Goal: Transaction & Acquisition: Purchase product/service

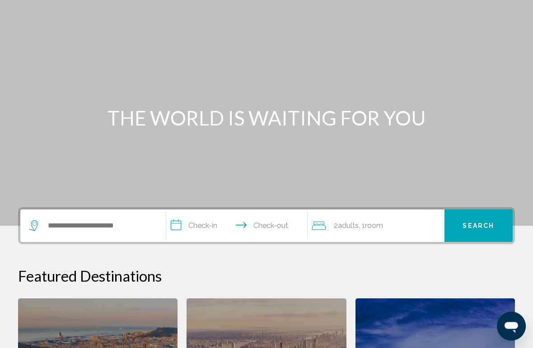
scroll to position [56, 0]
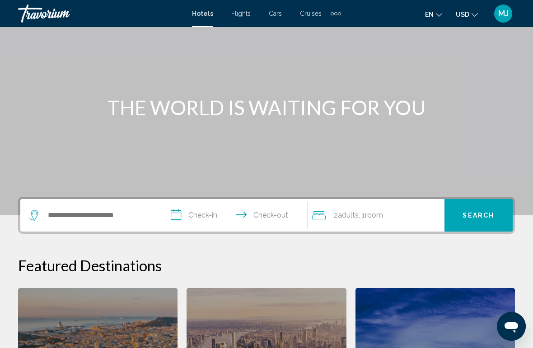
click at [214, 211] on input "**********" at bounding box center [238, 216] width 145 height 35
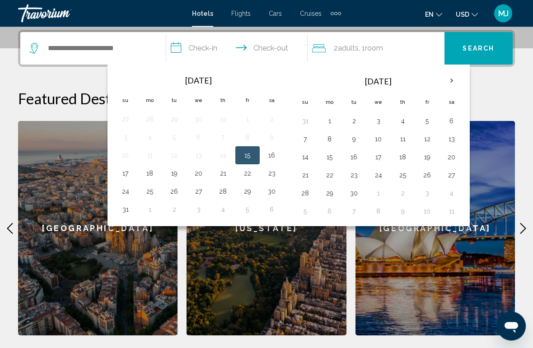
scroll to position [223, 0]
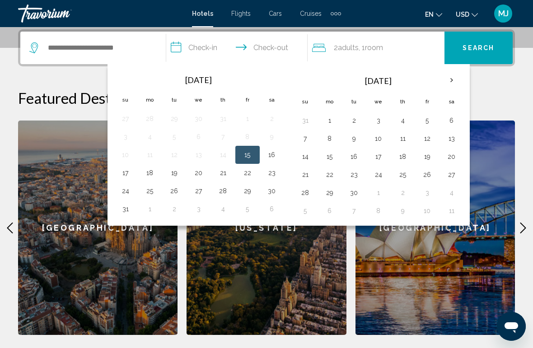
click at [271, 173] on button "23" at bounding box center [272, 173] width 14 height 13
click at [253, 156] on button "15" at bounding box center [247, 155] width 14 height 13
type input "**********"
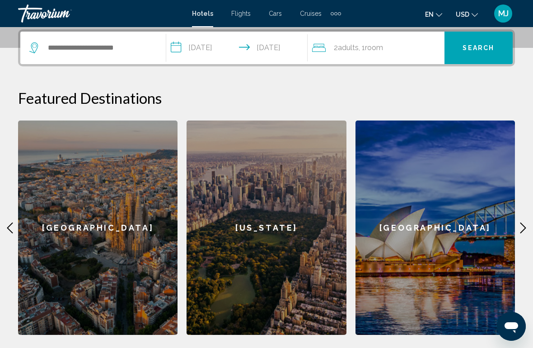
click at [370, 43] on span ", 1 Room rooms" at bounding box center [371, 48] width 24 height 13
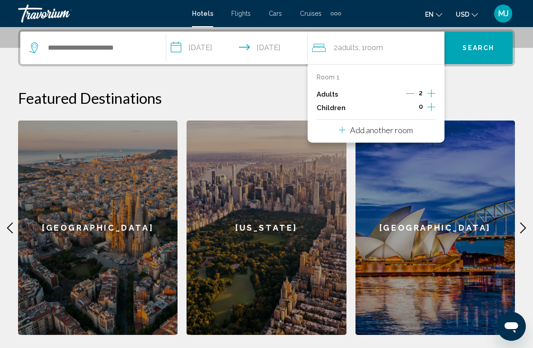
click at [432, 91] on icon "Increment adults" at bounding box center [431, 93] width 8 height 11
click at [432, 94] on icon "Increment adults" at bounding box center [431, 93] width 8 height 11
click at [431, 100] on button "Increment adults" at bounding box center [431, 95] width 8 height 14
click at [413, 93] on icon "Decrement adults" at bounding box center [411, 93] width 8 height 8
click at [431, 109] on icon "Increment children" at bounding box center [431, 107] width 8 height 11
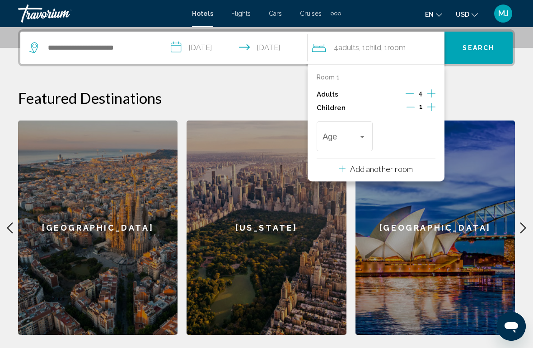
click at [434, 108] on icon "Increment children" at bounding box center [431, 107] width 8 height 11
click at [366, 127] on div "Age" at bounding box center [345, 135] width 44 height 32
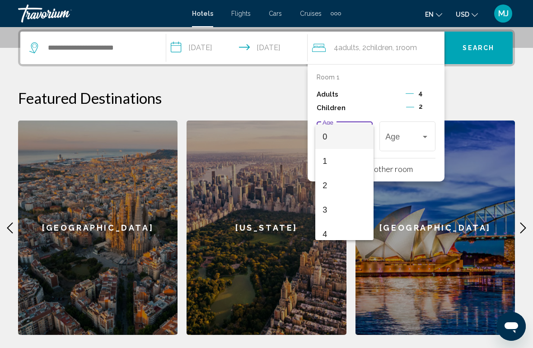
scroll to position [222, 0]
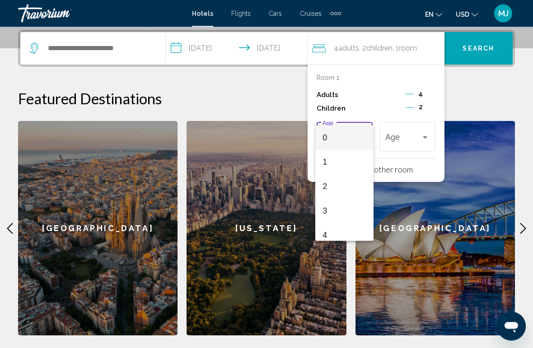
click at [480, 85] on div at bounding box center [266, 174] width 533 height 348
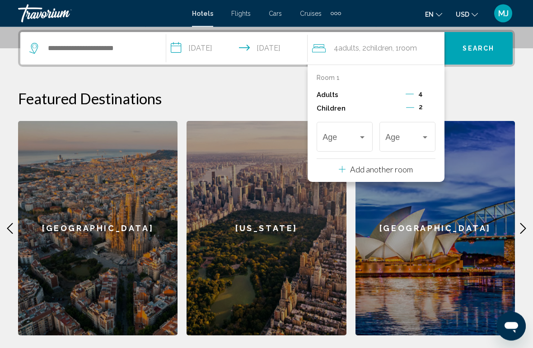
click at [307, 201] on div "[US_STATE]" at bounding box center [266, 229] width 159 height 215
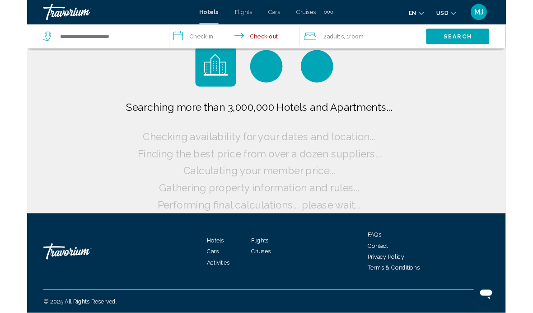
scroll to position [52, 0]
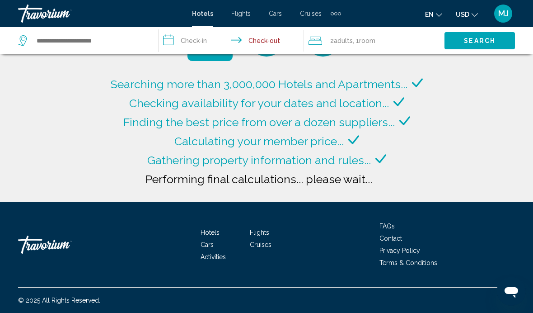
type input "**********"
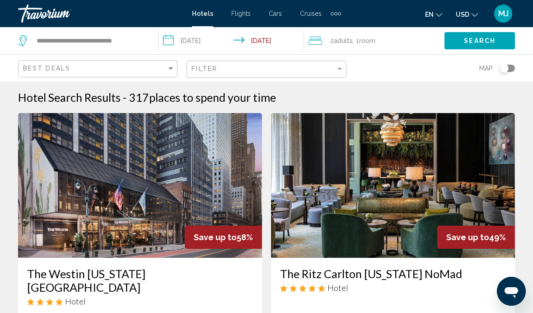
scroll to position [1881, 0]
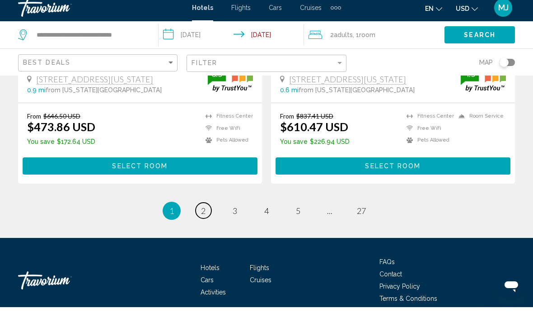
click at [209, 208] on link "page 2" at bounding box center [204, 216] width 16 height 16
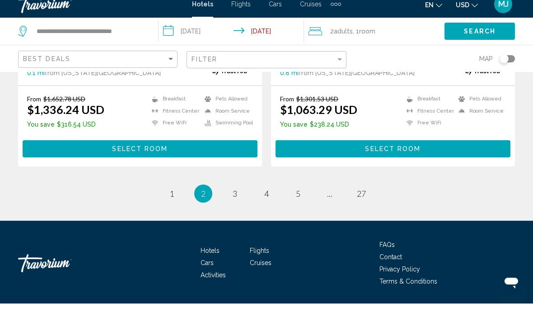
scroll to position [1922, 0]
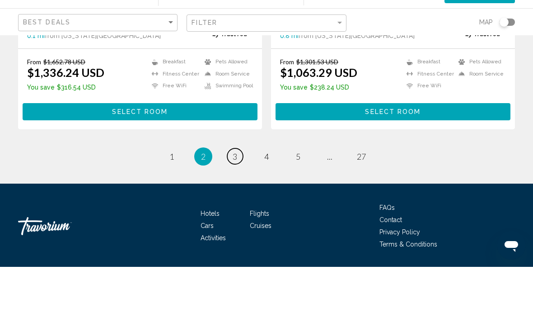
click at [239, 194] on link "page 3" at bounding box center [235, 202] width 16 height 16
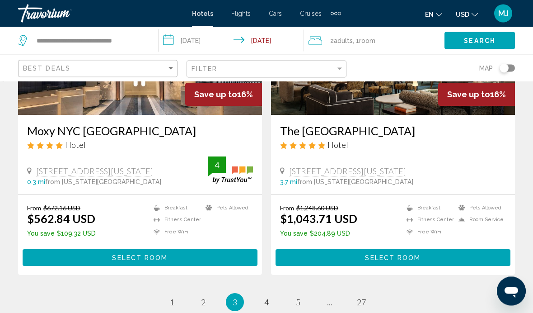
scroll to position [1822, 0]
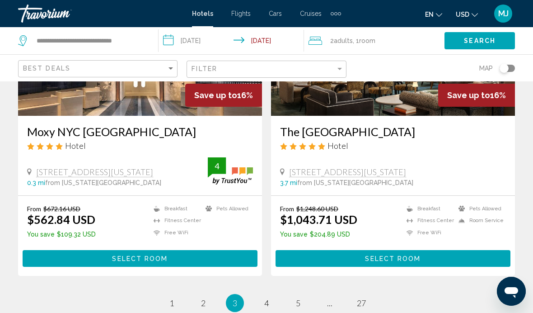
click at [273, 294] on ul "3 / 27 page 1 page 2 You're on page 3 page 4 page 5 page ... page 27" at bounding box center [266, 303] width 497 height 18
click at [259, 295] on link "page 4" at bounding box center [267, 303] width 16 height 16
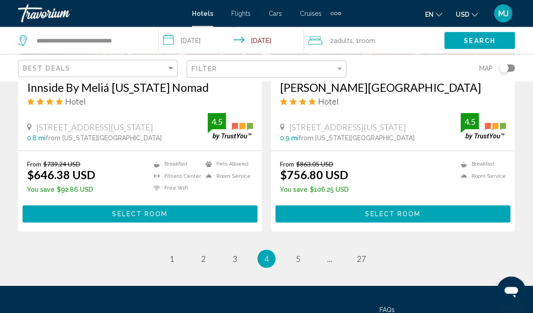
scroll to position [1827, 0]
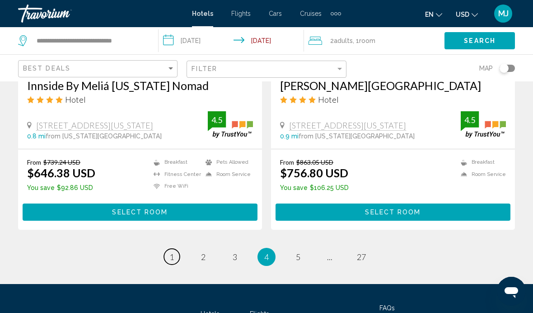
click at [167, 257] on link "page 1" at bounding box center [172, 256] width 16 height 16
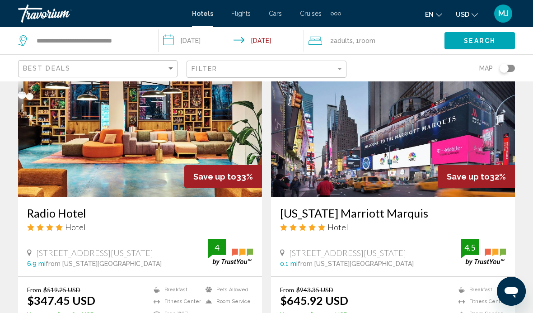
scroll to position [721, 0]
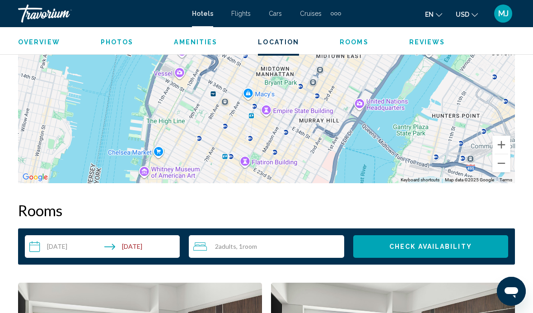
scroll to position [1155, 0]
click at [69, 239] on input "**********" at bounding box center [104, 247] width 159 height 25
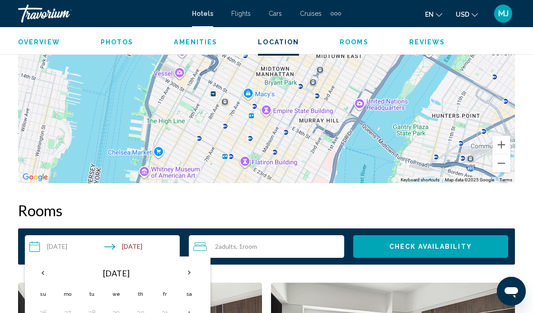
click at [46, 268] on th "Previous month" at bounding box center [43, 272] width 24 height 20
click at [42, 269] on th "Previous month" at bounding box center [43, 272] width 24 height 20
click at [46, 266] on th "Previous month" at bounding box center [43, 272] width 24 height 20
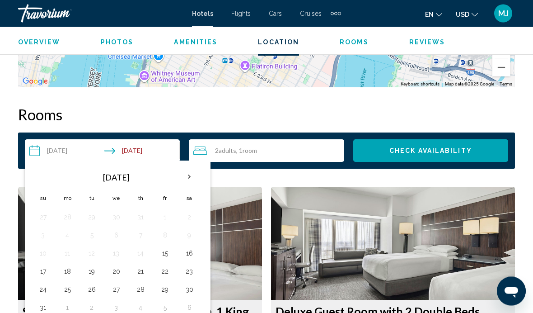
scroll to position [1252, 0]
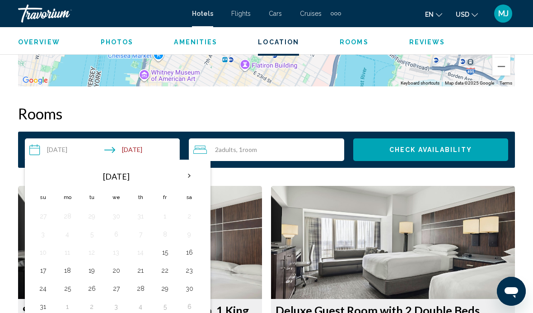
click at [166, 247] on button "15" at bounding box center [165, 252] width 14 height 13
click at [193, 266] on button "23" at bounding box center [189, 270] width 14 height 13
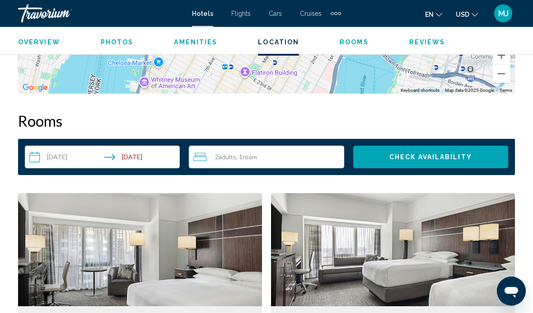
click at [227, 157] on span "Adults" at bounding box center [228, 157] width 18 height 8
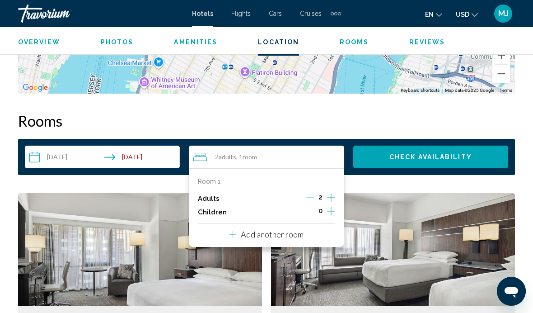
click at [335, 198] on icon "Increment adults" at bounding box center [331, 197] width 8 height 11
click at [333, 194] on icon "Increment adults" at bounding box center [331, 197] width 8 height 11
click at [334, 214] on icon "Increment children" at bounding box center [331, 211] width 8 height 11
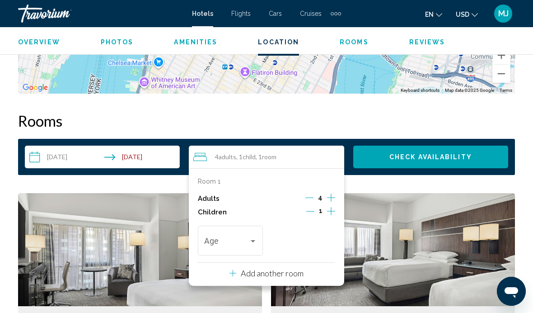
click at [335, 213] on button "Increment children" at bounding box center [331, 212] width 8 height 14
click at [481, 158] on button "Check Availability" at bounding box center [430, 156] width 155 height 23
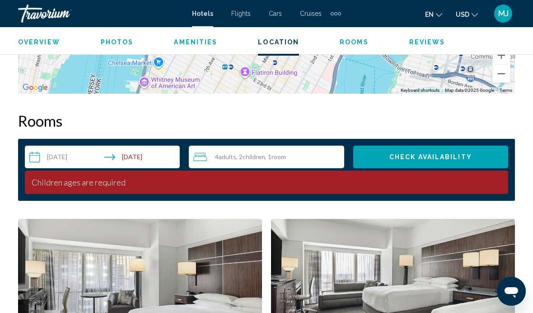
click at [305, 160] on div "4 Adult Adults , 2 Child Children , 1 Room rooms" at bounding box center [268, 156] width 150 height 11
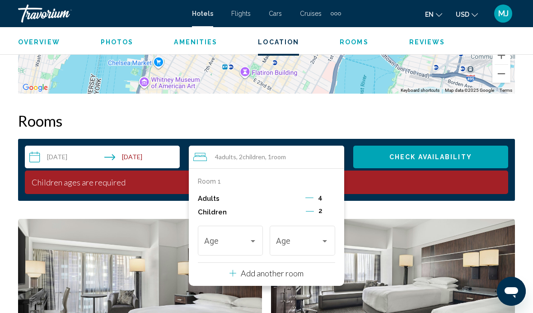
click at [244, 238] on span "Travelers: 4 adults, 2 children" at bounding box center [226, 242] width 45 height 9
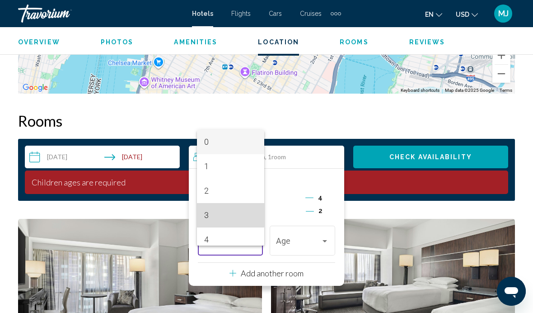
click at [212, 213] on span "3" at bounding box center [230, 215] width 53 height 24
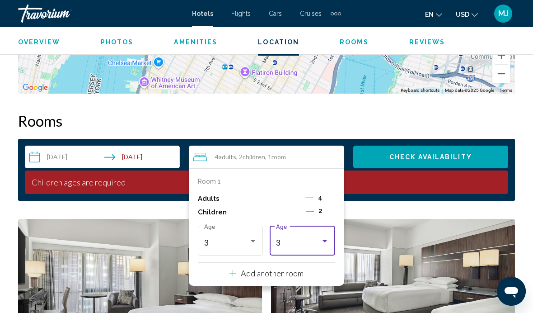
click at [327, 237] on div "Travelers: 4 adults, 2 children" at bounding box center [325, 240] width 8 height 7
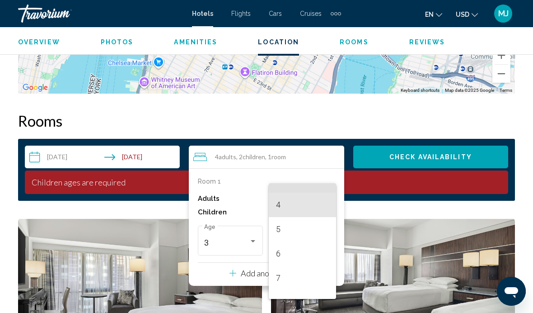
scroll to position [99, 0]
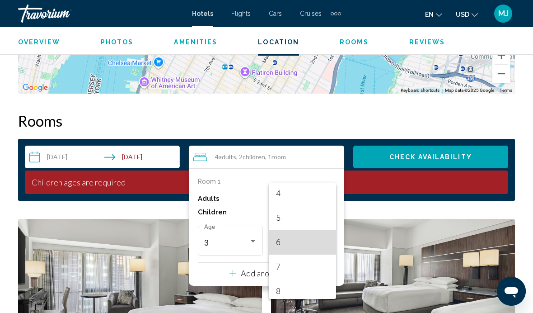
click at [283, 238] on span "6" at bounding box center [302, 242] width 53 height 24
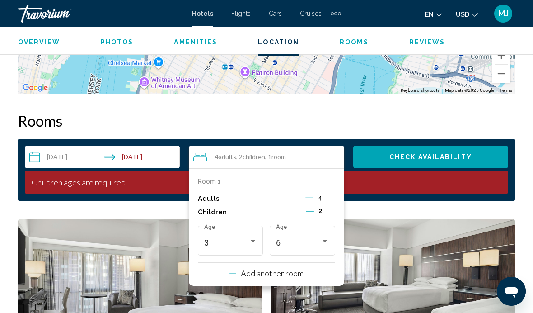
click at [474, 142] on div "**********" at bounding box center [266, 170] width 497 height 62
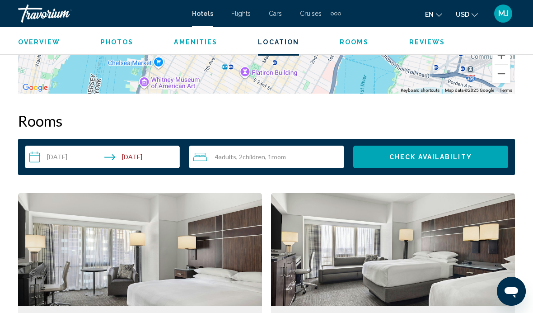
click at [460, 143] on div "**********" at bounding box center [266, 157] width 497 height 36
click at [446, 156] on span "Check Availability" at bounding box center [430, 157] width 83 height 7
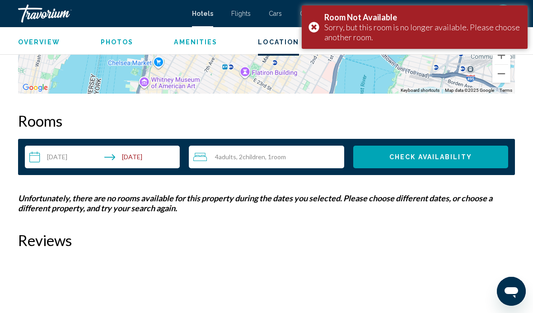
click at [145, 147] on input "**********" at bounding box center [104, 157] width 159 height 25
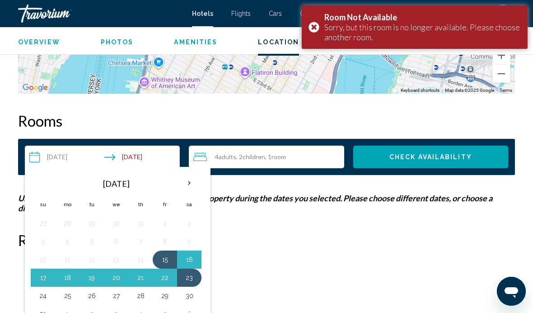
click at [168, 277] on button "22" at bounding box center [165, 277] width 14 height 13
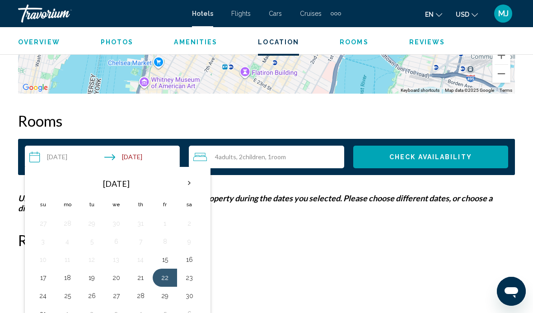
click at [170, 262] on button "15" at bounding box center [165, 259] width 14 height 13
type input "**********"
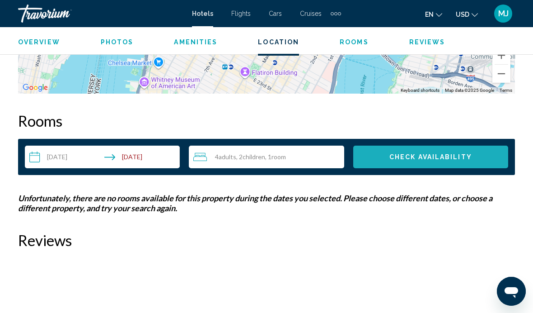
click at [448, 159] on span "Check Availability" at bounding box center [430, 157] width 83 height 7
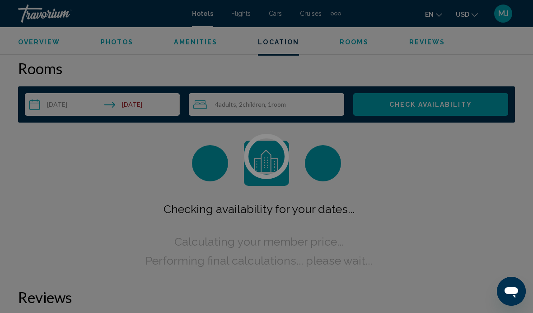
scroll to position [1302, 0]
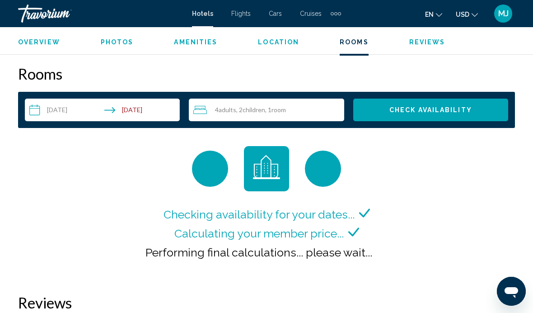
scroll to position [1281, 0]
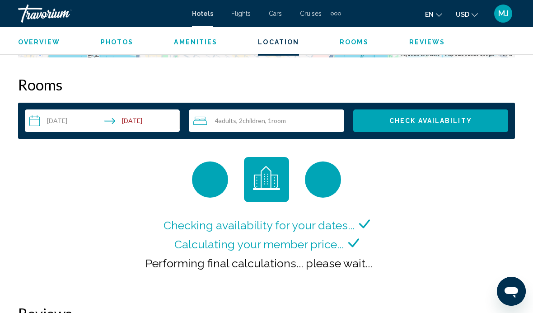
click at [343, 45] on span "Rooms" at bounding box center [354, 41] width 29 height 7
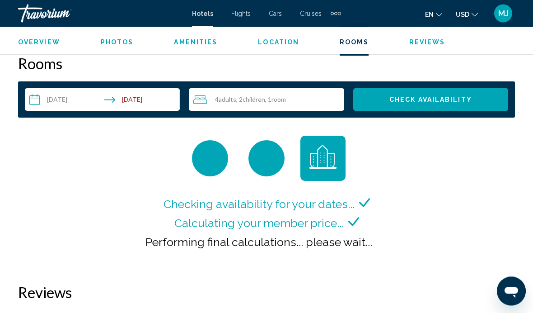
scroll to position [1302, 0]
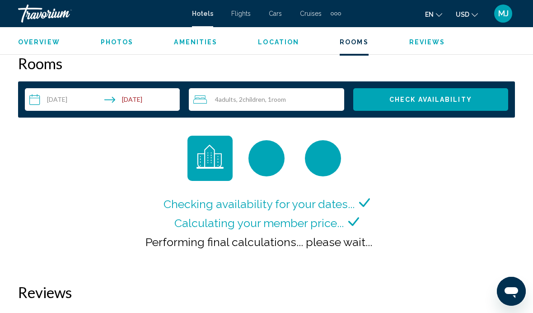
click at [436, 102] on span "Check Availability" at bounding box center [430, 99] width 83 height 7
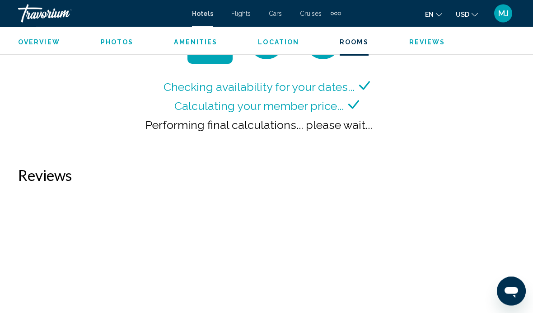
scroll to position [1419, 0]
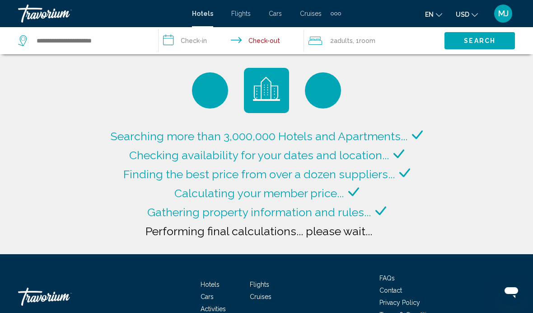
type input "**********"
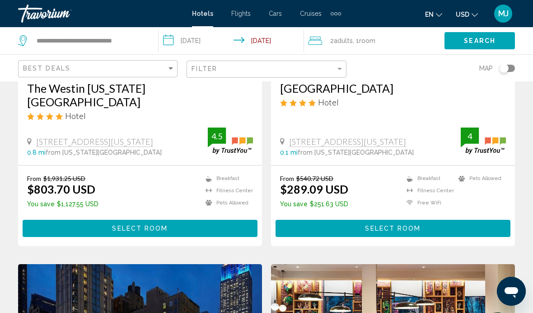
scroll to position [199, 0]
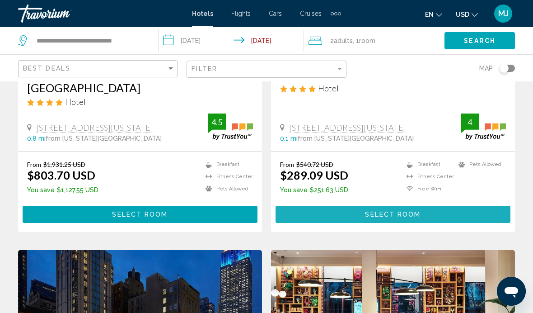
click at [385, 211] on span "Select Room" at bounding box center [393, 214] width 56 height 7
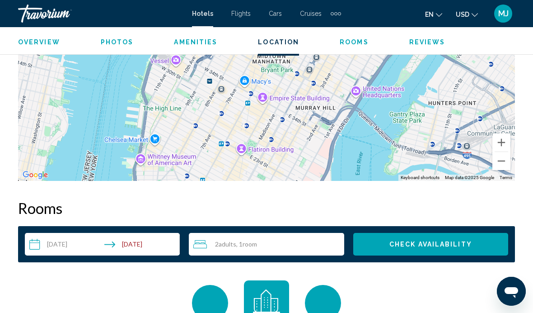
scroll to position [1160, 0]
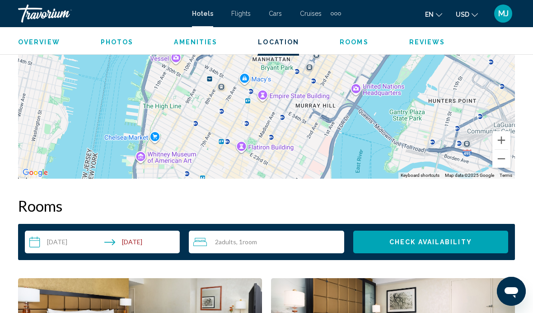
click at [92, 241] on input "**********" at bounding box center [104, 242] width 159 height 25
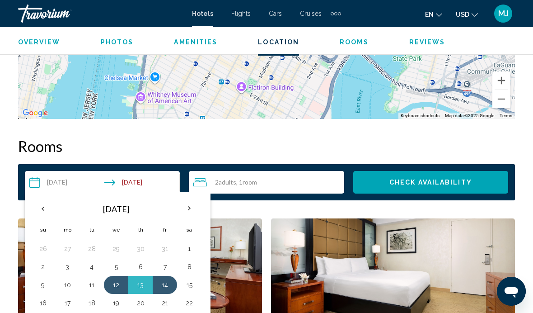
scroll to position [1221, 0]
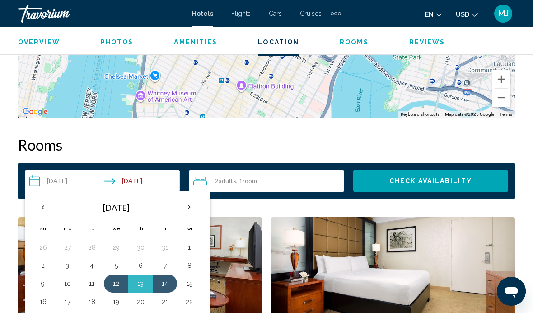
click at [42, 204] on th "Previous month" at bounding box center [43, 207] width 24 height 20
click at [38, 206] on th "Previous month" at bounding box center [43, 207] width 24 height 20
click at [41, 208] on th "Previous month" at bounding box center [43, 207] width 24 height 20
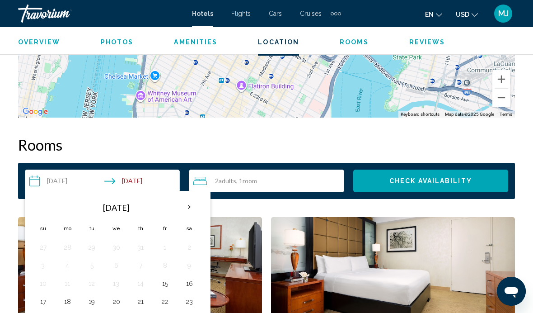
click at [167, 281] on button "15" at bounding box center [165, 283] width 14 height 13
click at [194, 301] on button "23" at bounding box center [189, 301] width 14 height 13
type input "**********"
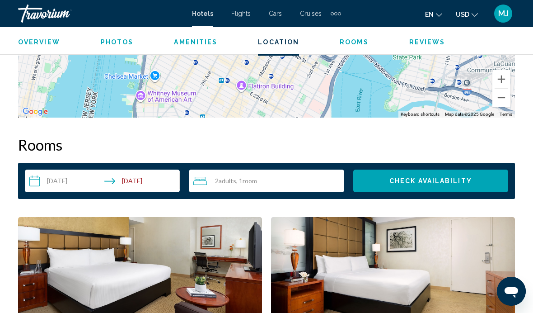
click at [278, 183] on div "2 Adult Adults , 1 Room rooms" at bounding box center [268, 180] width 150 height 11
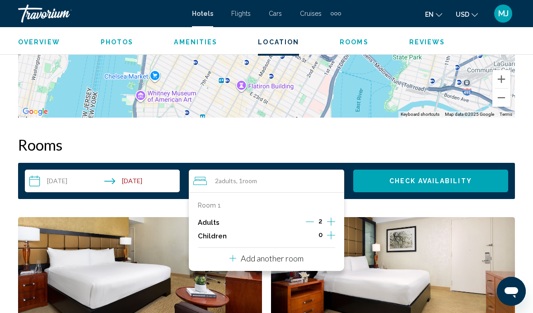
click at [332, 221] on icon "Increment adults" at bounding box center [331, 221] width 8 height 11
click at [333, 216] on icon "Increment adults" at bounding box center [331, 221] width 8 height 11
click at [334, 218] on icon "Increment adults" at bounding box center [331, 221] width 8 height 11
click at [308, 224] on icon "Decrement adults" at bounding box center [310, 221] width 8 height 8
click at [332, 237] on icon "Increment children" at bounding box center [331, 234] width 8 height 11
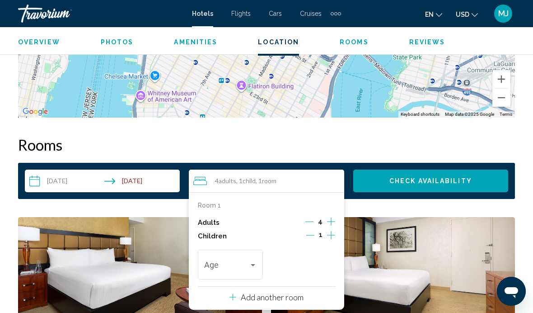
click at [251, 267] on div "Travelers: 4 adults, 1 child" at bounding box center [253, 264] width 8 height 7
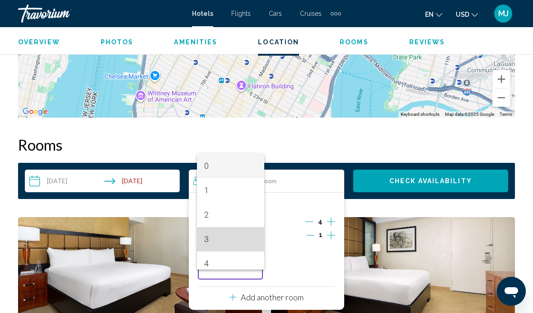
click at [210, 251] on span "3" at bounding box center [230, 239] width 53 height 24
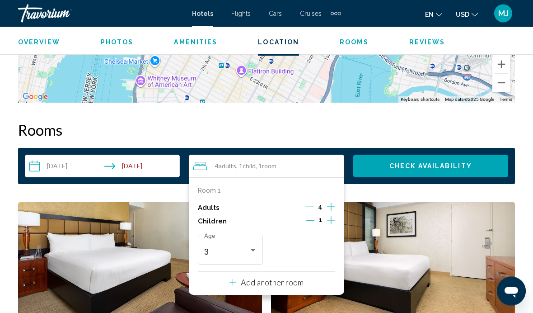
scroll to position [1242, 0]
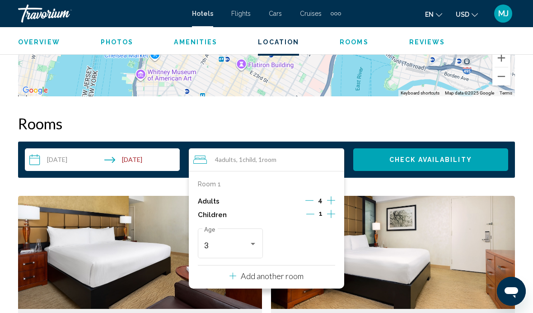
click at [334, 217] on icon "Increment children" at bounding box center [331, 213] width 8 height 11
click at [328, 241] on div "Travelers: 4 adults, 2 children" at bounding box center [325, 243] width 8 height 7
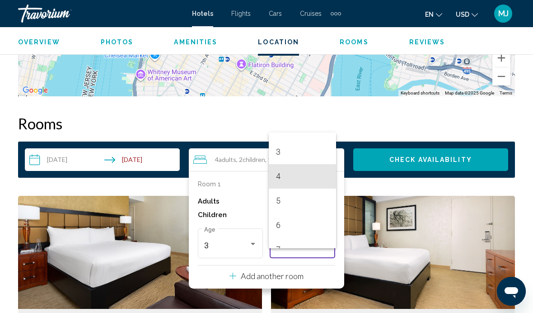
scroll to position [67, 0]
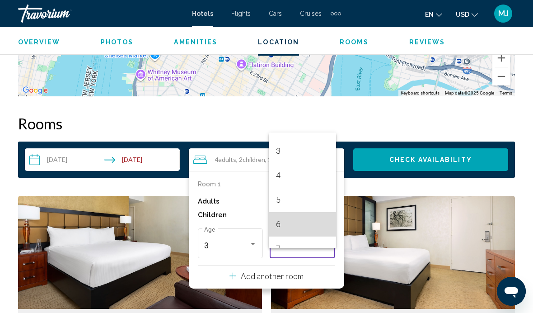
click at [289, 236] on span "6" at bounding box center [302, 224] width 53 height 24
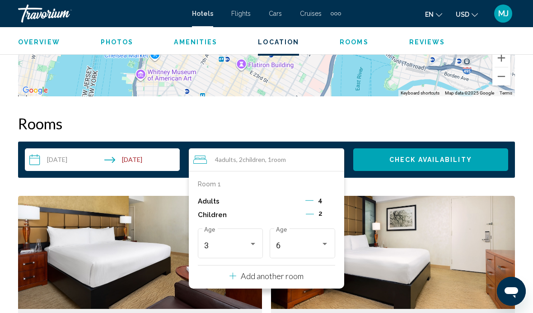
click at [421, 164] on button "Check Availability" at bounding box center [430, 159] width 155 height 23
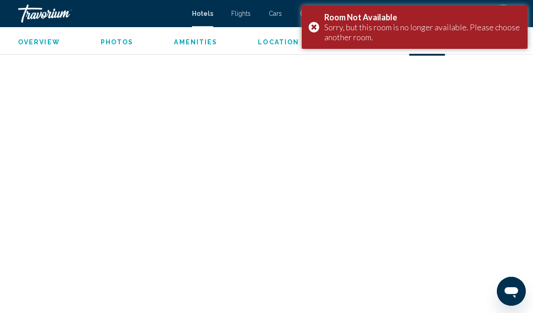
scroll to position [1488, 0]
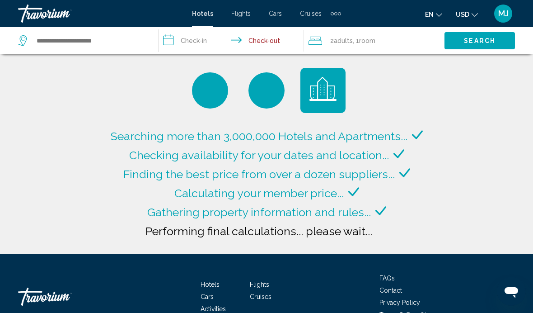
type input "**********"
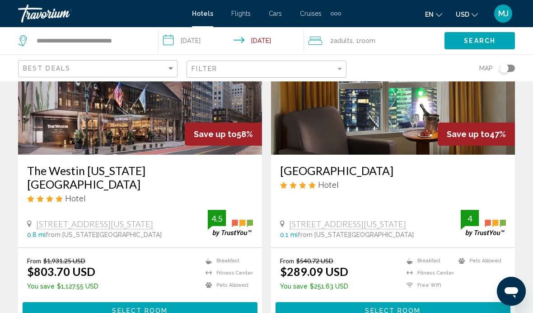
scroll to position [104, 0]
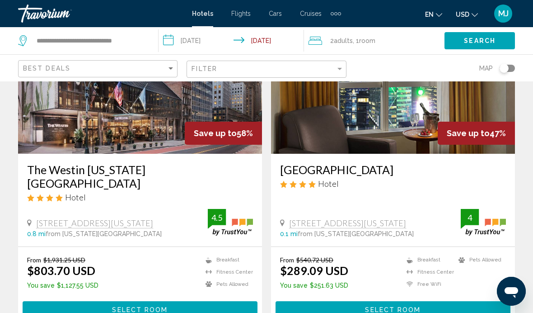
click at [211, 43] on input "**********" at bounding box center [233, 42] width 149 height 30
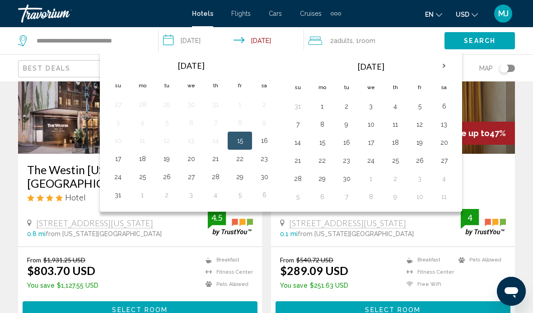
click at [264, 156] on button "23" at bounding box center [264, 158] width 14 height 13
click at [482, 43] on span "Search" at bounding box center [480, 40] width 32 height 7
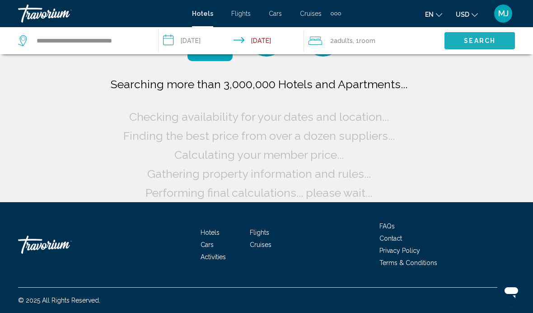
scroll to position [15, 0]
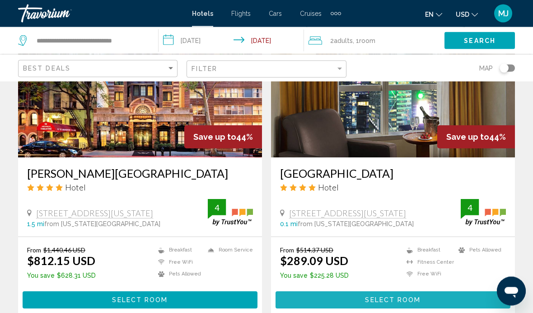
scroll to position [436, 0]
click at [404, 296] on span "Select Room" at bounding box center [393, 299] width 56 height 7
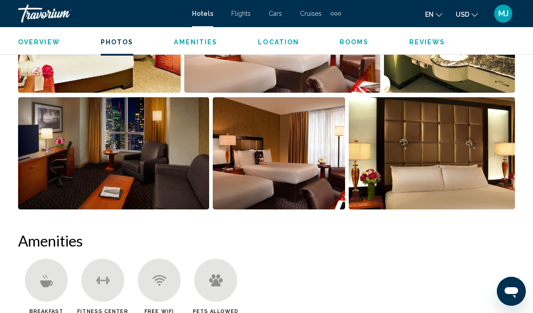
scroll to position [695, 0]
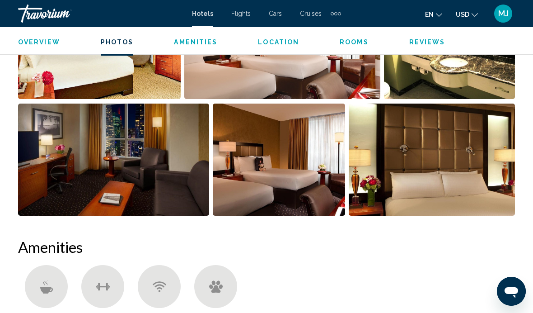
click at [349, 42] on span "Rooms" at bounding box center [354, 41] width 29 height 7
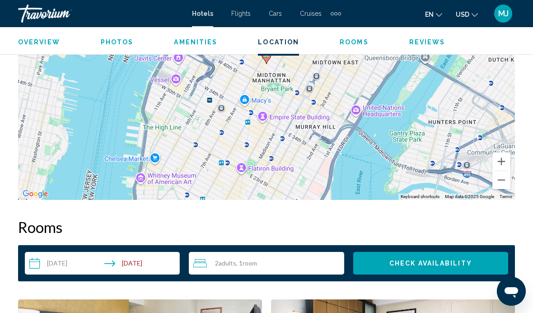
scroll to position [1139, 0]
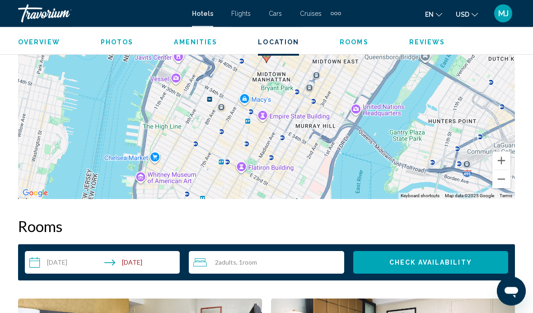
click at [75, 260] on input "**********" at bounding box center [104, 263] width 159 height 25
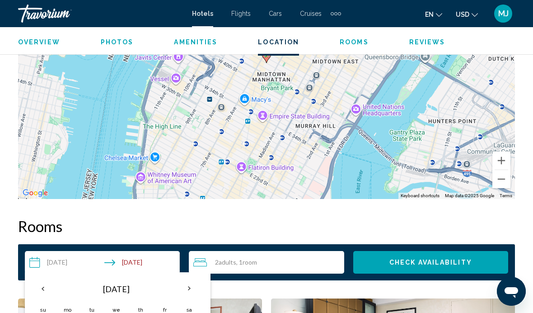
click at [48, 281] on th "Previous month" at bounding box center [43, 288] width 24 height 20
click at [39, 284] on th "Previous month" at bounding box center [43, 288] width 24 height 20
click at [40, 289] on th "Previous month" at bounding box center [43, 288] width 24 height 20
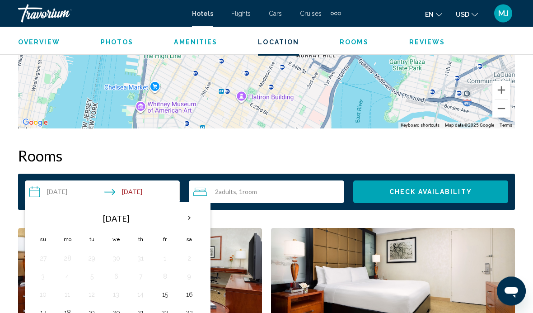
scroll to position [1211, 0]
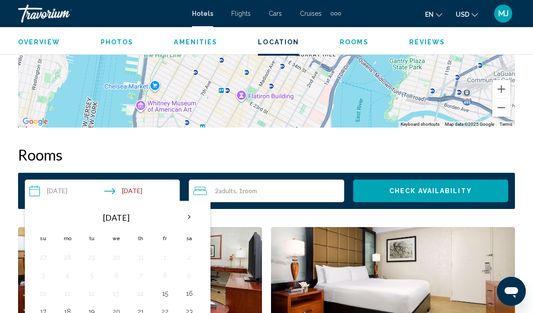
click at [165, 294] on button "15" at bounding box center [165, 293] width 14 height 13
click at [193, 314] on button "23" at bounding box center [189, 311] width 14 height 13
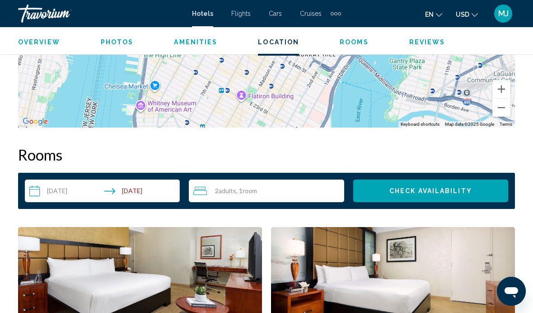
click at [421, 194] on span "Check Availability" at bounding box center [430, 190] width 83 height 7
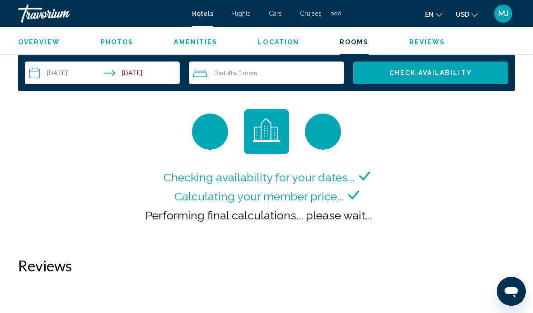
scroll to position [1328, 0]
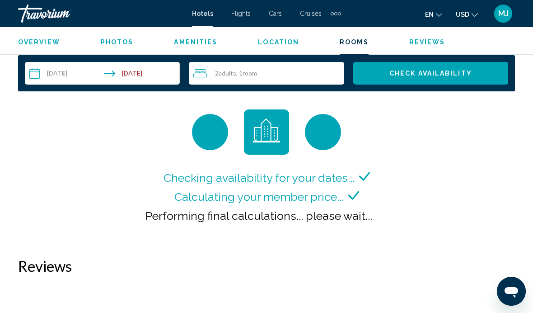
click at [148, 74] on input "**********" at bounding box center [104, 74] width 159 height 25
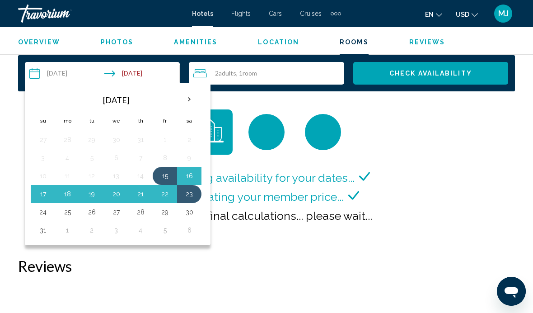
click at [192, 173] on button "16" at bounding box center [189, 175] width 14 height 13
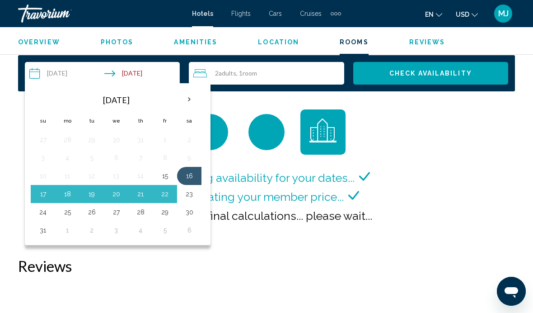
click at [191, 196] on button "23" at bounding box center [189, 193] width 14 height 13
type input "**********"
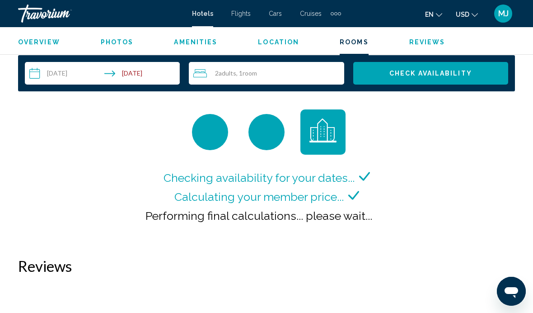
click at [422, 71] on span "Check Availability" at bounding box center [430, 73] width 83 height 7
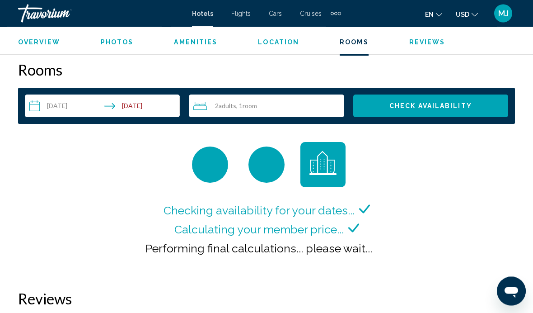
scroll to position [1292, 0]
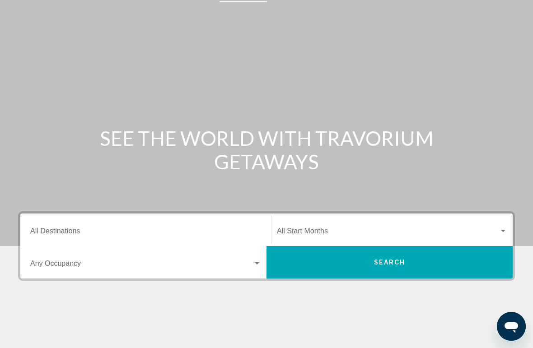
scroll to position [25, 0]
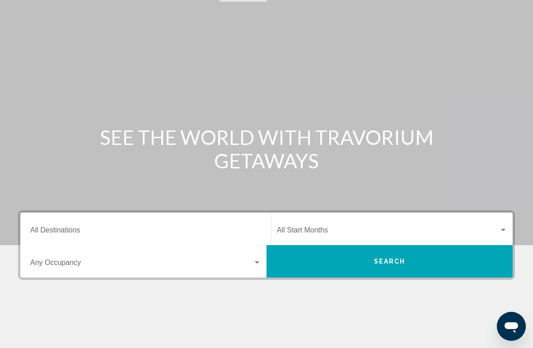
click at [70, 228] on input "Destination All Destinations" at bounding box center [145, 232] width 231 height 8
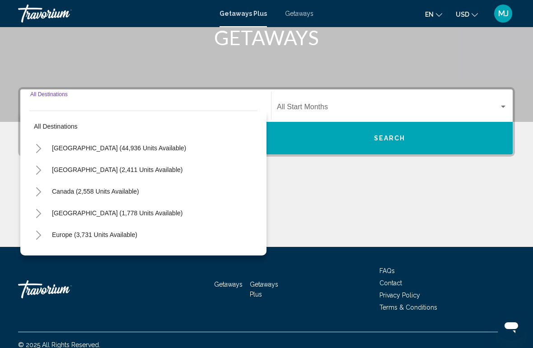
scroll to position [157, 0]
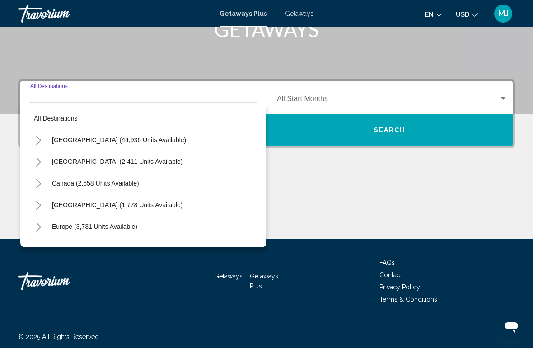
click at [112, 139] on span "United States (44,936 units available)" at bounding box center [119, 139] width 134 height 7
type input "**********"
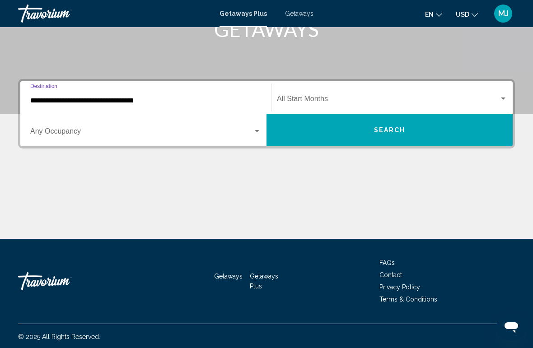
click at [307, 100] on span "Search widget" at bounding box center [388, 101] width 222 height 8
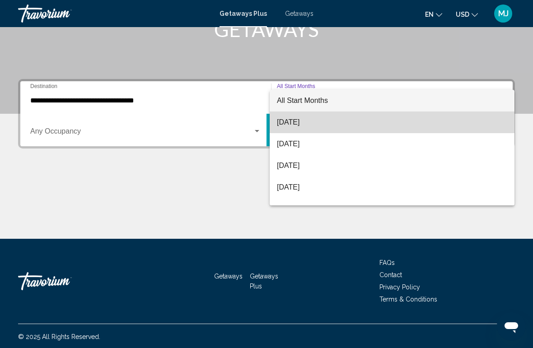
click at [309, 124] on span "August 2025" at bounding box center [392, 123] width 230 height 22
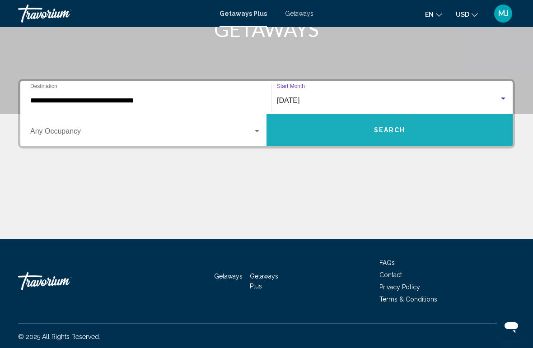
click at [397, 139] on button "Search" at bounding box center [390, 130] width 246 height 33
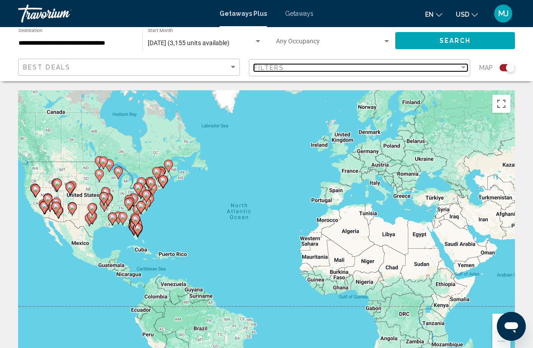
click at [459, 68] on div "Filter" at bounding box center [463, 67] width 8 height 7
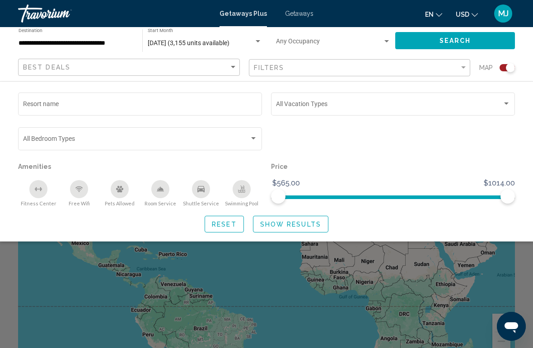
click at [63, 108] on input "Resort name" at bounding box center [140, 105] width 234 height 7
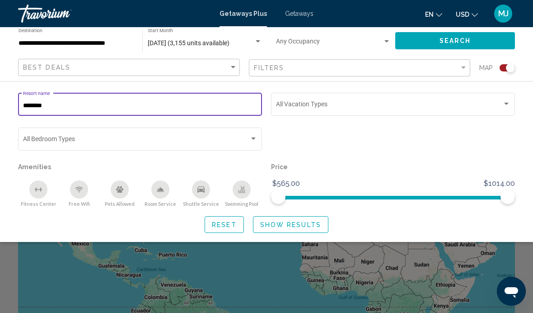
click at [449, 39] on span "Search" at bounding box center [456, 40] width 32 height 7
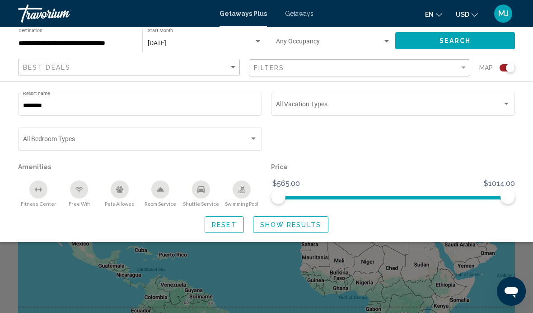
click at [42, 108] on input "********" at bounding box center [140, 105] width 234 height 7
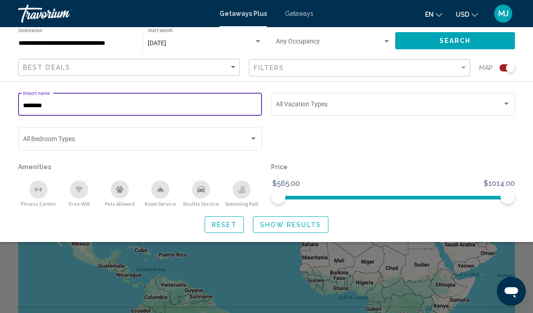
type input "********"
click at [445, 40] on span "Search" at bounding box center [456, 40] width 32 height 7
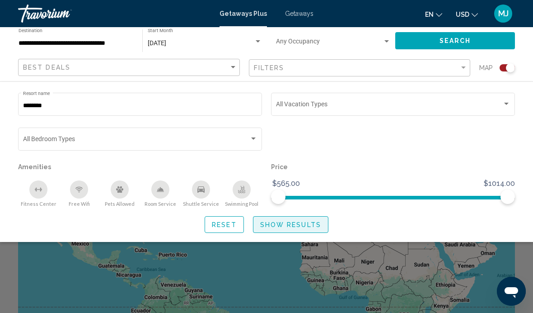
click at [307, 224] on span "Show Results" at bounding box center [290, 224] width 61 height 7
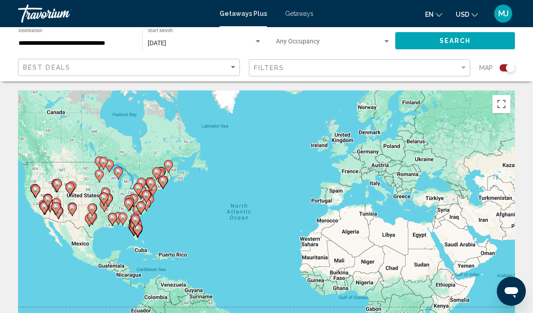
click at [302, 11] on span "Getaways" at bounding box center [299, 13] width 28 height 7
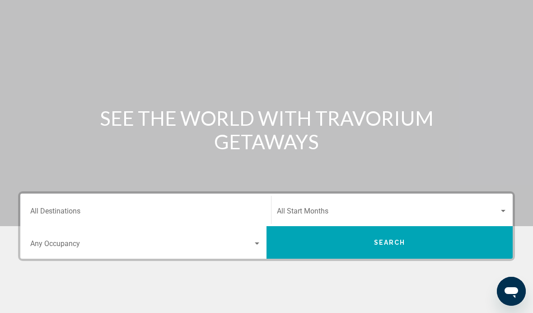
scroll to position [48, 0]
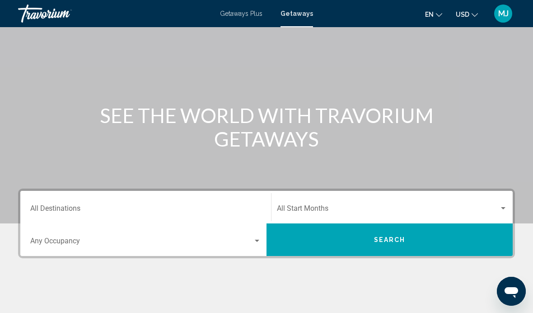
click at [75, 206] on input "Destination All Destinations" at bounding box center [145, 210] width 231 height 8
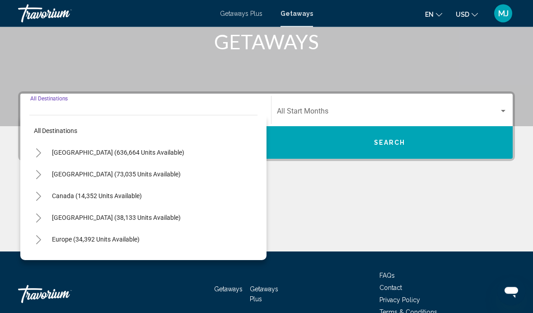
scroll to position [157, 0]
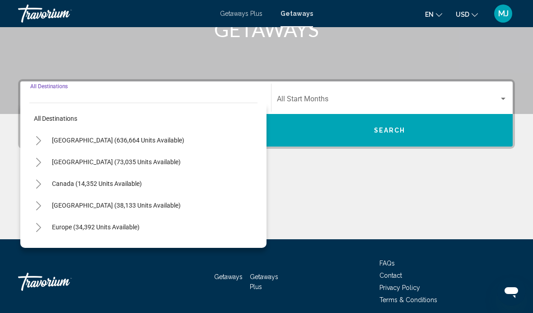
click at [122, 143] on span "United States (636,664 units available)" at bounding box center [118, 139] width 132 height 7
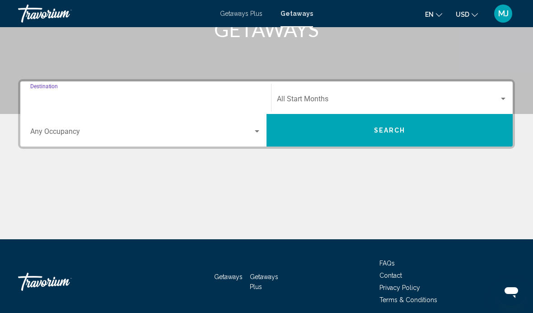
type input "**********"
click at [305, 97] on span "Search widget" at bounding box center [388, 101] width 222 height 8
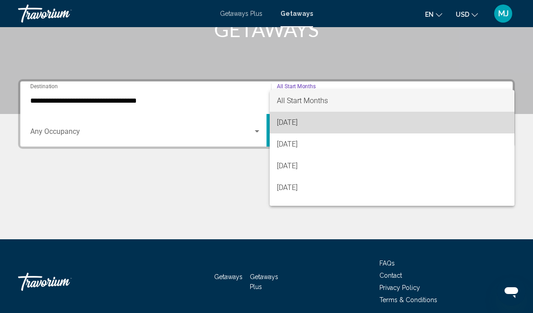
click at [304, 126] on span "August 2025" at bounding box center [392, 123] width 230 height 22
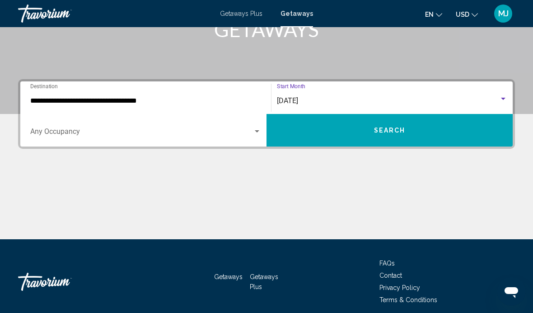
click at [374, 133] on button "Search" at bounding box center [390, 130] width 246 height 33
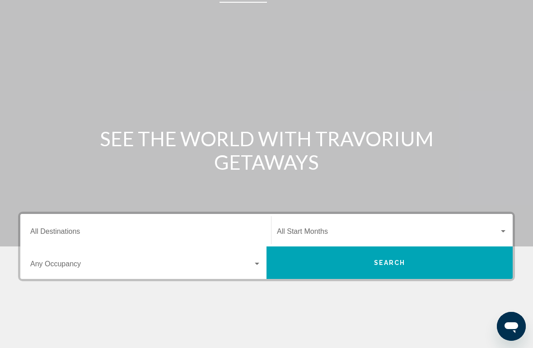
scroll to position [32, 0]
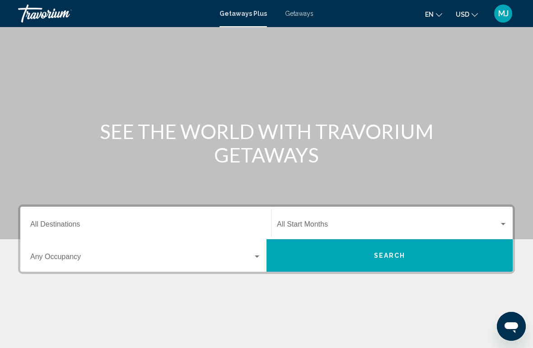
click at [84, 225] on input "Destination All Destinations" at bounding box center [145, 226] width 231 height 8
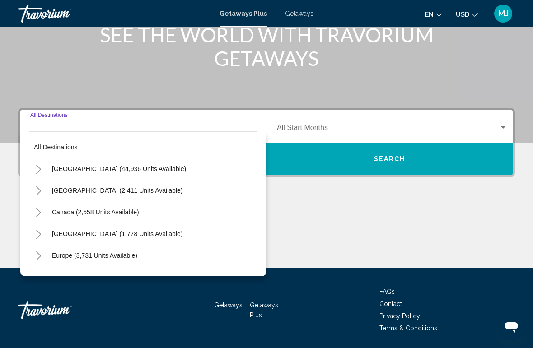
scroll to position [157, 0]
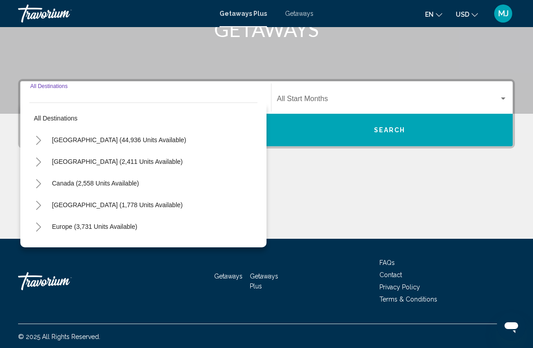
click at [302, 14] on span "Getaways" at bounding box center [299, 13] width 28 height 7
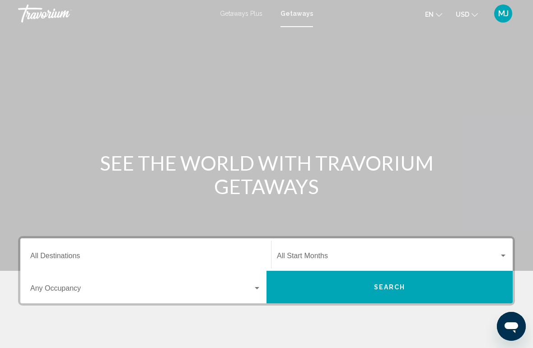
click at [87, 291] on span "Search widget" at bounding box center [141, 290] width 223 height 8
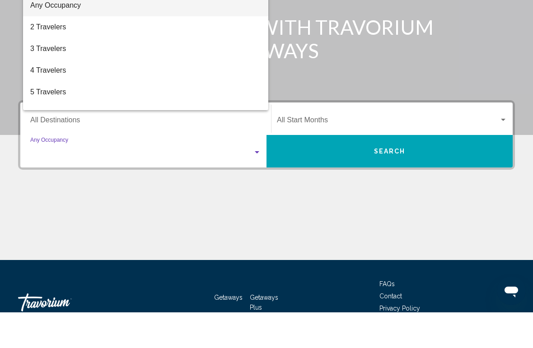
scroll to position [159, 0]
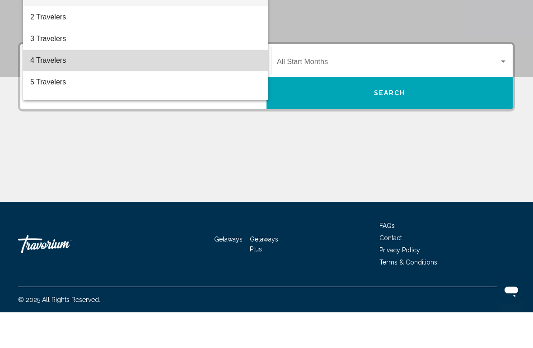
click at [62, 85] on span "4 Travelers" at bounding box center [145, 96] width 231 height 22
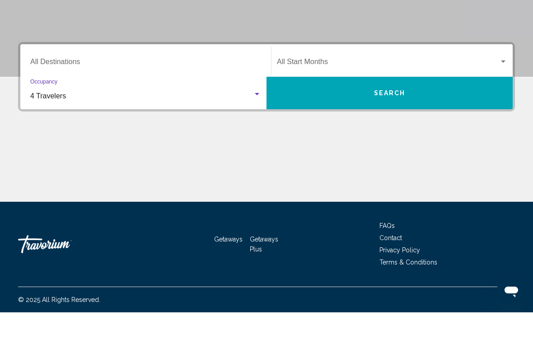
click at [323, 95] on span "Search widget" at bounding box center [388, 99] width 222 height 8
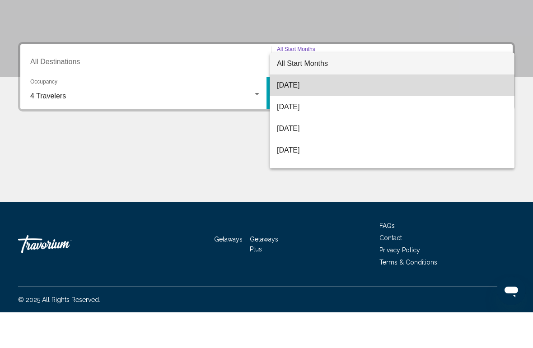
click at [305, 110] on span "August 2025" at bounding box center [392, 121] width 230 height 22
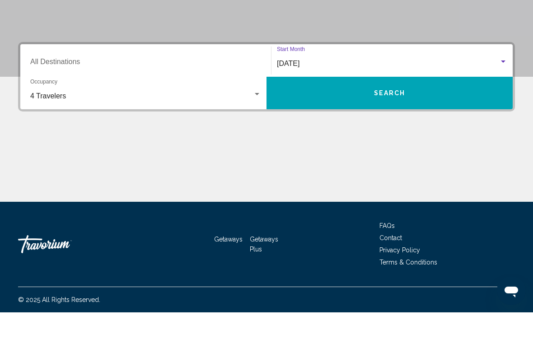
click at [383, 112] on button "Search" at bounding box center [390, 128] width 246 height 33
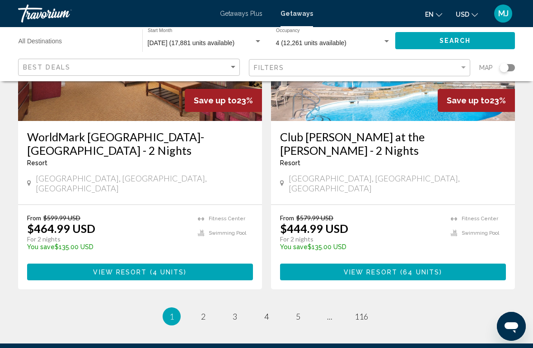
scroll to position [1793, 0]
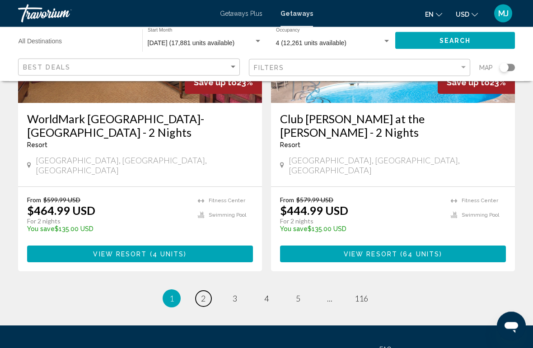
click at [203, 294] on span "2" at bounding box center [203, 299] width 5 height 10
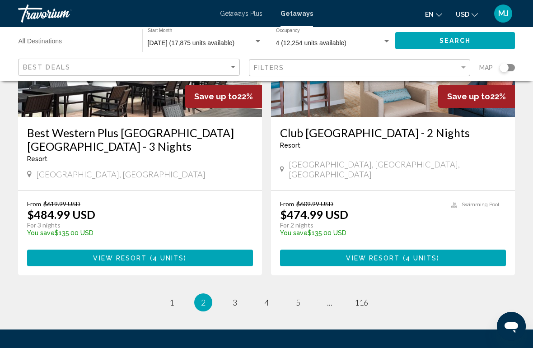
scroll to position [1769, 0]
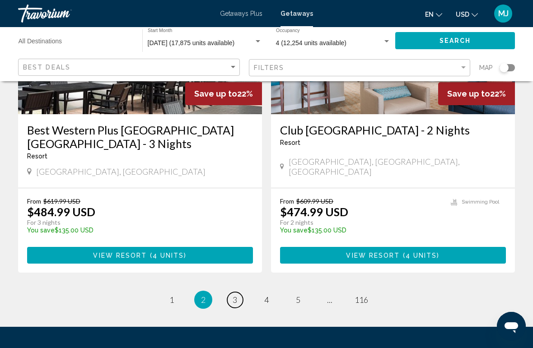
click at [234, 292] on link "page 3" at bounding box center [235, 300] width 16 height 16
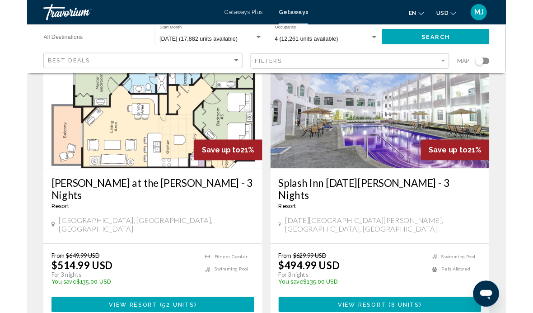
scroll to position [1380, 0]
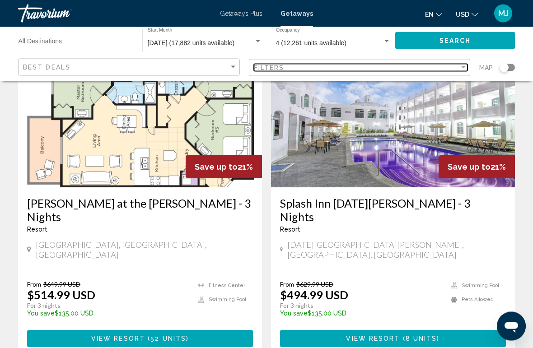
click at [458, 70] on div "Filters" at bounding box center [357, 67] width 206 height 7
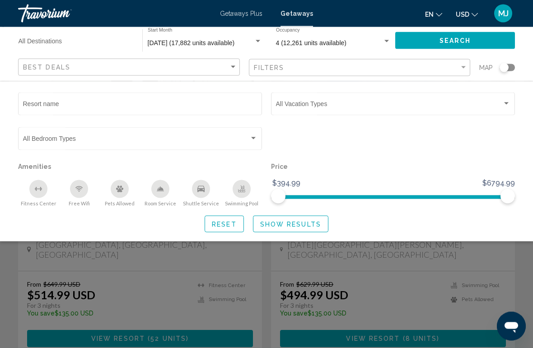
click at [55, 108] on input "Resort name" at bounding box center [140, 105] width 234 height 7
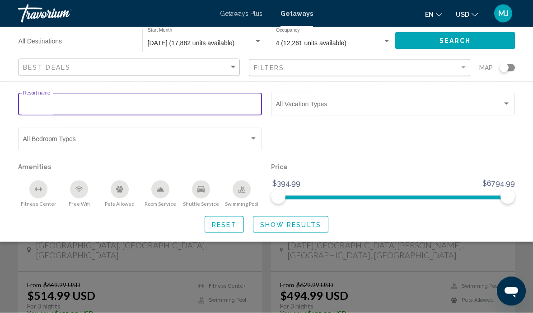
scroll to position [1381, 0]
type input "********"
click at [307, 227] on span "Show Results" at bounding box center [290, 224] width 61 height 7
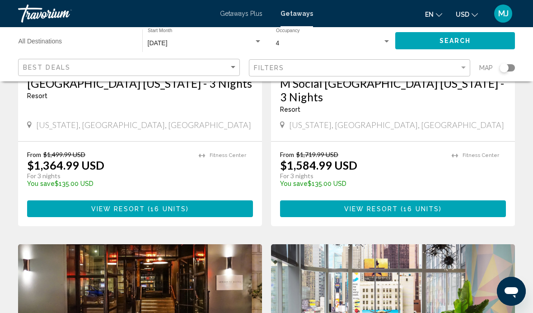
scroll to position [199, 0]
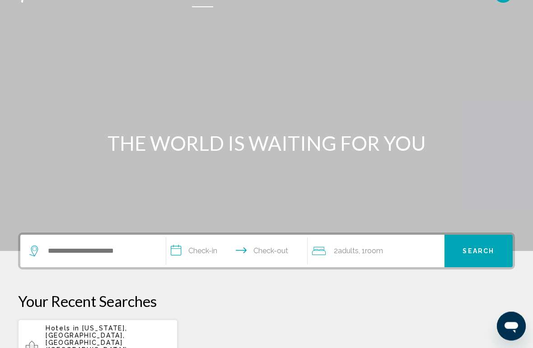
scroll to position [20, 0]
click at [206, 252] on input "**********" at bounding box center [238, 252] width 145 height 35
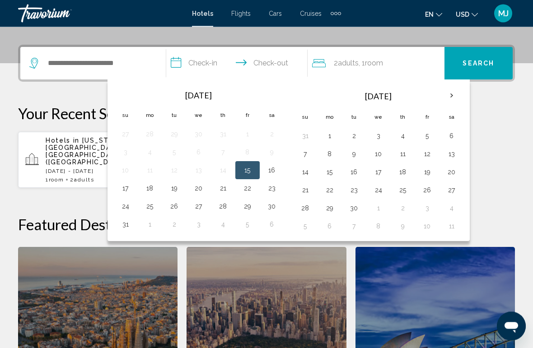
scroll to position [223, 0]
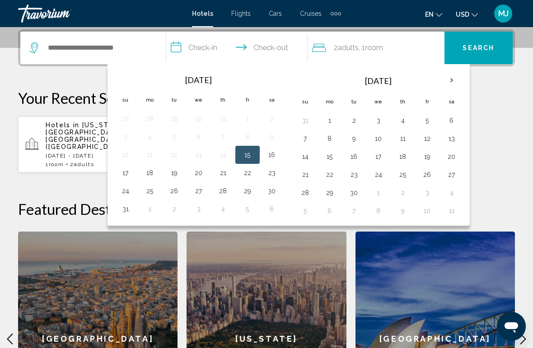
click at [272, 156] on button "16" at bounding box center [272, 155] width 14 height 13
click at [274, 174] on button "23" at bounding box center [272, 173] width 14 height 13
type input "**********"
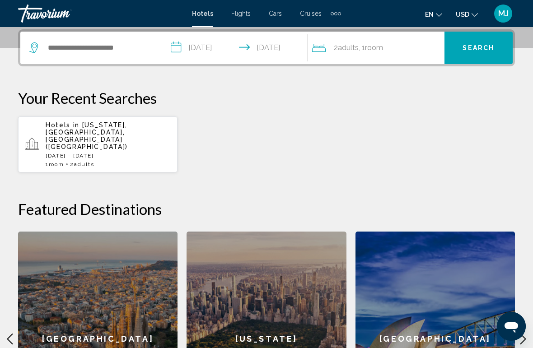
click at [380, 51] on span "Room" at bounding box center [374, 47] width 18 height 9
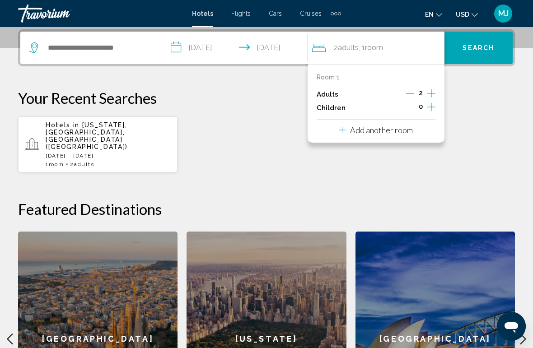
click at [431, 92] on icon "Increment adults" at bounding box center [431, 93] width 8 height 11
click at [429, 94] on icon "Increment adults" at bounding box center [431, 93] width 8 height 11
click at [432, 92] on icon "Increment adults" at bounding box center [431, 93] width 8 height 11
click at [407, 94] on icon "Decrement adults" at bounding box center [411, 93] width 8 height 8
click at [430, 108] on icon "Increment children" at bounding box center [431, 107] width 8 height 11
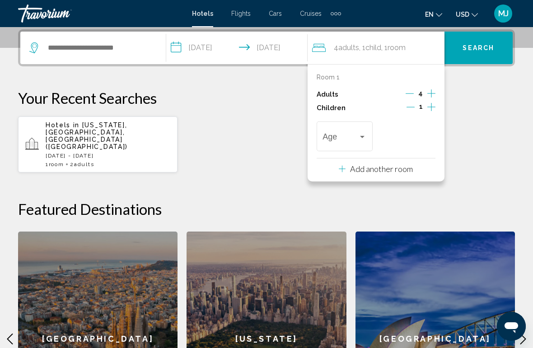
click at [435, 108] on button "Increment children" at bounding box center [431, 108] width 8 height 14
click at [346, 135] on span "Travelers: 4 adults, 2 children" at bounding box center [341, 138] width 36 height 9
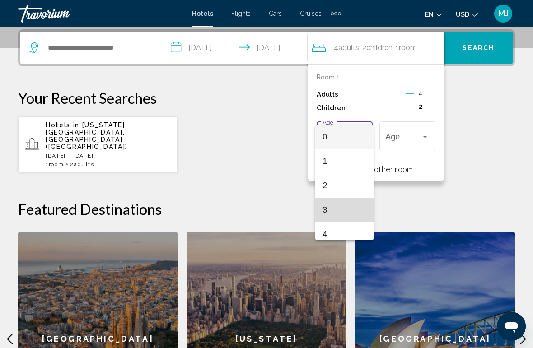
click at [330, 210] on span "3" at bounding box center [345, 210] width 44 height 24
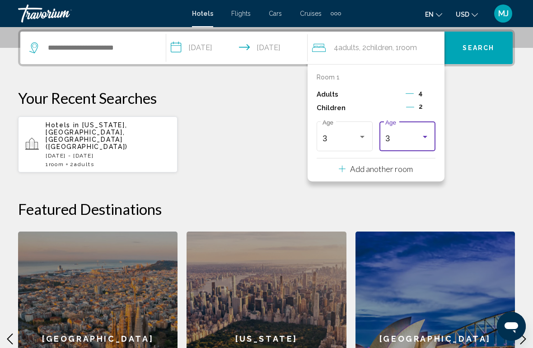
click at [426, 137] on div "Travelers: 4 adults, 2 children" at bounding box center [425, 136] width 8 height 7
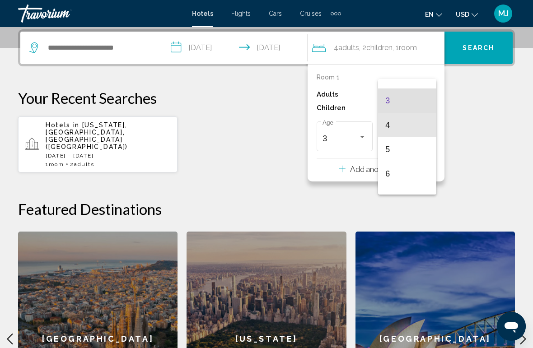
scroll to position [65, 0]
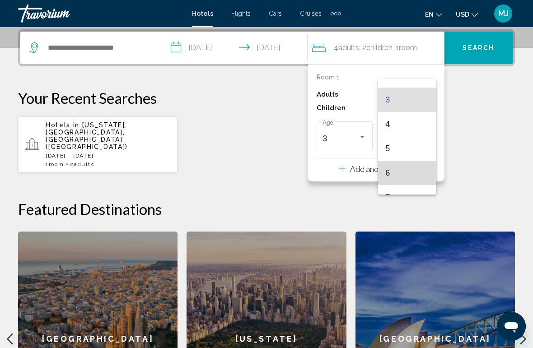
click at [395, 174] on span "6" at bounding box center [407, 173] width 44 height 24
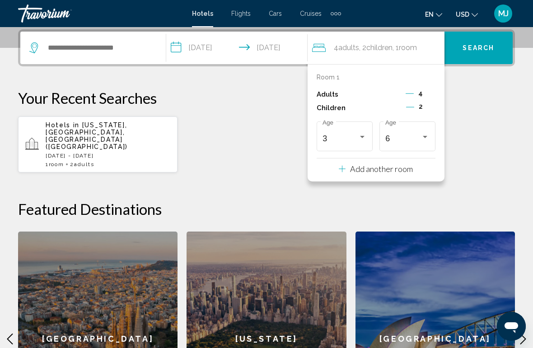
click at [477, 49] on span "Search" at bounding box center [479, 48] width 32 height 7
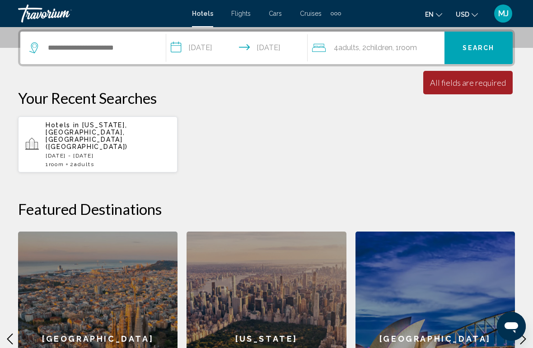
click at [262, 300] on div "[US_STATE]" at bounding box center [266, 339] width 159 height 215
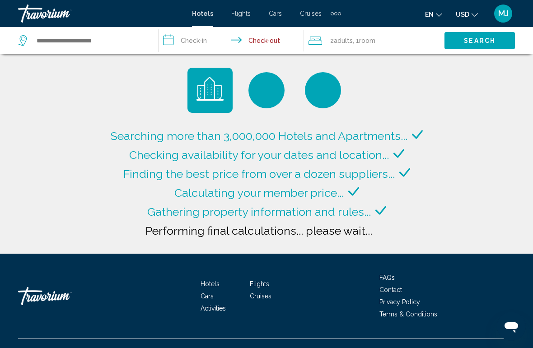
type input "**********"
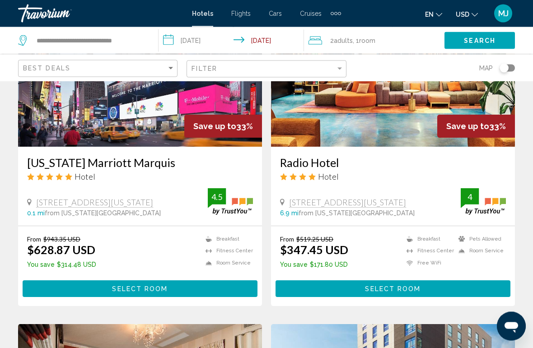
scroll to position [769, 0]
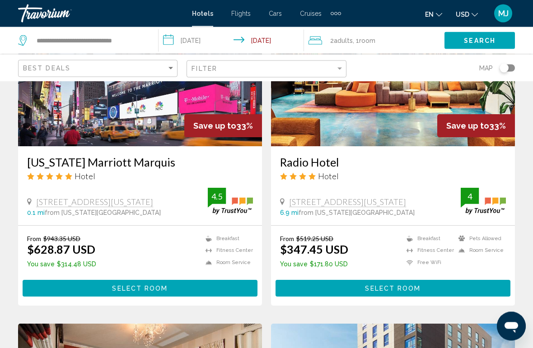
click at [197, 43] on input "**********" at bounding box center [233, 42] width 149 height 30
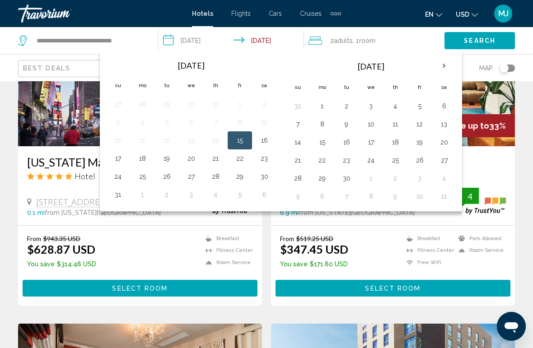
click at [264, 139] on button "16" at bounding box center [264, 140] width 14 height 13
click at [264, 160] on button "23" at bounding box center [264, 158] width 14 height 13
type input "**********"
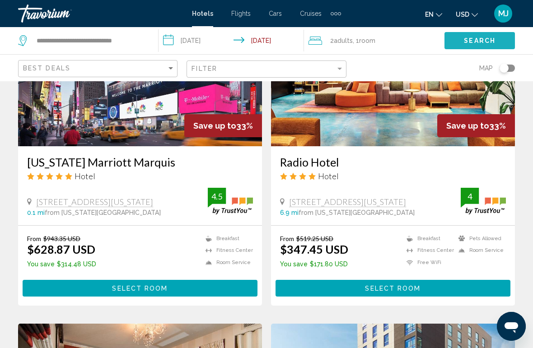
click at [484, 40] on span "Search" at bounding box center [480, 40] width 32 height 7
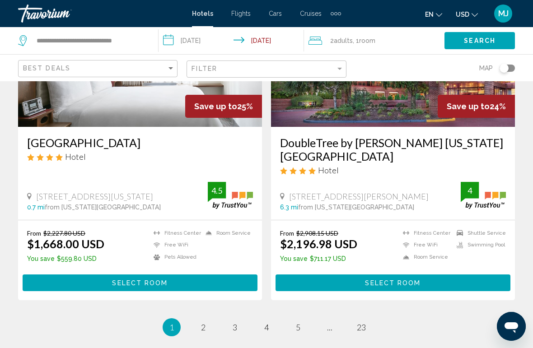
scroll to position [1771, 0]
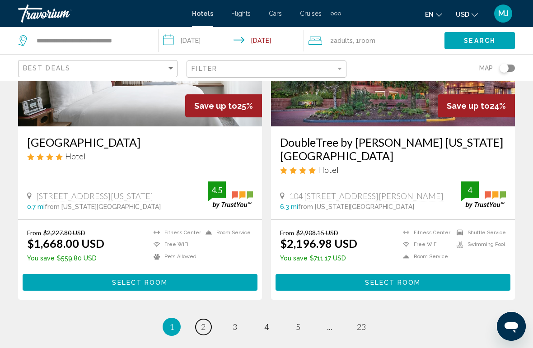
click at [205, 322] on span "2" at bounding box center [203, 327] width 5 height 10
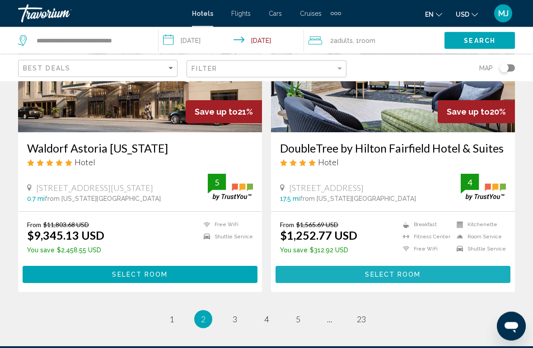
scroll to position [1873, 0]
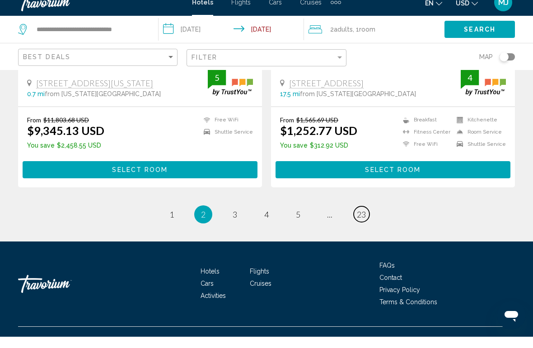
click at [365, 221] on span "23" at bounding box center [361, 226] width 9 height 10
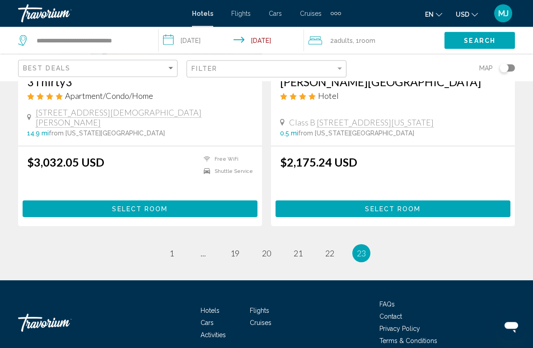
scroll to position [1192, 0]
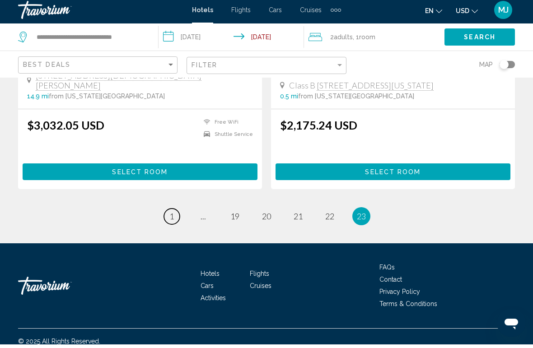
click at [174, 214] on link "page 1" at bounding box center [172, 220] width 16 height 16
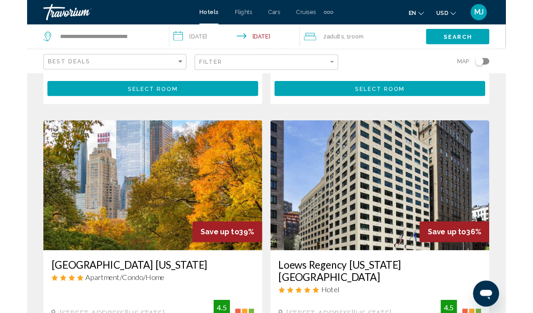
scroll to position [294, 0]
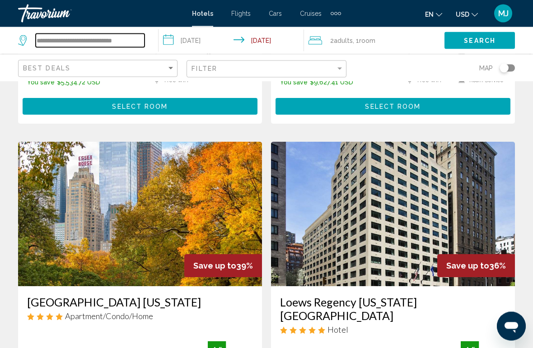
click at [68, 44] on input "**********" at bounding box center [90, 41] width 109 height 14
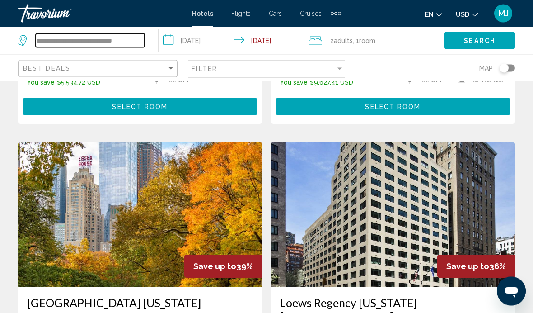
scroll to position [294, 0]
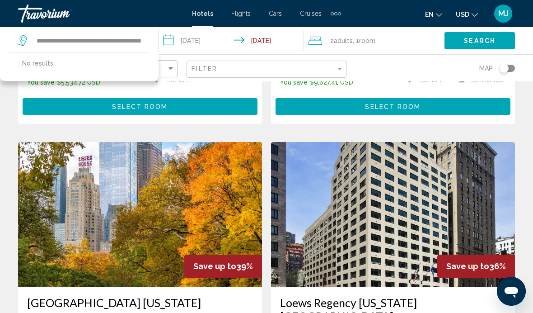
click at [477, 43] on span "Search" at bounding box center [480, 40] width 32 height 7
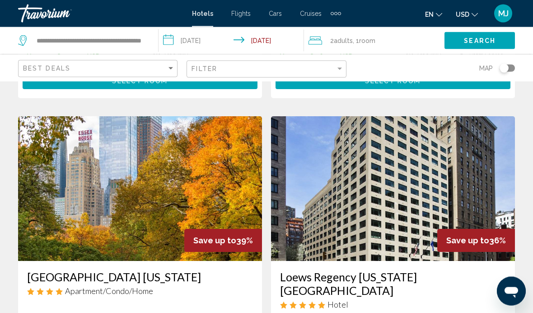
scroll to position [319, 0]
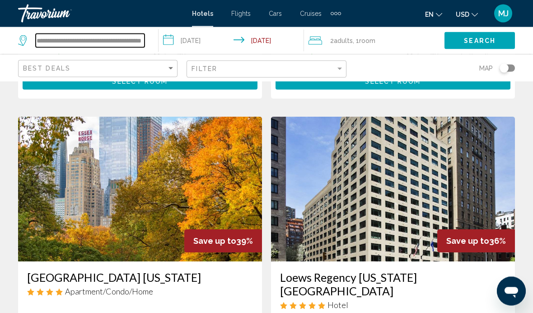
click at [89, 41] on input "**********" at bounding box center [90, 41] width 109 height 14
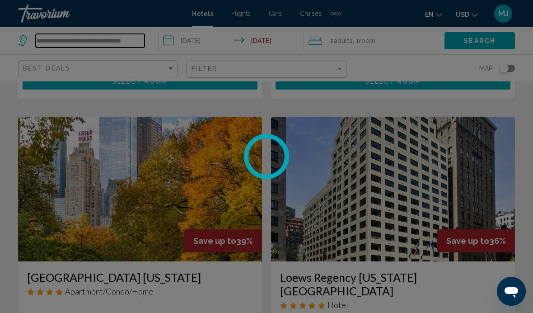
click at [136, 42] on input "**********" at bounding box center [90, 41] width 109 height 14
click at [134, 38] on div at bounding box center [266, 156] width 533 height 313
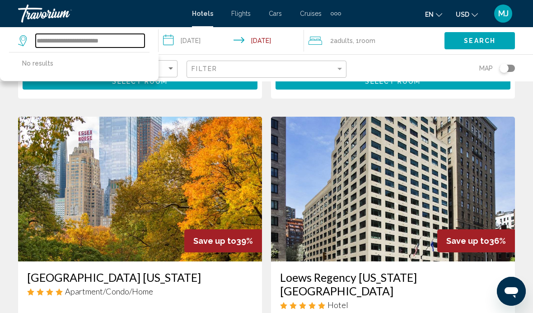
click at [121, 40] on input "**********" at bounding box center [90, 41] width 109 height 14
type input "*"
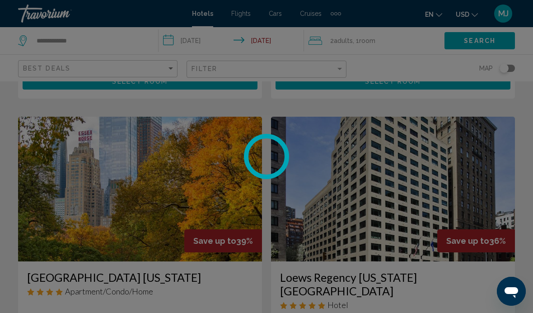
click at [481, 45] on div at bounding box center [266, 156] width 533 height 313
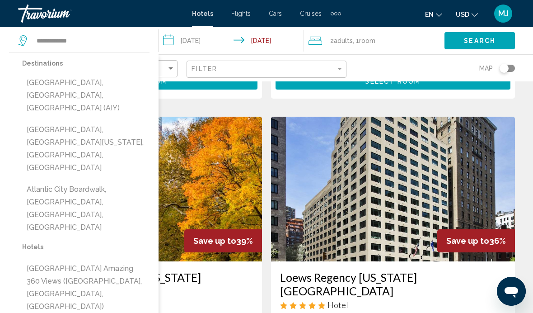
click at [90, 83] on button "Atlantic City, NJ, United States (AIY)" at bounding box center [85, 95] width 127 height 42
type input "**********"
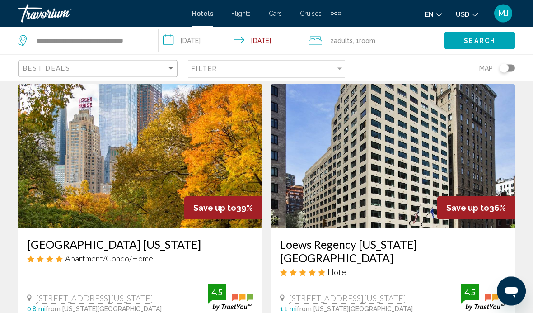
click at [475, 44] on span "Search" at bounding box center [480, 40] width 32 height 7
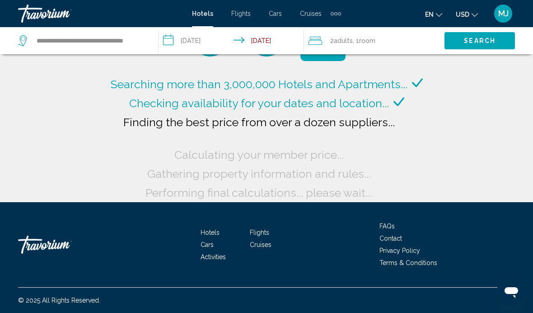
click at [438, 164] on div "Searching more than 3,000,000 Hotels and Apartments... Checking availability fo…" at bounding box center [266, 75] width 533 height 254
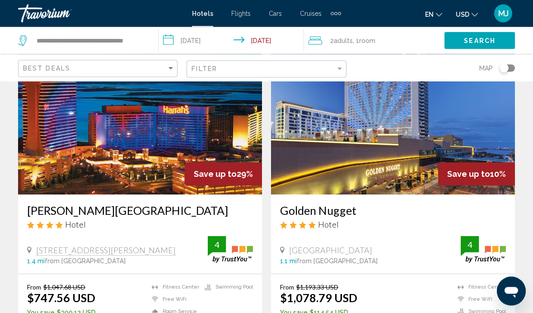
scroll to position [64, 0]
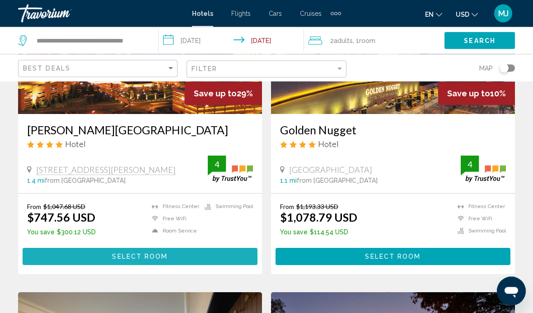
click at [143, 253] on span "Select Room" at bounding box center [140, 256] width 56 height 7
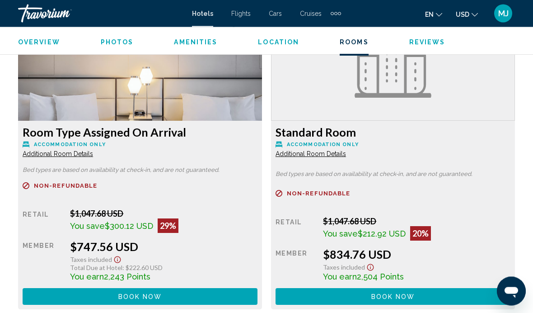
scroll to position [1427, 0]
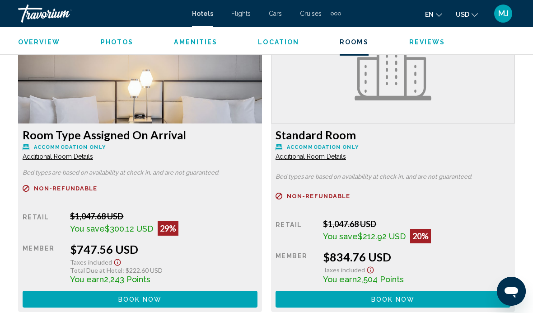
click at [93, 156] on span "Additional Room Details" at bounding box center [58, 156] width 70 height 7
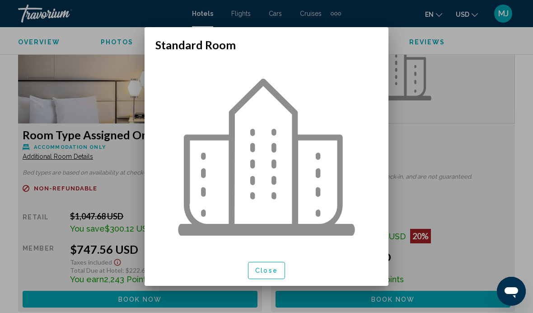
scroll to position [0, 0]
click at [450, 156] on div at bounding box center [266, 156] width 533 height 313
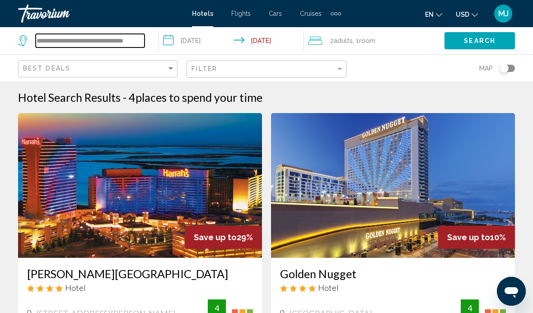
click at [108, 43] on input "**********" at bounding box center [90, 41] width 109 height 14
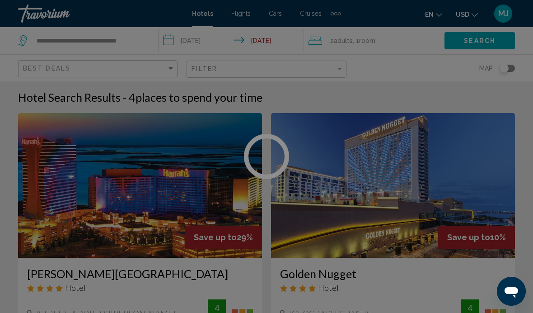
click at [135, 37] on div at bounding box center [266, 156] width 533 height 313
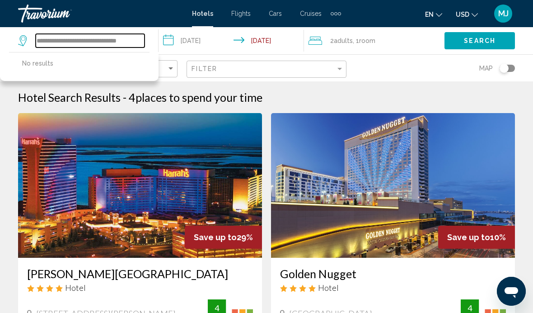
click at [124, 44] on input "**********" at bounding box center [90, 41] width 109 height 14
click at [140, 39] on input "**********" at bounding box center [90, 41] width 109 height 14
click at [131, 42] on input "**********" at bounding box center [90, 41] width 109 height 14
type input "**********"
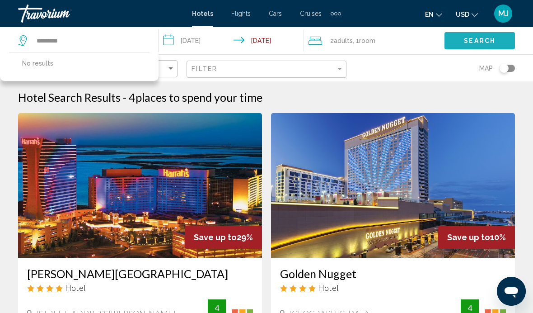
click at [466, 45] on span "Search" at bounding box center [480, 40] width 32 height 7
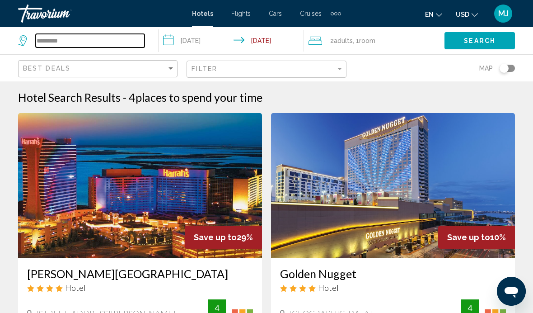
click at [63, 40] on input "*********" at bounding box center [90, 41] width 109 height 14
click at [62, 43] on input "**********" at bounding box center [90, 41] width 109 height 14
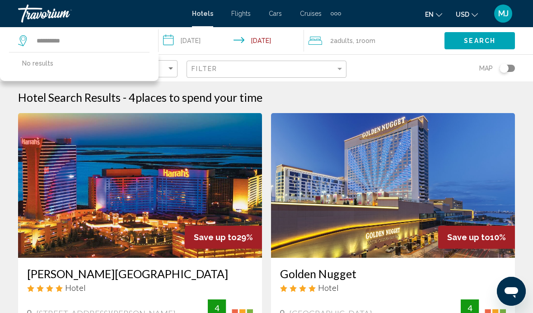
click at [479, 45] on span "Search" at bounding box center [480, 40] width 32 height 7
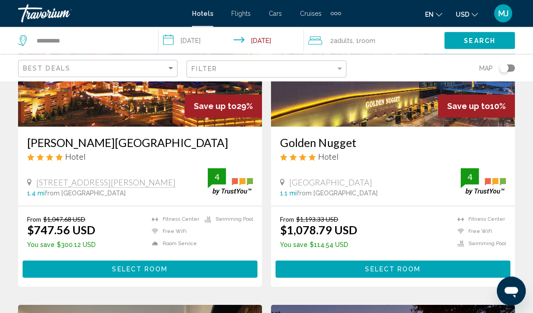
scroll to position [132, 0]
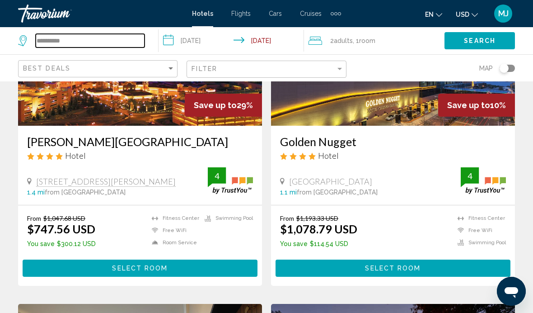
click at [70, 44] on input "**********" at bounding box center [90, 41] width 109 height 14
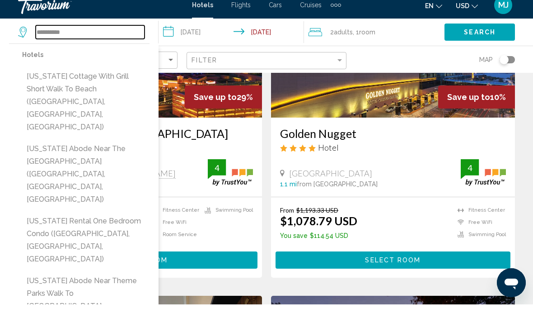
scroll to position [140, 0]
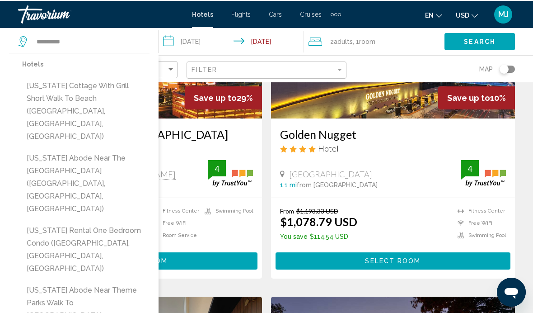
click at [68, 149] on button "New Jersey Abode Near the Statue of Liberty (Haskell, NJ, US)" at bounding box center [85, 183] width 127 height 68
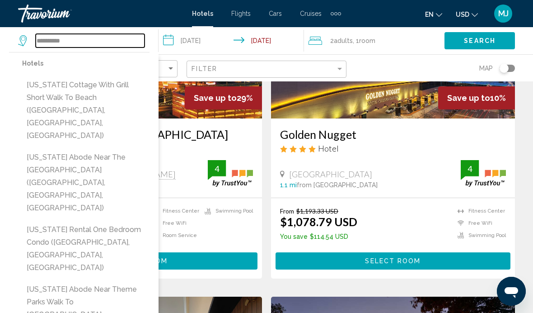
type input "**********"
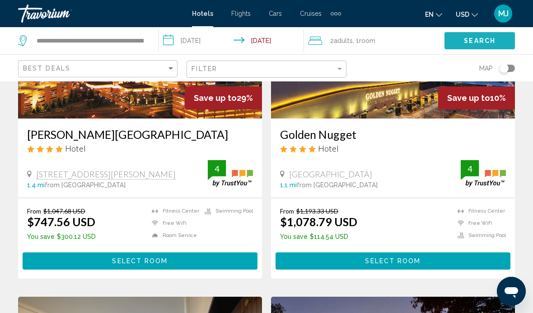
click at [478, 39] on span "Search" at bounding box center [480, 40] width 32 height 7
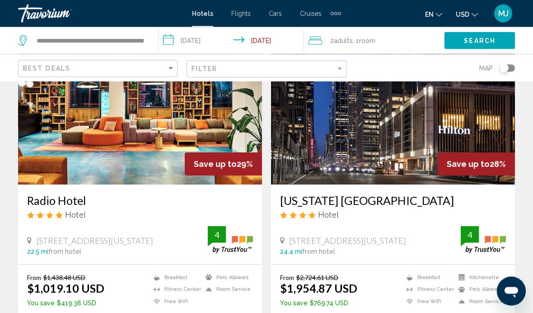
scroll to position [1713, 0]
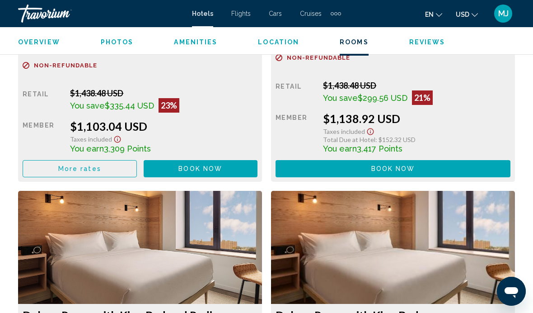
scroll to position [1865, 0]
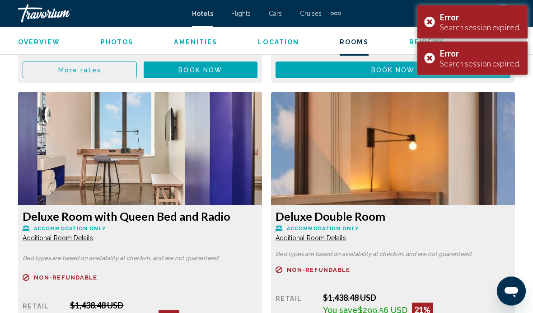
scroll to position [1656, 0]
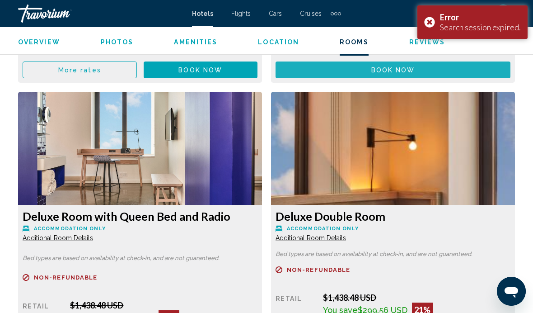
click at [222, 71] on span "Book now" at bounding box center [200, 69] width 44 height 7
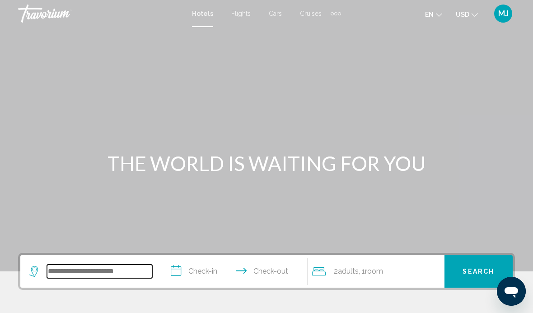
click at [97, 270] on input "Search widget" at bounding box center [99, 271] width 105 height 14
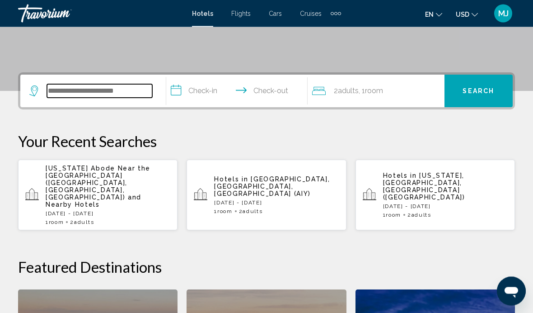
scroll to position [223, 0]
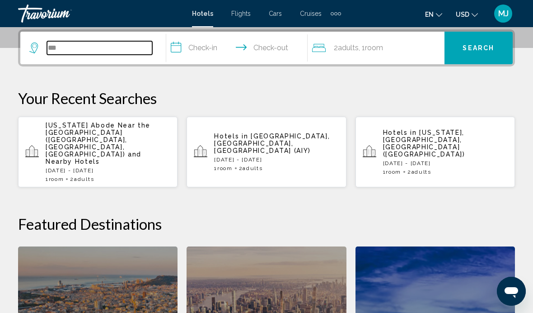
type input "***"
click at [96, 128] on span "New Jersey Abode Near the Statue of Liberty (Haskell, NJ, US)" at bounding box center [98, 140] width 105 height 36
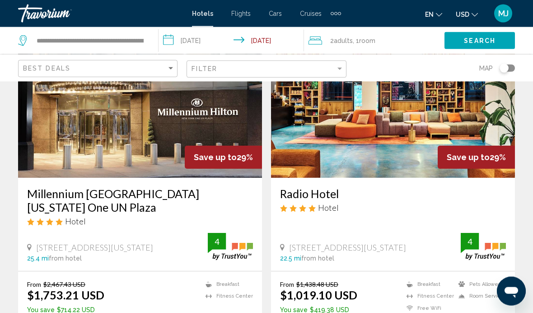
scroll to position [1061, 0]
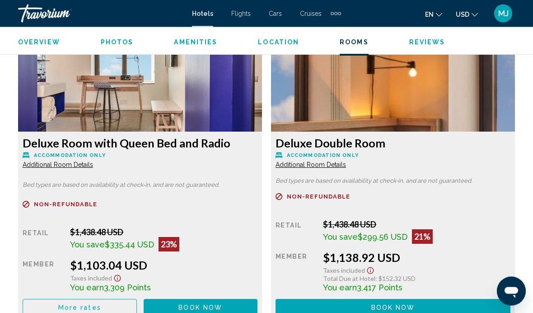
scroll to position [1729, 0]
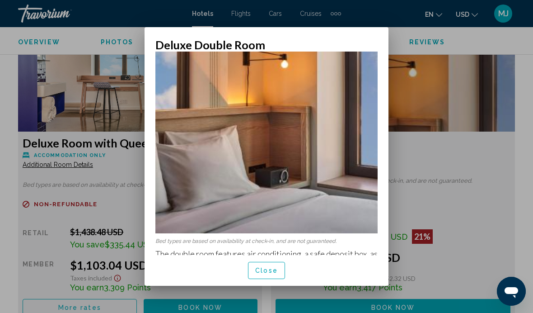
scroll to position [155, 0]
click at [269, 274] on span "Close" at bounding box center [266, 270] width 23 height 7
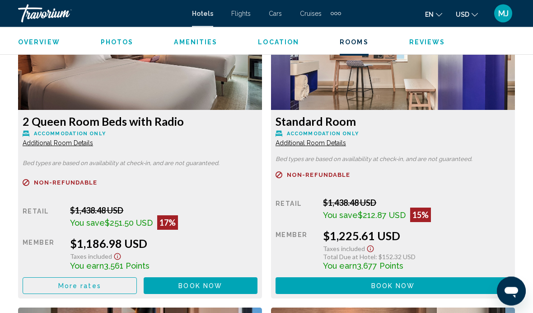
scroll to position [2373, 0]
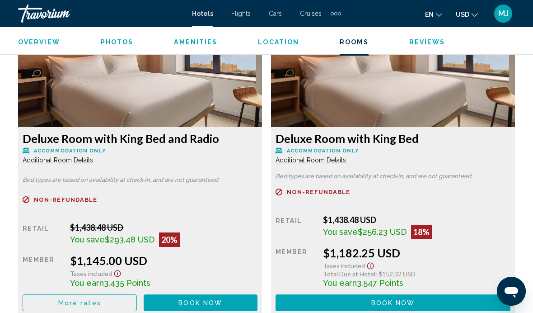
scroll to position [2042, 0]
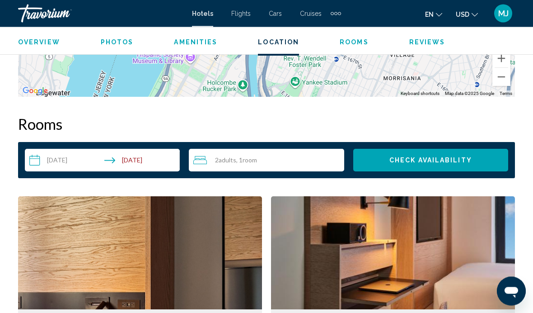
scroll to position [1240, 0]
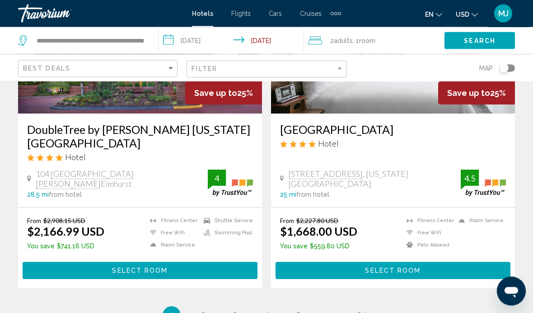
scroll to position [1784, 0]
click at [203, 310] on span "2" at bounding box center [203, 315] width 5 height 10
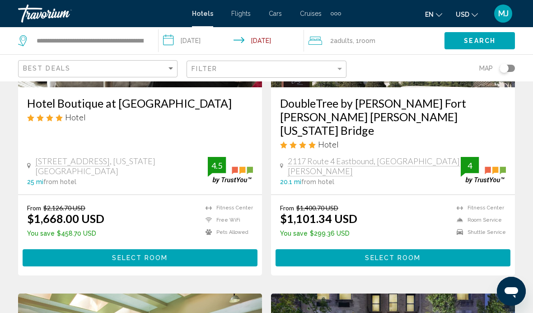
scroll to position [1127, 0]
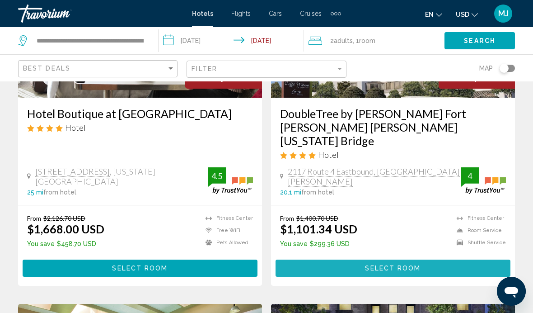
click at [398, 265] on span "Select Room" at bounding box center [393, 268] width 56 height 7
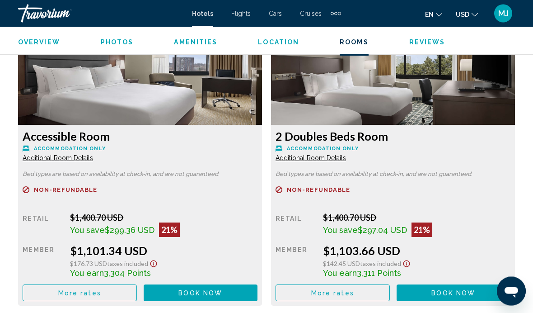
scroll to position [1426, 0]
click at [222, 289] on span "Book now" at bounding box center [200, 292] width 44 height 7
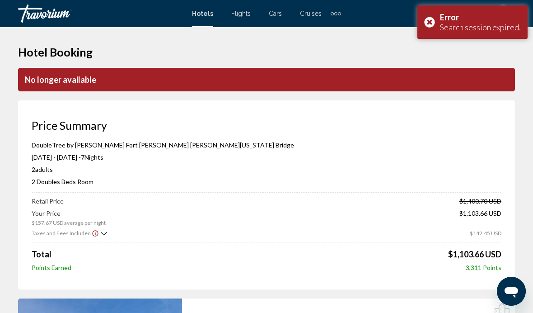
click at [429, 24] on div "Error Search session expired." at bounding box center [472, 21] width 110 height 33
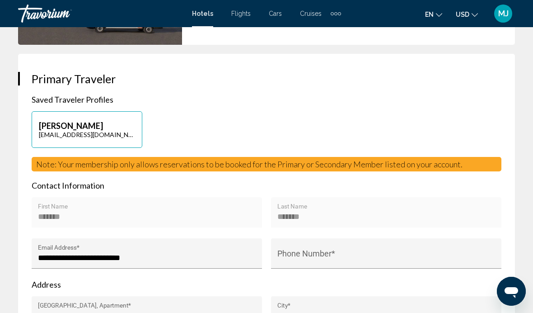
scroll to position [429, 0]
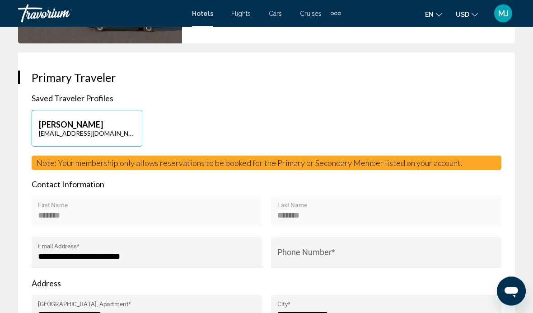
click at [309, 252] on input "Phone Number *" at bounding box center [386, 256] width 218 height 9
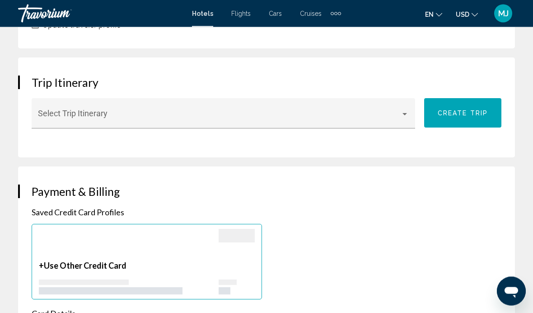
scroll to position [787, 0]
type input "**********"
click at [336, 262] on div "+ Use Other Credit Card" at bounding box center [266, 261] width 479 height 75
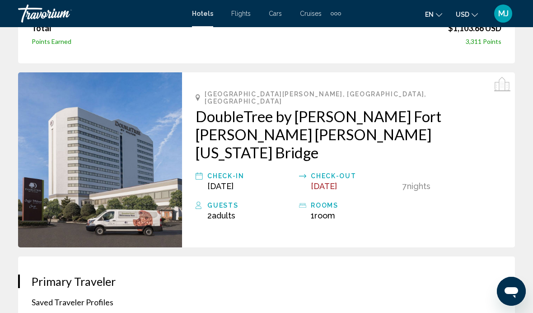
scroll to position [225, 0]
click at [226, 211] on span "Adults" at bounding box center [223, 215] width 23 height 9
click at [229, 211] on span "Adults" at bounding box center [223, 215] width 23 height 9
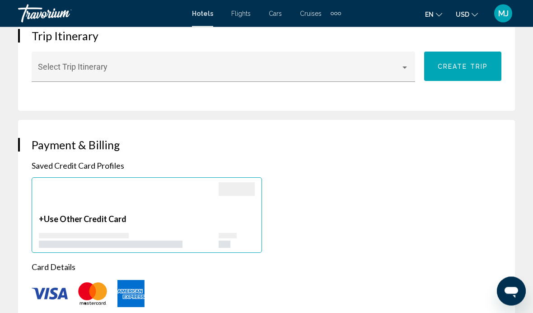
scroll to position [831, 0]
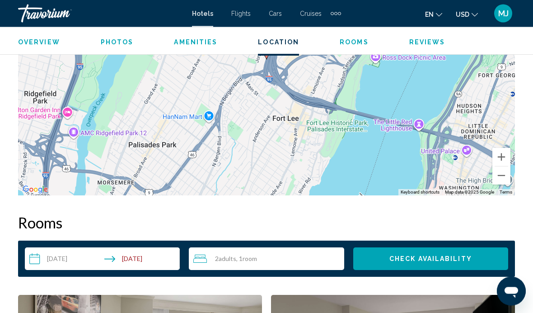
scroll to position [1143, 0]
click at [251, 263] on div "2 Adult Adults , 1 Room rooms" at bounding box center [268, 258] width 150 height 11
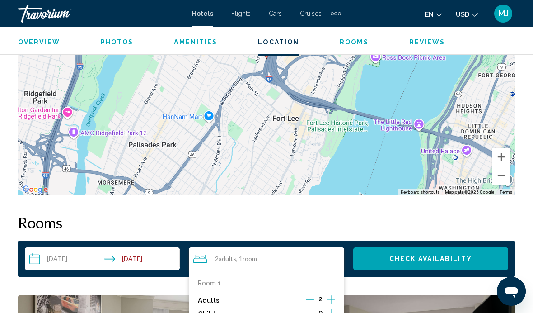
click at [335, 295] on icon "Increment adults" at bounding box center [331, 299] width 8 height 11
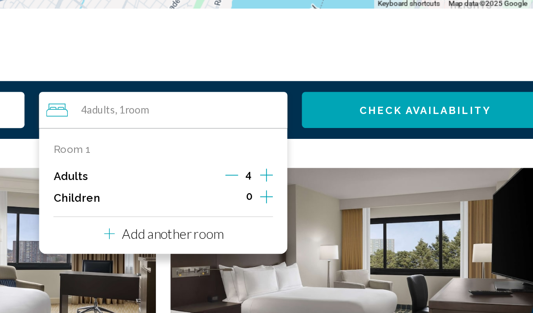
scroll to position [1238, 0]
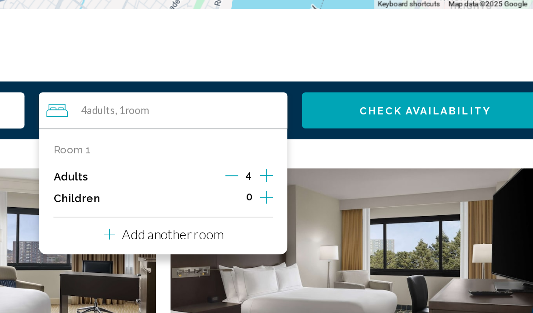
click at [327, 212] on icon "Increment children" at bounding box center [331, 217] width 8 height 11
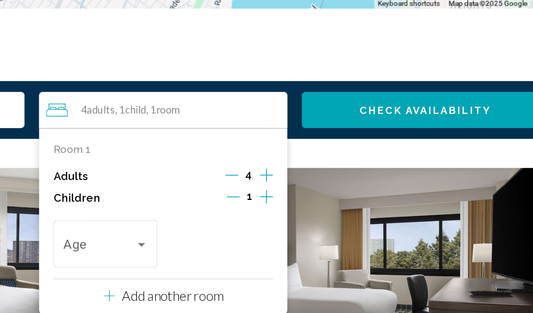
click at [327, 211] on icon "Increment children" at bounding box center [331, 216] width 8 height 11
click at [204, 244] on span "Travelers: 4 adults, 2 children" at bounding box center [226, 248] width 45 height 9
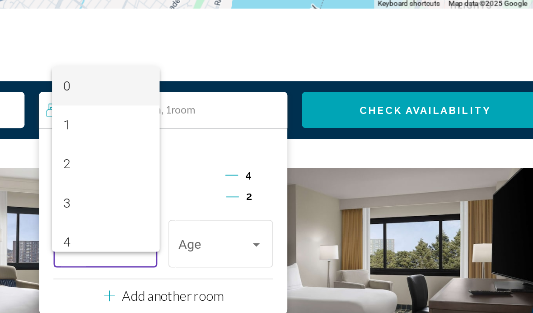
click at [204, 209] on span "3" at bounding box center [230, 221] width 53 height 24
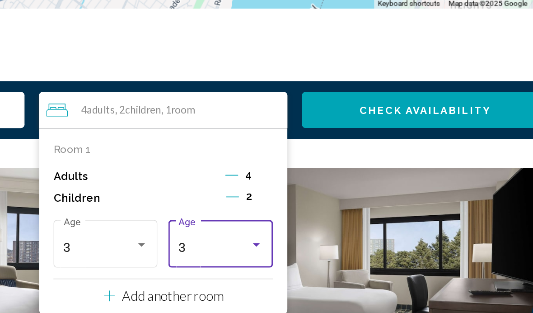
click at [276, 244] on div "3" at bounding box center [298, 248] width 45 height 9
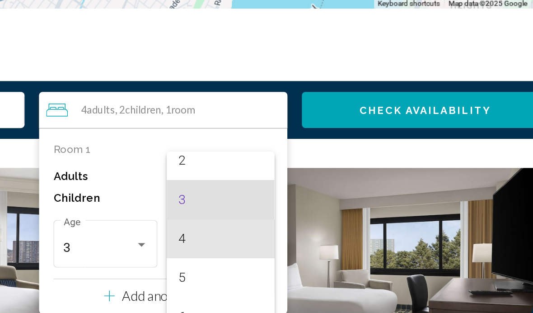
scroll to position [61, 0]
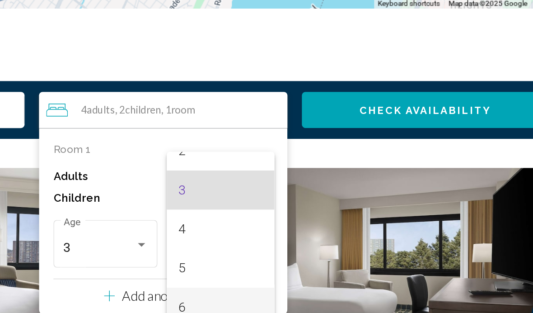
click at [276, 274] on span "6" at bounding box center [302, 286] width 53 height 24
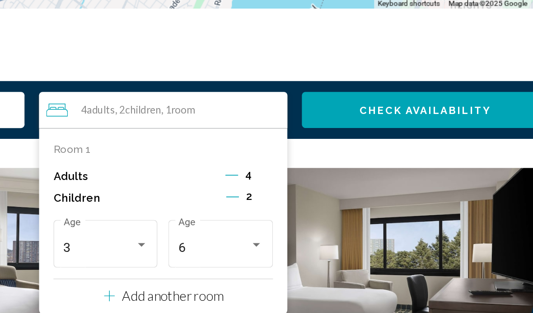
click at [353, 151] on button "Check Availability" at bounding box center [430, 162] width 155 height 23
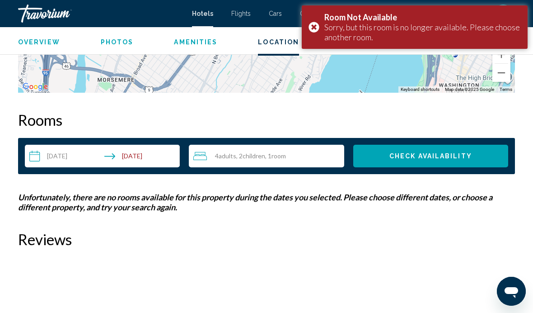
scroll to position [1245, 0]
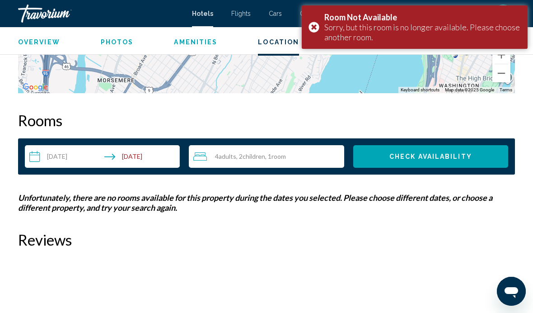
click at [316, 33] on div "Room Not Available Sorry, but this room is no longer available. Please choose a…" at bounding box center [415, 26] width 226 height 43
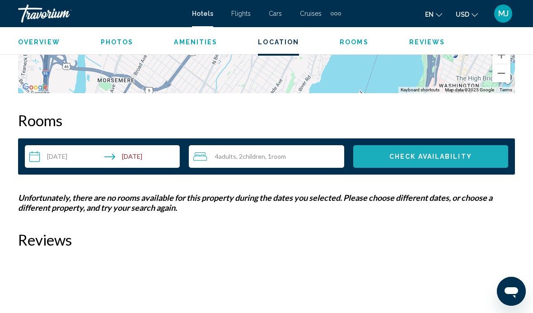
click at [423, 159] on span "Check Availability" at bounding box center [430, 156] width 83 height 7
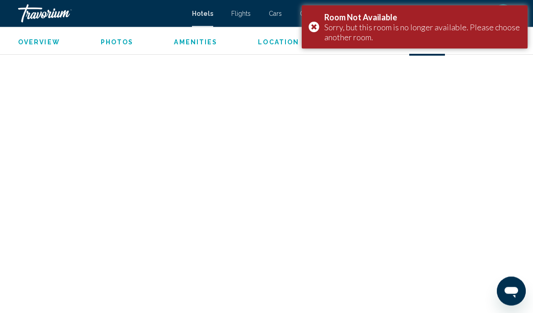
scroll to position [1544, 0]
click at [315, 29] on div "Room Not Available Sorry, but this room is no longer available. Please choose a…" at bounding box center [415, 26] width 226 height 43
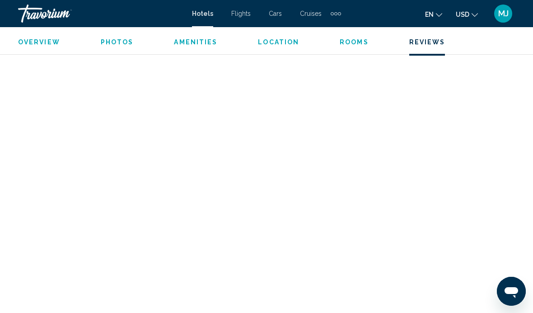
click at [347, 45] on span "Rooms" at bounding box center [354, 41] width 29 height 7
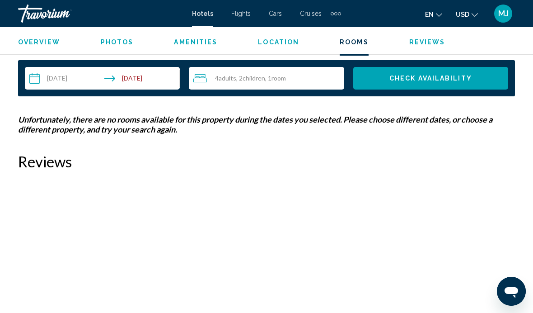
scroll to position [1302, 0]
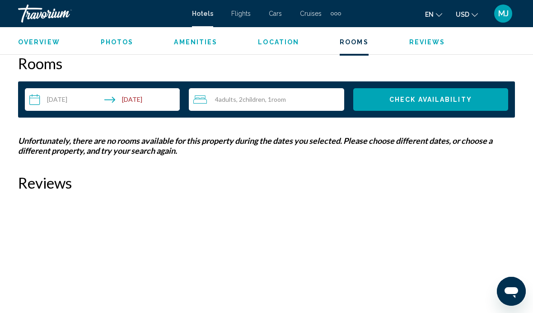
click at [228, 101] on span "Adults" at bounding box center [228, 99] width 18 height 8
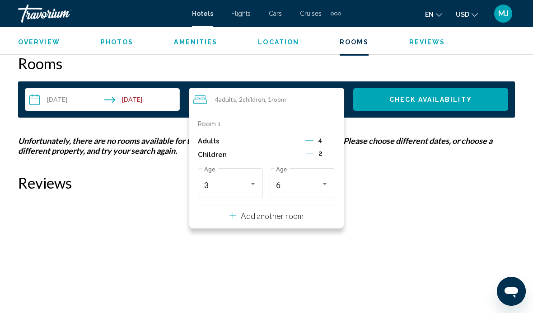
click at [321, 139] on span "4" at bounding box center [320, 139] width 5 height 7
click at [322, 138] on span "4" at bounding box center [320, 139] width 5 height 7
click at [304, 140] on div "Adults 4" at bounding box center [266, 141] width 137 height 14
click at [306, 142] on icon "Decrement adults" at bounding box center [309, 140] width 8 height 8
click at [301, 141] on div "Adults 3" at bounding box center [266, 141] width 137 height 14
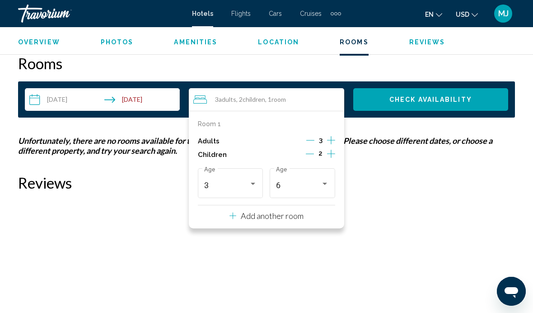
click at [309, 141] on icon "Decrement adults" at bounding box center [310, 140] width 8 height 8
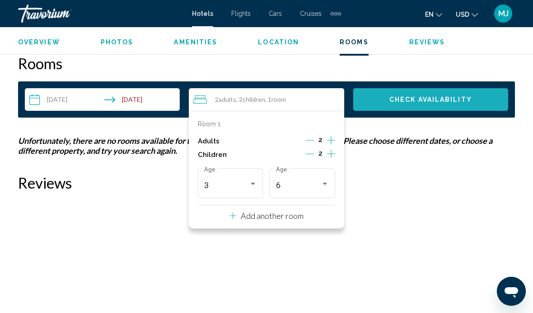
click at [426, 104] on button "Check Availability" at bounding box center [430, 99] width 155 height 23
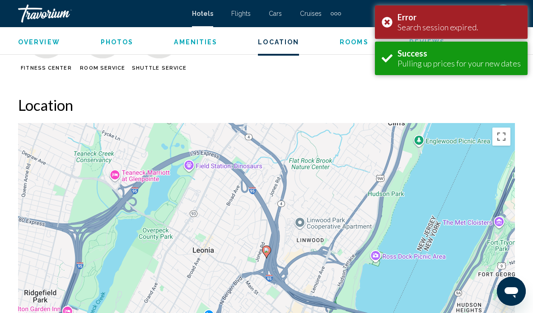
scroll to position [1301, 0]
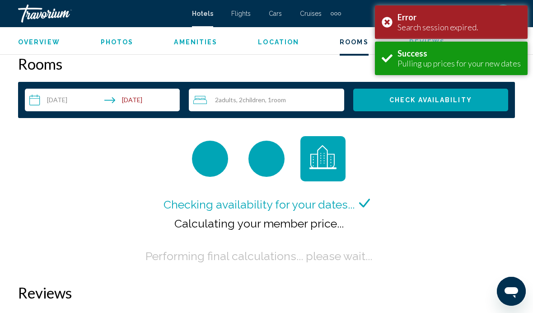
click at [390, 23] on div "Error Search session expired." at bounding box center [451, 21] width 153 height 33
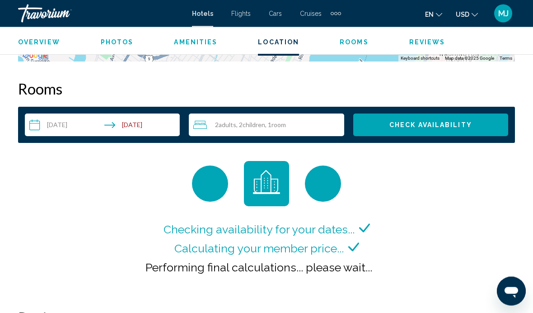
scroll to position [1277, 0]
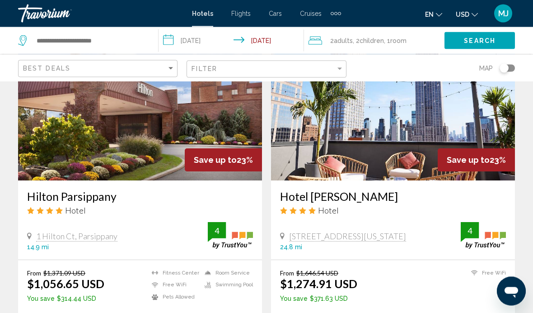
scroll to position [723, 0]
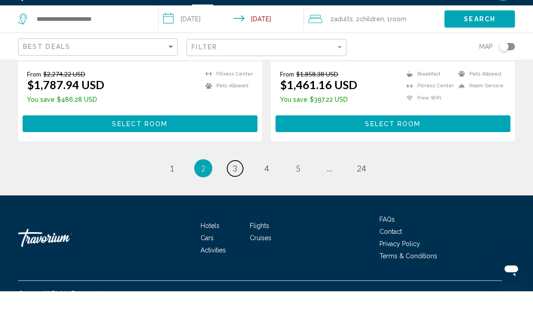
click at [237, 182] on link "page 3" at bounding box center [235, 190] width 16 height 16
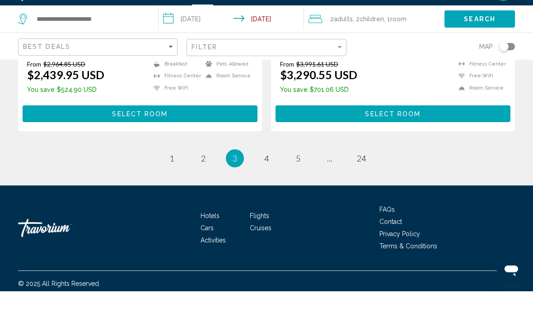
scroll to position [1895, 0]
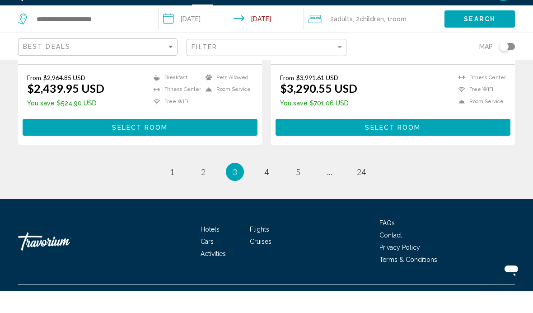
click at [233, 188] on span "3" at bounding box center [235, 193] width 5 height 10
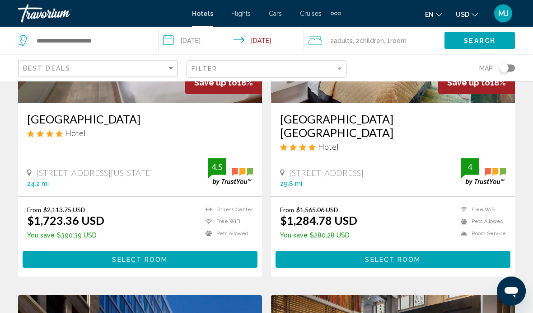
scroll to position [477, 0]
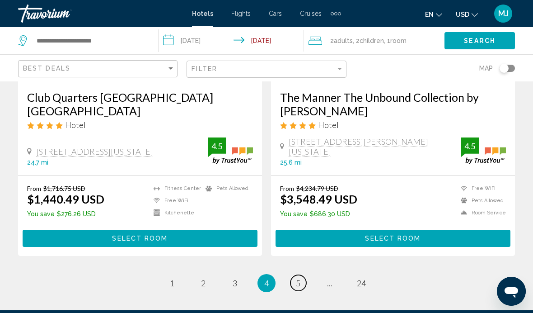
click at [299, 278] on span "5" at bounding box center [298, 283] width 5 height 10
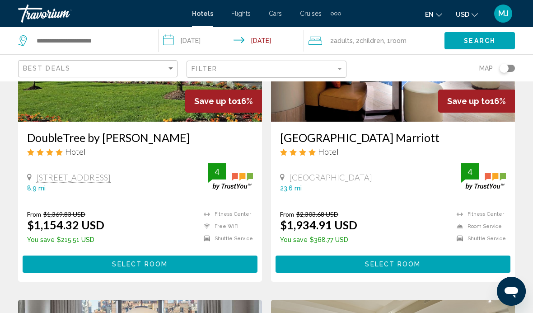
scroll to position [137, 0]
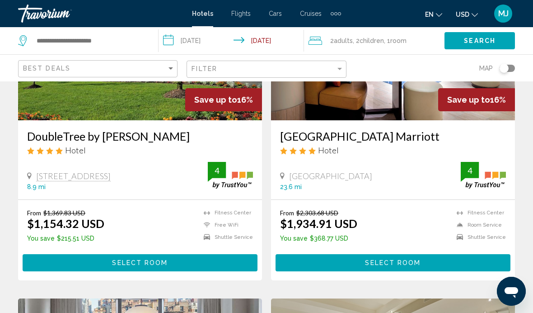
click at [139, 267] on span "Select Room" at bounding box center [140, 262] width 56 height 7
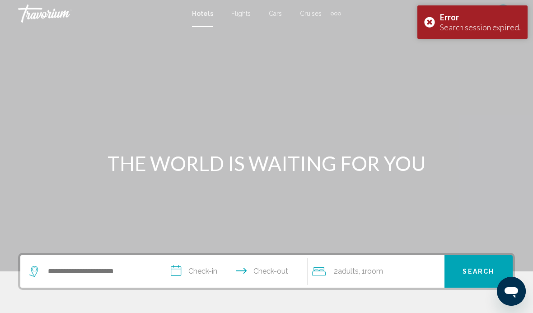
click at [200, 271] on input "**********" at bounding box center [238, 272] width 145 height 35
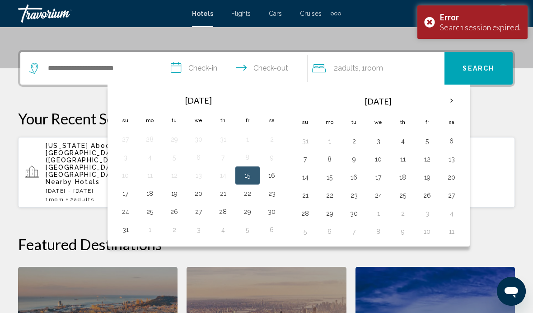
scroll to position [223, 0]
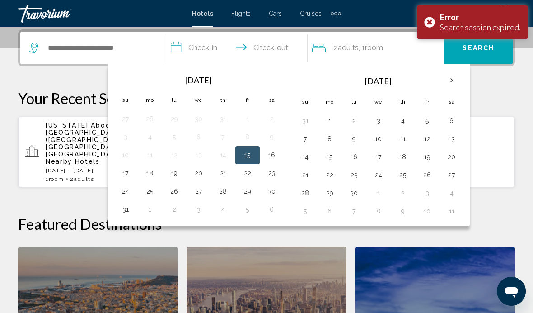
click at [276, 154] on button "16" at bounding box center [272, 155] width 14 height 13
click at [272, 176] on button "23" at bounding box center [272, 173] width 14 height 13
type input "**********"
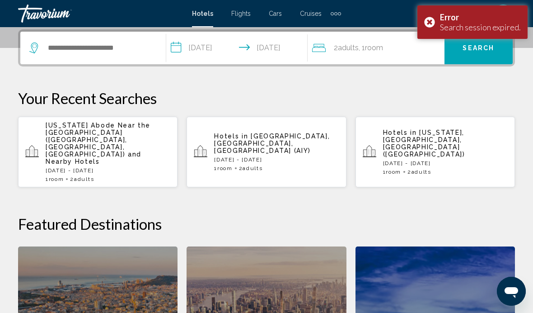
click at [429, 24] on div "Error Search session expired." at bounding box center [472, 21] width 110 height 33
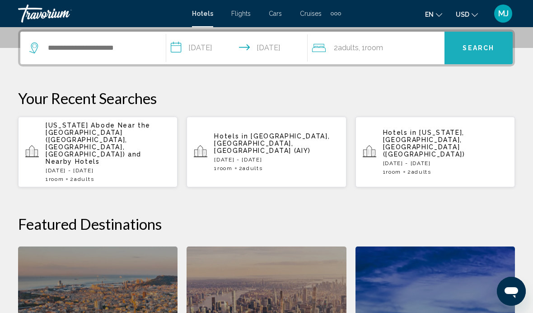
click at [471, 56] on button "Search" at bounding box center [479, 48] width 68 height 33
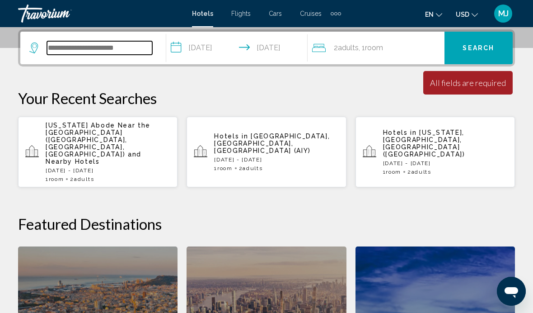
click at [93, 48] on input "Search widget" at bounding box center [99, 48] width 105 height 14
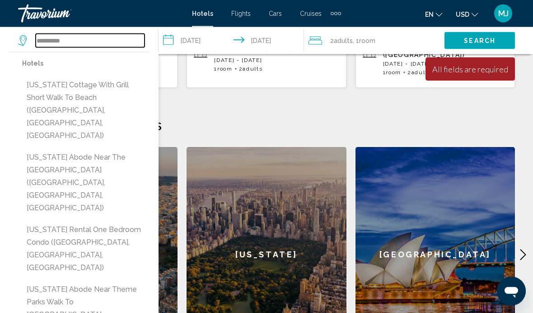
scroll to position [323, 0]
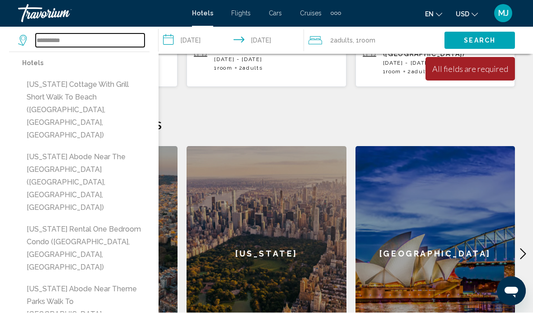
type input "**********"
click at [191, 115] on div "Featured Destinations Barcelona New York Sydney San Diego Paris Barcelona New Y…" at bounding box center [266, 240] width 497 height 251
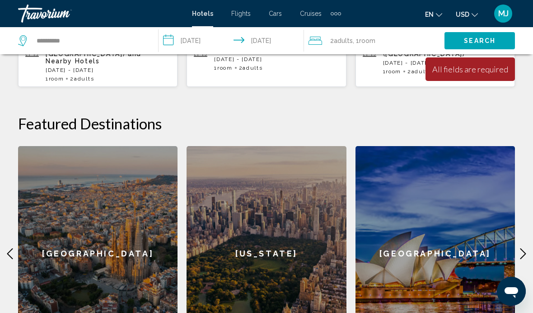
click at [259, 228] on div "[US_STATE]" at bounding box center [266, 253] width 159 height 215
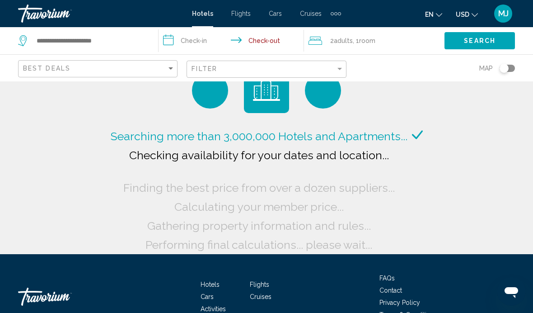
click at [201, 43] on input "**********" at bounding box center [233, 42] width 149 height 30
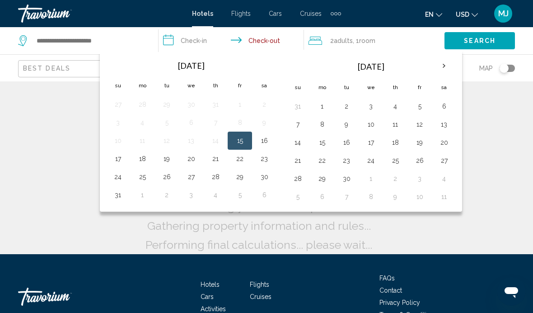
click at [267, 143] on button "16" at bounding box center [264, 140] width 14 height 13
click at [267, 159] on button "23" at bounding box center [264, 158] width 14 height 13
type input "**********"
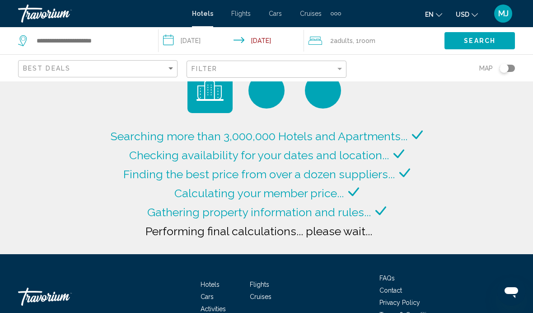
type input "**********"
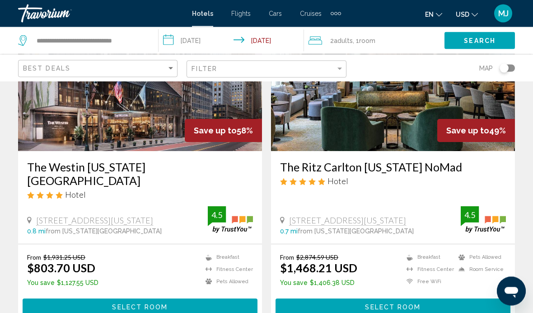
scroll to position [107, 0]
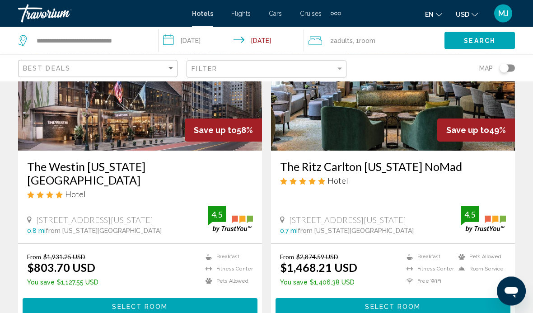
click at [203, 47] on input "**********" at bounding box center [233, 42] width 149 height 30
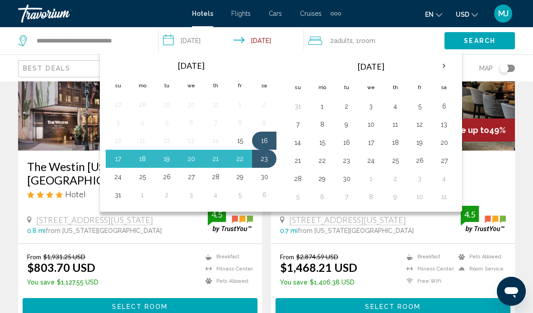
click at [267, 142] on button "16" at bounding box center [264, 140] width 14 height 13
click at [267, 155] on button "23" at bounding box center [264, 158] width 14 height 13
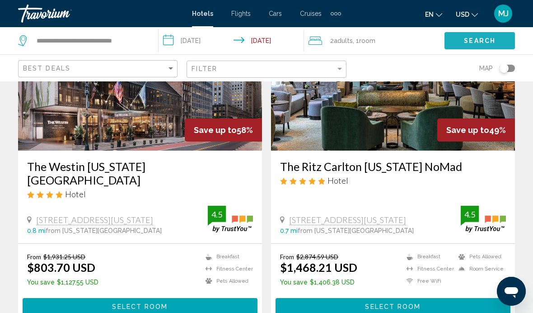
click at [473, 42] on span "Search" at bounding box center [480, 40] width 32 height 7
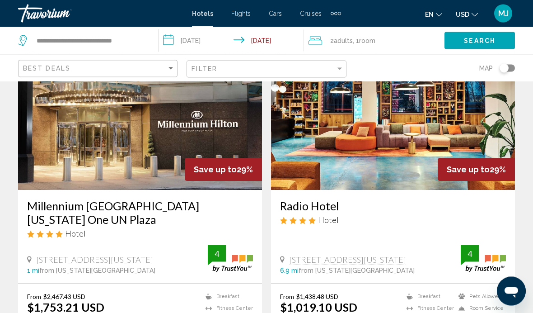
scroll to position [1048, 0]
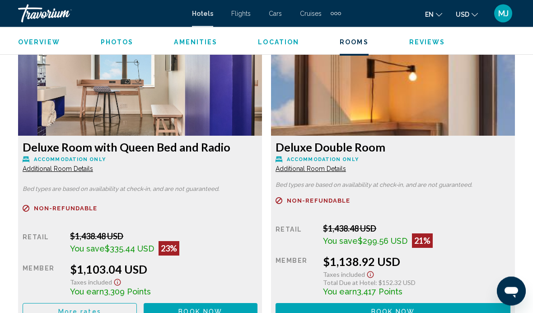
scroll to position [1725, 0]
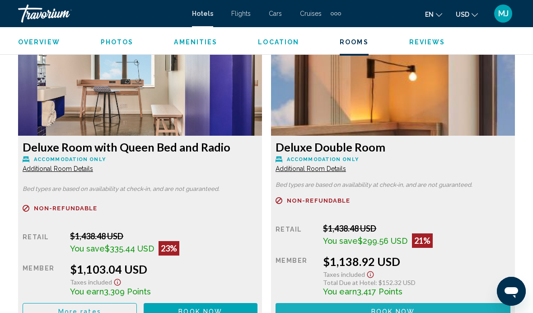
click at [222, 5] on span "Book now" at bounding box center [200, 0] width 44 height 7
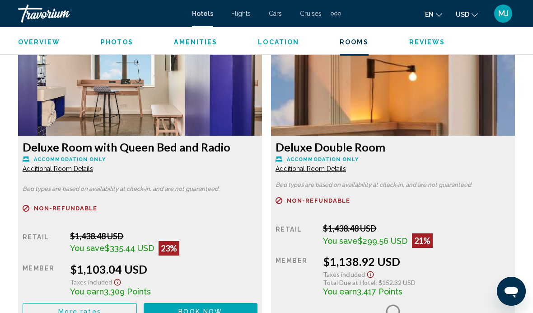
scroll to position [37, 0]
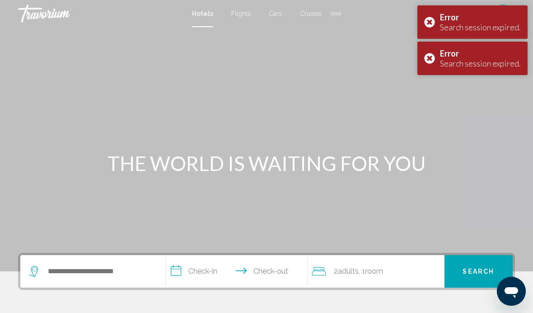
click at [435, 56] on div "Error Search session expired." at bounding box center [472, 58] width 110 height 33
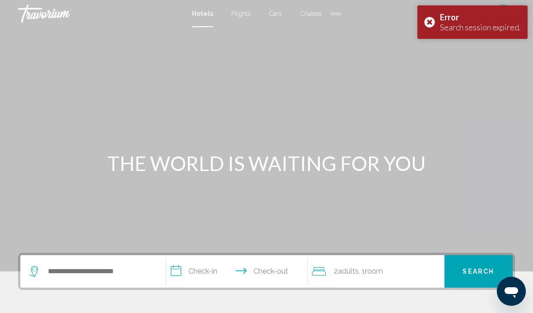
click at [430, 54] on div "Main content" at bounding box center [266, 135] width 533 height 271
click at [431, 63] on div "Main content" at bounding box center [266, 135] width 533 height 271
click at [434, 56] on div "Main content" at bounding box center [266, 135] width 533 height 271
click at [428, 59] on div "Main content" at bounding box center [266, 135] width 533 height 271
click at [437, 63] on div "Main content" at bounding box center [266, 135] width 533 height 271
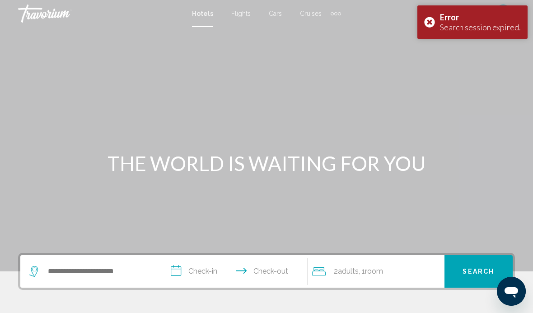
click at [432, 68] on div "Main content" at bounding box center [266, 135] width 533 height 271
click at [421, 62] on div "Main content" at bounding box center [266, 135] width 533 height 271
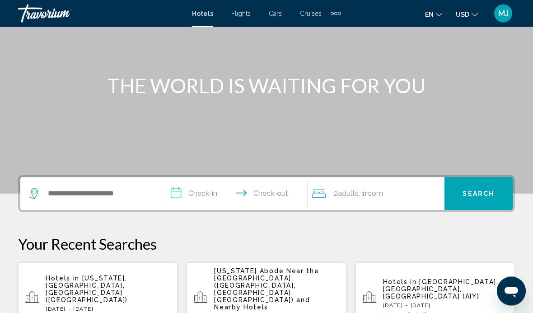
scroll to position [79, 0]
click at [207, 190] on input "**********" at bounding box center [238, 193] width 145 height 35
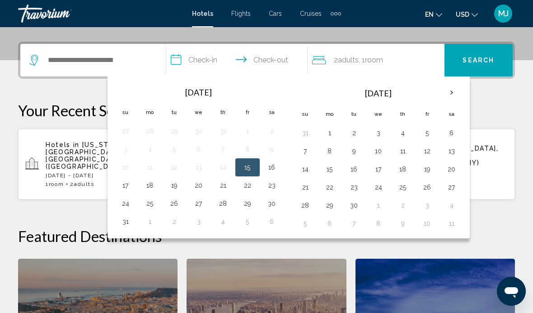
scroll to position [223, 0]
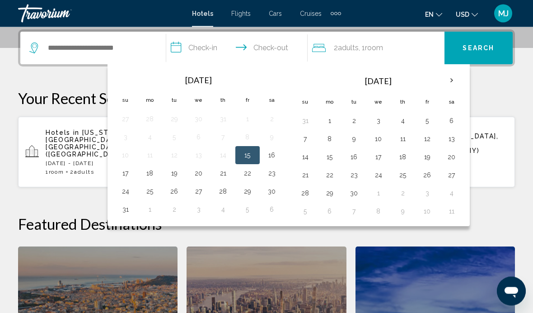
click at [271, 154] on button "16" at bounding box center [272, 155] width 14 height 13
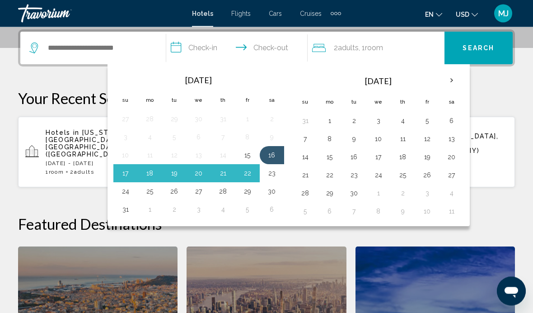
click at [275, 173] on button "23" at bounding box center [272, 173] width 14 height 13
type input "**********"
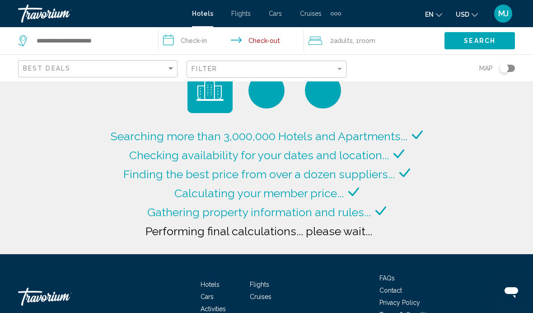
type input "**********"
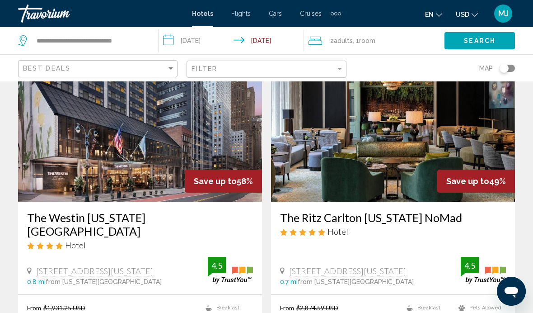
scroll to position [43, 0]
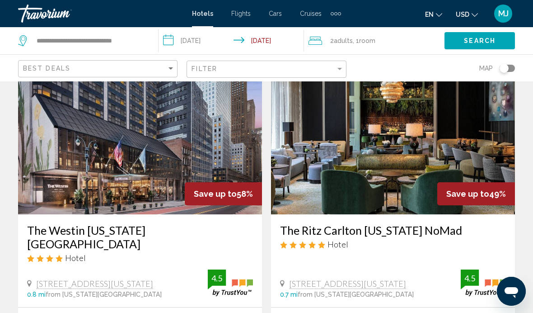
click at [194, 43] on input "**********" at bounding box center [233, 42] width 149 height 30
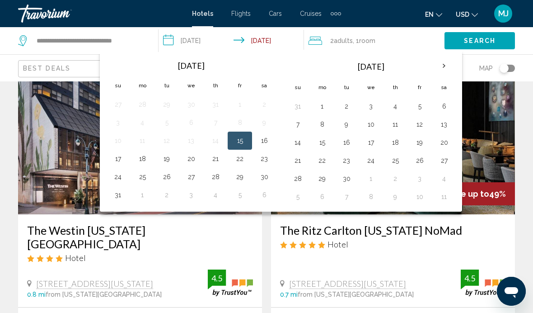
click at [259, 141] on button "16" at bounding box center [264, 140] width 14 height 13
click at [264, 160] on button "23" at bounding box center [264, 158] width 14 height 13
type input "**********"
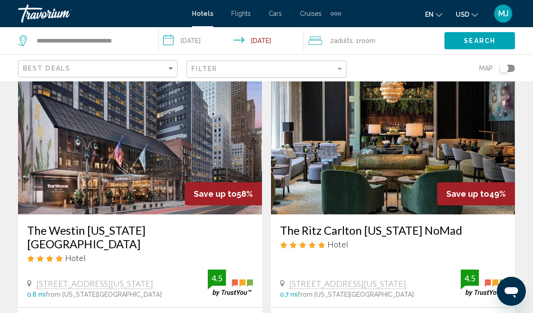
click at [477, 44] on span "Search" at bounding box center [480, 40] width 32 height 7
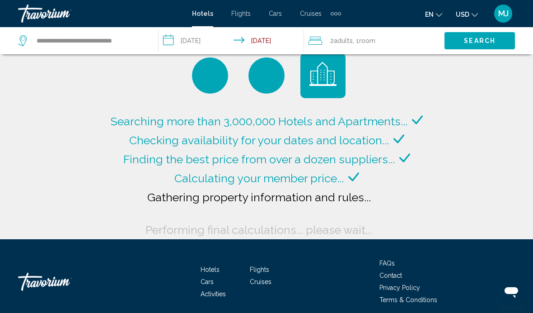
click at [438, 208] on div "Searching more than 3,000,000 Hotels and Apartments... Checking availability fo…" at bounding box center [266, 112] width 533 height 254
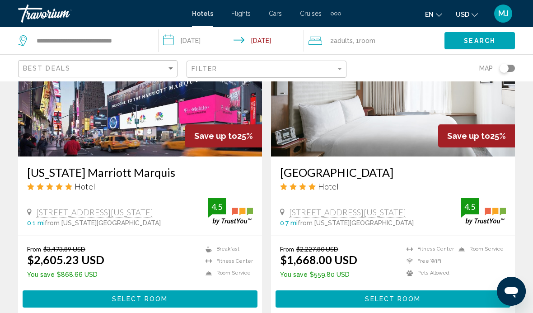
scroll to position [1778, 0]
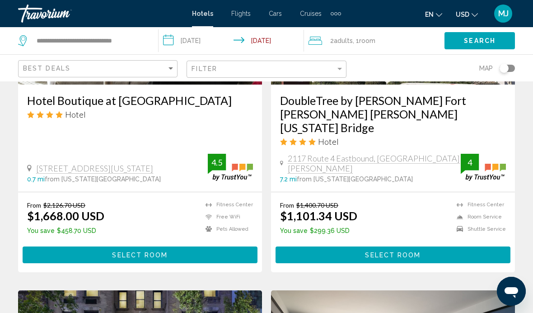
scroll to position [822, 0]
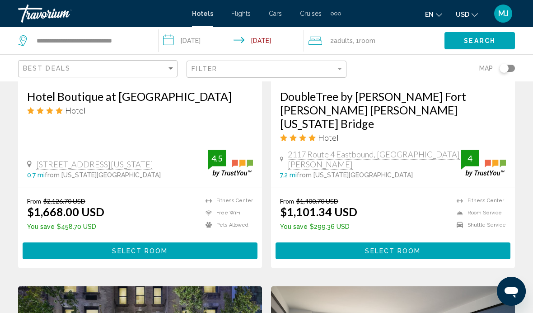
click at [391, 247] on span "Select Room" at bounding box center [393, 250] width 56 height 7
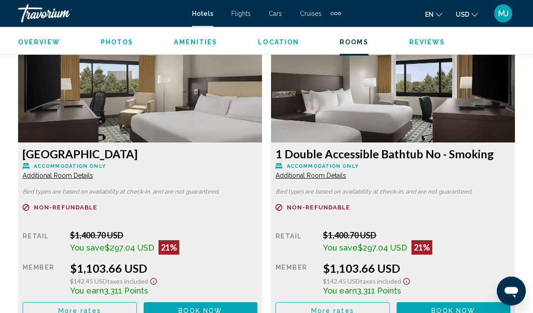
scroll to position [1712, 0]
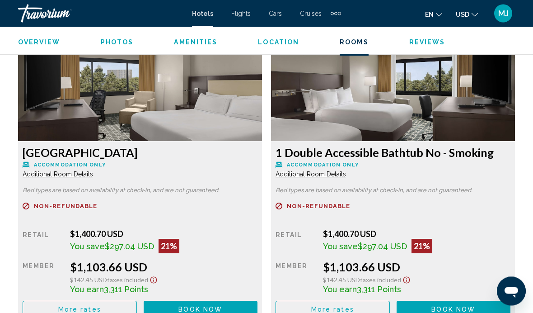
click at [222, 10] on span "Book now" at bounding box center [200, 6] width 44 height 7
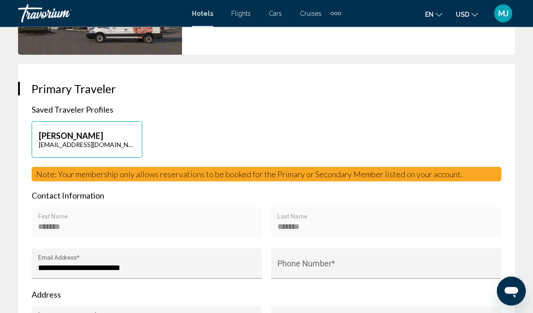
scroll to position [386, 0]
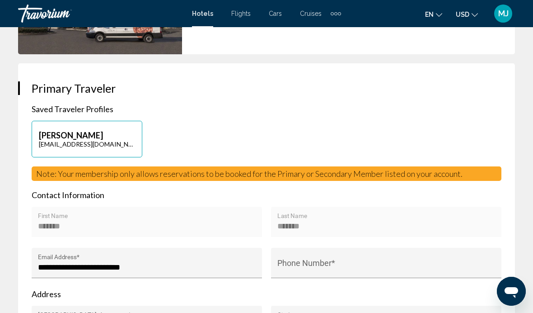
click at [312, 262] on input "Phone Number *" at bounding box center [386, 266] width 218 height 9
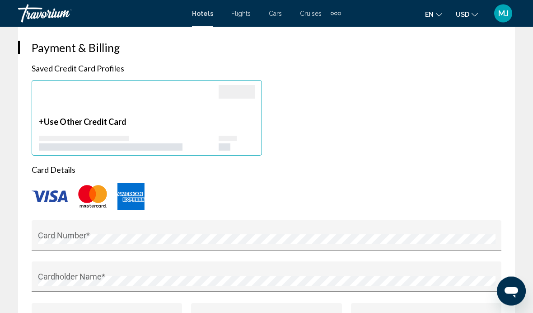
scroll to position [900, 0]
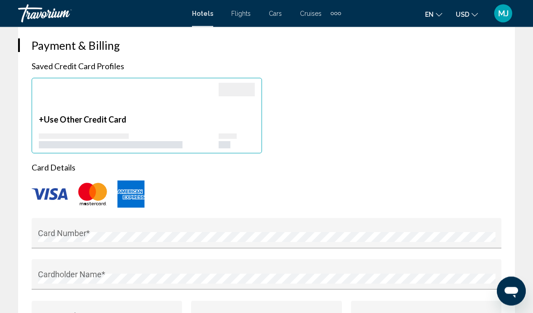
type input "**********"
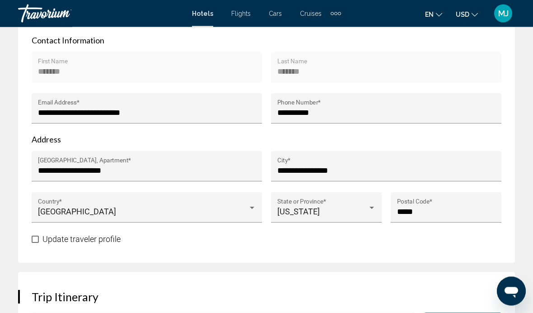
scroll to position [541, 0]
click at [179, 296] on h3 "Trip Itinerary" at bounding box center [267, 297] width 470 height 14
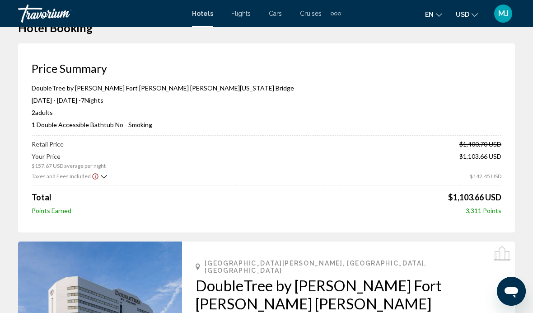
scroll to position [0, 0]
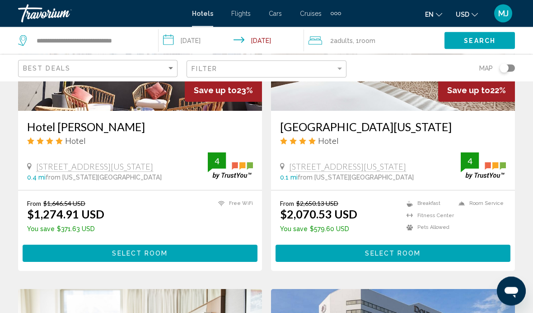
scroll to position [470, 0]
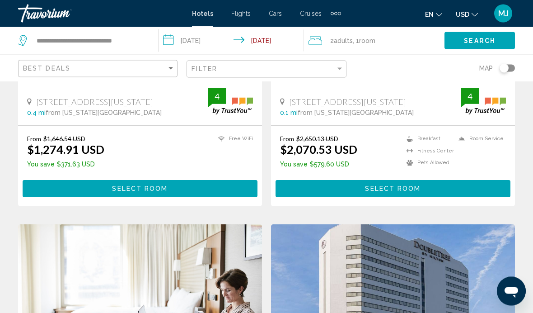
click at [141, 183] on button "Select Room" at bounding box center [140, 188] width 235 height 17
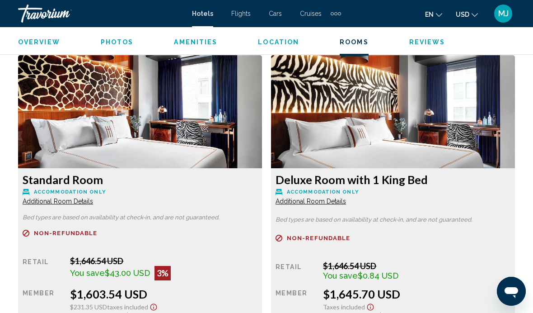
scroll to position [1979, 0]
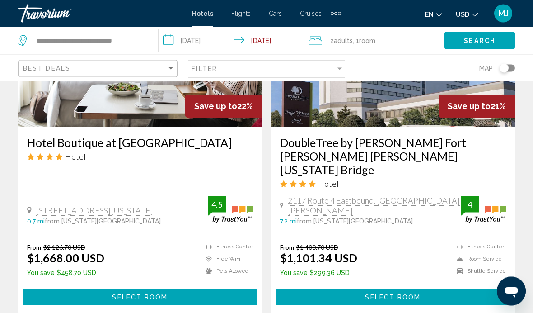
scroll to position [802, 0]
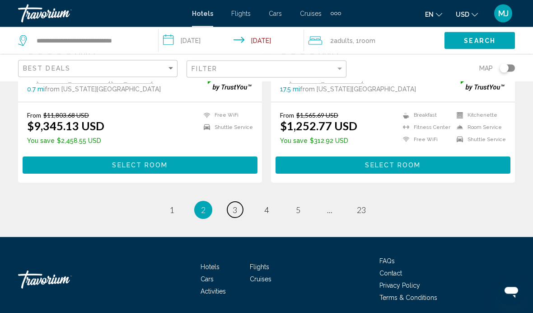
click at [230, 202] on link "page 3" at bounding box center [235, 210] width 16 height 16
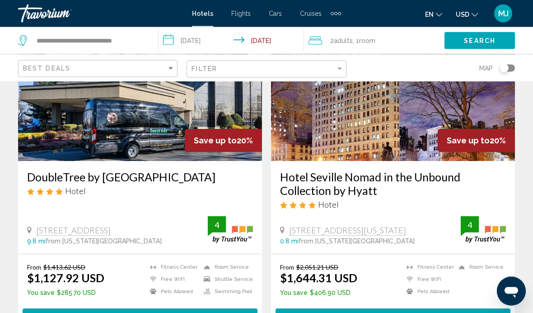
click at [133, 318] on span "Select Room" at bounding box center [140, 317] width 56 height 7
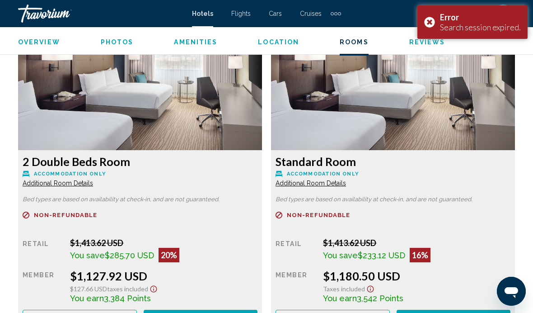
scroll to position [1370, 0]
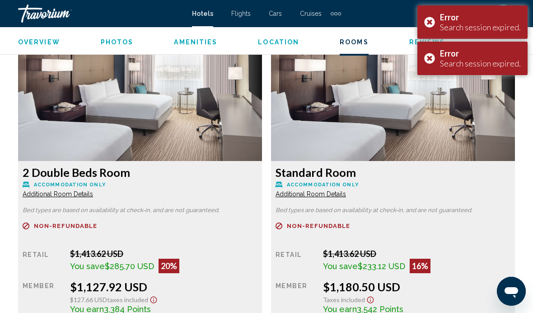
click at [434, 61] on div "Error Search session expired." at bounding box center [472, 58] width 110 height 33
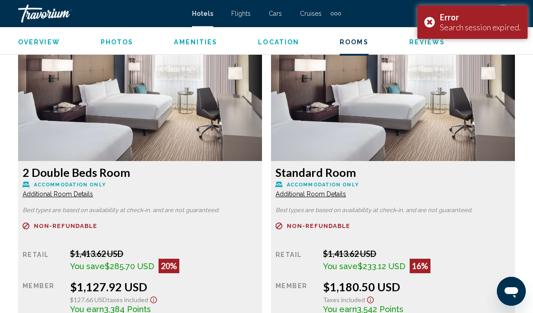
click at [431, 23] on div "Error Search session expired." at bounding box center [472, 21] width 110 height 33
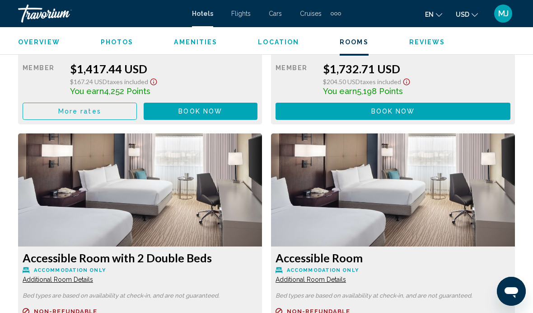
scroll to position [2847, 0]
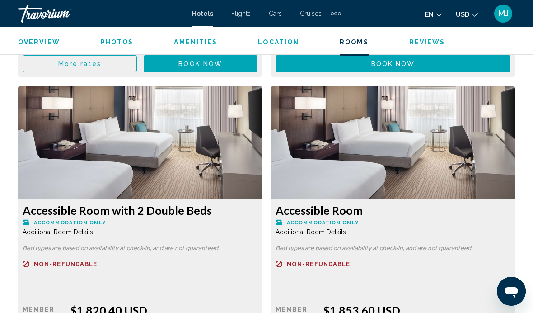
click at [0, 0] on span "Book now" at bounding box center [0, 0] width 0 height 0
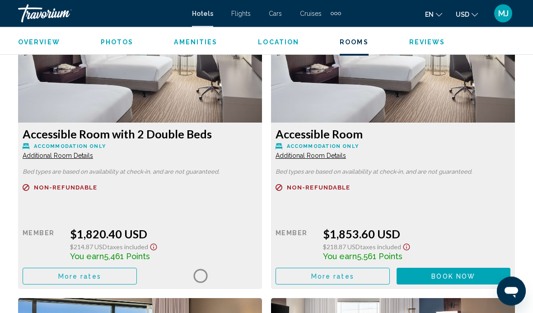
scroll to position [2929, 0]
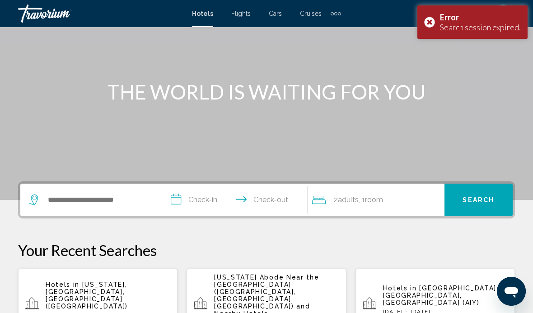
scroll to position [57, 0]
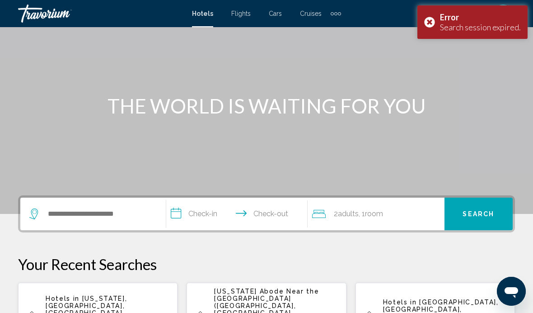
click at [427, 33] on div "Error Search session expired." at bounding box center [472, 21] width 110 height 33
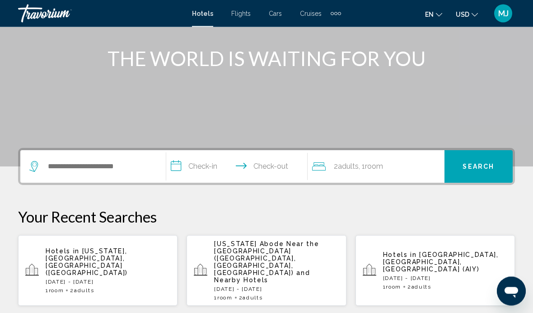
scroll to position [105, 0]
click at [80, 278] on p "[DATE] - [DATE]" at bounding box center [108, 281] width 125 height 6
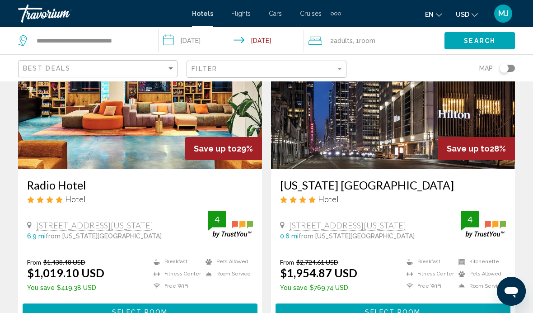
scroll to position [1410, 0]
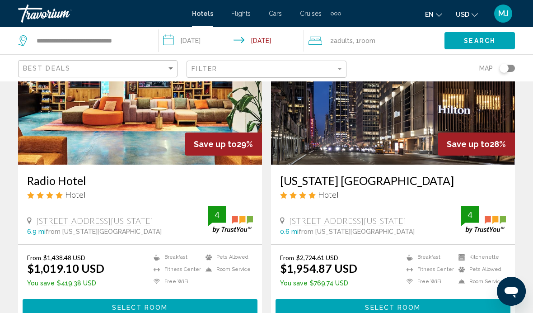
click at [186, 299] on button "Select Room" at bounding box center [140, 307] width 235 height 17
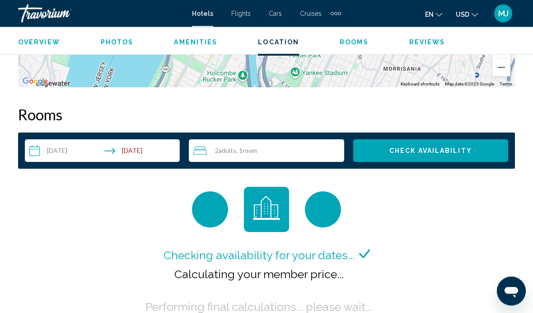
scroll to position [1259, 0]
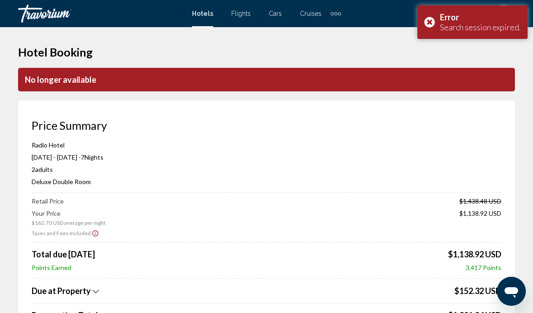
click at [426, 19] on div "Error Search session expired." at bounding box center [472, 21] width 110 height 33
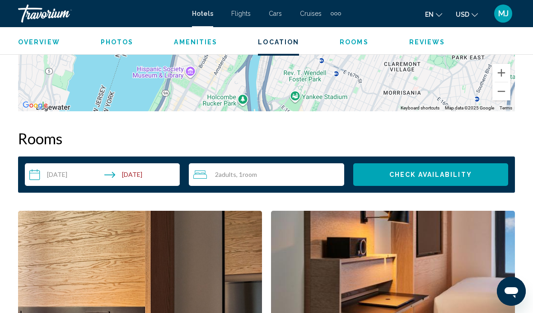
scroll to position [1227, 0]
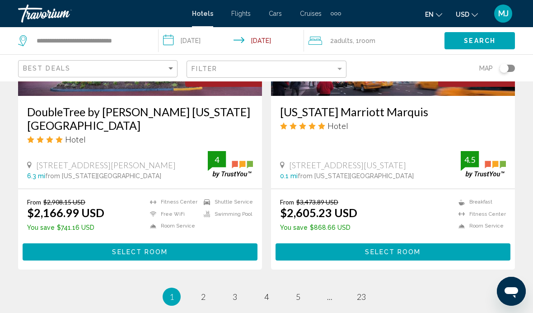
scroll to position [1895, 0]
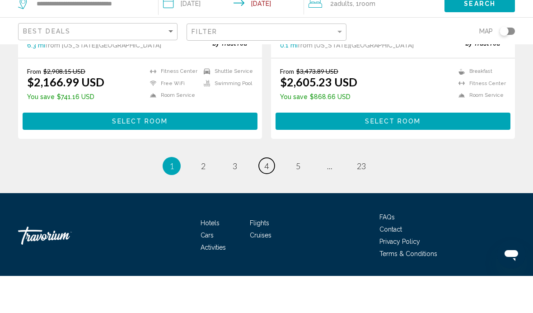
click at [263, 195] on link "page 4" at bounding box center [267, 203] width 16 height 16
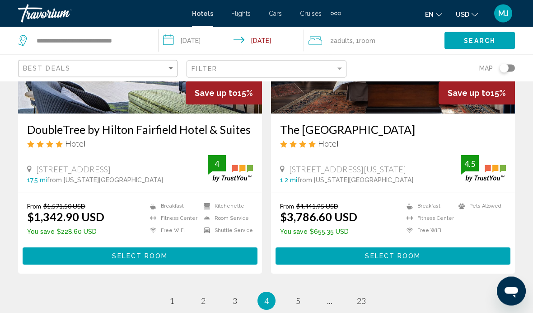
scroll to position [1798, 0]
click at [304, 296] on link "page 5" at bounding box center [298, 300] width 16 height 16
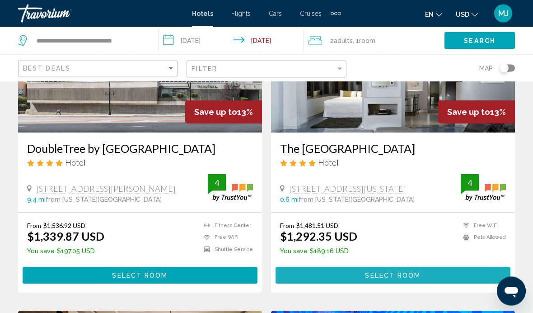
scroll to position [1106, 0]
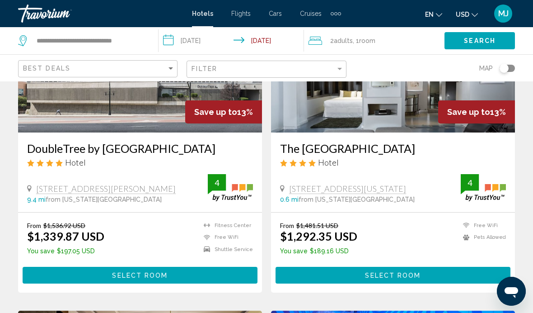
click at [368, 271] on span "Select Room" at bounding box center [393, 274] width 56 height 7
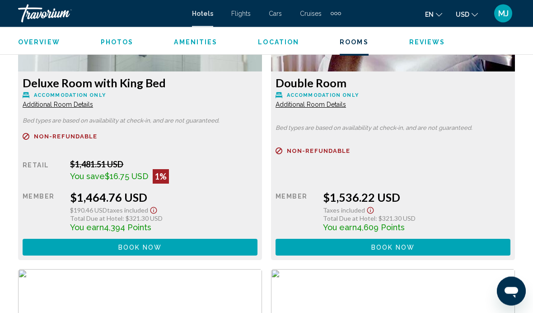
scroll to position [2100, 0]
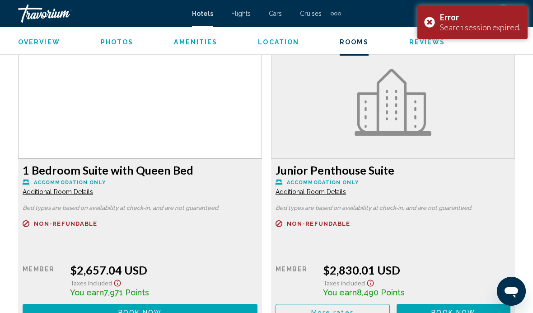
scroll to position [2611, 0]
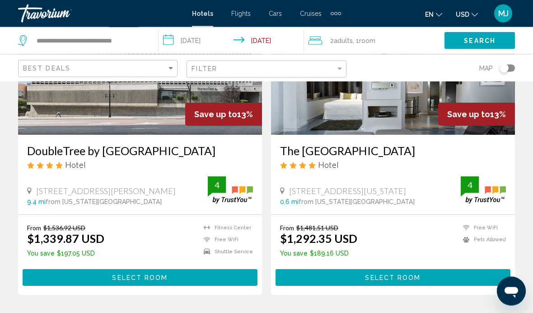
scroll to position [1104, 0]
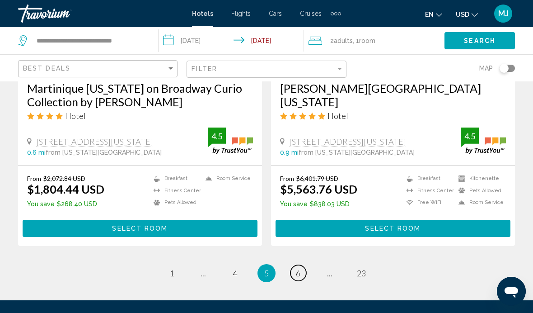
click at [300, 268] on span "6" at bounding box center [298, 273] width 5 height 10
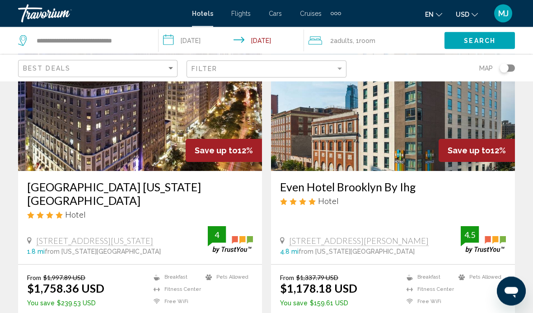
scroll to position [1423, 0]
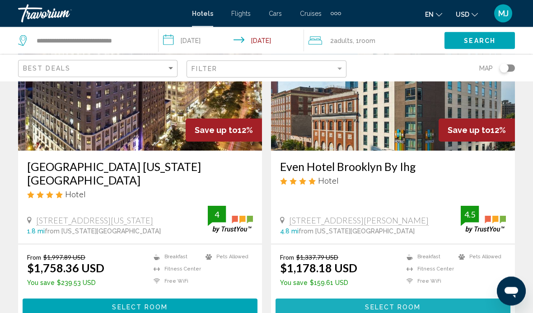
click at [376, 304] on span "Select Room" at bounding box center [393, 307] width 56 height 7
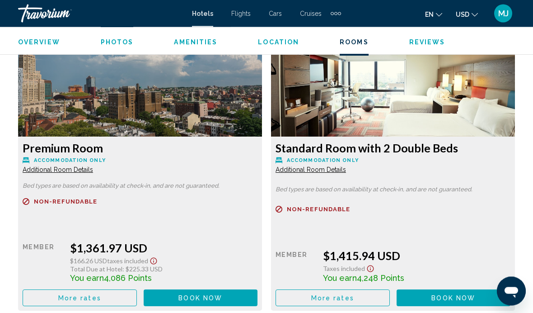
scroll to position [2035, 0]
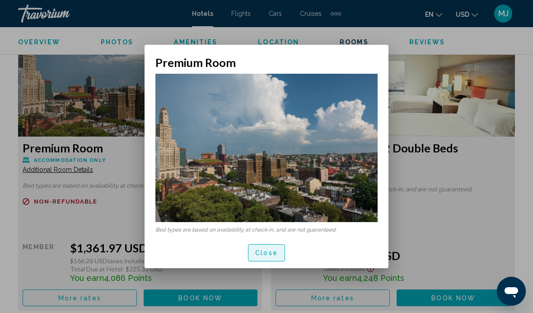
click at [270, 255] on span "Close" at bounding box center [266, 252] width 23 height 7
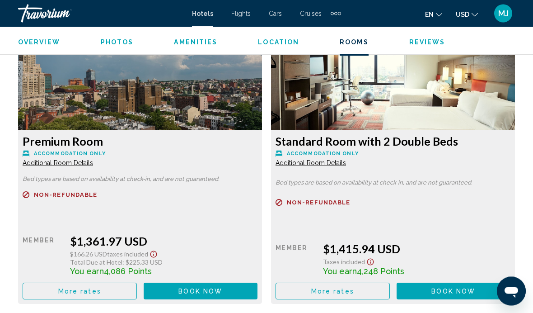
scroll to position [2042, 0]
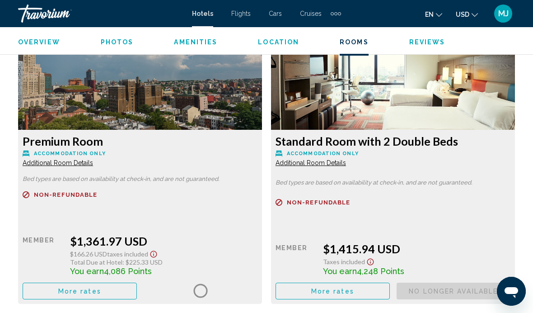
scroll to position [2049, 0]
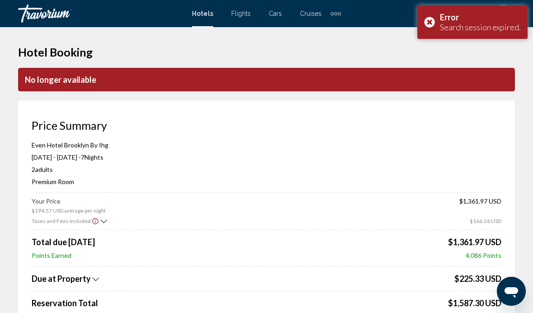
click at [426, 27] on div "Error Search session expired." at bounding box center [472, 21] width 110 height 33
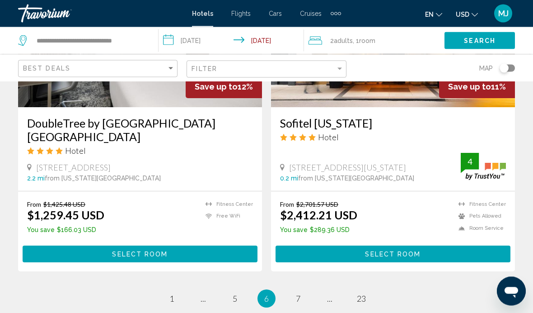
scroll to position [1804, 0]
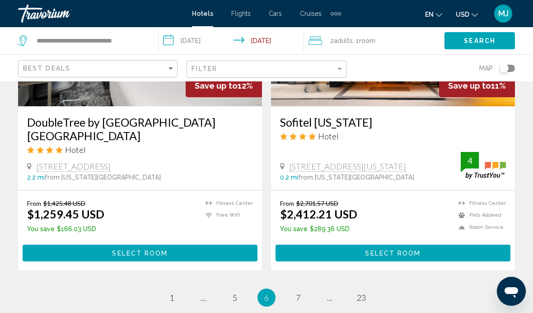
click at [132, 249] on span "Select Room" at bounding box center [140, 252] width 56 height 7
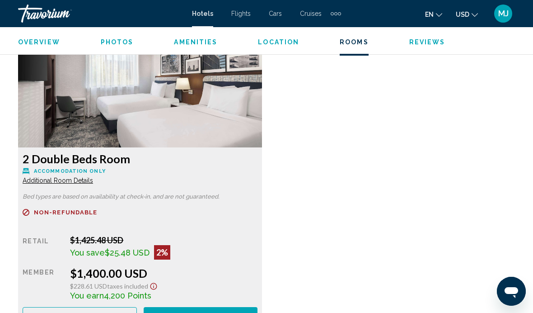
scroll to position [1688, 0]
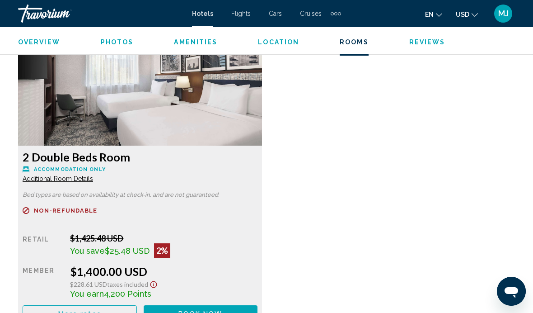
click at [205, 14] on span "Book now" at bounding box center [200, 10] width 44 height 7
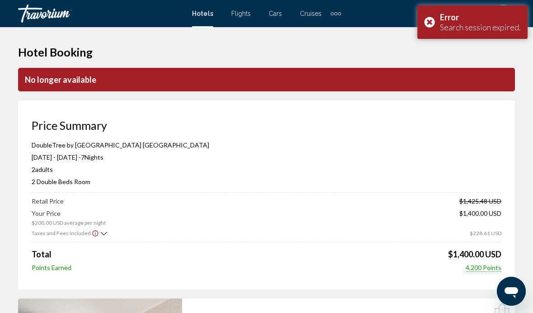
click at [426, 30] on div "Error Search session expired." at bounding box center [472, 21] width 110 height 33
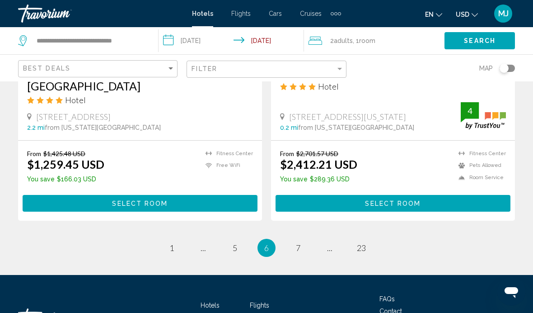
scroll to position [1855, 0]
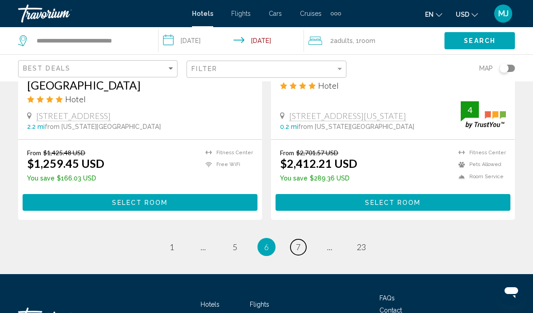
click at [303, 239] on link "page 7" at bounding box center [298, 247] width 16 height 16
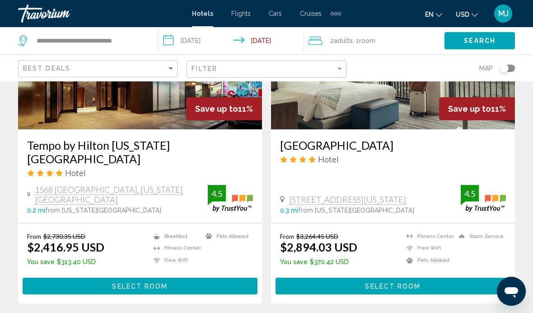
scroll to position [1895, 0]
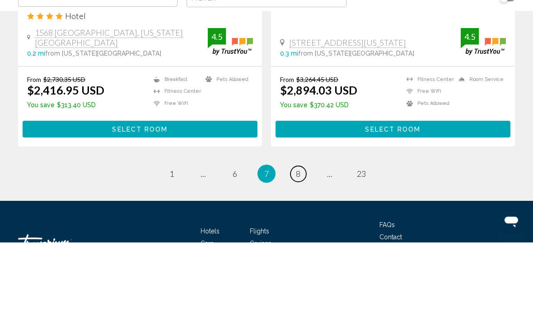
click at [299, 239] on span "8" at bounding box center [298, 244] width 5 height 10
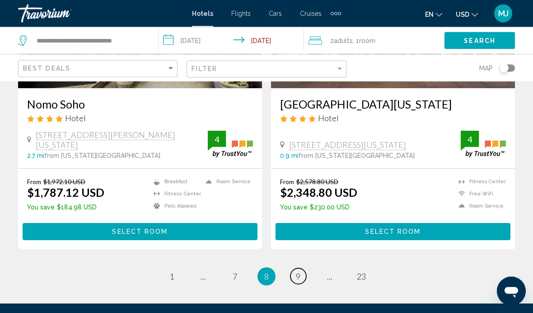
click at [304, 268] on link "page 9" at bounding box center [298, 276] width 16 height 16
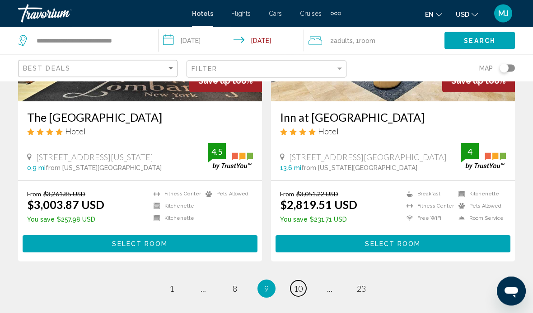
scroll to position [1828, 0]
click at [174, 283] on span "1" at bounding box center [171, 288] width 5 height 10
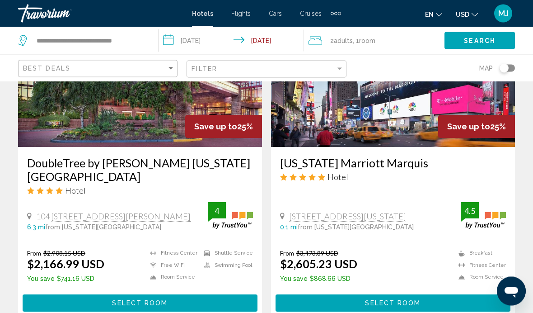
scroll to position [1750, 0]
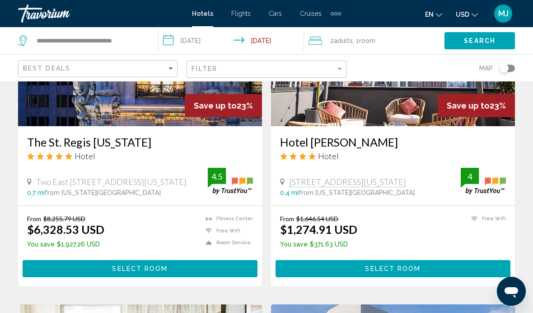
scroll to position [443, 0]
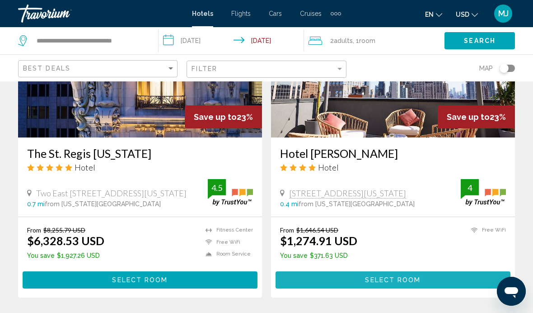
click at [374, 277] on span "Select Room" at bounding box center [393, 279] width 56 height 7
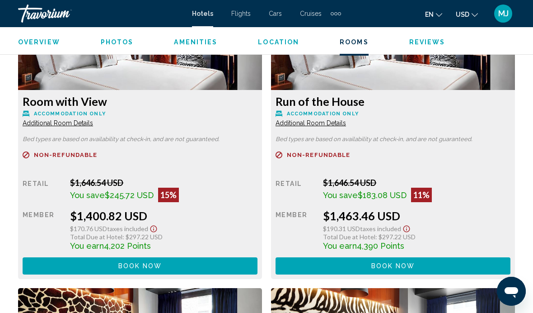
scroll to position [1752, 0]
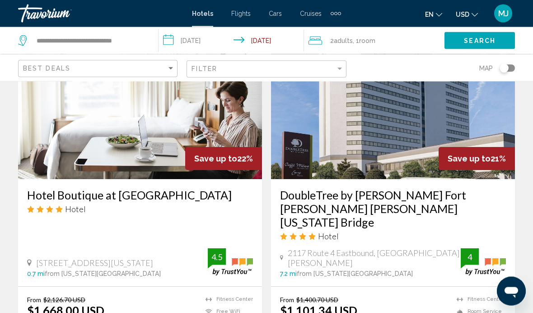
scroll to position [726, 0]
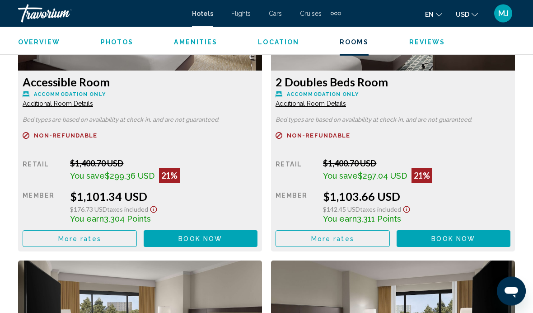
scroll to position [1480, 0]
click at [222, 238] on span "Book now" at bounding box center [200, 238] width 44 height 7
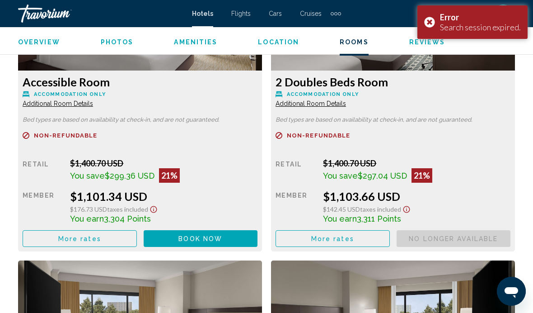
click at [433, 19] on div "Error Search session expired." at bounding box center [472, 21] width 110 height 33
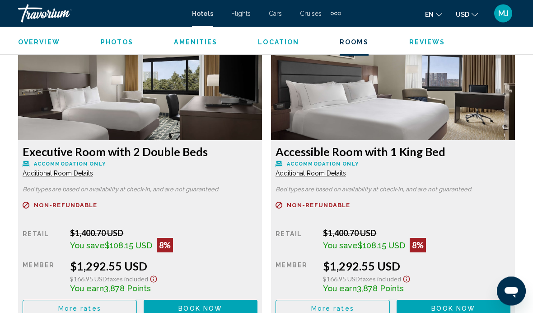
scroll to position [2320, 0]
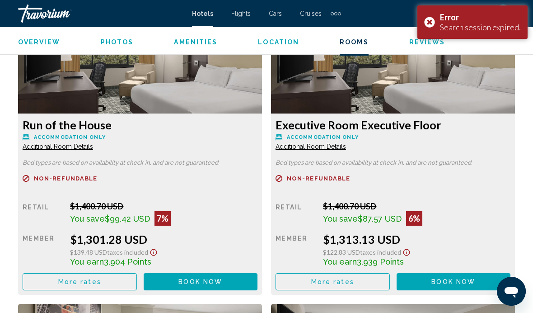
scroll to position [2649, 0]
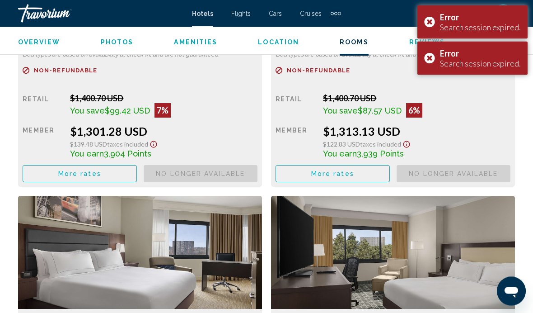
scroll to position [2756, 0]
click at [432, 64] on div "Error Search session expired." at bounding box center [472, 58] width 110 height 33
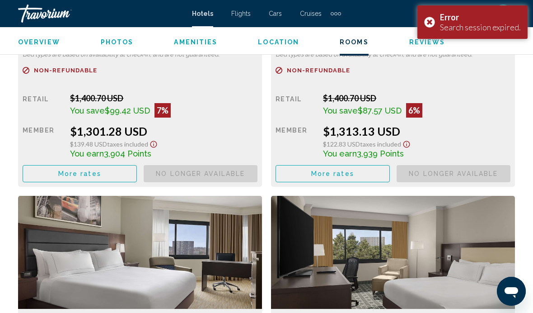
click at [434, 22] on div "Error Search session expired." at bounding box center [472, 21] width 110 height 33
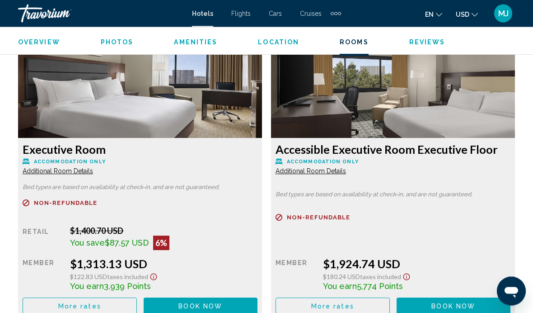
scroll to position [2970, 0]
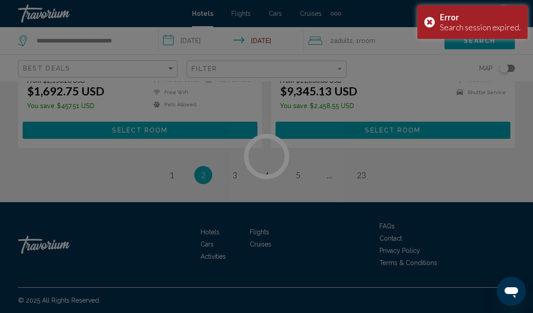
scroll to position [1908, 0]
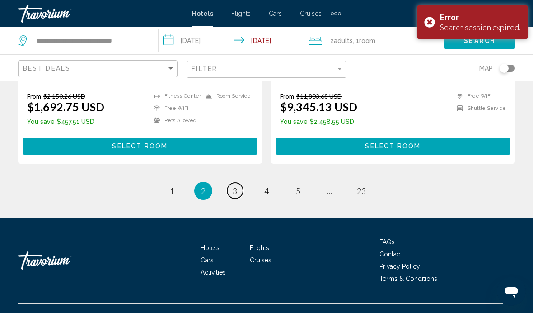
click at [231, 183] on link "page 3" at bounding box center [235, 191] width 16 height 16
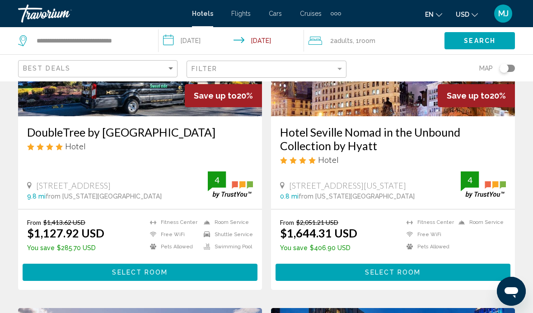
scroll to position [137, 0]
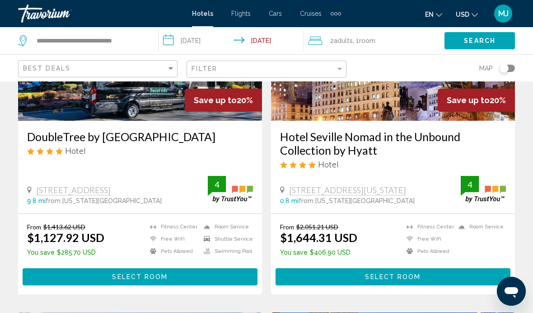
click at [166, 278] on span "Select Room" at bounding box center [140, 276] width 56 height 7
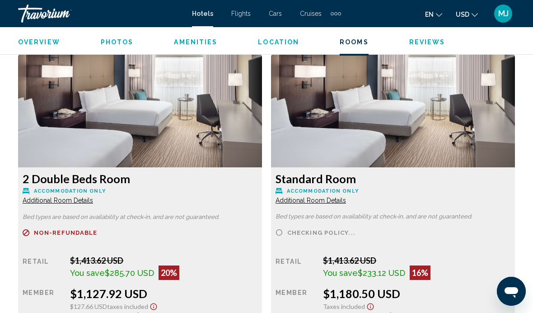
scroll to position [1393, 0]
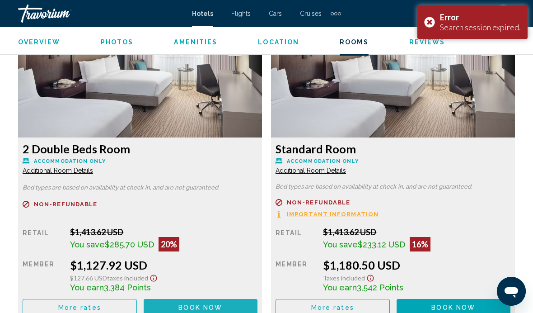
click at [202, 304] on span "Book now" at bounding box center [200, 307] width 44 height 7
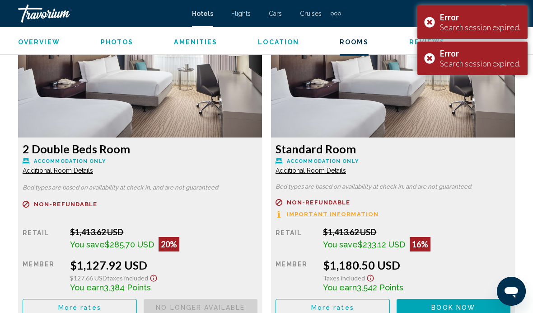
click at [0, 0] on span "Book now" at bounding box center [0, 0] width 0 height 0
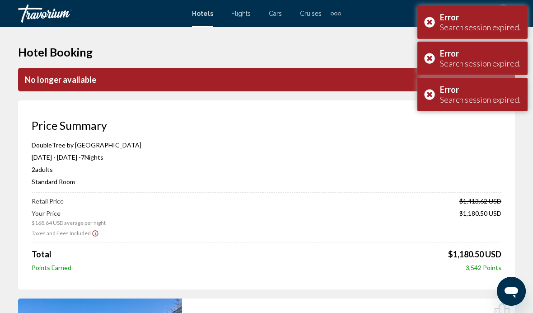
click at [432, 98] on div "Error Search session expired." at bounding box center [472, 94] width 110 height 33
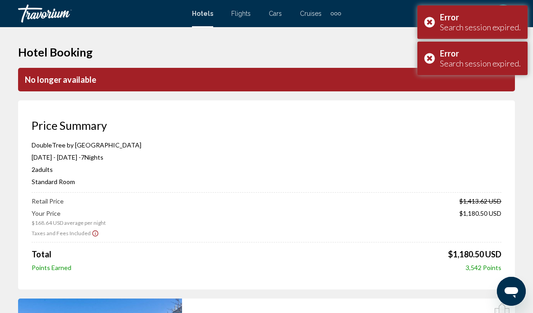
click at [430, 65] on div "Error Search session expired." at bounding box center [472, 58] width 110 height 33
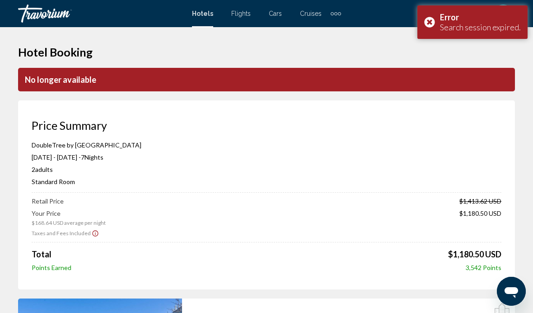
click at [431, 20] on div "Error Search session expired." at bounding box center [472, 21] width 110 height 33
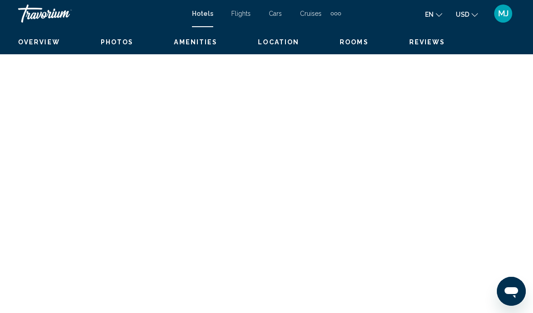
scroll to position [1550, 0]
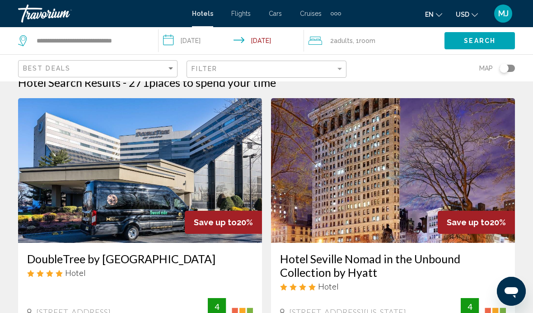
scroll to position [33, 0]
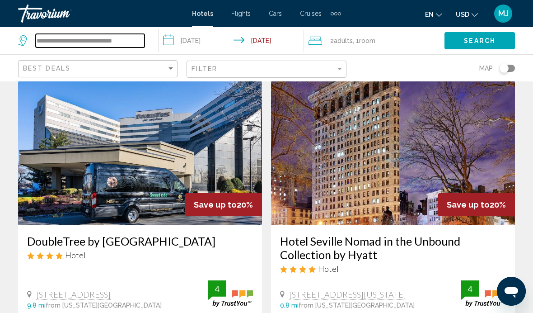
click at [111, 37] on input "**********" at bounding box center [90, 41] width 109 height 14
click at [138, 43] on input "**********" at bounding box center [90, 41] width 109 height 14
type input "***"
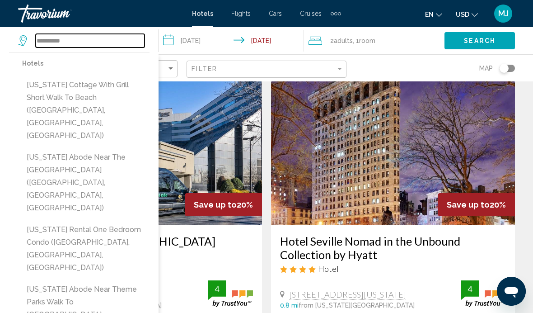
click at [138, 39] on input "**********" at bounding box center [90, 41] width 109 height 14
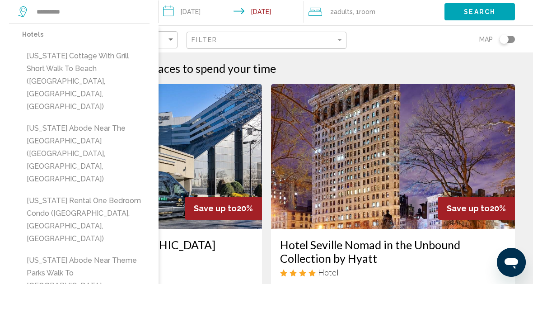
click at [99, 139] on div "Hotels New Jersey Cottage with Grill Short Walk to Beach (Villas, NJ, US) New J…" at bounding box center [85, 211] width 127 height 309
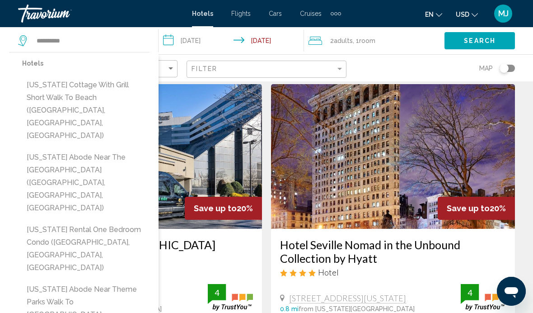
click at [107, 149] on button "New Jersey Abode Near the Statue of Liberty (Haskell, NJ, US)" at bounding box center [85, 183] width 127 height 68
type input "**********"
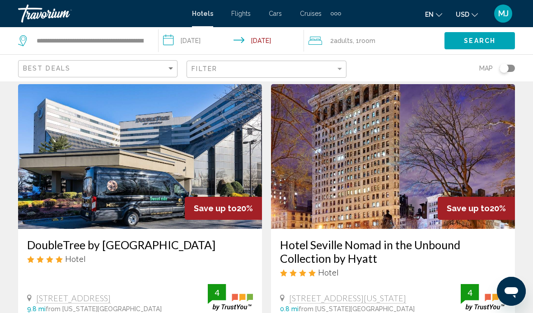
click at [183, 302] on div "128 Frontage Rd, Newark" at bounding box center [117, 298] width 181 height 10
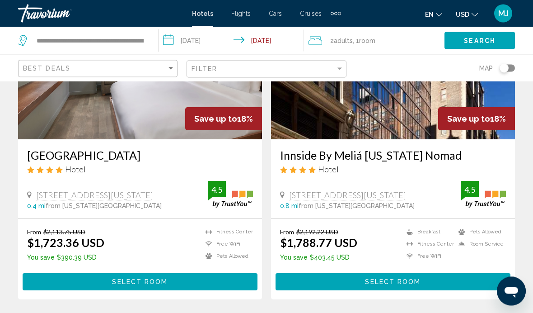
scroll to position [1763, 0]
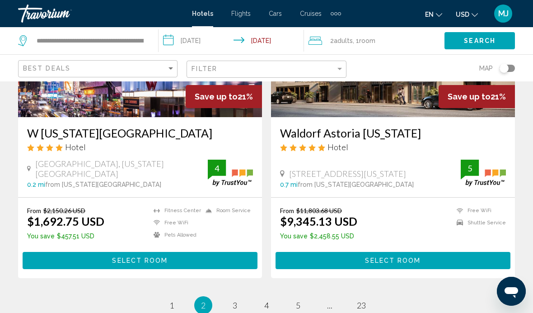
scroll to position [1795, 0]
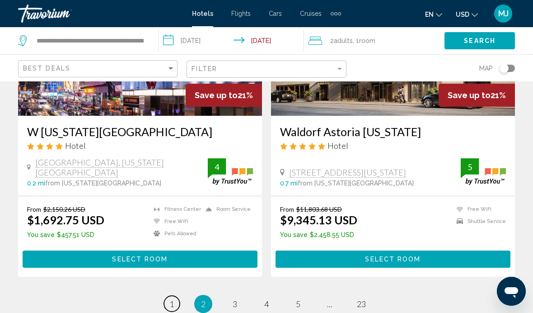
click at [175, 295] on link "page 1" at bounding box center [172, 303] width 16 height 16
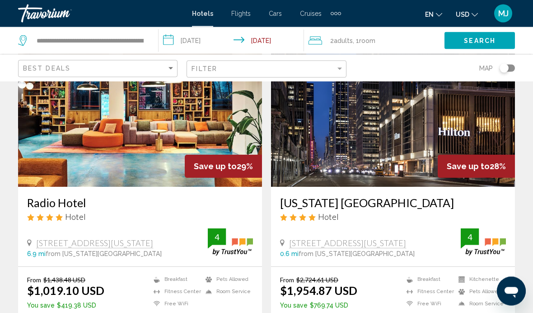
scroll to position [1388, 0]
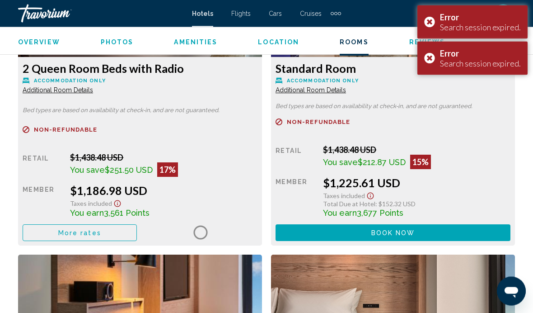
scroll to position [2425, 0]
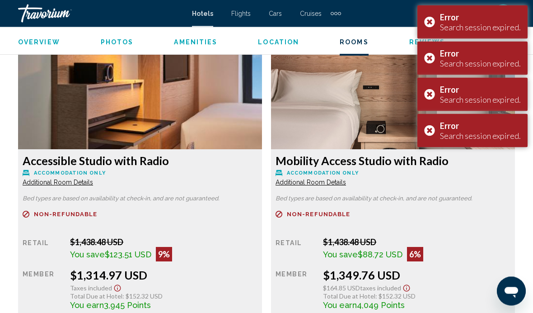
scroll to position [2643, 0]
click at [433, 136] on div "Error Search session expired." at bounding box center [472, 130] width 110 height 33
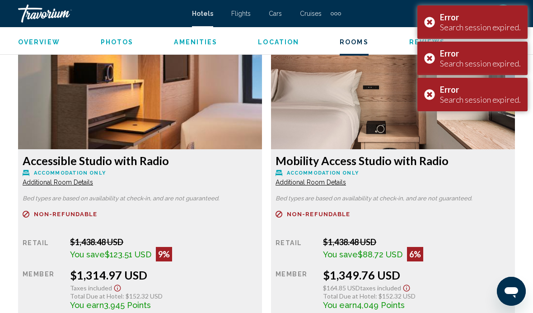
click at [435, 95] on div "Error Search session expired." at bounding box center [472, 94] width 110 height 33
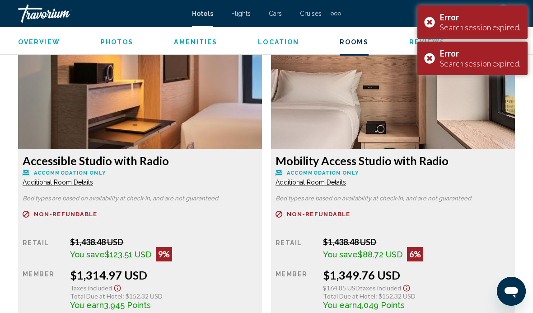
click at [432, 62] on div "Error Search session expired." at bounding box center [472, 58] width 110 height 33
click at [430, 25] on div "Error Search session expired." at bounding box center [472, 21] width 110 height 33
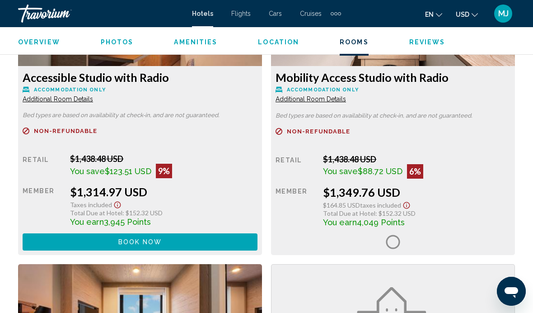
scroll to position [2723, 0]
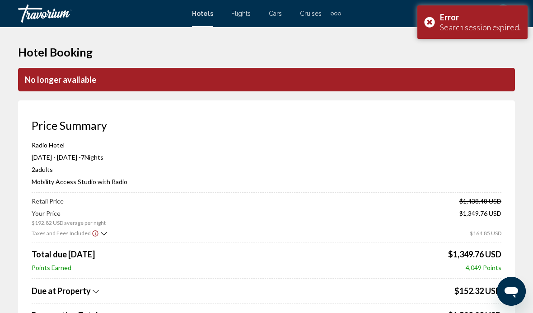
click at [429, 27] on div "Error Search session expired." at bounding box center [472, 21] width 110 height 33
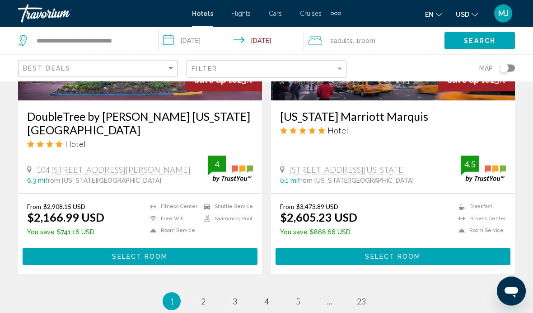
scroll to position [1895, 0]
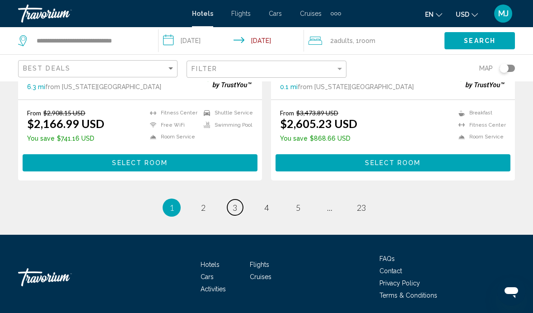
click at [232, 199] on link "page 3" at bounding box center [235, 207] width 16 height 16
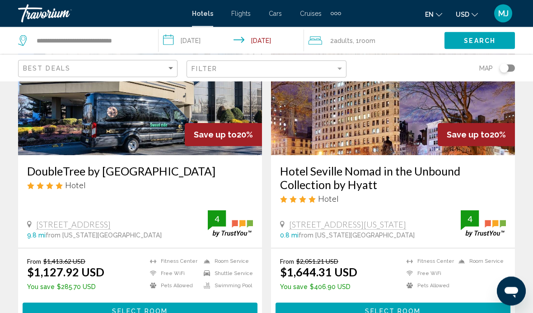
scroll to position [103, 0]
click at [156, 307] on span "Select Room" at bounding box center [140, 310] width 56 height 7
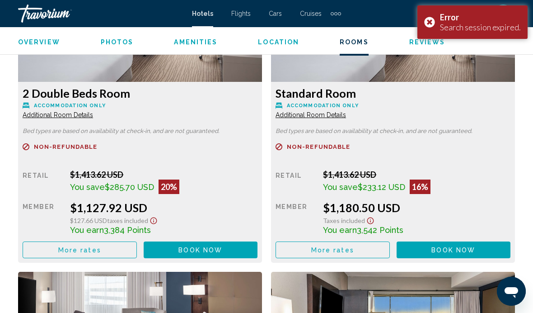
scroll to position [1449, 0]
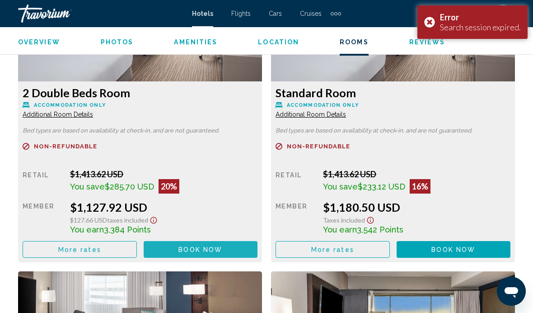
click at [219, 246] on span "Book now" at bounding box center [200, 249] width 44 height 7
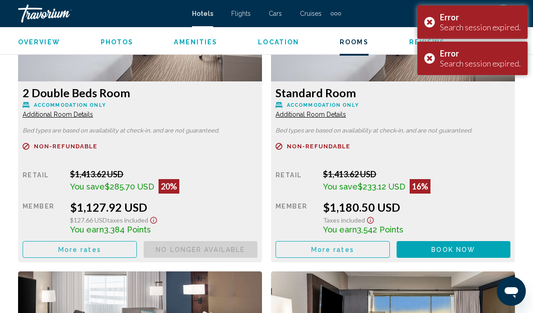
click at [437, 51] on div "Error Search session expired." at bounding box center [472, 58] width 110 height 33
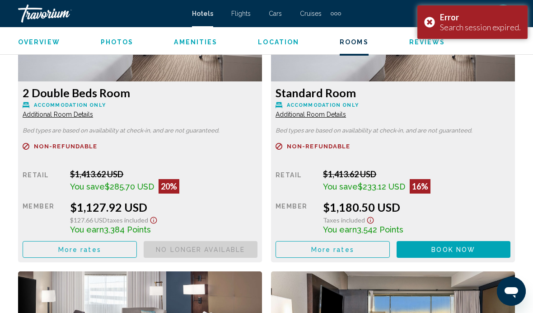
click at [429, 27] on div "Error Search session expired." at bounding box center [472, 21] width 110 height 33
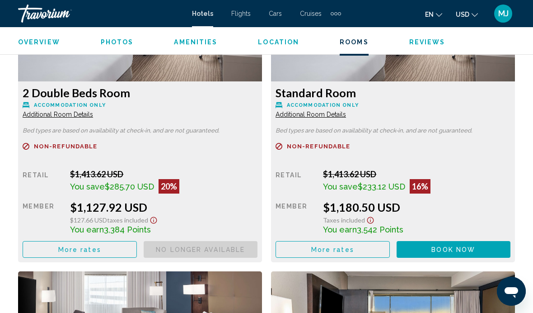
click at [0, 0] on span "Book now" at bounding box center [0, 0] width 0 height 0
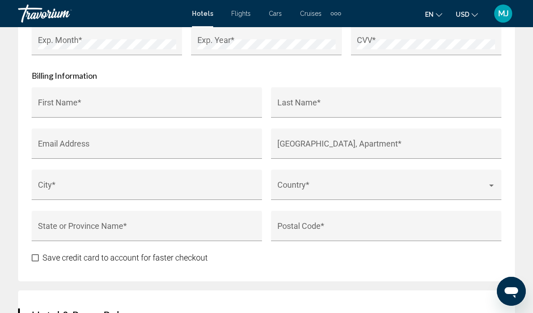
scroll to position [1117, 0]
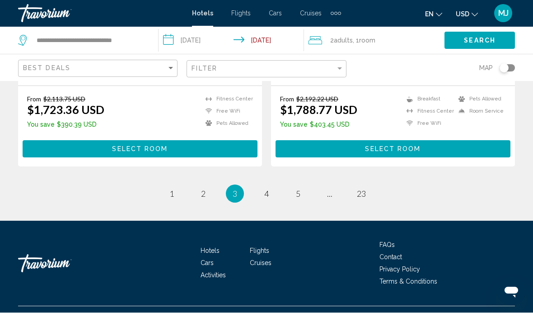
scroll to position [1895, 0]
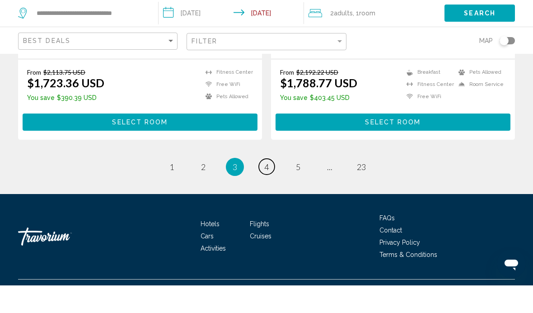
click at [268, 186] on link "page 4" at bounding box center [267, 194] width 16 height 16
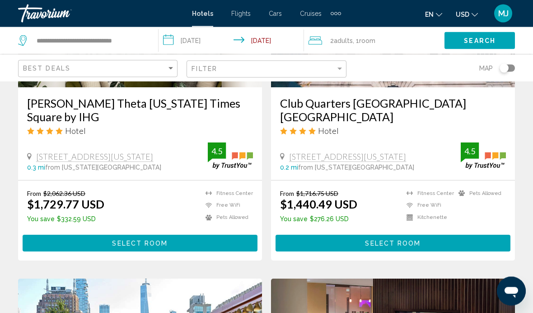
scroll to position [829, 0]
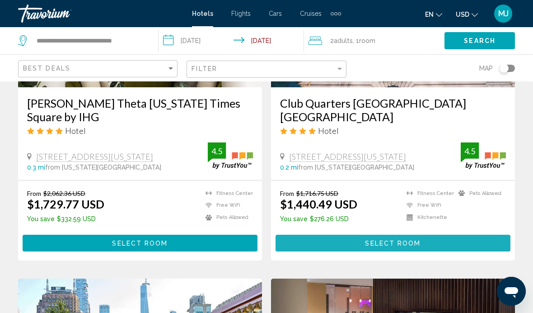
click at [388, 239] on span "Select Room" at bounding box center [393, 242] width 56 height 7
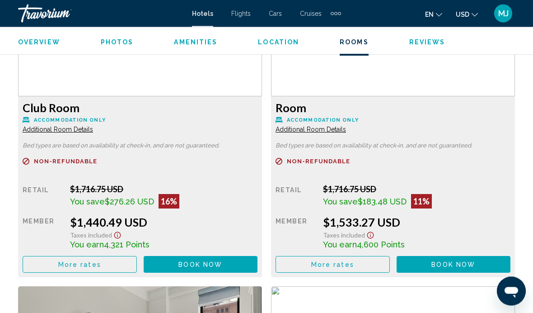
scroll to position [1441, 0]
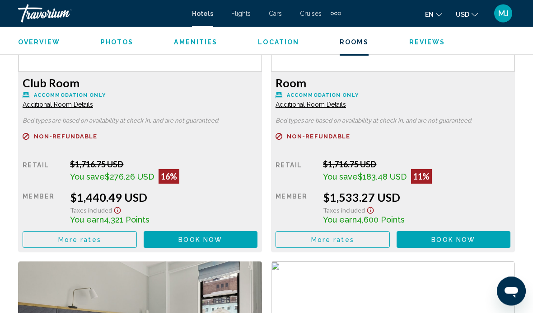
click at [207, 238] on button "Book now No longer available" at bounding box center [201, 239] width 114 height 17
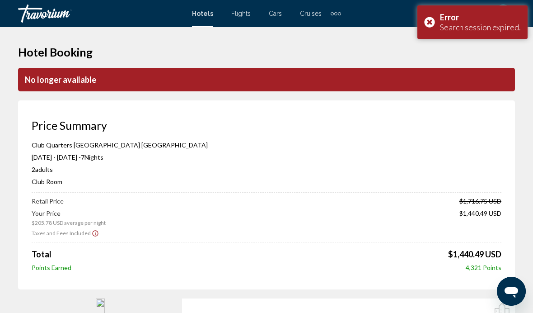
click at [425, 28] on div "Error Search session expired." at bounding box center [472, 21] width 110 height 33
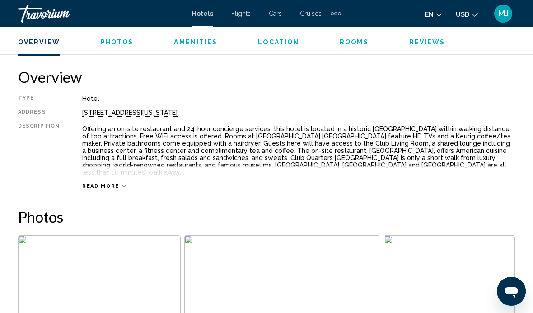
scroll to position [430, 0]
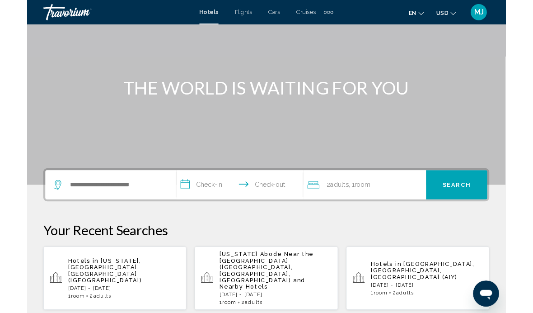
scroll to position [70, 0]
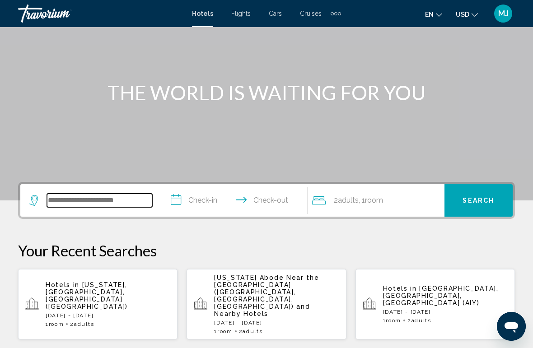
click at [82, 201] on input "Search widget" at bounding box center [99, 201] width 105 height 14
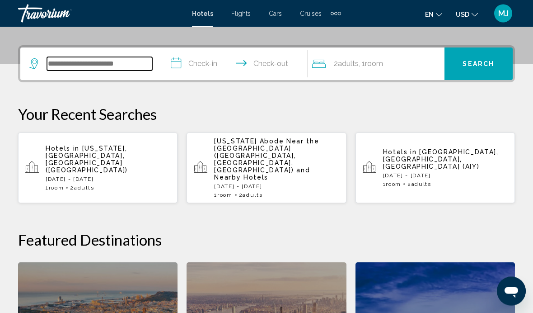
scroll to position [223, 0]
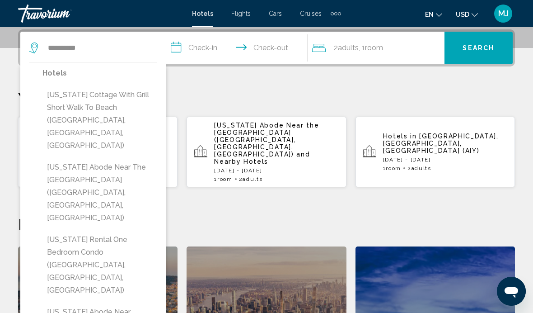
click at [86, 159] on button "[US_STATE] Abode Near the [GEOGRAPHIC_DATA] ([GEOGRAPHIC_DATA], [GEOGRAPHIC_DAT…" at bounding box center [99, 193] width 115 height 68
type input "**********"
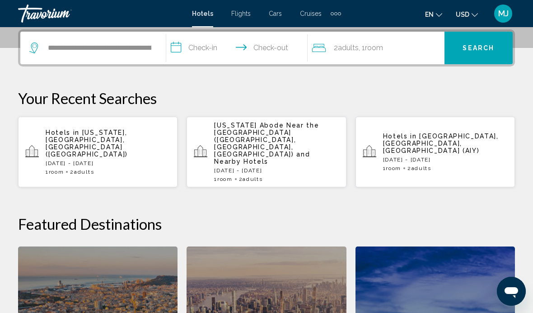
click at [203, 47] on input "**********" at bounding box center [238, 49] width 145 height 35
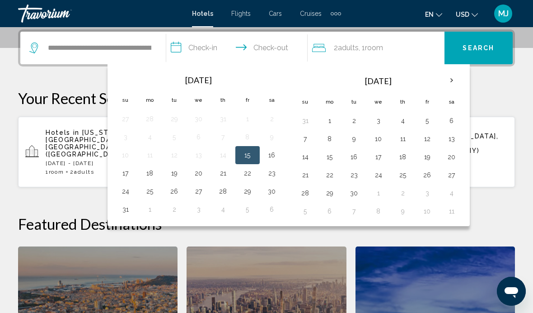
click at [271, 154] on button "16" at bounding box center [272, 155] width 14 height 13
click at [274, 173] on button "23" at bounding box center [272, 173] width 14 height 13
type input "**********"
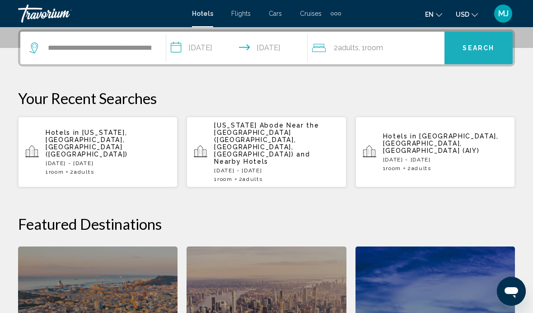
click at [480, 54] on button "Search" at bounding box center [479, 48] width 68 height 33
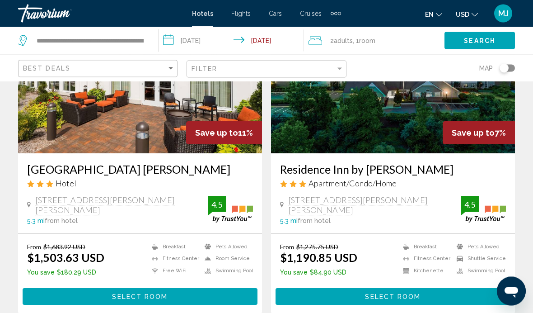
scroll to position [104, 0]
click at [364, 170] on h3 "Residence Inn by [PERSON_NAME]" at bounding box center [393, 169] width 226 height 14
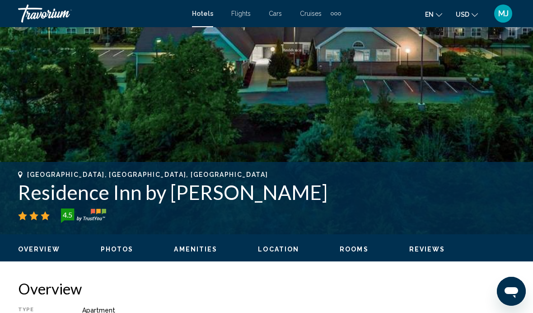
scroll to position [221, 0]
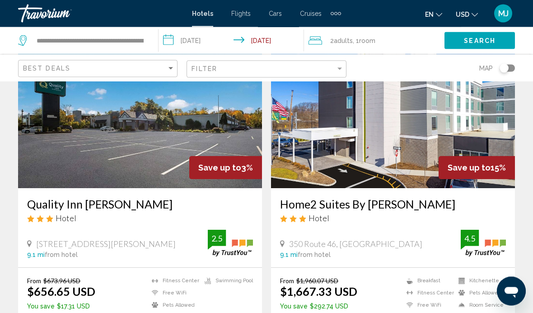
scroll to position [1710, 0]
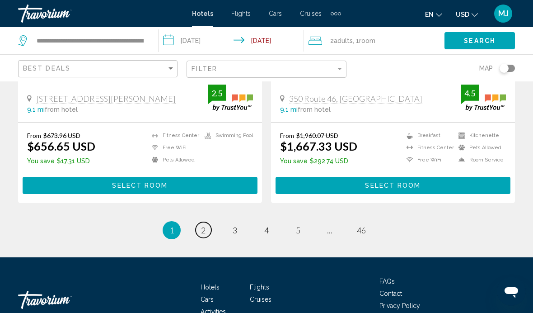
click at [201, 225] on span "2" at bounding box center [203, 230] width 5 height 10
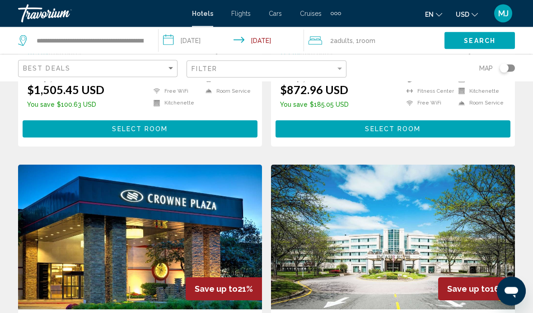
scroll to position [607, 0]
click at [122, 36] on input "**********" at bounding box center [90, 41] width 109 height 14
click at [106, 47] on input "**********" at bounding box center [90, 41] width 109 height 14
click at [65, 45] on input "**********" at bounding box center [90, 41] width 109 height 14
click at [134, 39] on input "**********" at bounding box center [90, 41] width 109 height 14
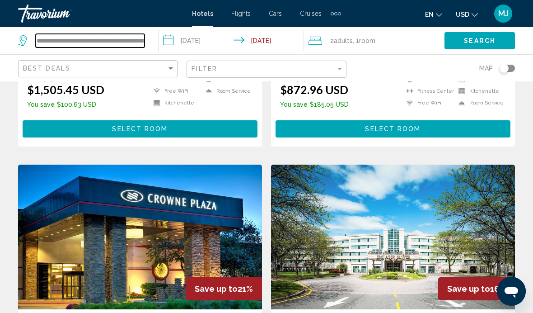
click at [136, 43] on input "**********" at bounding box center [90, 41] width 109 height 14
click at [130, 47] on input "**********" at bounding box center [90, 41] width 109 height 14
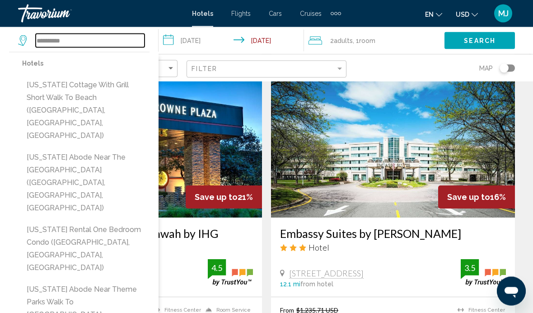
scroll to position [699, 0]
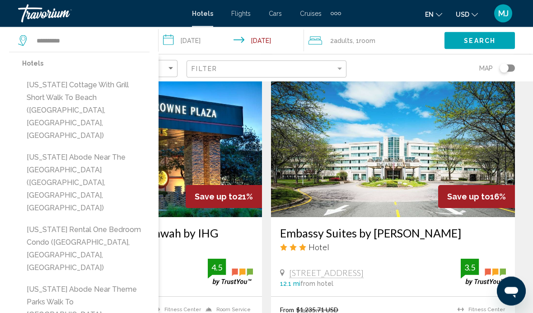
click at [182, 312] on li "Fitness Center" at bounding box center [175, 310] width 52 height 8
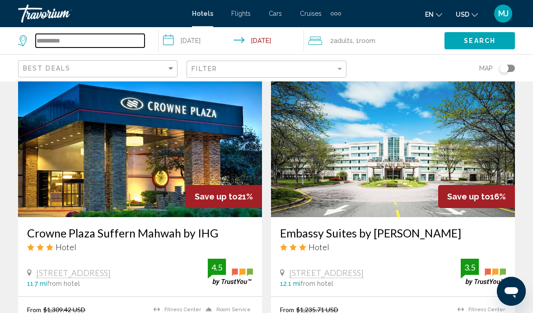
click at [86, 46] on input "**********" at bounding box center [90, 41] width 109 height 14
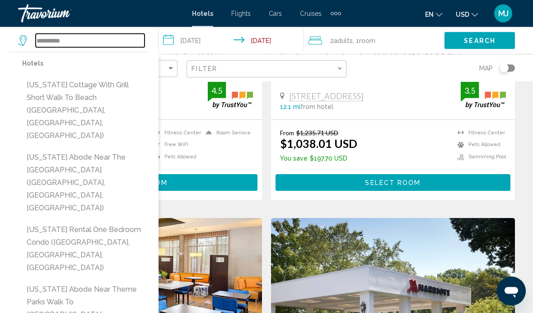
scroll to position [876, 0]
click at [89, 149] on button "New Jersey Abode Near the Statue of Liberty (Haskell, NJ, US)" at bounding box center [85, 183] width 127 height 68
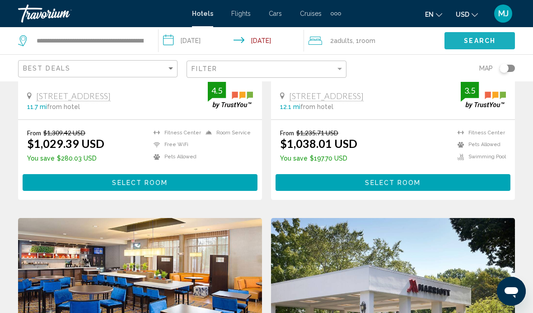
click at [468, 47] on button "Search" at bounding box center [480, 40] width 70 height 17
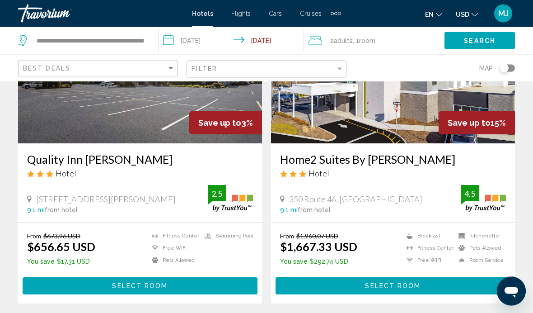
scroll to position [1755, 0]
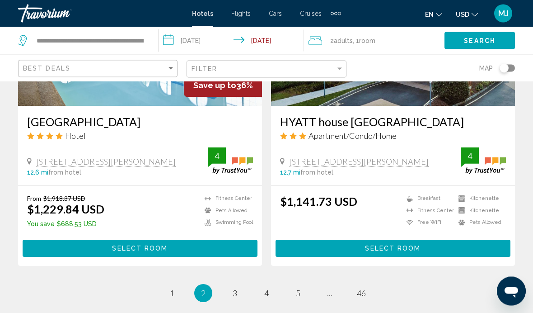
scroll to position [1780, 0]
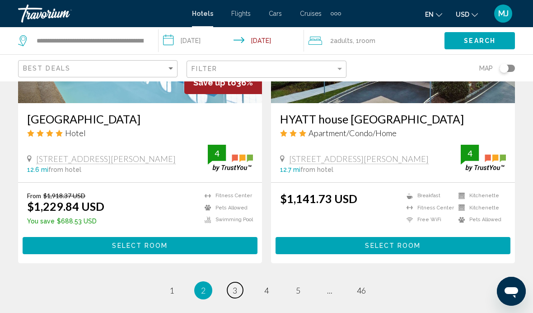
click at [239, 290] on link "page 3" at bounding box center [235, 290] width 16 height 16
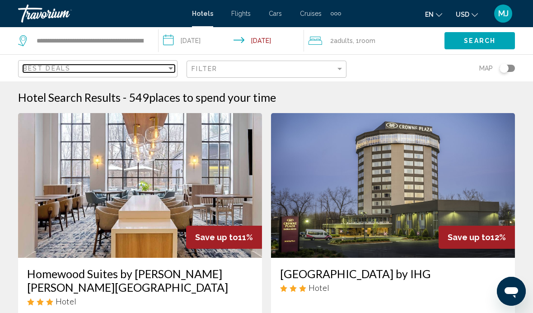
click at [73, 70] on div "Best Deals" at bounding box center [95, 68] width 144 height 7
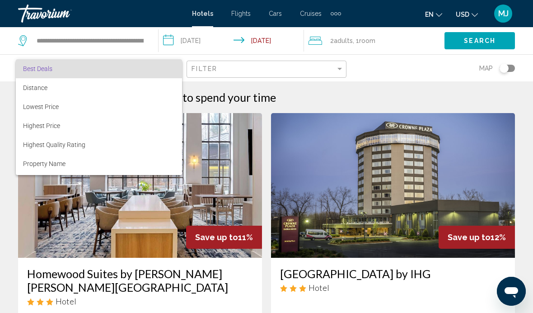
click at [82, 39] on div at bounding box center [266, 156] width 533 height 313
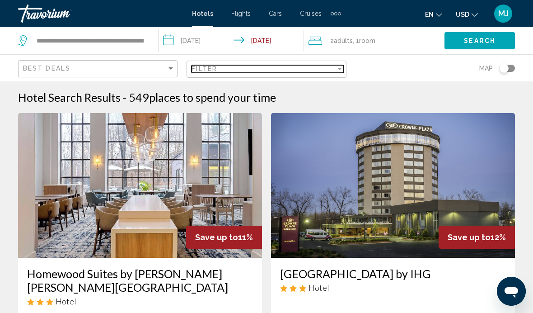
click at [340, 72] on div "Filter" at bounding box center [340, 68] width 8 height 7
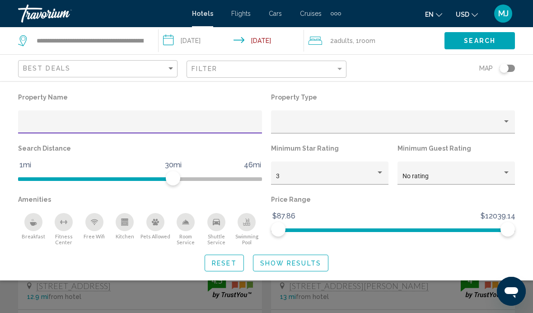
scroll to position [42, 0]
click at [90, 42] on input "**********" at bounding box center [90, 41] width 109 height 14
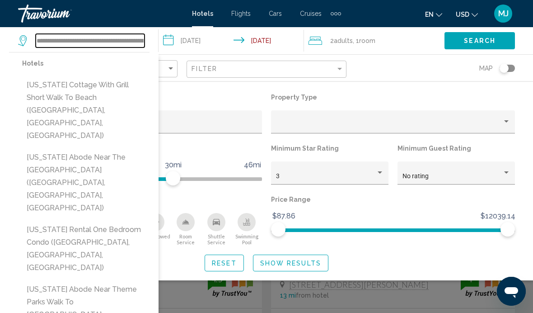
click at [137, 44] on input "**********" at bounding box center [90, 41] width 109 height 14
click at [140, 41] on input "**********" at bounding box center [90, 41] width 109 height 14
type input "**********"
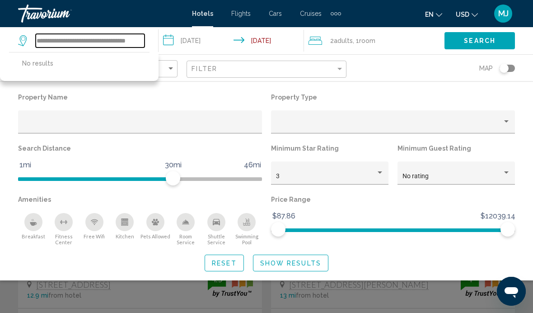
click at [137, 42] on input "**********" at bounding box center [90, 41] width 109 height 14
click at [140, 43] on input "**********" at bounding box center [90, 41] width 109 height 14
click at [139, 46] on input "**********" at bounding box center [90, 41] width 109 height 14
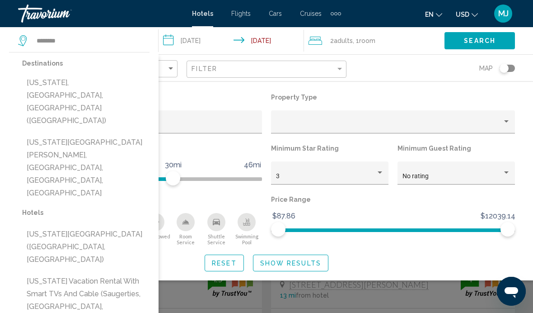
click at [117, 84] on button "[US_STATE], [GEOGRAPHIC_DATA], [GEOGRAPHIC_DATA] ([GEOGRAPHIC_DATA])" at bounding box center [85, 101] width 127 height 55
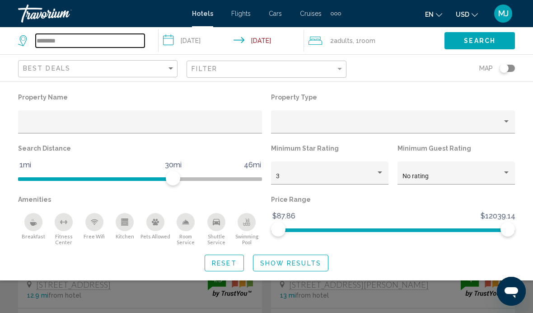
type input "**********"
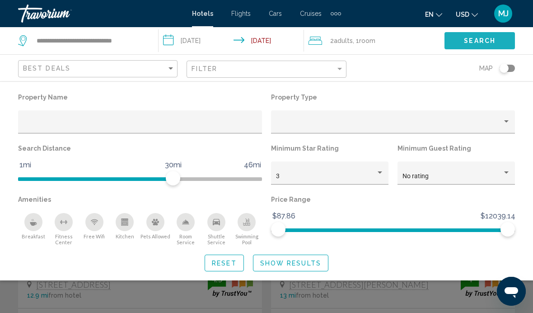
click at [476, 41] on span "Search" at bounding box center [480, 40] width 32 height 7
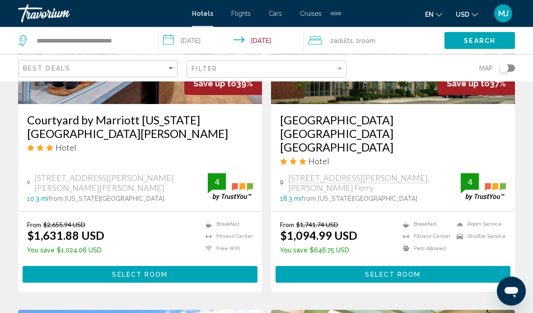
scroll to position [812, 0]
click at [376, 271] on span "Select Room" at bounding box center [393, 274] width 56 height 7
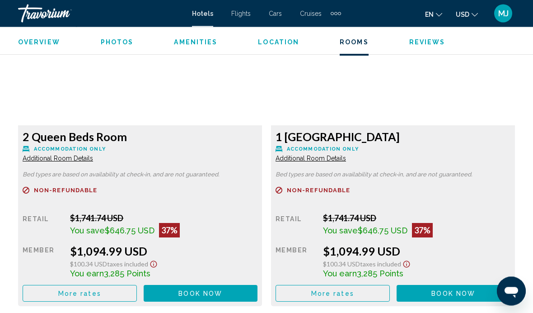
scroll to position [1427, 0]
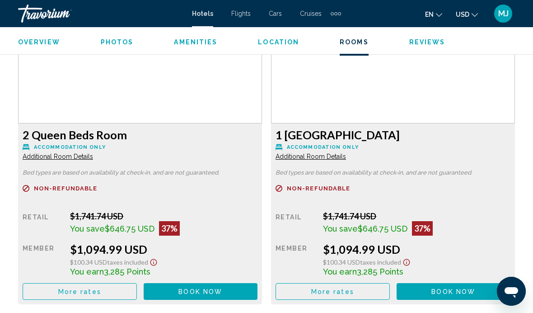
click at [194, 293] on span "Book now" at bounding box center [200, 291] width 44 height 7
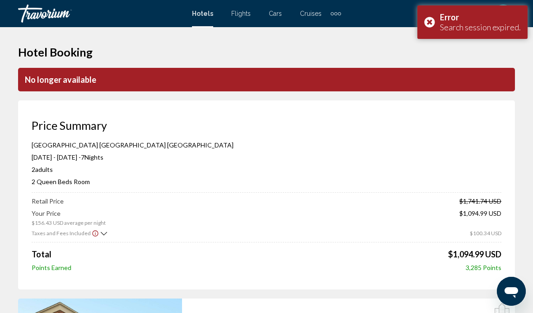
click at [431, 25] on div "Error Search session expired." at bounding box center [472, 21] width 110 height 33
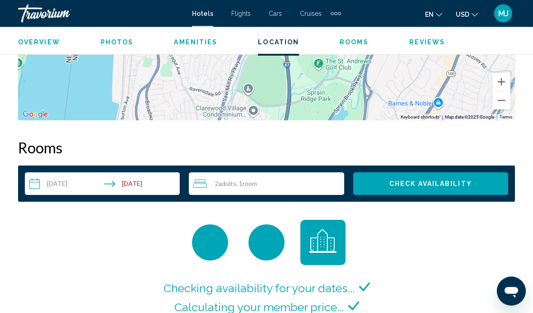
scroll to position [1219, 0]
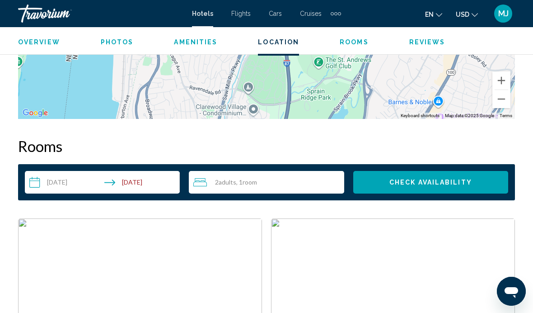
click at [60, 181] on input "**********" at bounding box center [104, 183] width 159 height 25
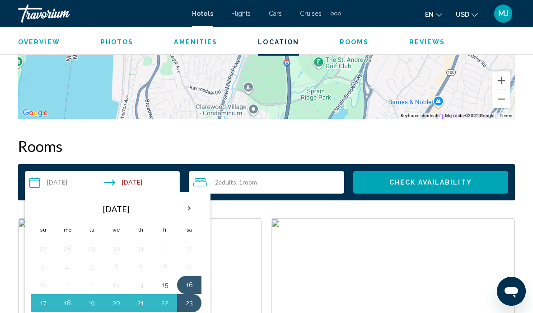
click at [163, 284] on button "15" at bounding box center [165, 284] width 14 height 13
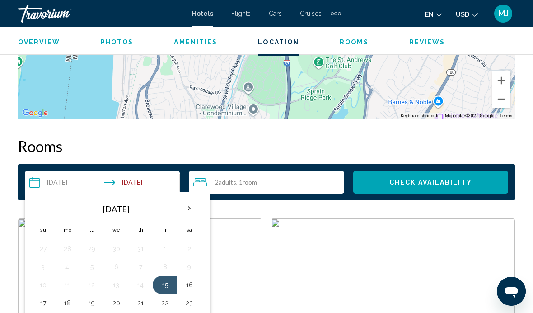
click at [192, 304] on button "23" at bounding box center [189, 302] width 14 height 13
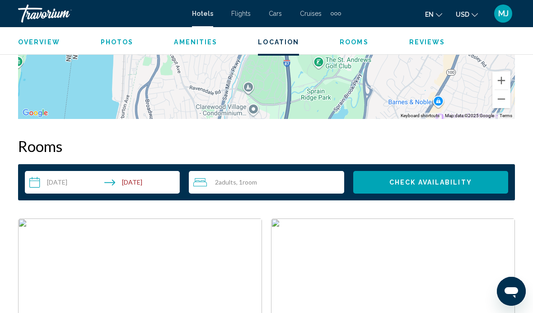
click at [422, 185] on span "Check Availability" at bounding box center [430, 182] width 83 height 7
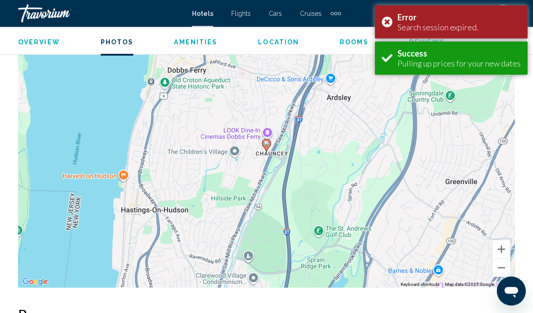
scroll to position [1301, 0]
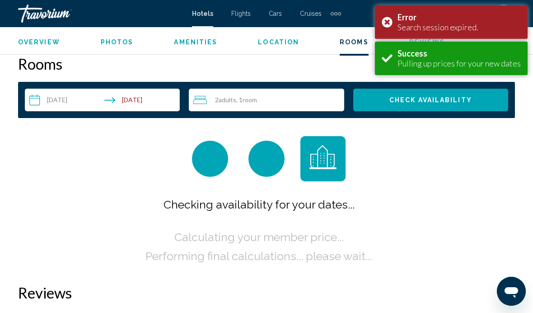
click at [379, 22] on div "Error Search session expired." at bounding box center [451, 21] width 153 height 33
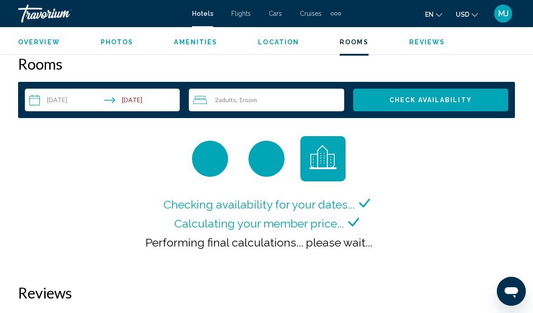
click at [66, 105] on input "**********" at bounding box center [104, 101] width 159 height 25
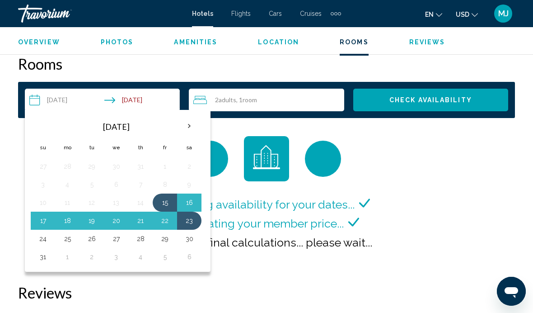
click at [191, 200] on button "16" at bounding box center [189, 202] width 14 height 13
click at [189, 222] on button "23" at bounding box center [189, 220] width 14 height 13
type input "**********"
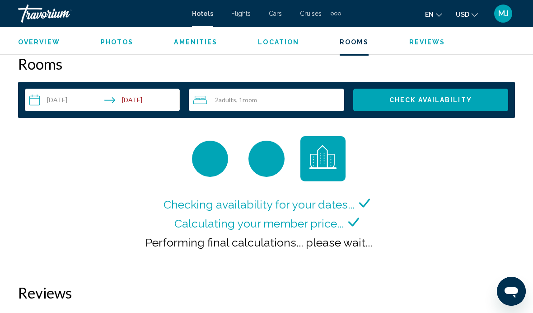
click at [438, 107] on button "Check Availability" at bounding box center [430, 100] width 155 height 23
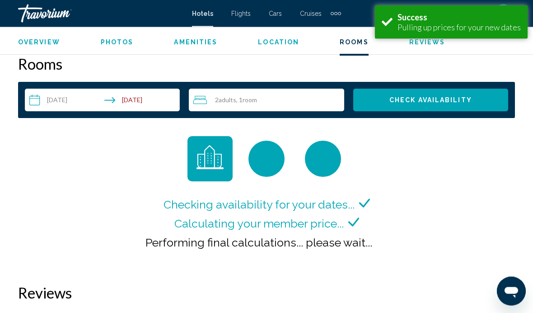
scroll to position [1301, 0]
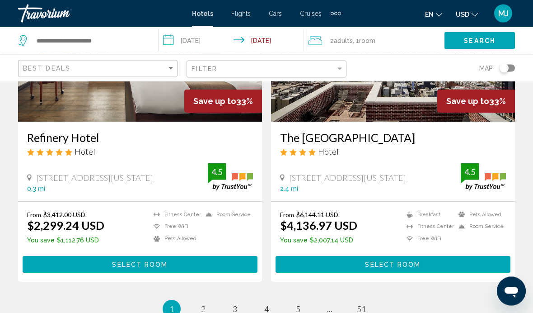
scroll to position [1837, 0]
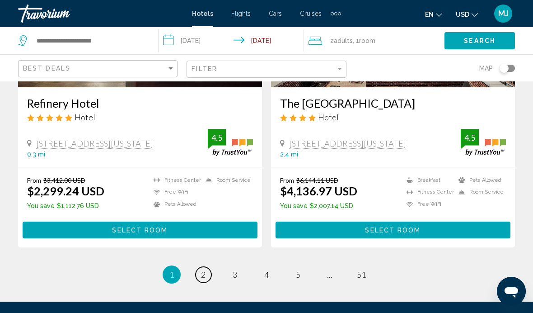
click at [203, 269] on span "2" at bounding box center [203, 274] width 5 height 10
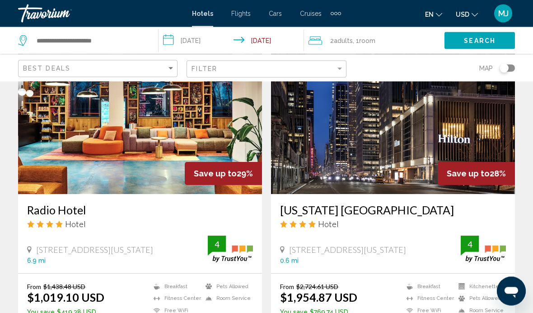
scroll to position [722, 0]
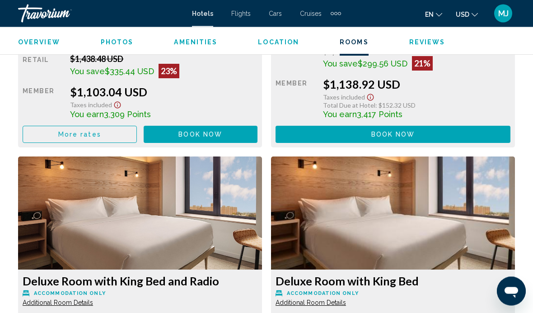
scroll to position [1902, 0]
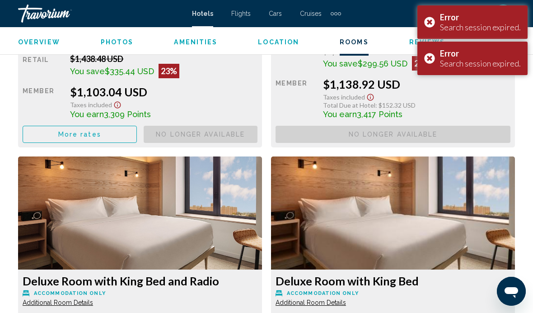
click at [430, 65] on div "Error Search session expired." at bounding box center [472, 58] width 110 height 33
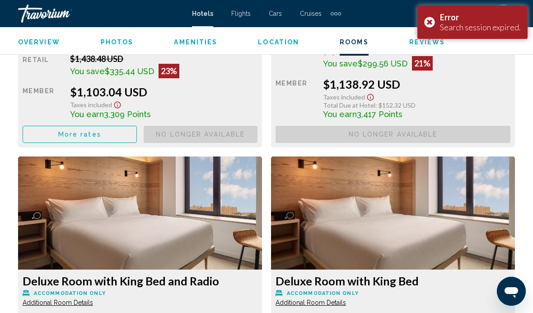
click at [427, 23] on div "Error Search session expired." at bounding box center [472, 21] width 110 height 33
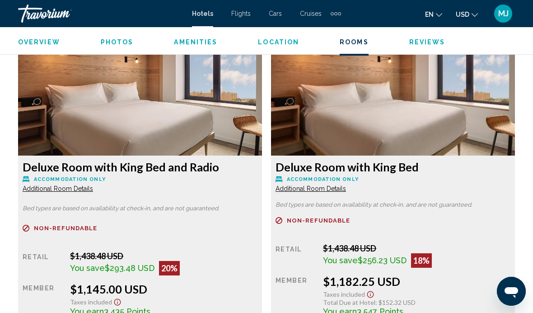
scroll to position [2022, 0]
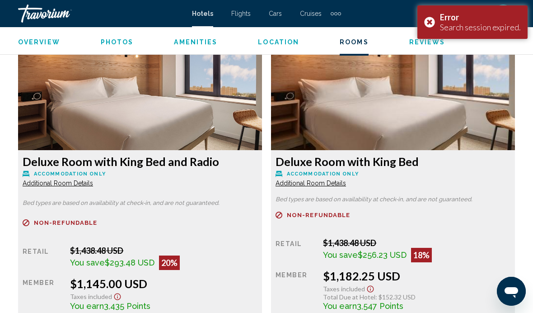
click at [438, 21] on div "Error Search session expired." at bounding box center [472, 21] width 110 height 33
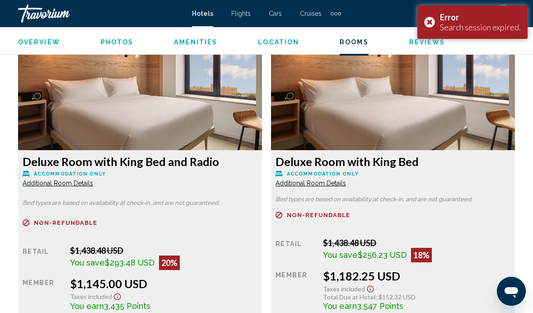
click at [434, 33] on div "Error Search session expired." at bounding box center [472, 21] width 110 height 33
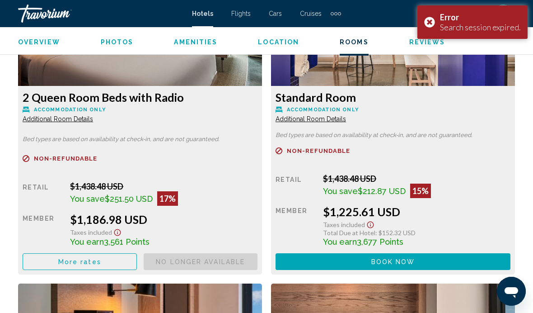
click at [427, 26] on div "Error Search session expired." at bounding box center [472, 21] width 110 height 33
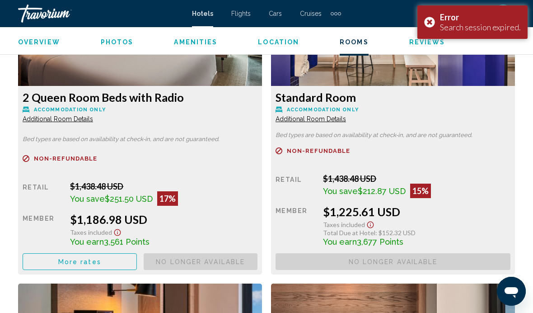
click at [431, 23] on div "Error Search session expired." at bounding box center [472, 21] width 110 height 33
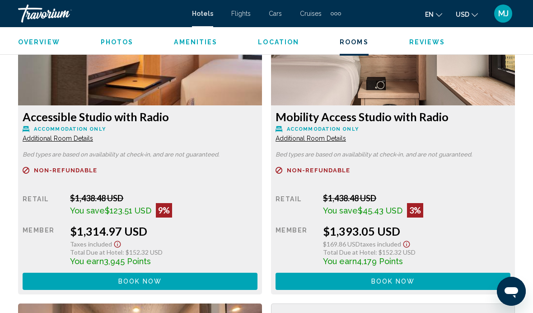
scroll to position [2699, 0]
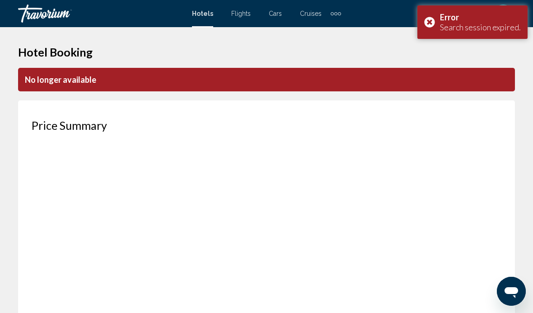
click at [432, 21] on div "Error Search session expired." at bounding box center [472, 21] width 110 height 33
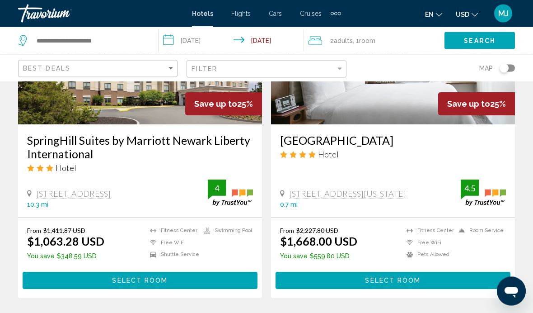
scroll to position [1772, 0]
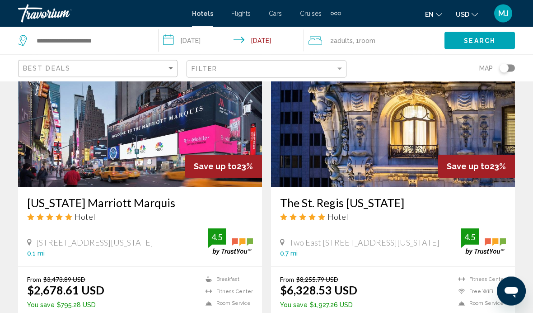
scroll to position [1375, 0]
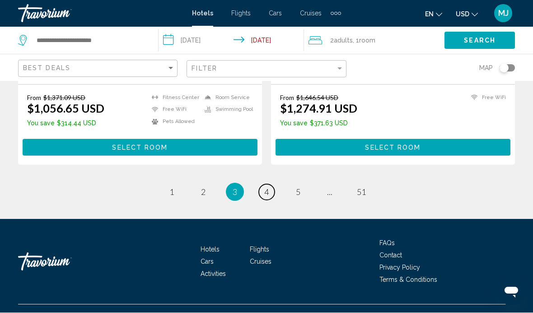
click at [267, 191] on span "4" at bounding box center [266, 192] width 5 height 10
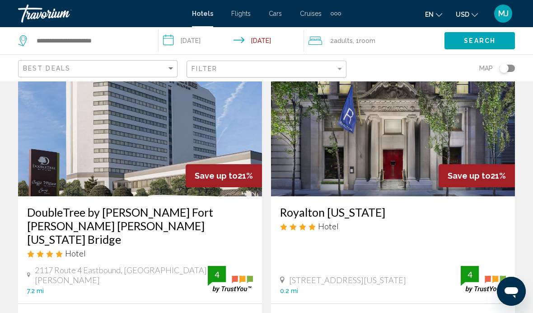
scroll to position [726, 0]
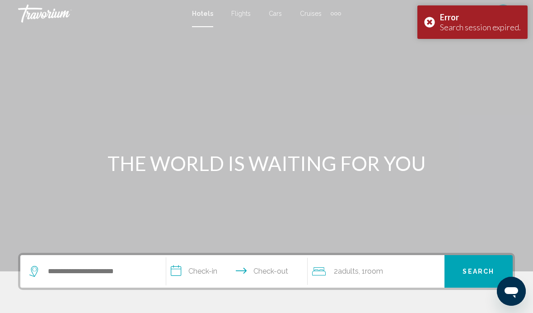
click at [429, 24] on div "Error Search session expired." at bounding box center [472, 21] width 110 height 33
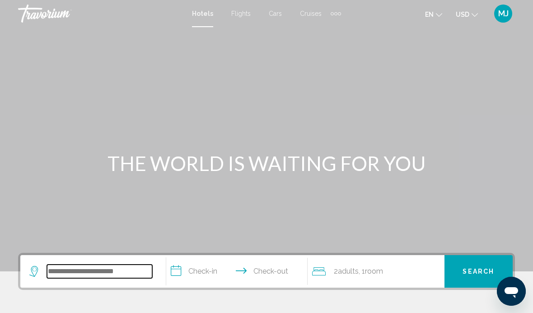
click at [95, 268] on input "Search widget" at bounding box center [99, 271] width 105 height 14
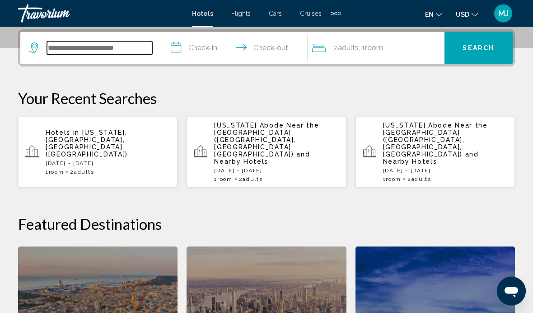
scroll to position [223, 0]
click at [205, 49] on input "**********" at bounding box center [238, 49] width 145 height 35
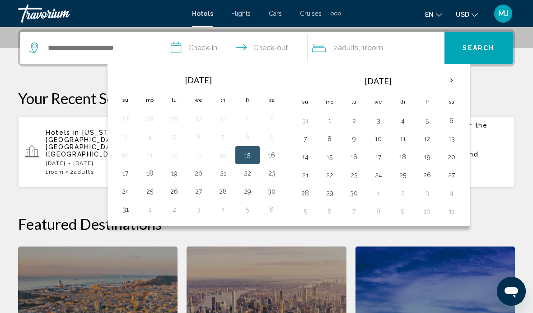
click at [273, 154] on button "16" at bounding box center [272, 155] width 14 height 13
click at [274, 177] on button "23" at bounding box center [272, 173] width 14 height 13
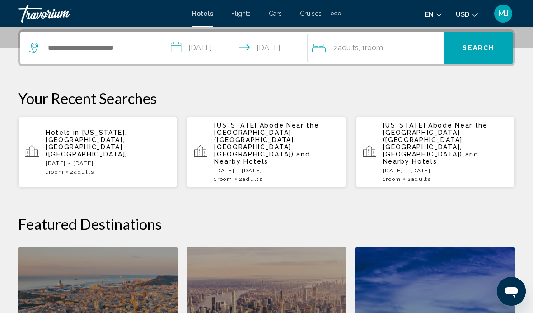
click at [206, 47] on input "**********" at bounding box center [238, 49] width 145 height 35
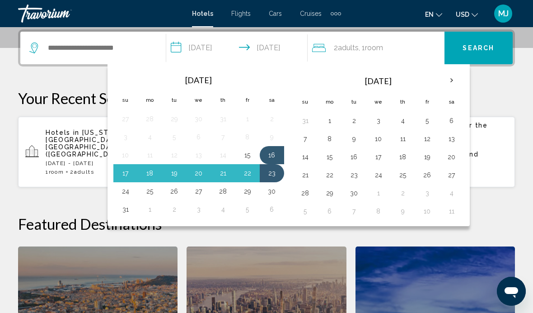
click at [246, 157] on button "15" at bounding box center [247, 155] width 14 height 13
click at [269, 174] on button "23" at bounding box center [272, 173] width 14 height 13
type input "**********"
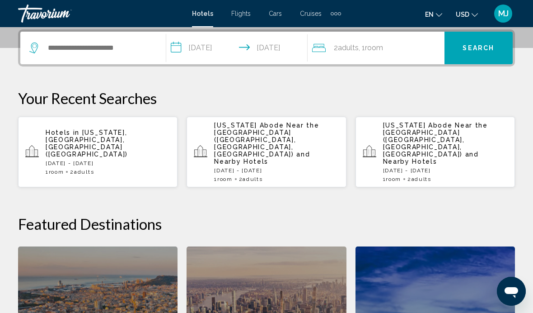
click at [109, 133] on p "Hotels in New York, NY, United States (NYC)" at bounding box center [108, 143] width 125 height 29
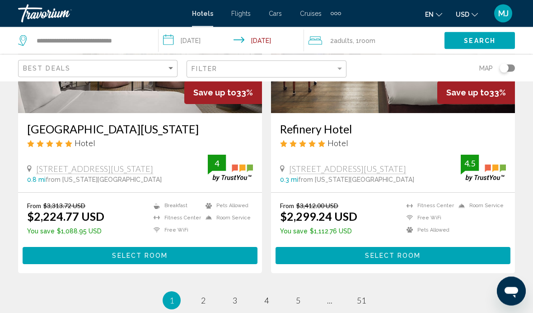
scroll to position [1826, 0]
click at [234, 295] on span "3" at bounding box center [235, 300] width 5 height 10
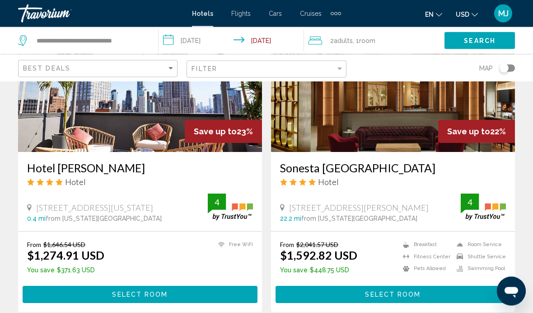
scroll to position [1732, 0]
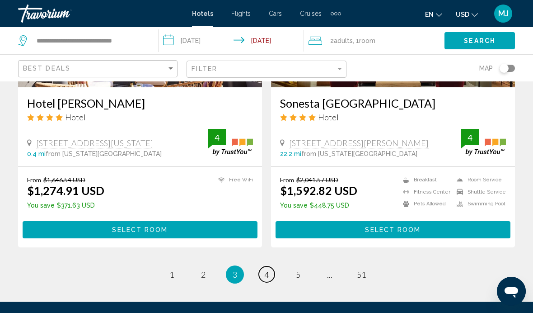
click at [266, 281] on link "page 4" at bounding box center [267, 274] width 16 height 16
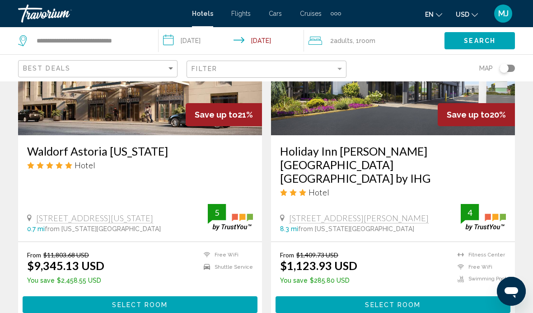
scroll to position [1811, 0]
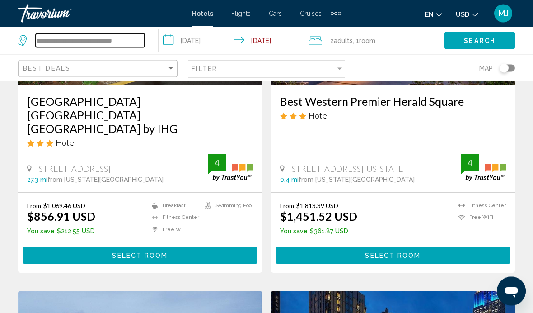
click at [79, 41] on input "**********" at bounding box center [90, 41] width 109 height 14
click at [130, 41] on input "**********" at bounding box center [90, 41] width 109 height 14
click at [129, 42] on input "**********" at bounding box center [90, 41] width 109 height 14
click at [141, 40] on input "**********" at bounding box center [90, 41] width 109 height 14
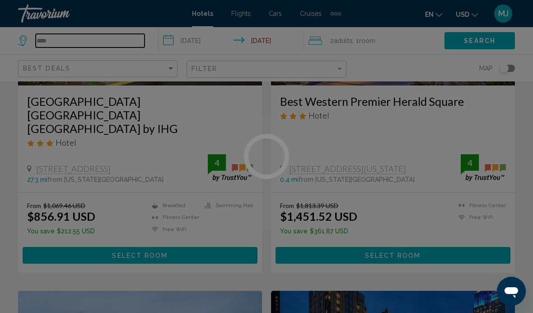
click at [71, 41] on input "****" at bounding box center [90, 41] width 109 height 14
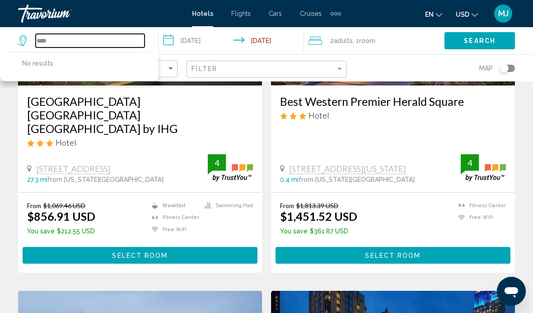
type input "*"
click at [60, 43] on input "*" at bounding box center [90, 41] width 109 height 14
click at [58, 46] on input "*" at bounding box center [90, 41] width 109 height 14
type input "*"
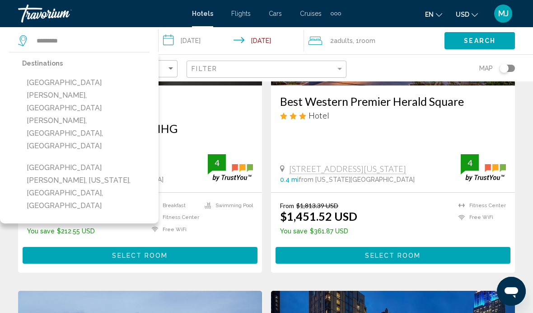
click at [94, 83] on button "[GEOGRAPHIC_DATA][PERSON_NAME], [GEOGRAPHIC_DATA][PERSON_NAME], [GEOGRAPHIC_DAT…" at bounding box center [85, 114] width 127 height 80
type input "**********"
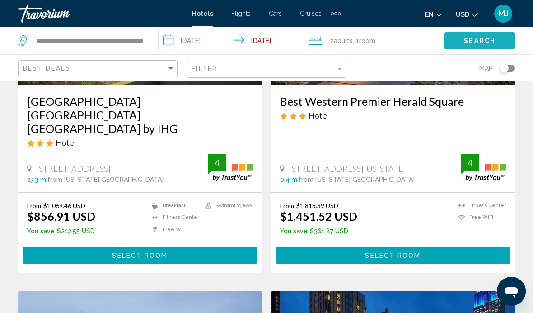
click at [464, 45] on span "Search" at bounding box center [480, 40] width 32 height 7
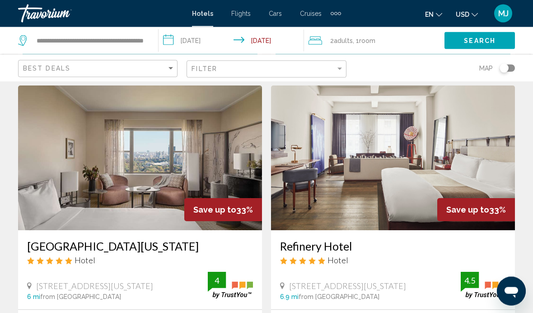
scroll to position [1709, 0]
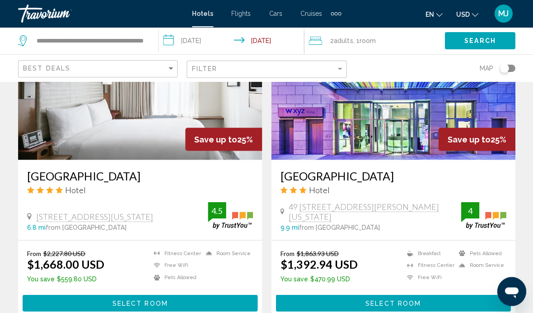
scroll to position [1751, 0]
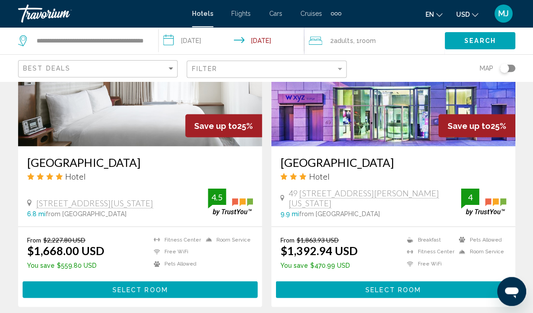
click at [383, 285] on span "Select Room" at bounding box center [393, 288] width 56 height 7
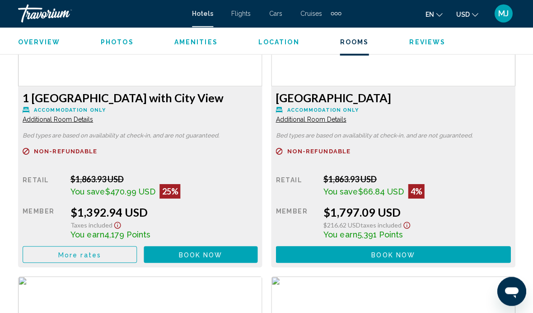
scroll to position [1437, 0]
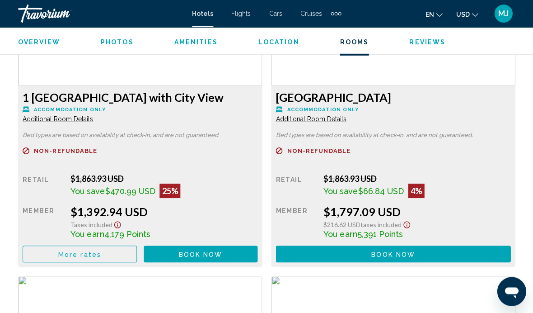
click at [194, 250] on span "Book now" at bounding box center [200, 253] width 44 height 7
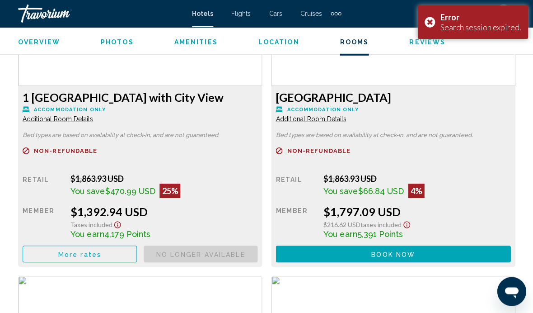
click at [433, 24] on div "Error Search session expired." at bounding box center [472, 21] width 110 height 33
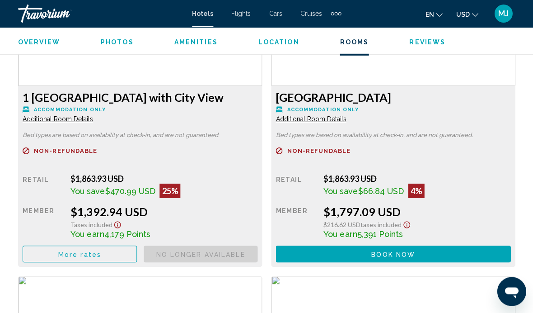
click at [258, 245] on button "Book now No longer available" at bounding box center [201, 253] width 114 height 17
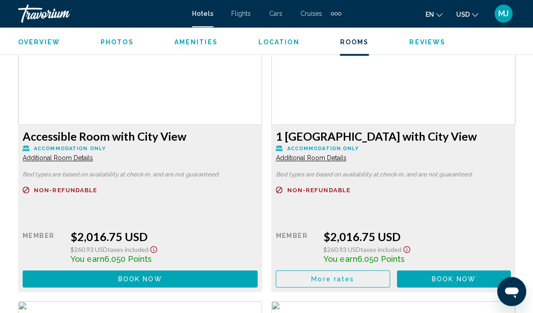
scroll to position [1706, 0]
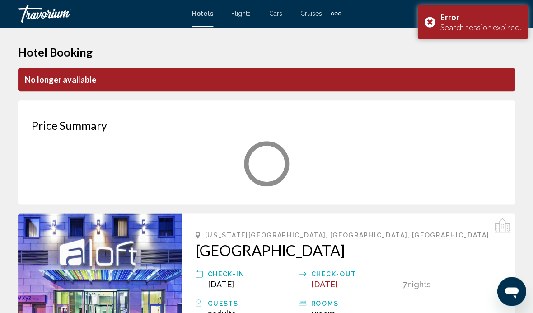
scroll to position [407, 0]
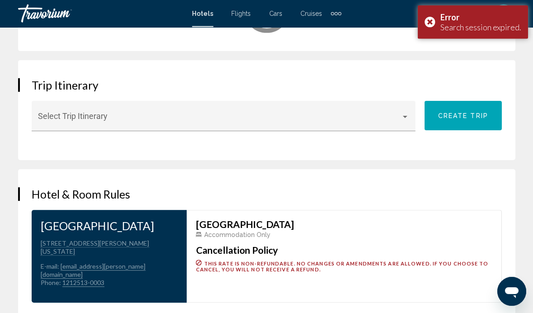
click at [428, 23] on div "Error Search session expired." at bounding box center [472, 21] width 110 height 33
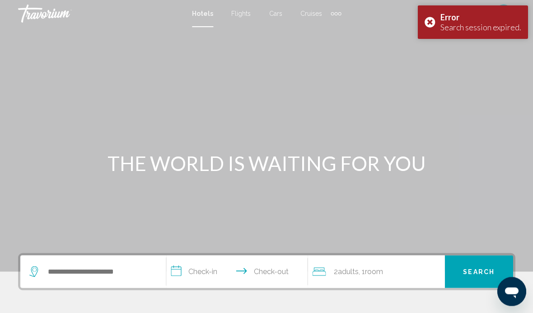
click at [433, 26] on div "Error Search session expired." at bounding box center [472, 21] width 110 height 33
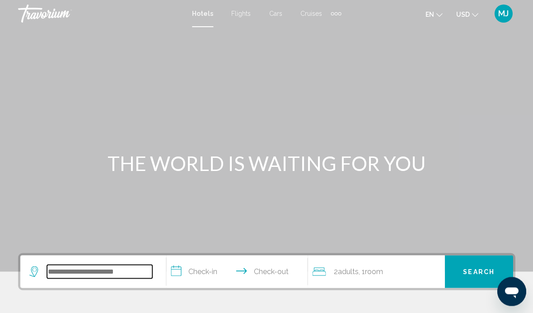
click at [89, 269] on input "Search widget" at bounding box center [99, 271] width 105 height 14
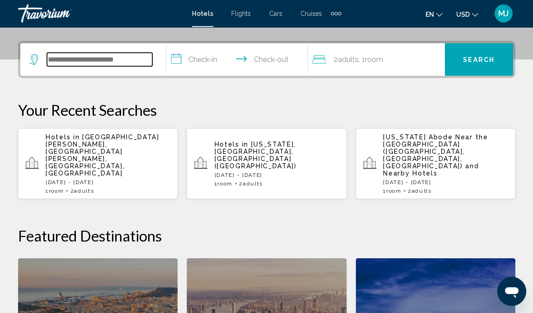
scroll to position [223, 0]
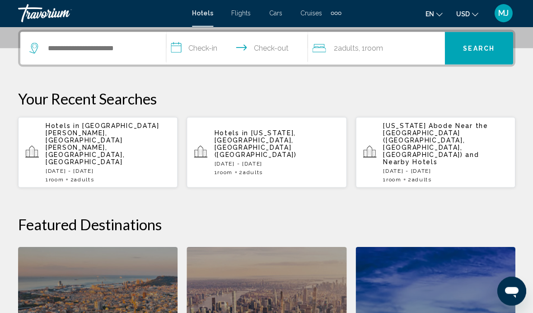
click at [249, 160] on p "[DATE] - [DATE]" at bounding box center [276, 163] width 125 height 6
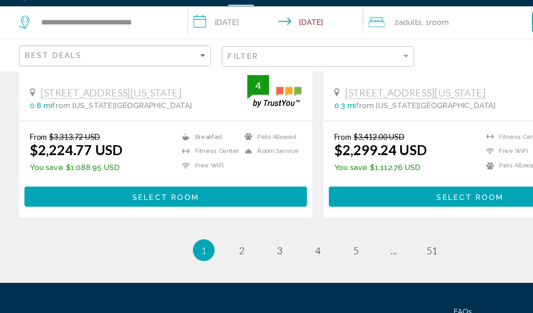
scroll to position [1895, 0]
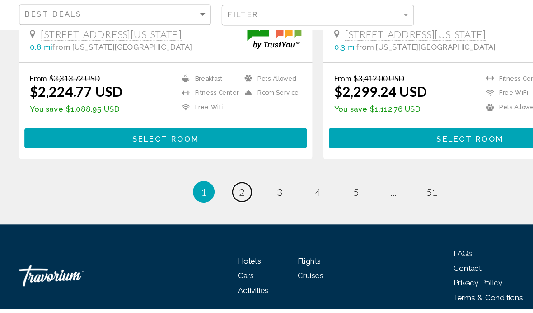
click at [196, 208] on link "page 2" at bounding box center [204, 216] width 16 height 16
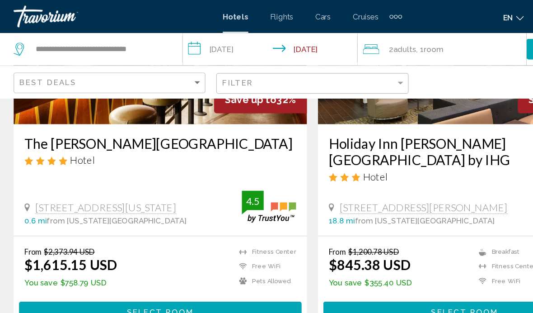
scroll to position [154, 0]
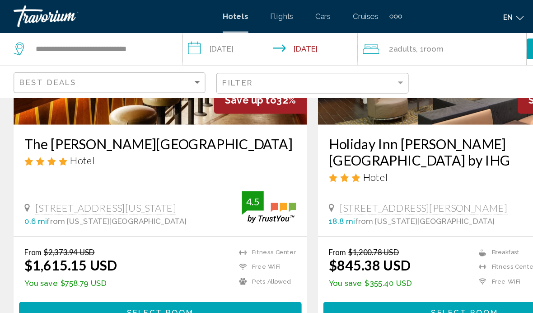
click at [438, 159] on div "36 Valley Rd, Clark 18.8 mi from New York city center from hotel 4" at bounding box center [393, 173] width 226 height 28
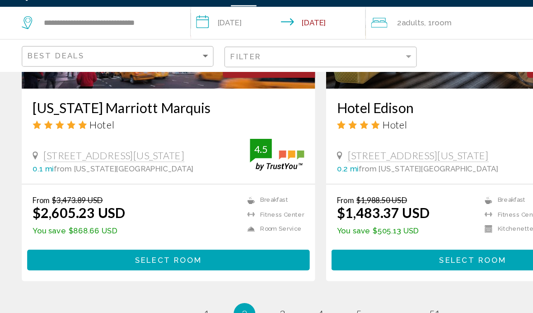
scroll to position [1830, 0]
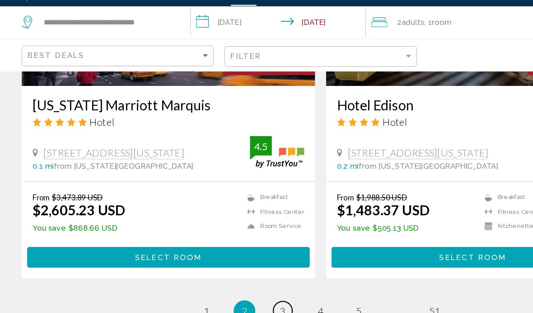
click at [236, 276] on span "3" at bounding box center [235, 281] width 5 height 10
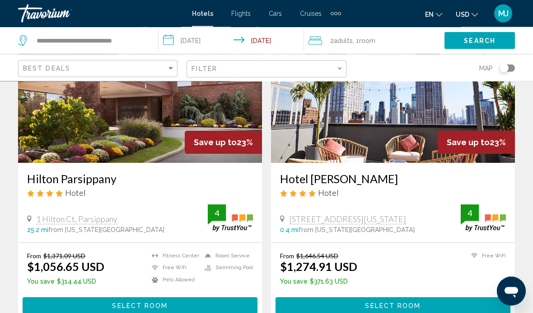
scroll to position [1721, 0]
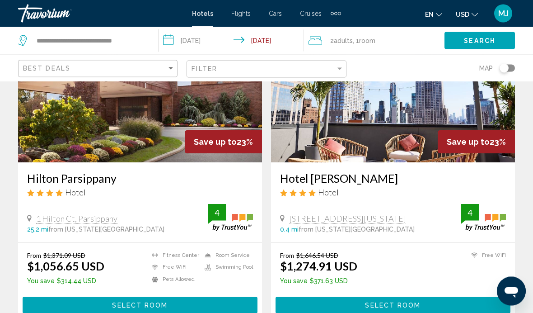
click at [308, 297] on button "Select Room" at bounding box center [393, 305] width 235 height 17
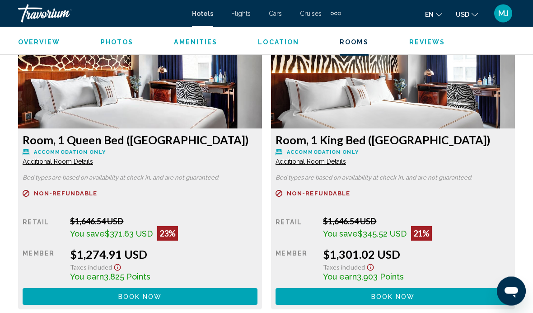
scroll to position [1422, 0]
click at [159, 300] on span "Book now" at bounding box center [140, 296] width 44 height 7
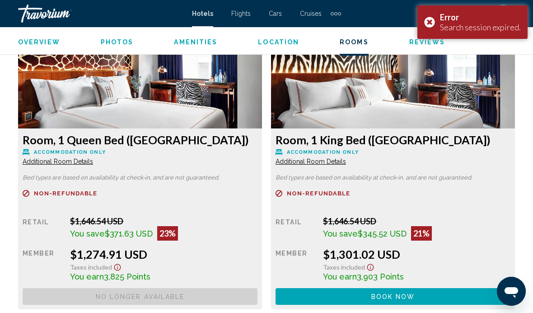
click at [257, 295] on button "Book now No longer available" at bounding box center [140, 296] width 235 height 17
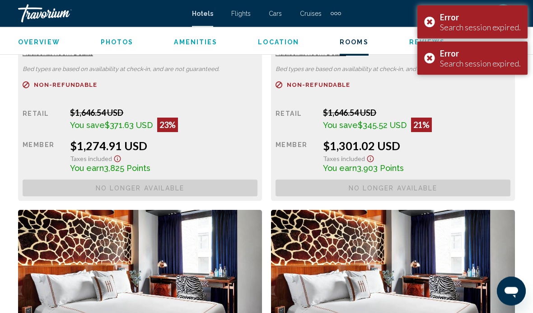
scroll to position [1514, 0]
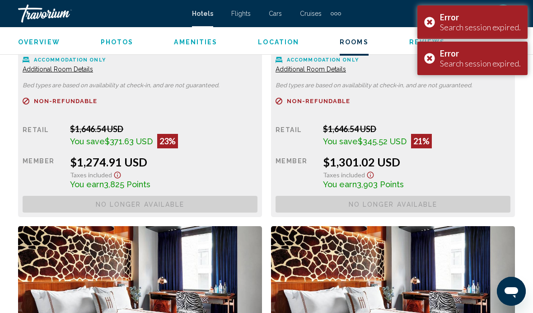
click at [432, 61] on div "Error Search session expired." at bounding box center [472, 58] width 110 height 33
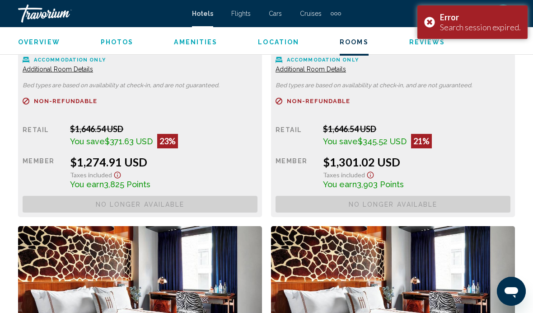
click at [435, 20] on div "Error Search session expired." at bounding box center [472, 21] width 110 height 33
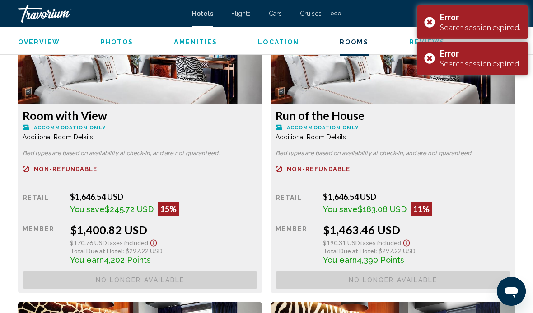
click at [423, 71] on div "Error Search session expired." at bounding box center [472, 58] width 110 height 33
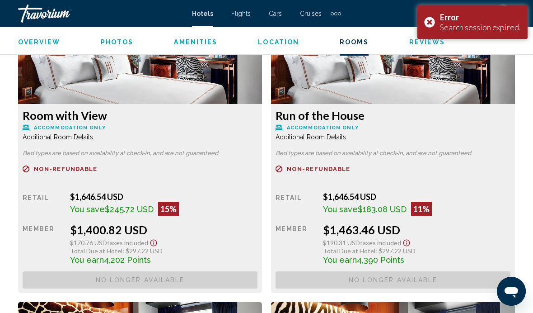
click at [434, 24] on div "Error Search session expired." at bounding box center [472, 21] width 110 height 33
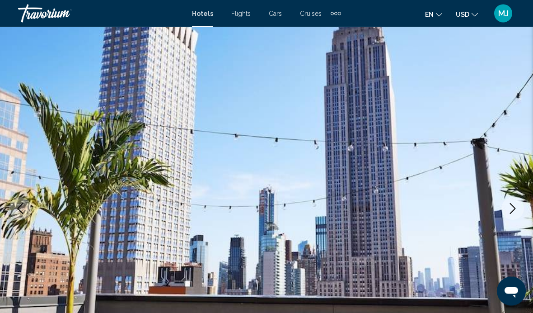
scroll to position [0, 0]
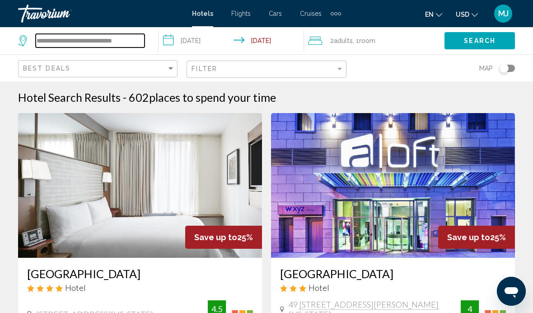
click at [64, 42] on input "**********" at bounding box center [90, 41] width 109 height 14
click at [135, 47] on input "**********" at bounding box center [90, 41] width 109 height 14
click at [140, 45] on input "**********" at bounding box center [90, 41] width 109 height 14
click at [142, 43] on input "**********" at bounding box center [90, 41] width 109 height 14
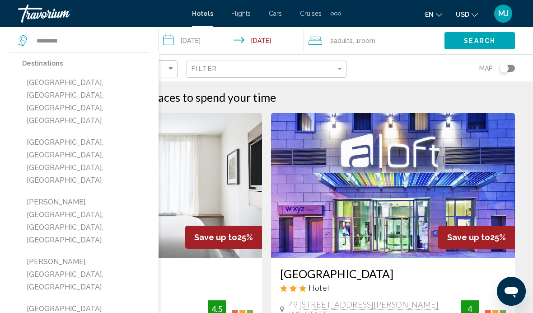
click at [96, 86] on button "[GEOGRAPHIC_DATA], [GEOGRAPHIC_DATA], [GEOGRAPHIC_DATA], [GEOGRAPHIC_DATA]" at bounding box center [85, 101] width 127 height 55
type input "**********"
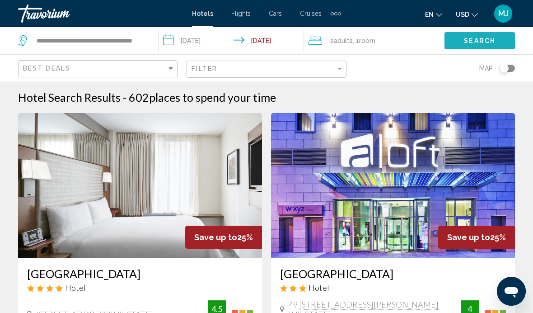
click at [484, 38] on span "Search" at bounding box center [480, 40] width 32 height 7
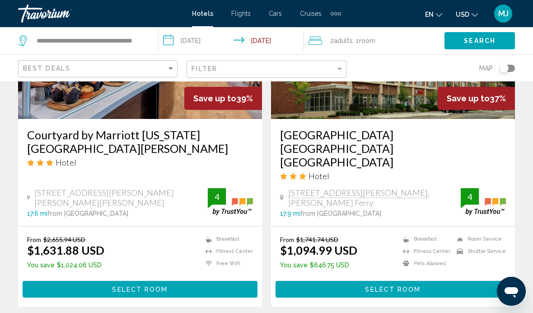
scroll to position [808, 0]
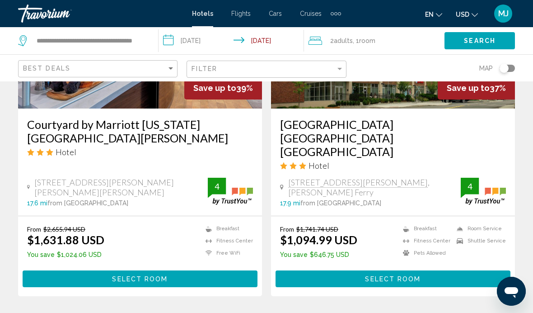
click at [376, 270] on button "Select Room" at bounding box center [393, 278] width 235 height 17
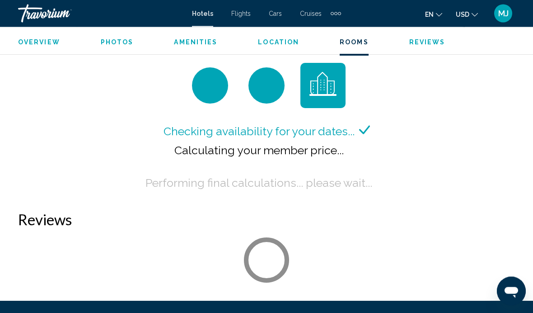
scroll to position [1382, 0]
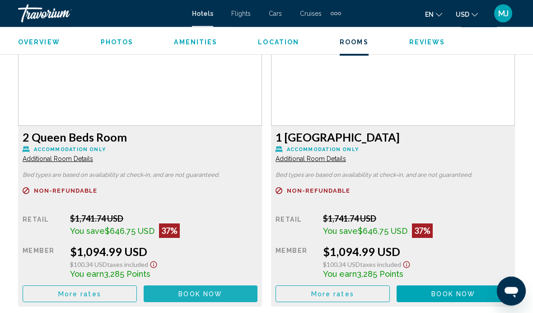
click at [203, 298] on button "Book now No longer available" at bounding box center [201, 293] width 114 height 17
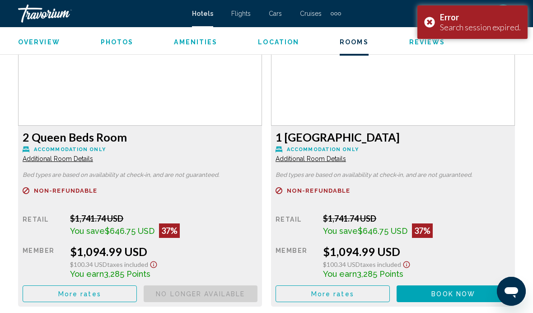
click at [0, 0] on span "Book now" at bounding box center [0, 0] width 0 height 0
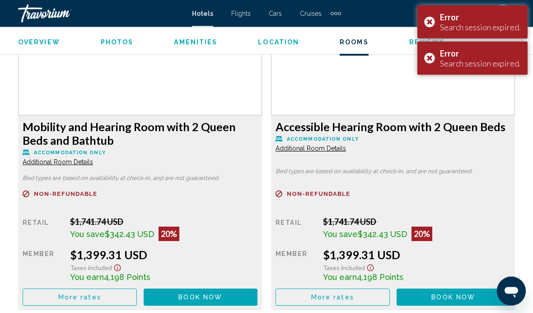
click at [0, 0] on span "Book now" at bounding box center [0, 0] width 0 height 0
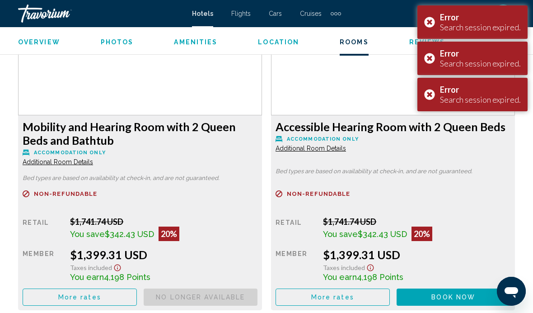
click at [0, 0] on span "Book now" at bounding box center [0, 0] width 0 height 0
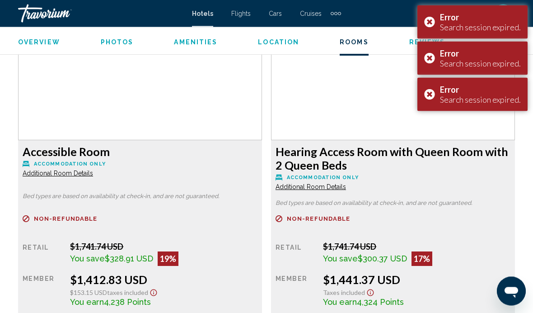
scroll to position [2047, 0]
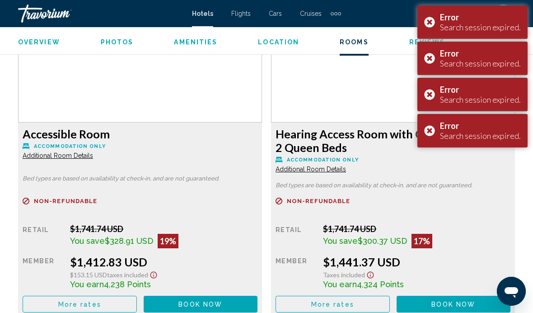
click at [0, 0] on span "Book now" at bounding box center [0, 0] width 0 height 0
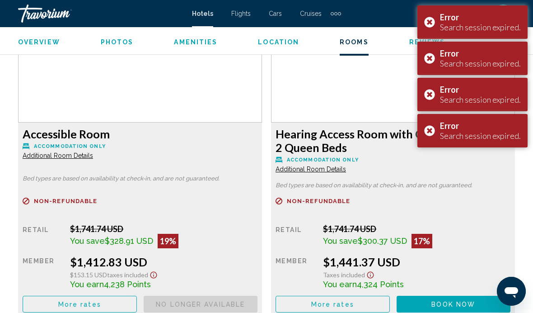
click at [0, 0] on span "Book now" at bounding box center [0, 0] width 0 height 0
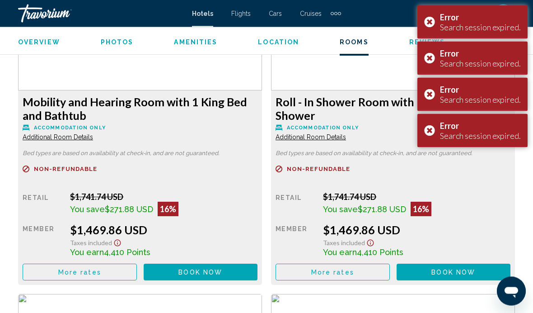
scroll to position [2396, 0]
click at [0, 0] on span "Book now" at bounding box center [0, 0] width 0 height 0
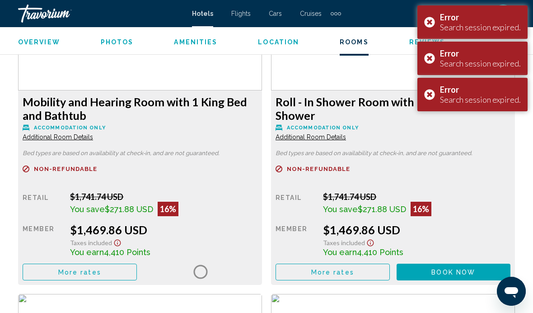
click at [0, 0] on span "Book now" at bounding box center [0, 0] width 0 height 0
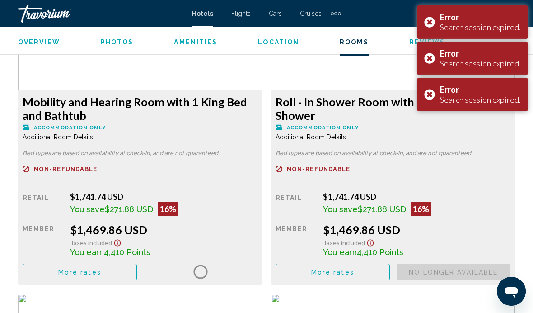
click at [430, 138] on div "Error Search session expired." at bounding box center [472, 130] width 110 height 33
click at [431, 98] on div "Error Search session expired." at bounding box center [472, 94] width 110 height 33
click at [430, 65] on div "Error Search session expired." at bounding box center [472, 58] width 110 height 33
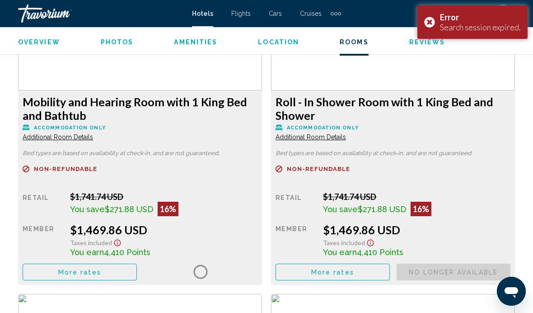
click at [430, 29] on div "Error Search session expired." at bounding box center [472, 21] width 110 height 33
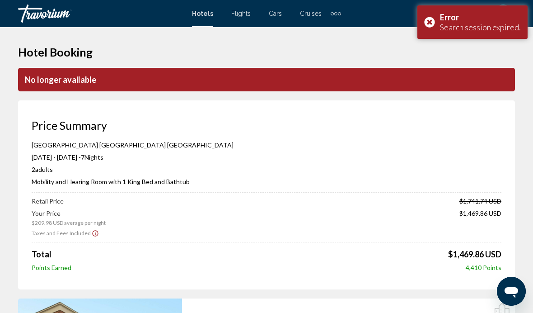
click at [429, 28] on div "Error Search session expired." at bounding box center [472, 21] width 110 height 33
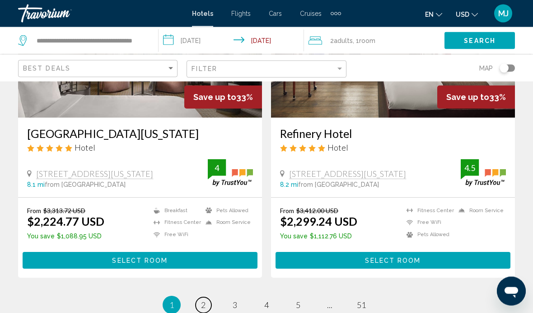
click at [197, 297] on link "page 2" at bounding box center [204, 305] width 16 height 16
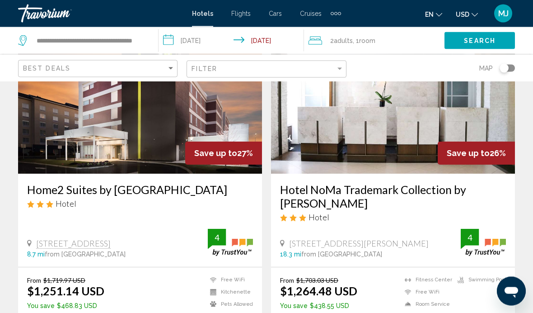
scroll to position [1414, 0]
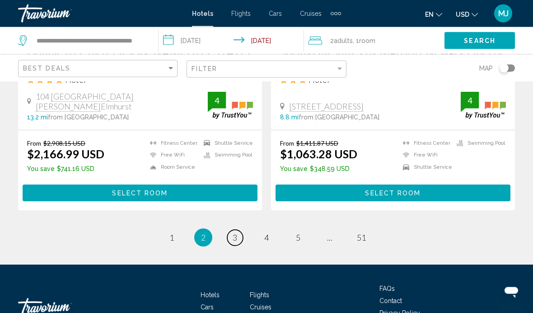
click at [234, 233] on span "3" at bounding box center [235, 238] width 5 height 10
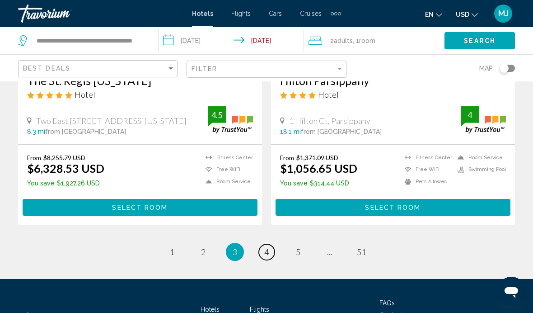
click at [272, 251] on link "page 4" at bounding box center [267, 252] width 16 height 16
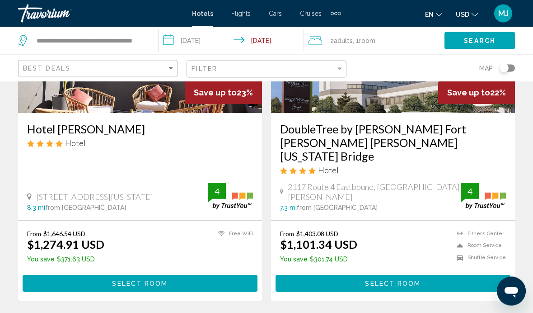
scroll to position [145, 0]
click at [379, 275] on button "Select Room" at bounding box center [393, 283] width 235 height 17
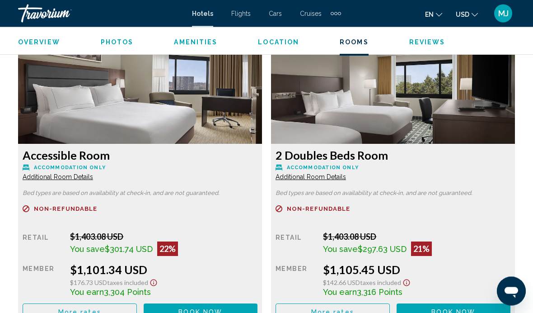
scroll to position [1407, 0]
click at [222, 308] on span "Book now" at bounding box center [200, 311] width 44 height 7
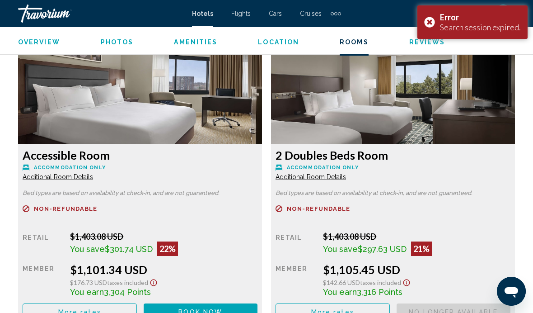
click at [203, 306] on button "Book now No longer available" at bounding box center [201, 311] width 114 height 17
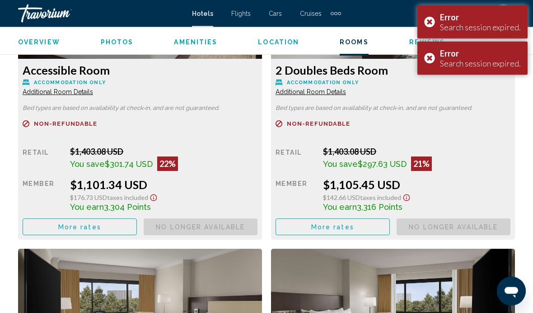
scroll to position [1492, 0]
click at [422, 70] on div "Error Search session expired." at bounding box center [472, 58] width 110 height 33
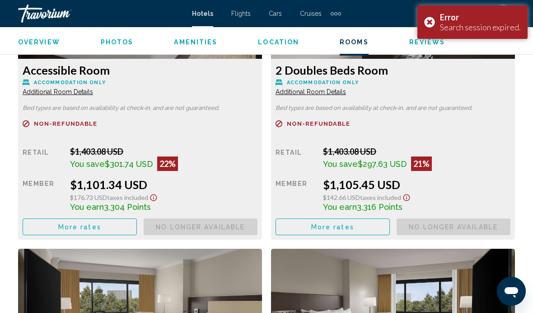
click at [428, 21] on div "Error Search session expired." at bounding box center [472, 21] width 110 height 33
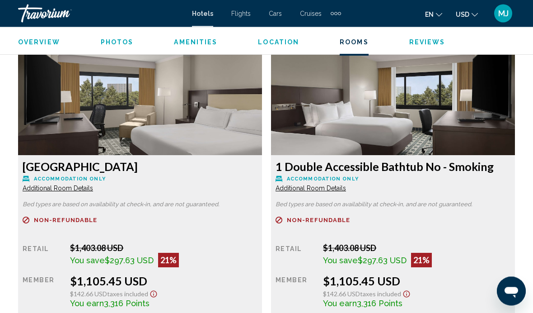
scroll to position [1737, 0]
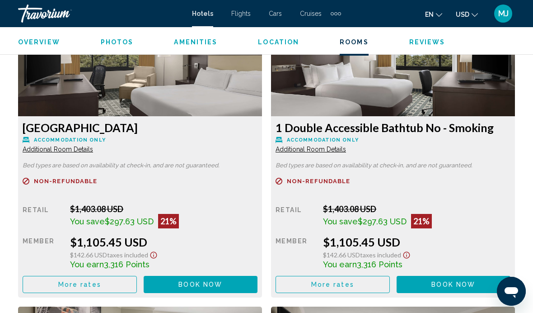
click at [0, 0] on span "Book now" at bounding box center [0, 0] width 0 height 0
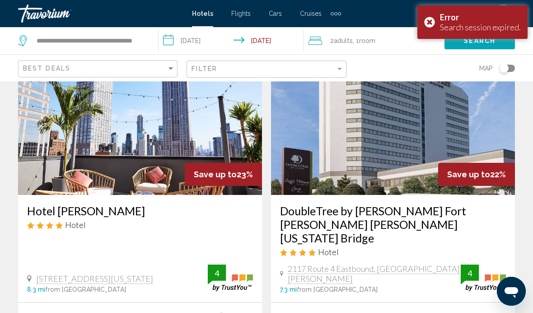
scroll to position [67, 0]
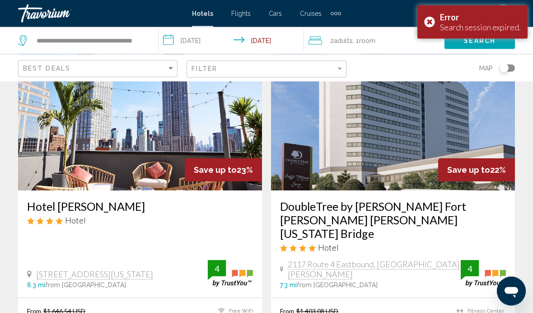
click at [378, 221] on h3 "DoubleTree by Hilton Fort Lee George Washington Bridge" at bounding box center [393, 220] width 226 height 41
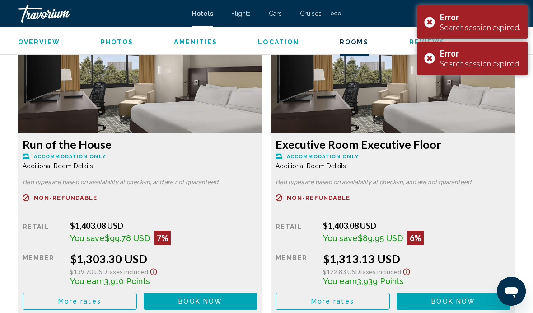
scroll to position [2630, 0]
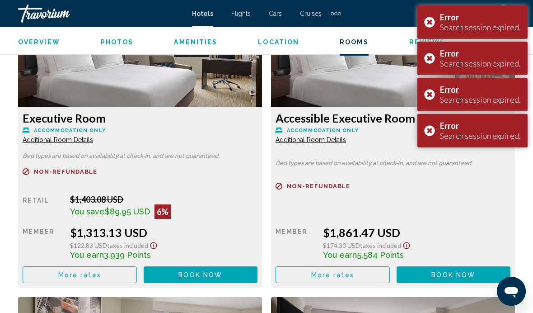
scroll to position [2963, 0]
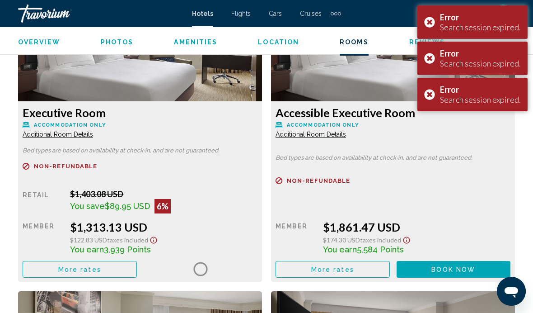
click at [434, 98] on div "Error Search session expired." at bounding box center [472, 94] width 110 height 33
click at [426, 65] on div "Error Search session expired." at bounding box center [472, 58] width 110 height 33
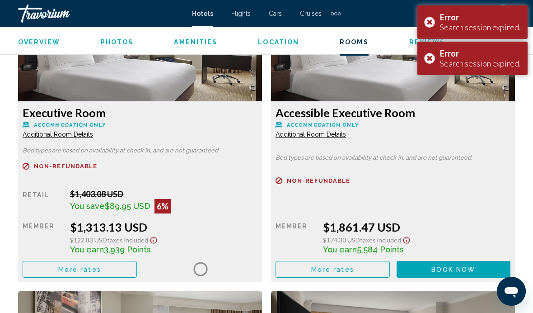
click at [427, 26] on div "Error Search session expired." at bounding box center [472, 21] width 110 height 33
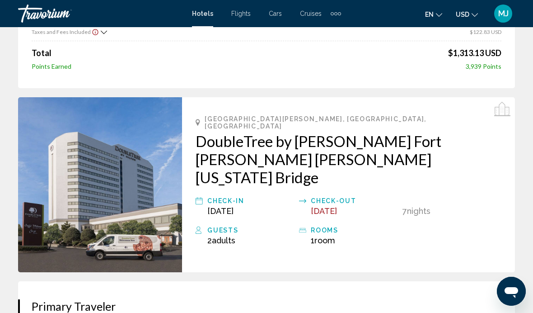
scroll to position [168, 0]
click at [402, 136] on h2 "DoubleTree by Hilton Fort Lee George Washington Bridge" at bounding box center [349, 159] width 306 height 54
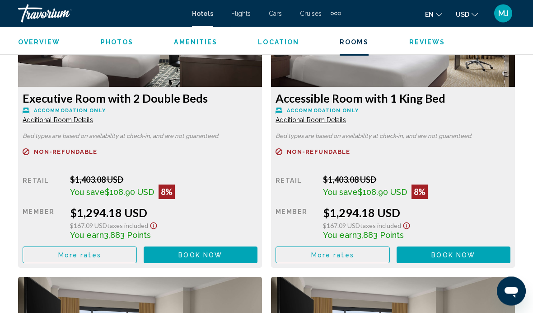
scroll to position [2374, 0]
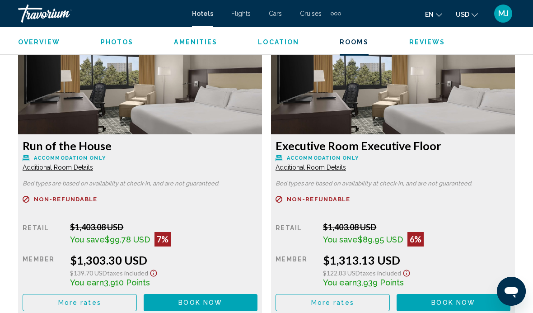
scroll to position [2629, 0]
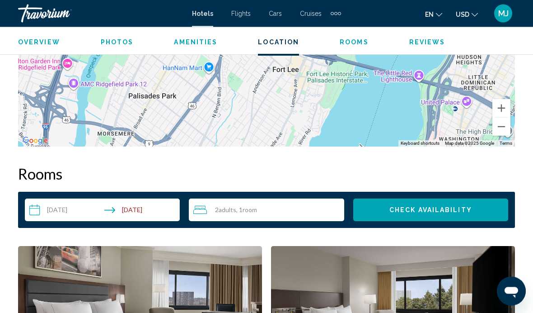
scroll to position [1192, 0]
click at [225, 207] on span "Adults" at bounding box center [228, 210] width 18 height 8
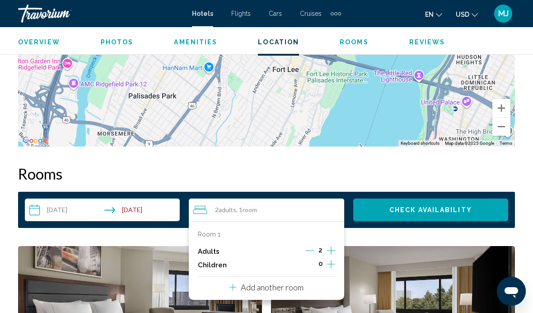
click at [328, 249] on icon "Increment adults" at bounding box center [331, 250] width 8 height 11
click at [328, 250] on icon "Increment adults" at bounding box center [331, 250] width 8 height 8
click at [328, 264] on icon "Increment children" at bounding box center [331, 263] width 8 height 11
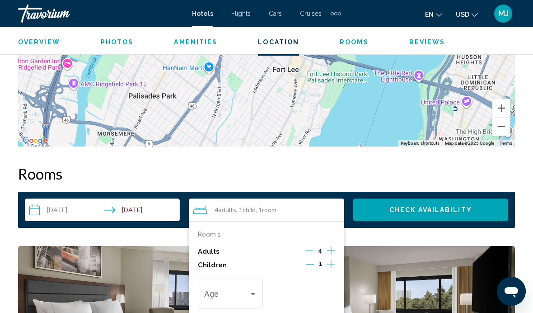
click at [329, 264] on icon "Increment children" at bounding box center [331, 263] width 8 height 11
click at [253, 290] on div "Travelers: 4 adults, 2 children" at bounding box center [253, 293] width 8 height 7
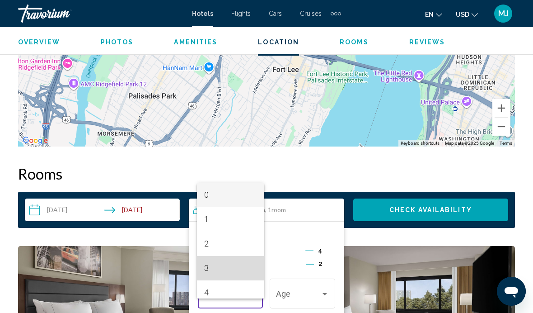
click at [213, 280] on span "3" at bounding box center [230, 268] width 53 height 24
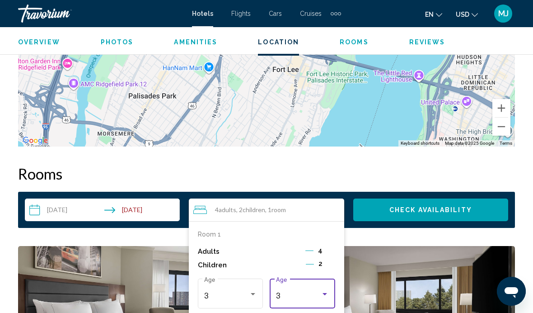
click at [318, 291] on div "3" at bounding box center [298, 295] width 45 height 9
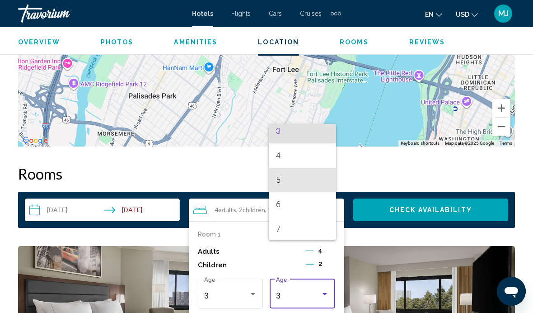
scroll to position [85, 0]
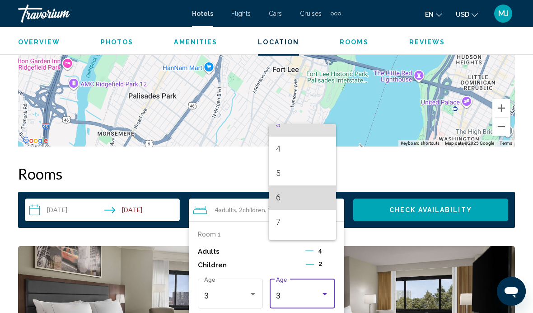
click at [278, 210] on span "6" at bounding box center [302, 197] width 53 height 24
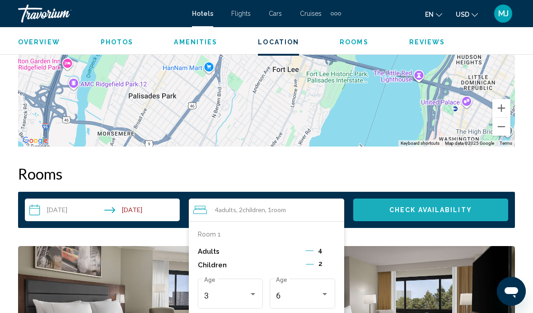
click at [455, 211] on span "Check Availability" at bounding box center [430, 209] width 83 height 7
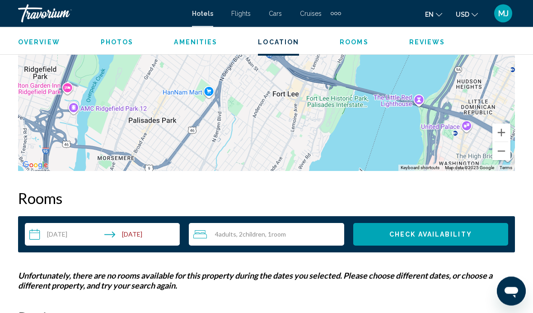
scroll to position [1168, 0]
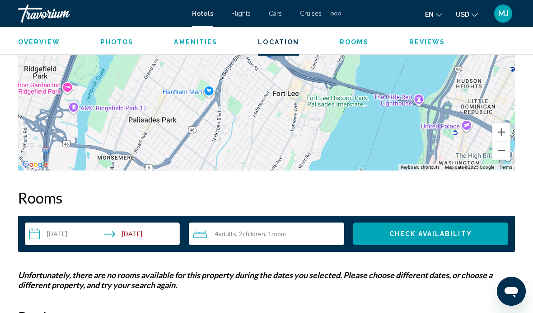
click at [417, 236] on span "Check Availability" at bounding box center [430, 233] width 83 height 7
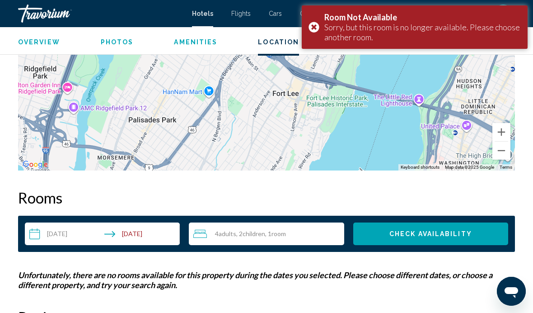
click at [531, 158] on div "Overview Type Hotel Address 2117 Route 4 Eastbound, Fort Lee NJ 07024, United S…" at bounding box center [266, 38] width 533 height 1409
click at [304, 237] on div "4 Adult Adults , 2 Child Children , 1 Room rooms" at bounding box center [268, 233] width 150 height 11
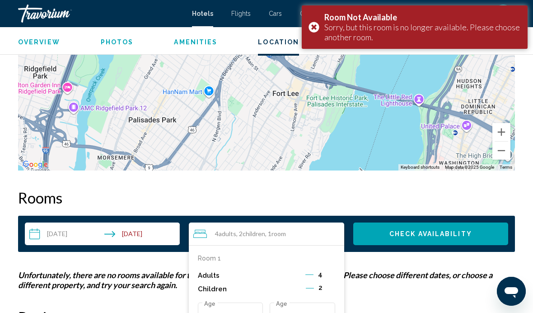
click at [328, 328] on div "6 Age" at bounding box center [302, 316] width 53 height 32
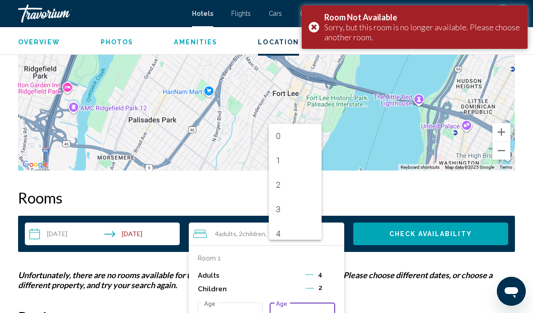
scroll to position [71, 0]
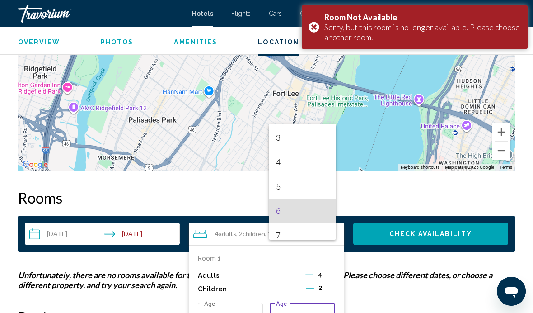
click at [313, 281] on div at bounding box center [266, 156] width 533 height 313
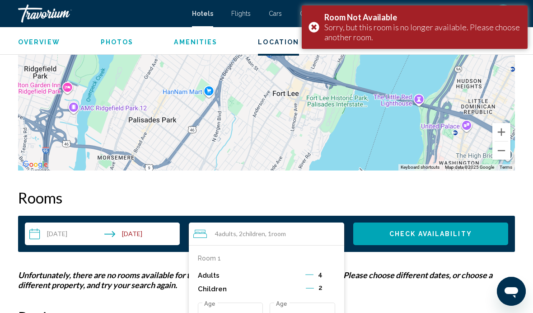
click at [306, 287] on icon "Decrement children" at bounding box center [310, 288] width 8 height 8
click at [314, 279] on button "Decrement adults" at bounding box center [309, 275] width 8 height 11
click at [312, 285] on icon "Decrement children" at bounding box center [310, 288] width 8 height 8
click at [329, 274] on icon "Increment adults" at bounding box center [331, 274] width 8 height 11
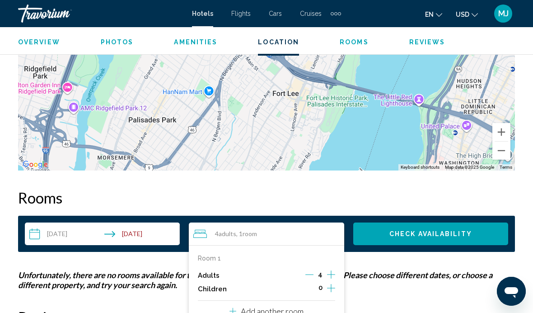
click at [456, 233] on span "Check Availability" at bounding box center [430, 233] width 83 height 7
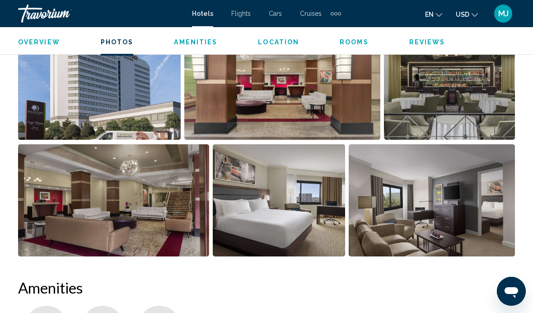
scroll to position [660, 0]
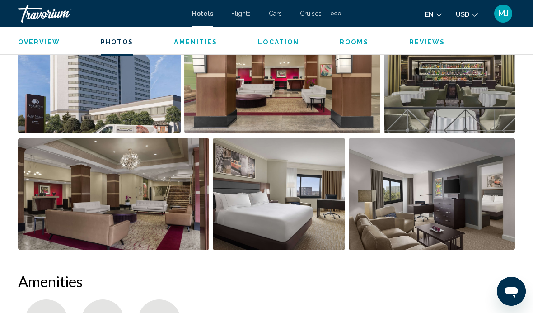
click at [443, 221] on img "Open full-screen image slider" at bounding box center [432, 194] width 166 height 112
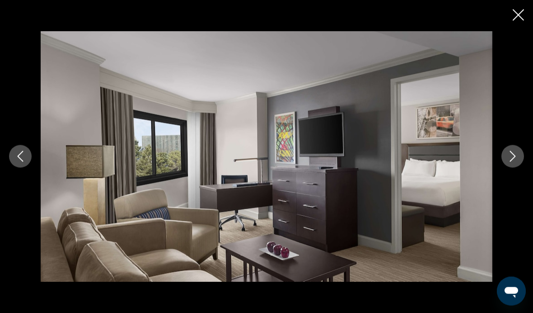
scroll to position [770, 0]
click at [509, 162] on icon "Next image" at bounding box center [512, 156] width 11 height 11
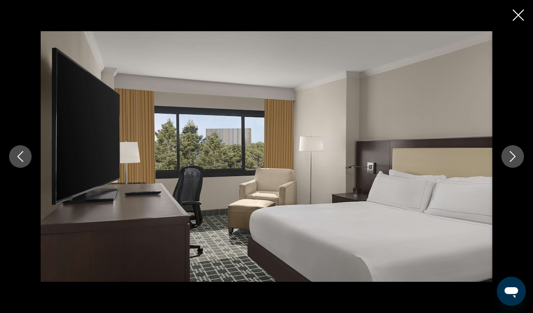
click at [515, 162] on icon "Next image" at bounding box center [512, 156] width 11 height 11
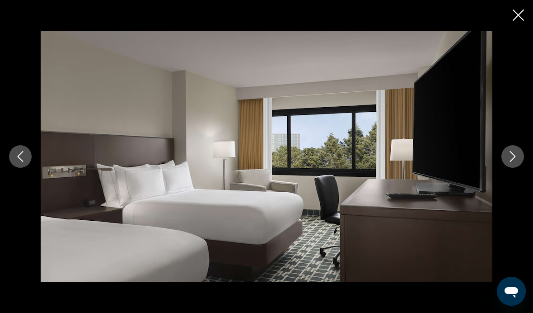
click at [510, 162] on icon "Next image" at bounding box center [512, 156] width 11 height 11
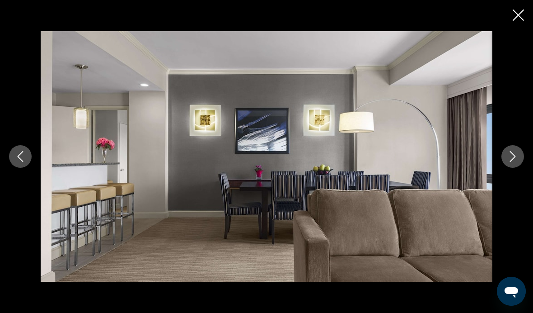
click at [515, 162] on icon "Next image" at bounding box center [512, 156] width 11 height 11
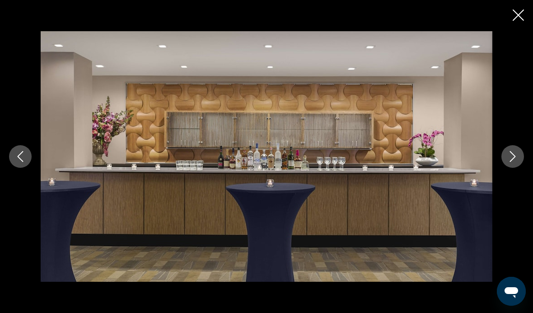
click at [522, 22] on button "Close slideshow" at bounding box center [518, 16] width 11 height 14
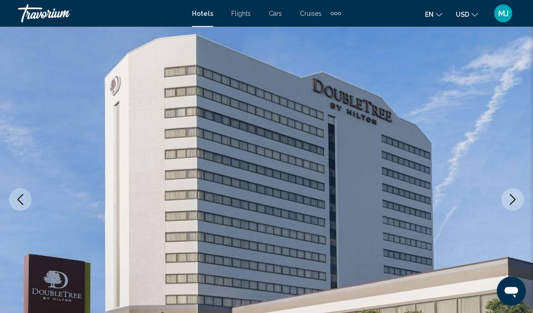
scroll to position [0, 0]
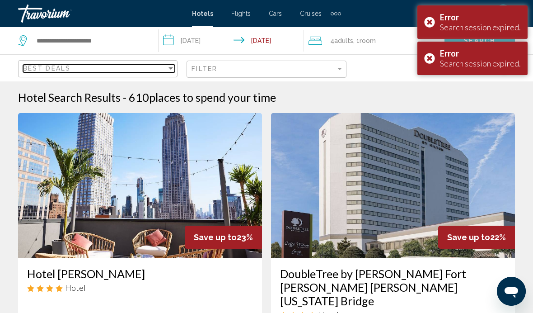
click at [138, 71] on div "Best Deals" at bounding box center [95, 68] width 144 height 7
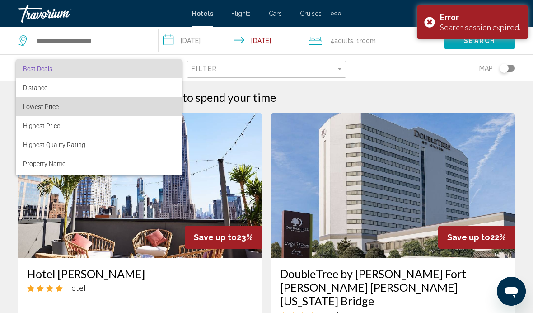
click at [30, 106] on span "Lowest Price" at bounding box center [41, 106] width 36 height 7
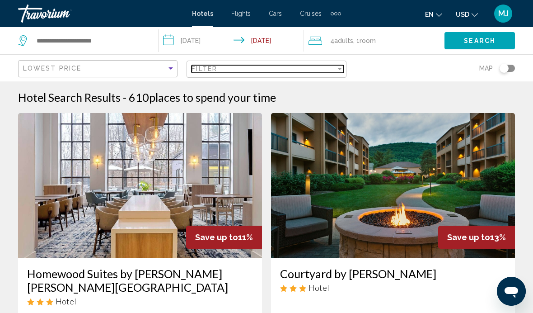
click at [333, 66] on div "Filter" at bounding box center [264, 68] width 144 height 7
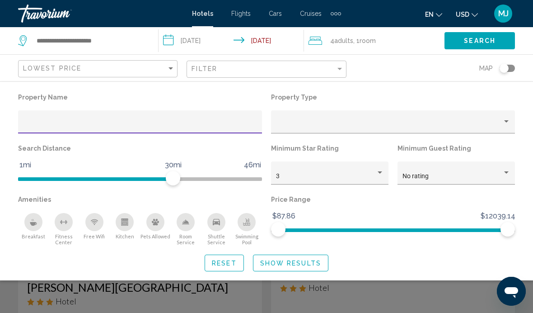
click at [448, 96] on p "Property Type" at bounding box center [393, 97] width 244 height 13
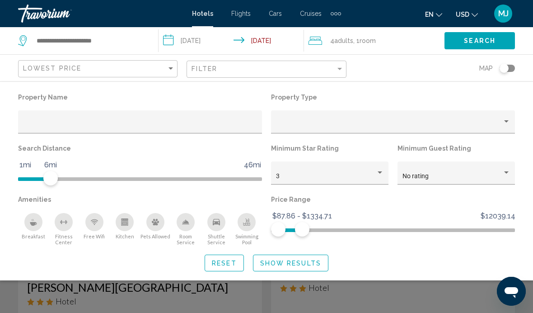
click at [503, 122] on div "Property type" at bounding box center [506, 121] width 8 height 7
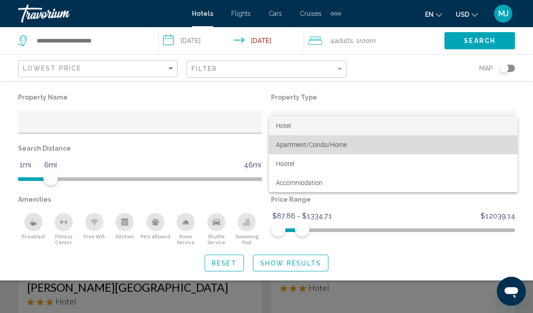
click at [341, 147] on span "Apartment/Condo/Home" at bounding box center [311, 144] width 71 height 7
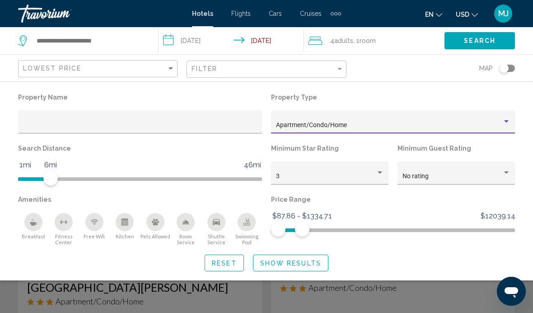
click at [206, 39] on input "**********" at bounding box center [233, 42] width 149 height 30
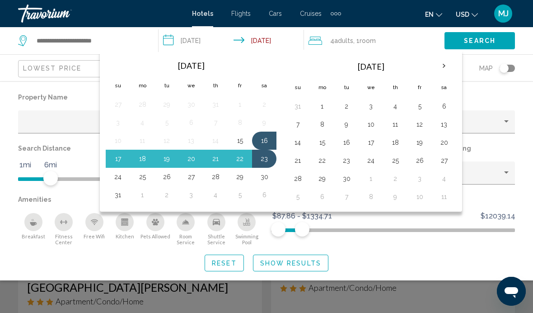
click at [238, 138] on button "15" at bounding box center [240, 140] width 14 height 13
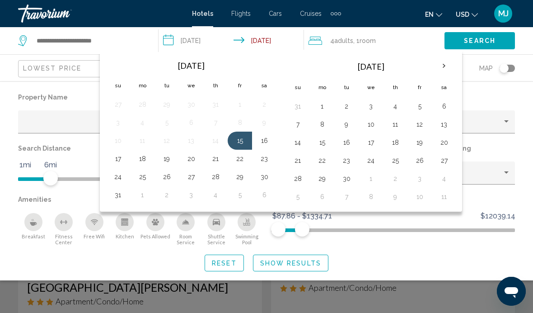
click at [240, 145] on button "15" at bounding box center [240, 140] width 14 height 13
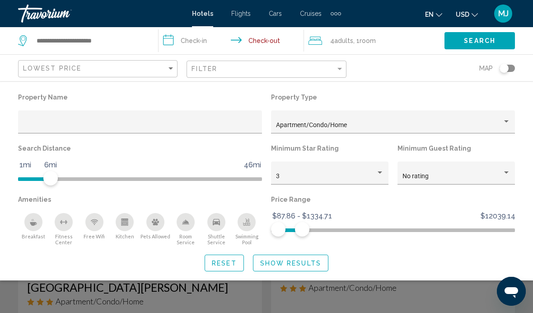
click at [201, 37] on input "**********" at bounding box center [233, 42] width 149 height 30
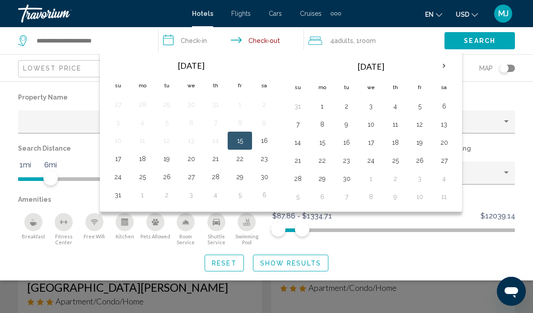
click at [243, 137] on button "15" at bounding box center [240, 140] width 14 height 13
click at [265, 43] on input "**********" at bounding box center [233, 42] width 149 height 30
click at [267, 156] on button "23" at bounding box center [264, 158] width 14 height 13
type input "**********"
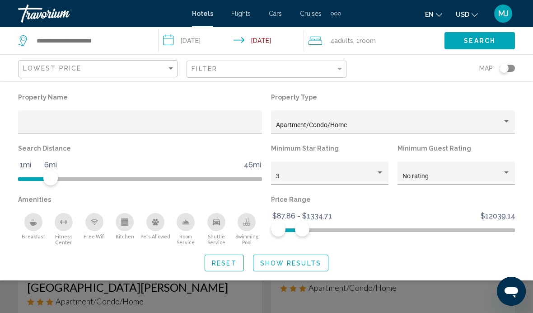
click at [370, 37] on span "Room" at bounding box center [368, 40] width 16 height 7
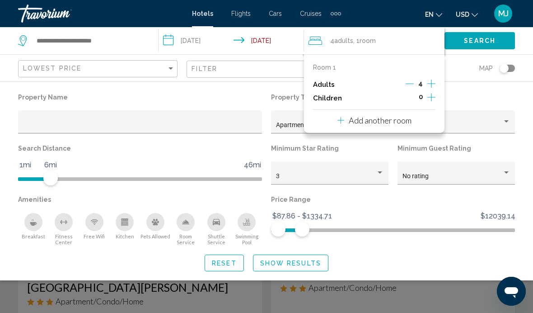
click at [432, 98] on icon "Increment children" at bounding box center [431, 97] width 8 height 11
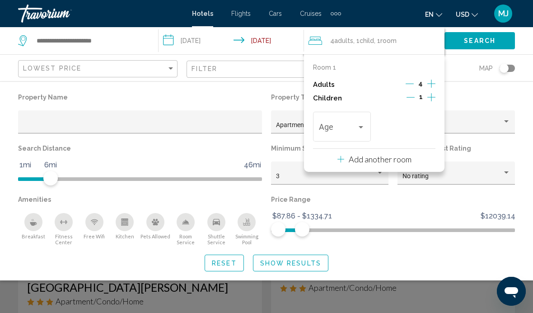
click at [433, 95] on icon "Increment children" at bounding box center [431, 97] width 8 height 11
click at [350, 124] on span "Travelers: 4 adults, 2 children" at bounding box center [337, 128] width 37 height 9
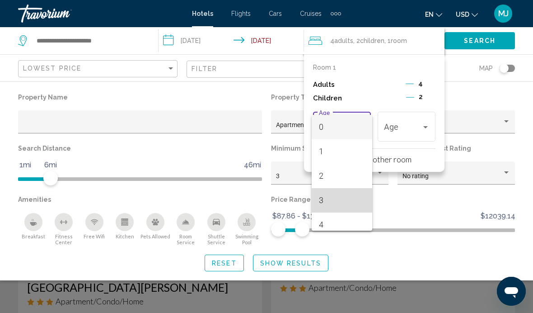
click at [321, 197] on span "3" at bounding box center [342, 200] width 46 height 24
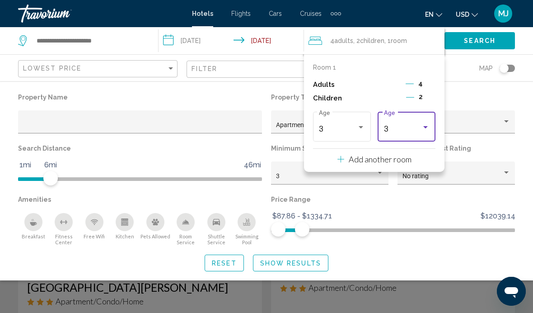
click at [427, 126] on div "Travelers: 4 adults, 2 children" at bounding box center [425, 127] width 5 height 2
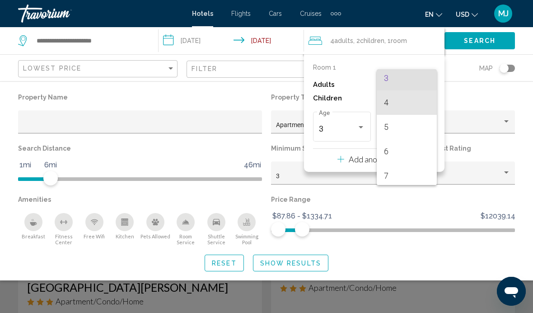
scroll to position [78, 0]
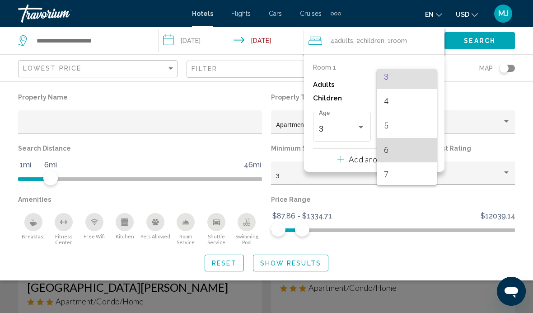
click at [384, 151] on span "6" at bounding box center [407, 150] width 46 height 24
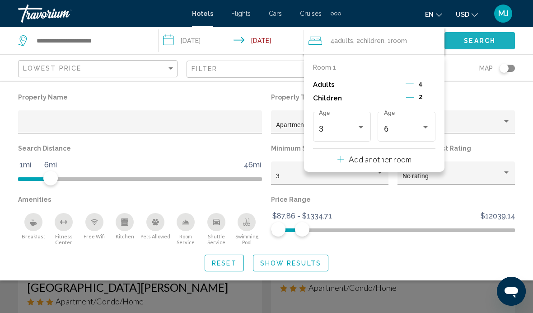
click at [487, 41] on span "Search" at bounding box center [480, 40] width 32 height 7
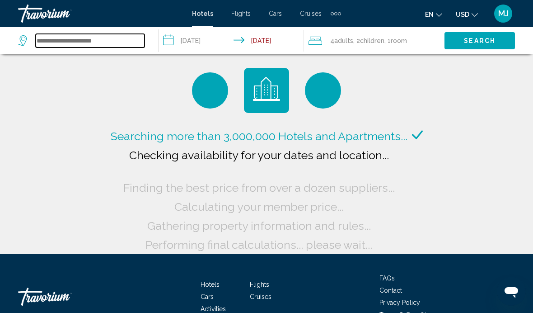
click at [67, 40] on input "Search widget" at bounding box center [90, 41] width 109 height 14
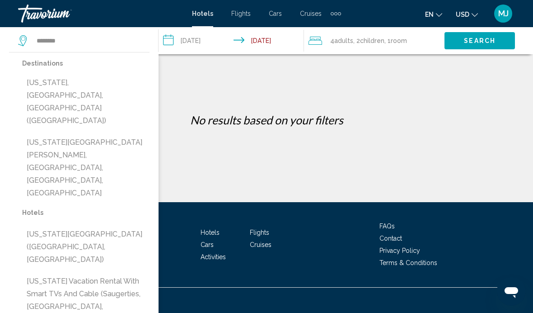
click at [36, 83] on button "[US_STATE], [GEOGRAPHIC_DATA], [GEOGRAPHIC_DATA] ([GEOGRAPHIC_DATA])" at bounding box center [85, 101] width 127 height 55
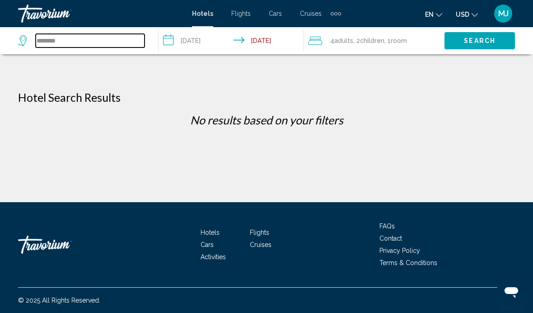
type input "**********"
click at [477, 38] on span "Search" at bounding box center [480, 40] width 32 height 7
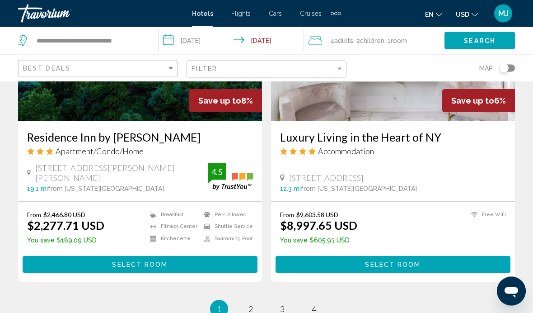
scroll to position [1776, 0]
click at [249, 304] on span "2" at bounding box center [250, 309] width 5 height 10
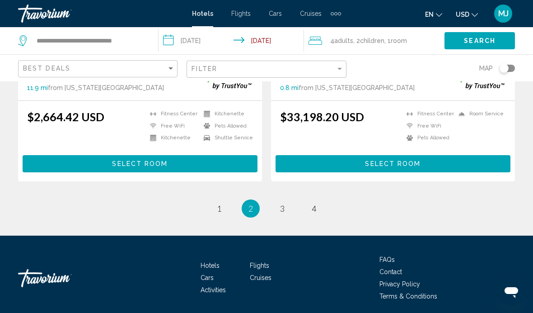
scroll to position [1905, 0]
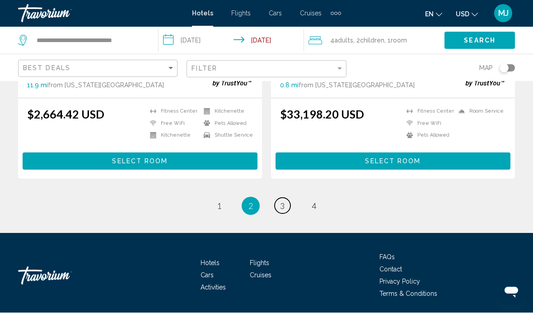
click at [284, 201] on span "3" at bounding box center [282, 206] width 5 height 10
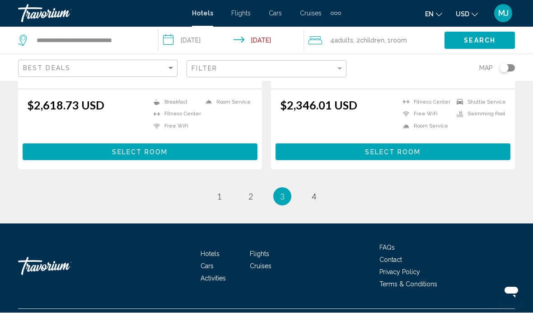
scroll to position [1882, 0]
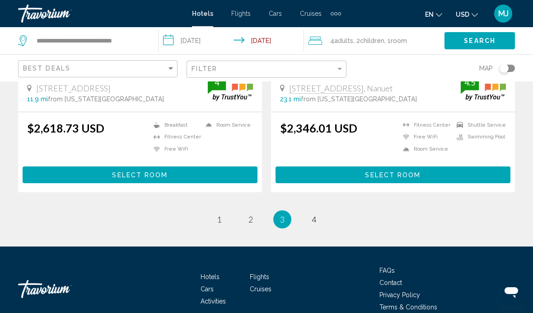
click at [289, 210] on li "You're on page 3" at bounding box center [282, 219] width 18 height 18
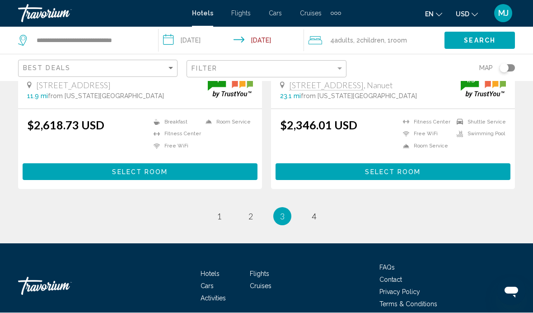
scroll to position [1913, 0]
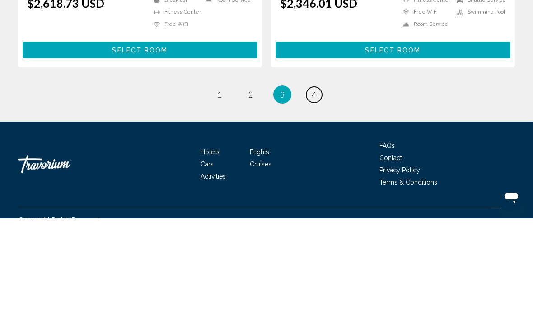
click at [321, 181] on link "page 4" at bounding box center [314, 189] width 16 height 16
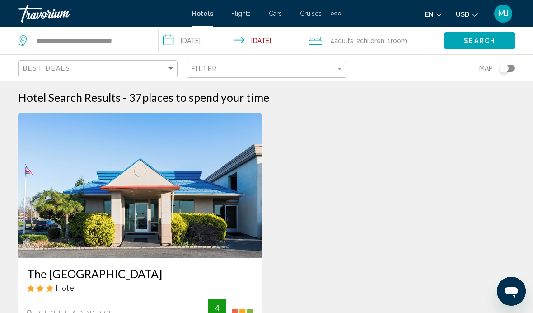
click at [207, 203] on img "Main content" at bounding box center [140, 185] width 244 height 145
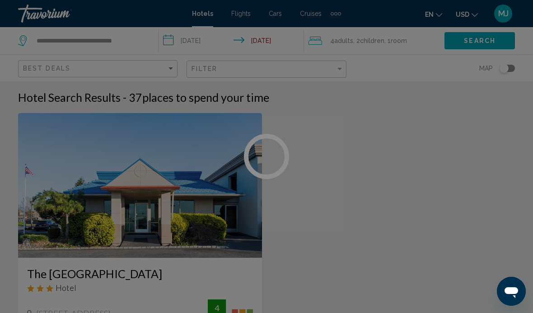
scroll to position [25, 0]
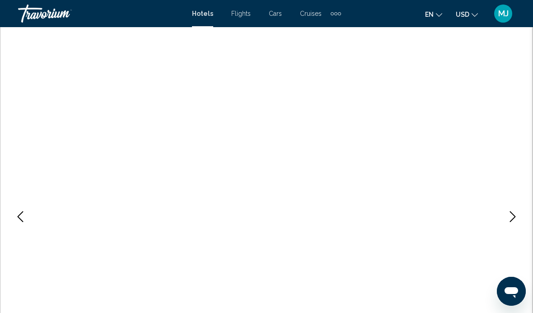
click at [513, 210] on button "Next image" at bounding box center [512, 216] width 23 height 23
click at [510, 212] on icon "Next image" at bounding box center [513, 216] width 6 height 11
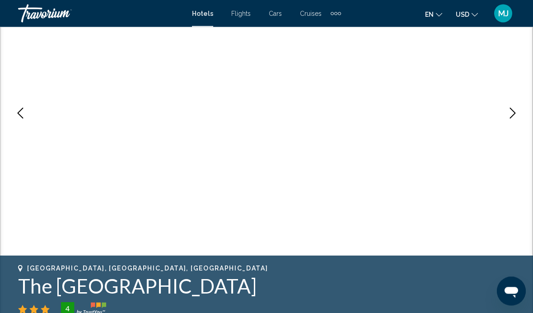
scroll to position [129, 0]
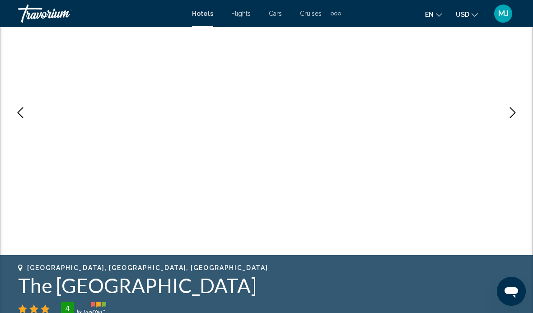
click at [515, 106] on button "Next image" at bounding box center [512, 112] width 23 height 23
click at [510, 109] on icon "Next image" at bounding box center [512, 112] width 11 height 11
click at [510, 113] on icon "Next image" at bounding box center [512, 112] width 11 height 11
click at [508, 116] on icon "Next image" at bounding box center [512, 112] width 11 height 11
click at [508, 115] on icon "Next image" at bounding box center [512, 112] width 11 height 11
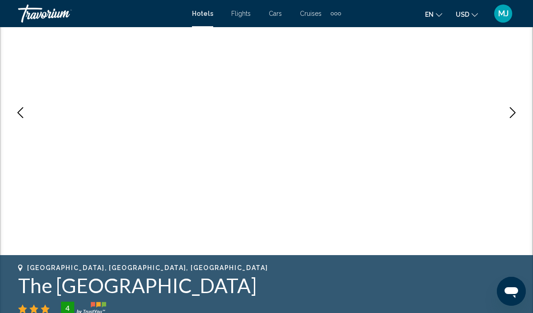
click at [507, 116] on icon "Next image" at bounding box center [512, 112] width 11 height 11
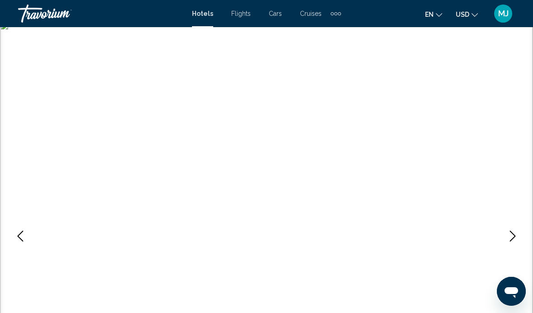
scroll to position [0, 0]
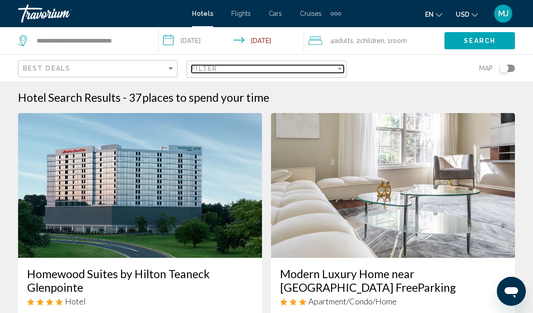
click at [340, 70] on div "Filter" at bounding box center [340, 68] width 8 height 7
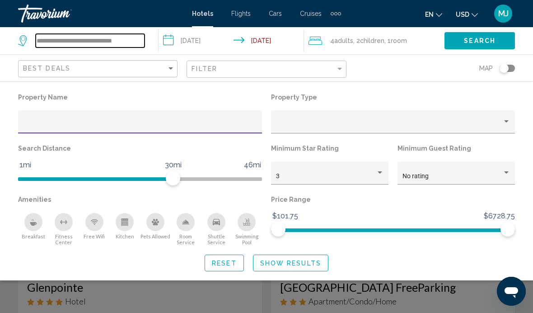
click at [64, 43] on input "**********" at bounding box center [90, 41] width 109 height 14
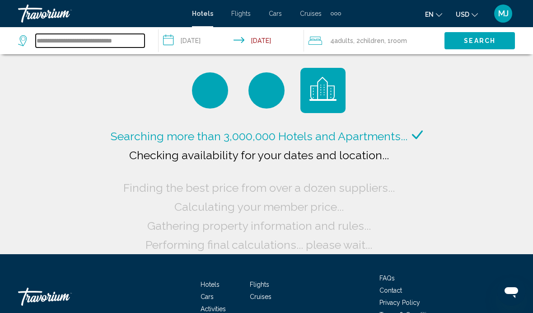
click at [76, 43] on input "**********" at bounding box center [90, 41] width 109 height 14
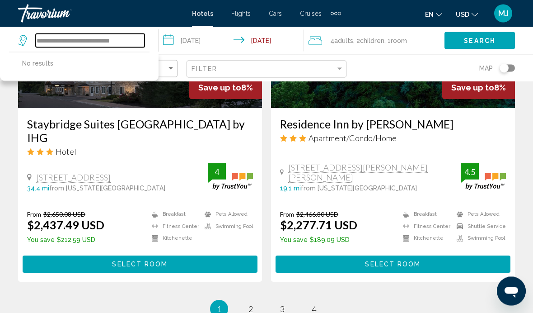
scroll to position [1789, 0]
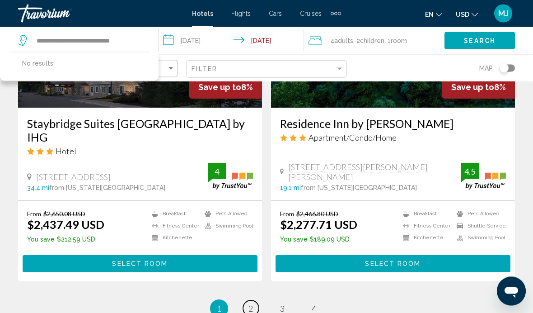
click at [248, 304] on span "2" at bounding box center [250, 309] width 5 height 10
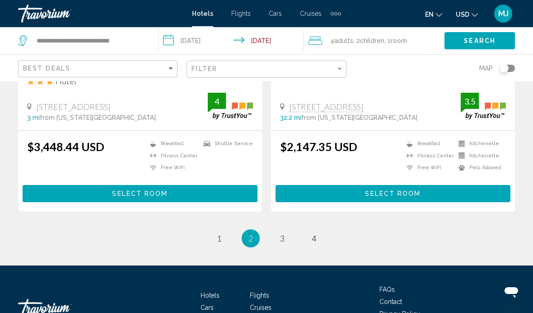
scroll to position [1874, 0]
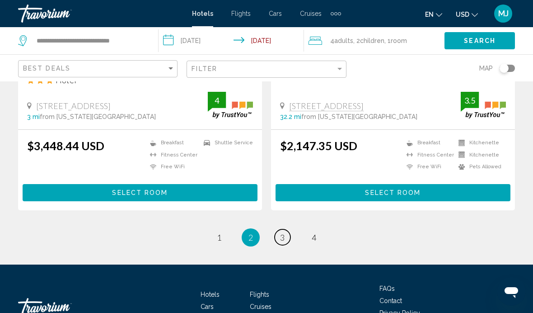
click at [282, 239] on span "3" at bounding box center [282, 237] width 5 height 10
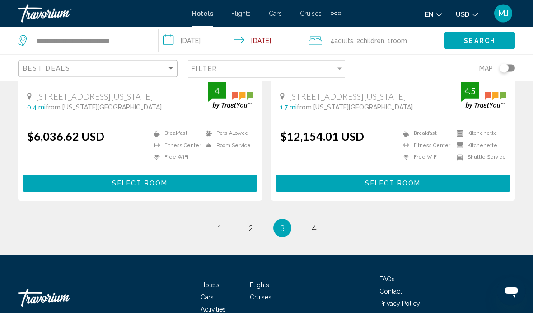
scroll to position [1907, 0]
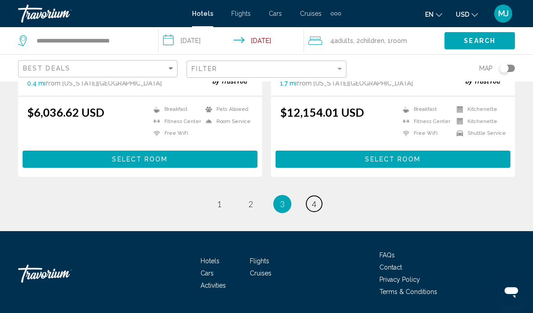
click at [315, 205] on span "4" at bounding box center [314, 204] width 5 height 10
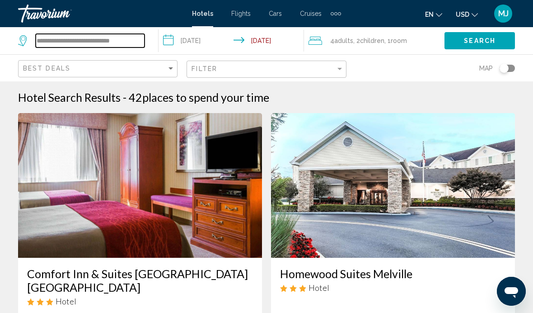
click at [138, 37] on input "**********" at bounding box center [90, 41] width 109 height 14
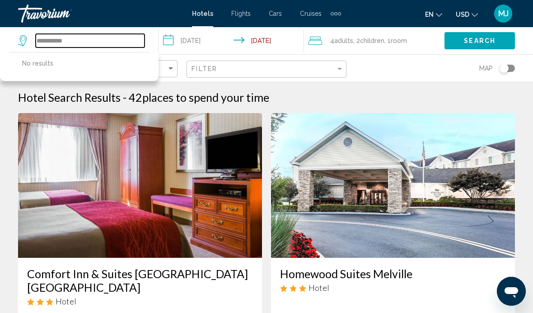
type input "****"
type input "*"
click at [467, 46] on button "Search" at bounding box center [480, 40] width 70 height 17
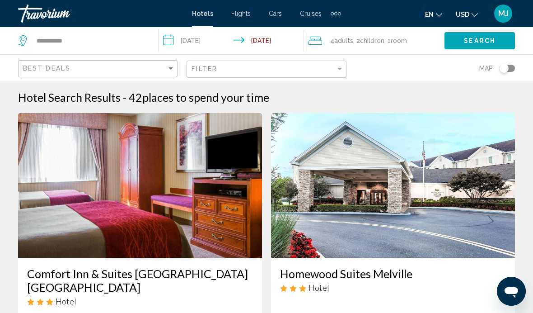
click at [472, 33] on button "Search" at bounding box center [480, 40] width 70 height 17
click at [476, 40] on span "Search" at bounding box center [480, 40] width 32 height 7
click at [83, 40] on input "**********" at bounding box center [90, 41] width 109 height 14
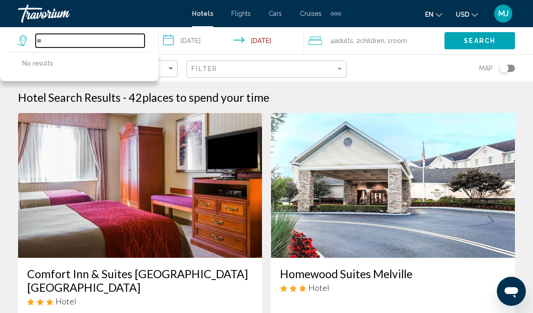
type input "*"
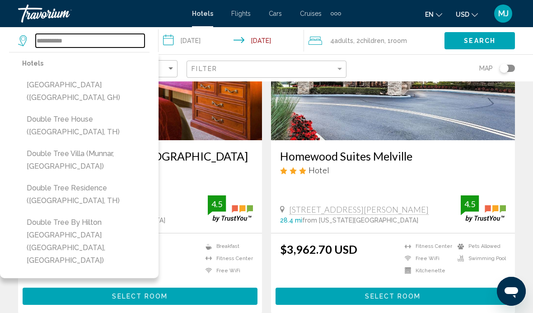
scroll to position [120, 0]
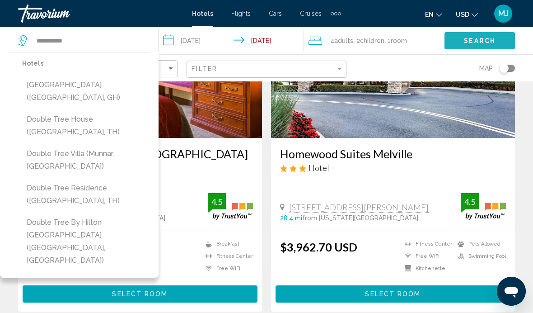
click at [468, 43] on span "Search" at bounding box center [480, 40] width 32 height 7
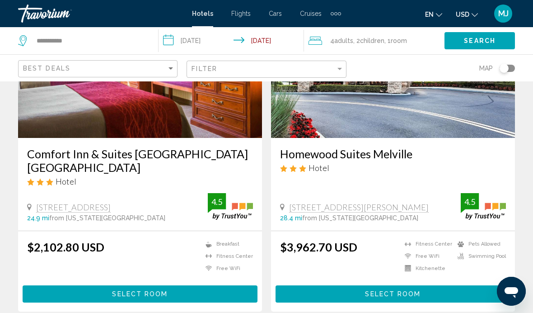
click at [474, 30] on div "Search" at bounding box center [489, 40] width 89 height 27
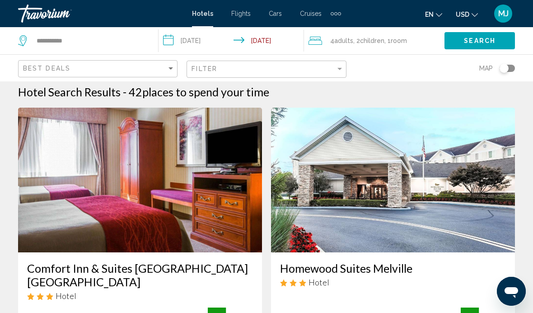
scroll to position [0, 0]
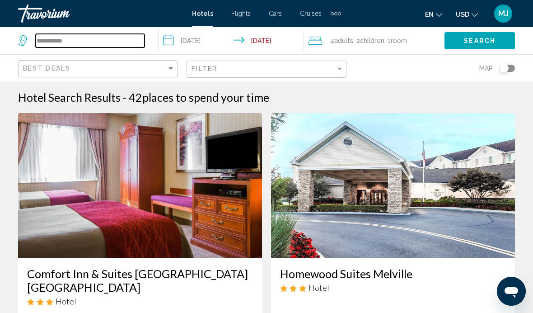
click at [94, 38] on input "**********" at bounding box center [90, 41] width 109 height 14
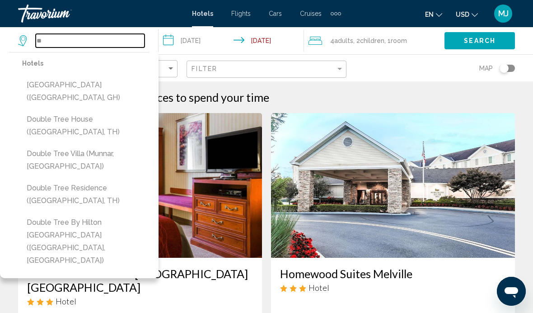
type input "*"
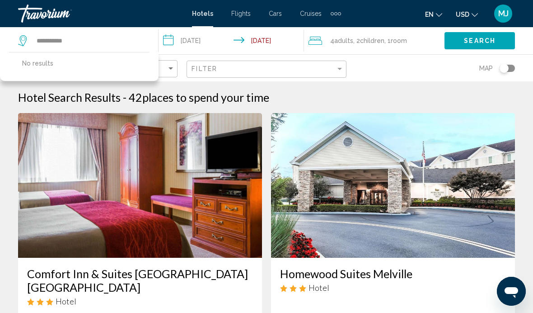
click at [463, 39] on button "Search" at bounding box center [480, 40] width 70 height 17
click at [23, 39] on icon "Search widget" at bounding box center [23, 40] width 11 height 11
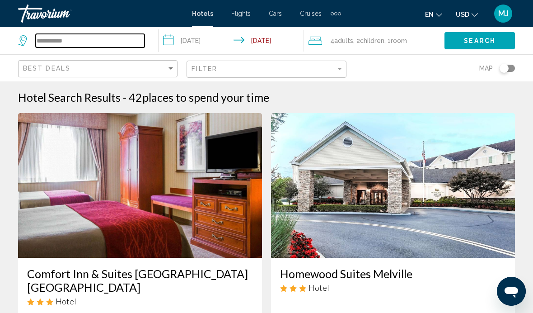
click at [93, 37] on input "**********" at bounding box center [90, 41] width 109 height 14
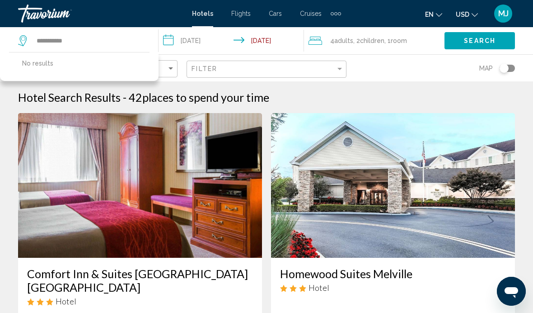
click at [483, 42] on span "Search" at bounding box center [480, 40] width 32 height 7
click at [507, 69] on div "Toggle map" at bounding box center [504, 68] width 9 height 9
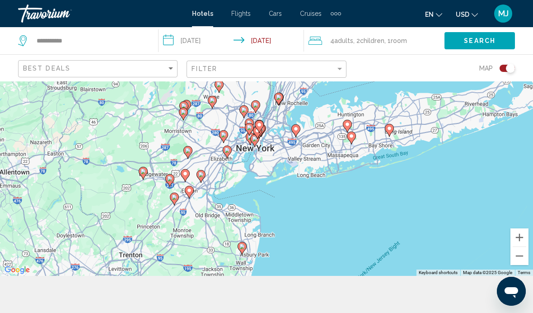
click at [250, 135] on icon "Main content" at bounding box center [249, 129] width 8 height 12
click at [246, 145] on gmp-advanced-marker "Main content" at bounding box center [250, 139] width 9 height 14
click at [247, 145] on icon "Main content" at bounding box center [250, 139] width 8 height 12
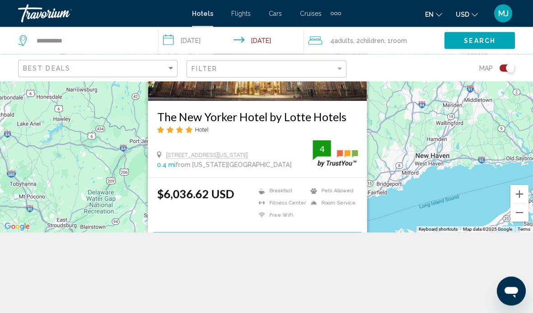
scroll to position [80, 0]
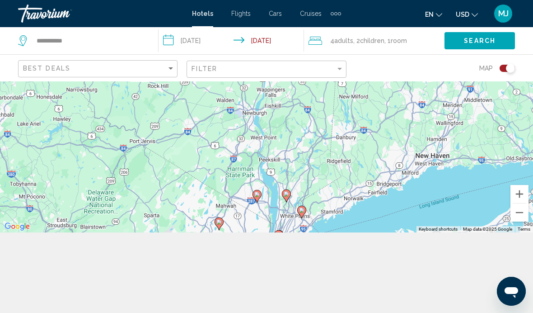
click at [438, 146] on div "To activate drag with keyboard, press Alt + Enter. Once in keyboard drag state,…" at bounding box center [266, 116] width 533 height 231
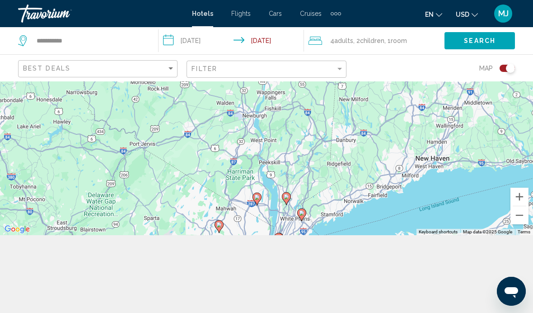
click at [470, 41] on span "Search" at bounding box center [480, 40] width 32 height 7
click at [96, 39] on input "**********" at bounding box center [90, 41] width 109 height 14
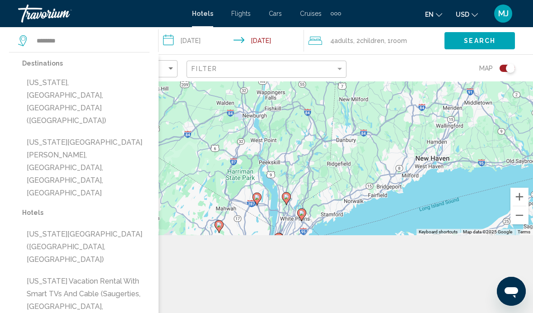
click at [101, 84] on button "[US_STATE], [GEOGRAPHIC_DATA], [GEOGRAPHIC_DATA] ([GEOGRAPHIC_DATA])" at bounding box center [85, 101] width 127 height 55
type input "**********"
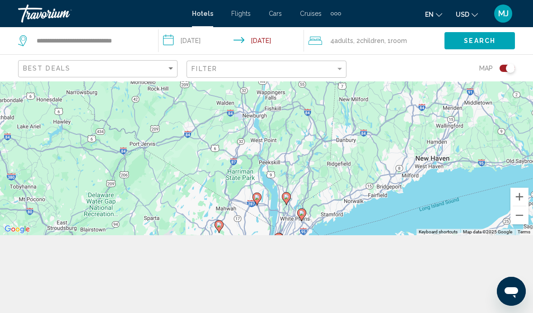
click at [484, 42] on span "Search" at bounding box center [480, 40] width 32 height 7
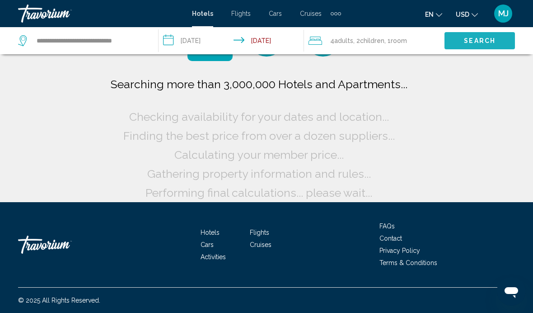
scroll to position [15, 0]
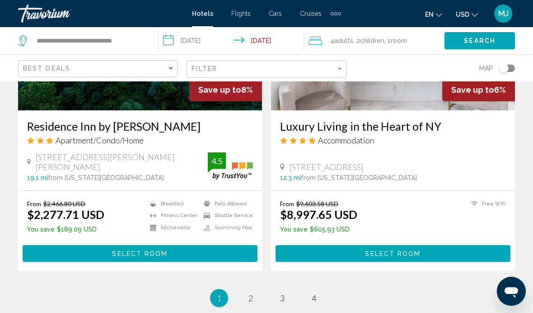
scroll to position [1780, 0]
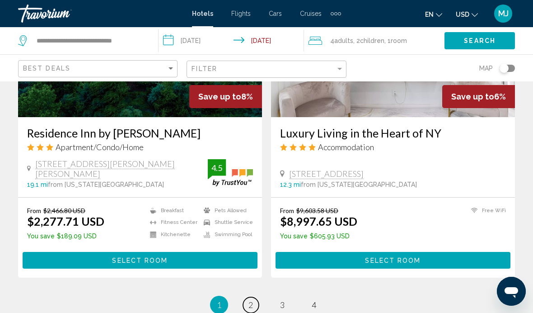
click at [250, 299] on span "2" at bounding box center [250, 304] width 5 height 10
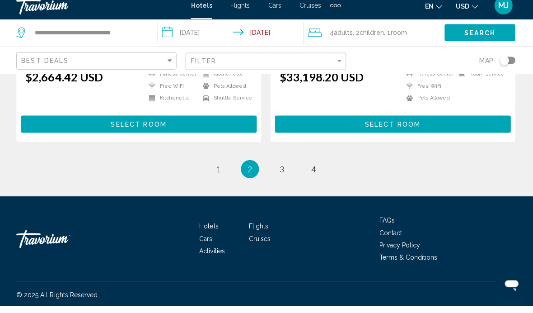
scroll to position [1935, 0]
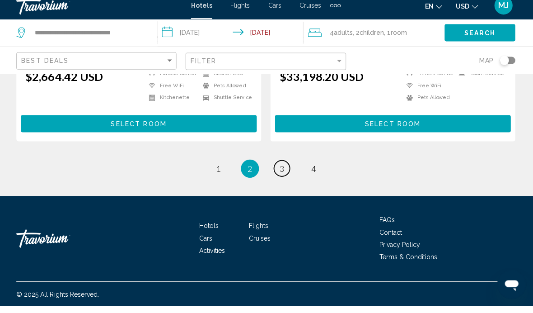
click at [283, 168] on link "page 3" at bounding box center [283, 176] width 16 height 16
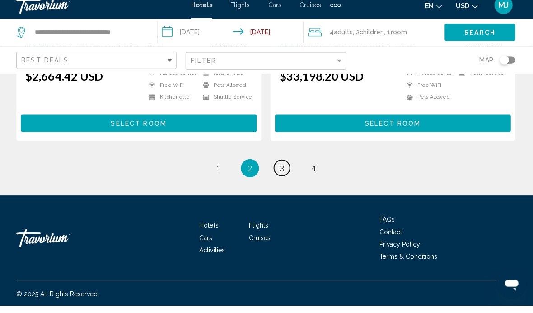
scroll to position [1913, 0]
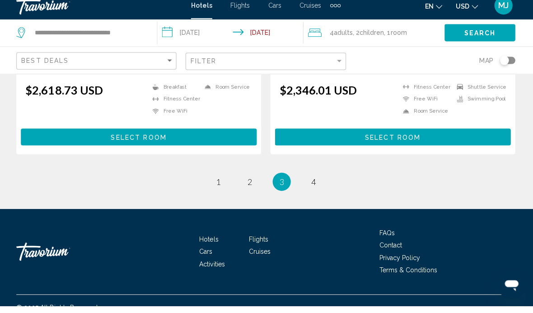
click at [276, 180] on li "You're on page 3" at bounding box center [282, 189] width 18 height 18
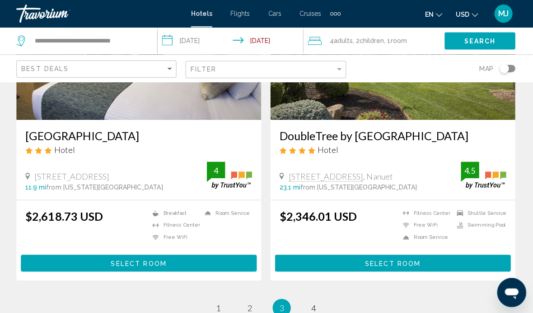
scroll to position [1781, 0]
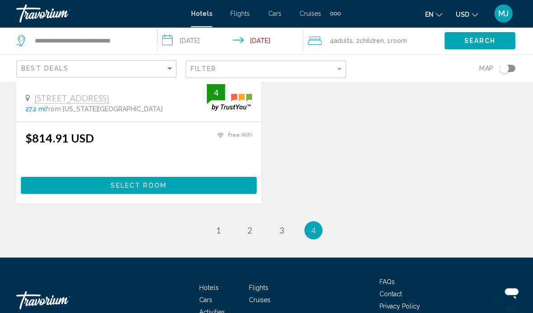
scroll to position [216, 0]
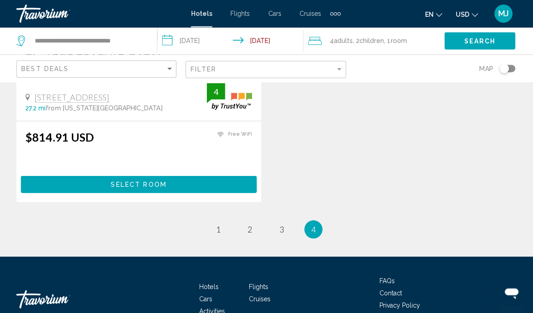
click at [275, 237] on ul "4 / 4 page 1 page 2 page 3 You're on page 4" at bounding box center [266, 228] width 497 height 18
click at [280, 226] on span "3" at bounding box center [282, 228] width 5 height 10
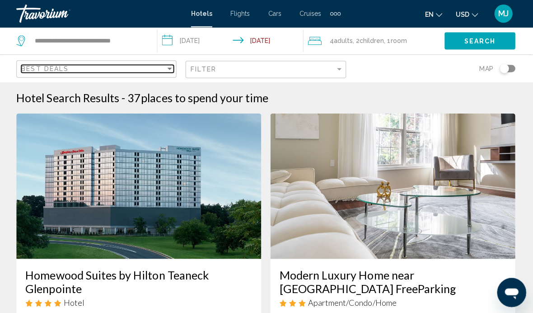
click at [160, 72] on div "Best Deals" at bounding box center [95, 68] width 144 height 7
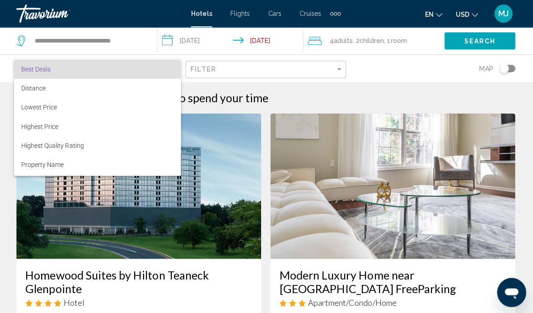
click at [331, 69] on div at bounding box center [266, 156] width 533 height 313
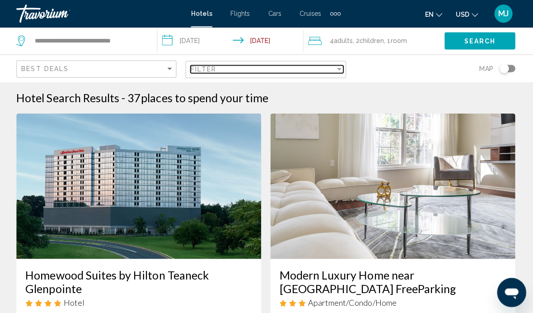
click at [333, 65] on div "Filter" at bounding box center [264, 68] width 144 height 7
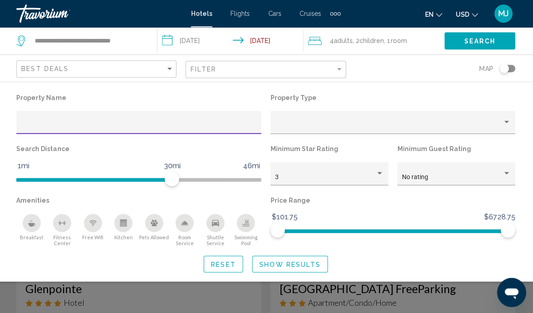
click at [328, 62] on div "Filter" at bounding box center [268, 69] width 152 height 17
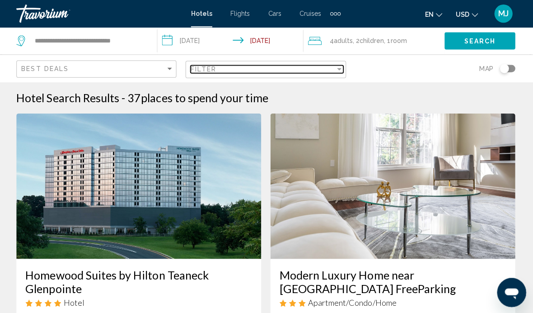
click at [328, 71] on div "Filter" at bounding box center [264, 68] width 144 height 7
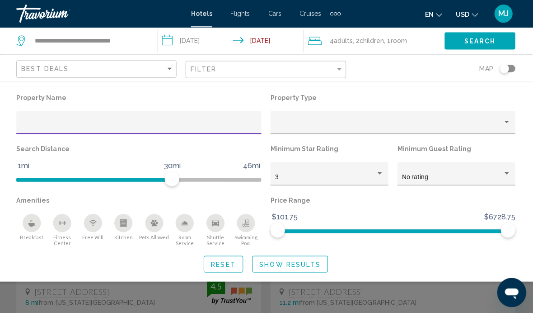
scroll to position [35, 0]
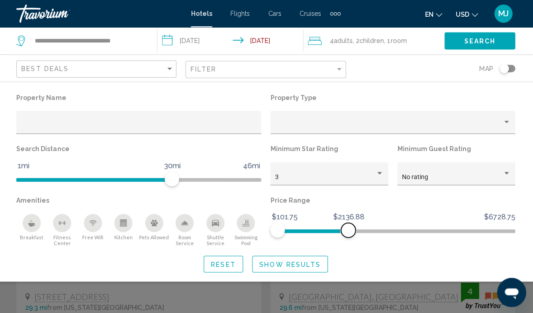
scroll to position [32, 0]
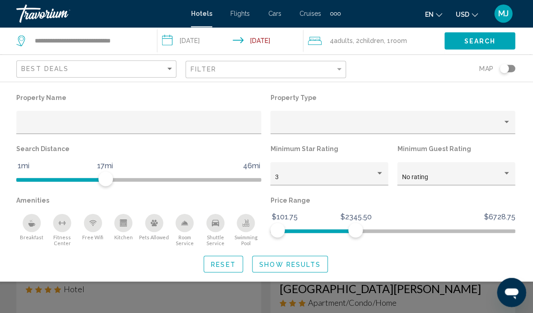
click at [473, 40] on span "Search" at bounding box center [480, 40] width 32 height 7
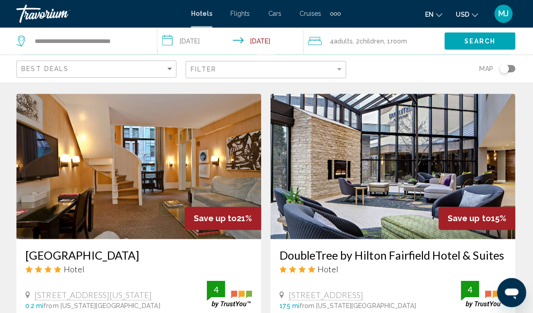
scroll to position [679, 0]
click at [165, 164] on img "Main content" at bounding box center [140, 165] width 244 height 145
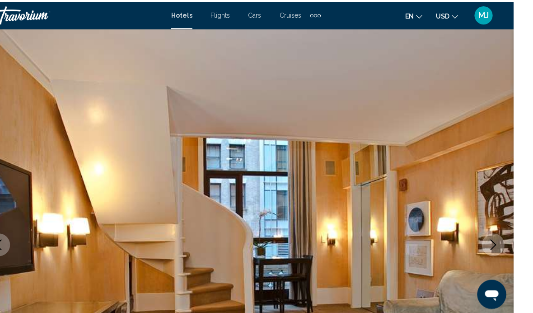
scroll to position [11, 0]
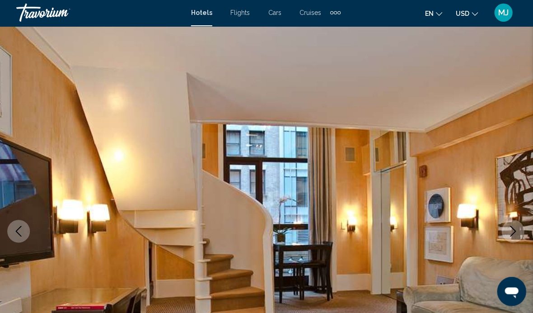
click at [510, 225] on icon "Next image" at bounding box center [512, 230] width 11 height 11
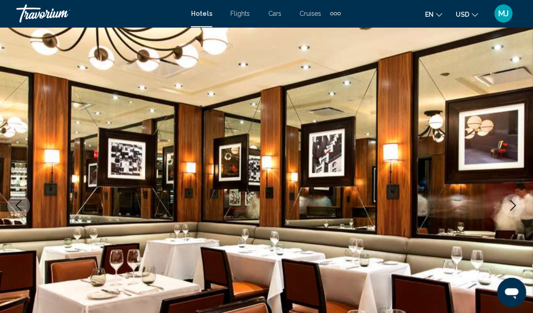
scroll to position [37, 0]
click at [511, 207] on icon "Next image" at bounding box center [512, 204] width 11 height 11
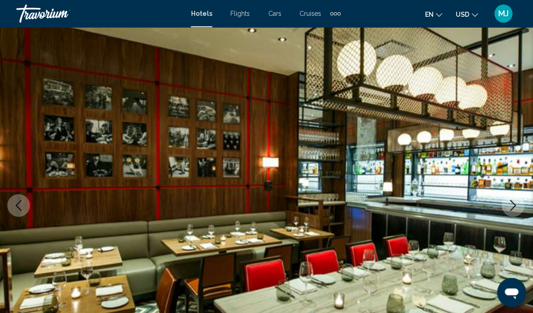
click at [504, 206] on button "Next image" at bounding box center [512, 204] width 23 height 23
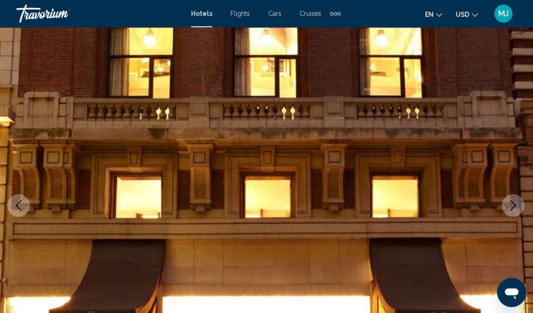
click at [505, 207] on button "Next image" at bounding box center [512, 204] width 23 height 23
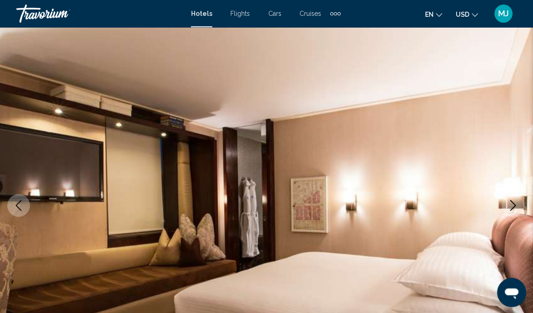
click at [504, 206] on button "Next image" at bounding box center [512, 204] width 23 height 23
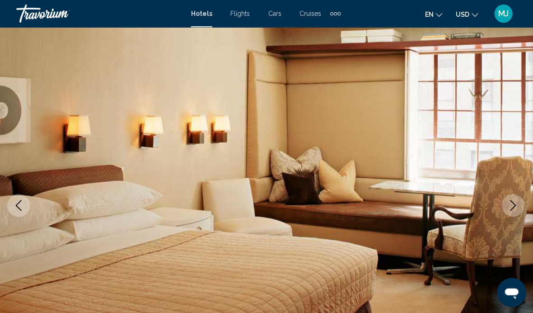
click at [507, 205] on icon "Next image" at bounding box center [512, 204] width 11 height 11
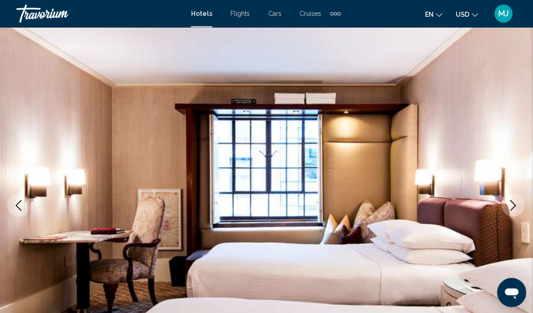
click at [509, 206] on icon "Next image" at bounding box center [512, 204] width 11 height 11
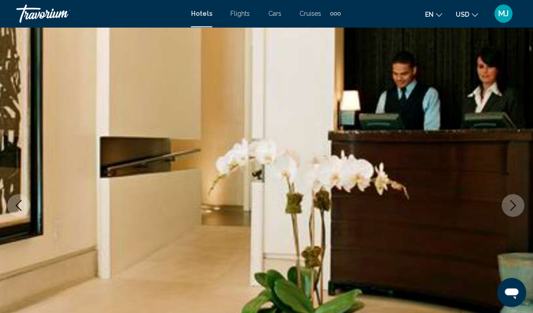
click at [508, 203] on icon "Next image" at bounding box center [512, 204] width 11 height 11
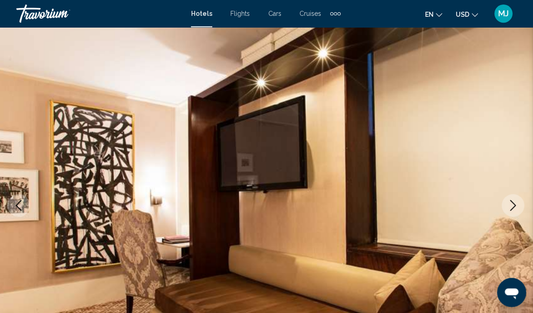
click at [501, 203] on button "Next image" at bounding box center [512, 204] width 23 height 23
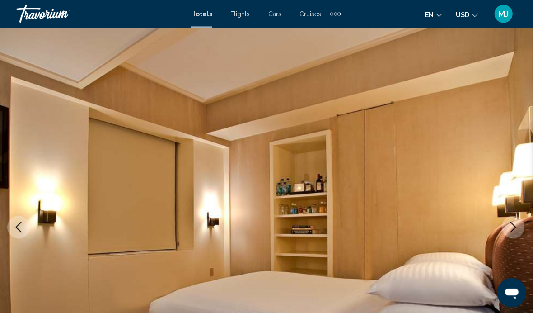
scroll to position [0, 0]
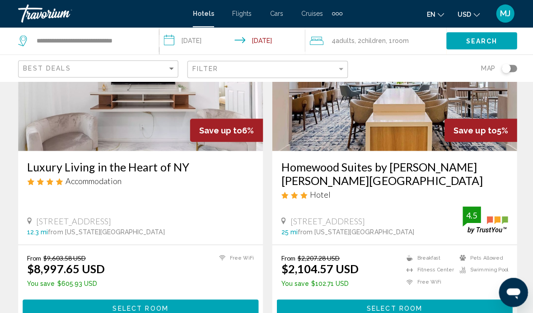
scroll to position [1747, 0]
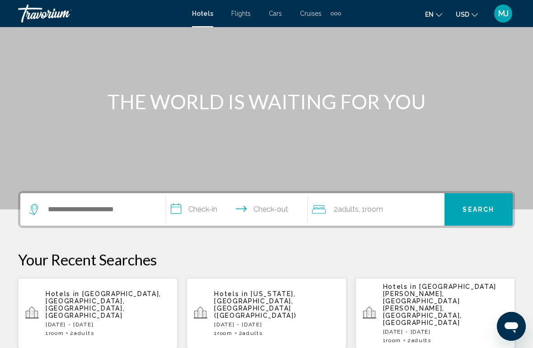
click at [211, 212] on input "**********" at bounding box center [238, 210] width 145 height 35
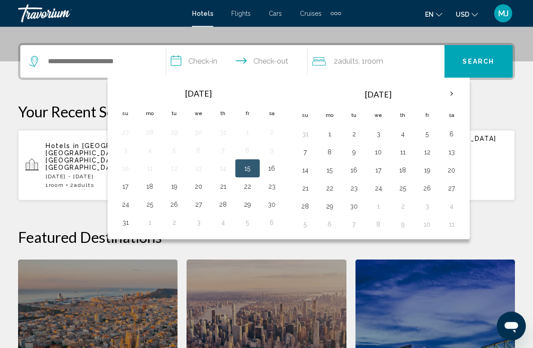
scroll to position [223, 0]
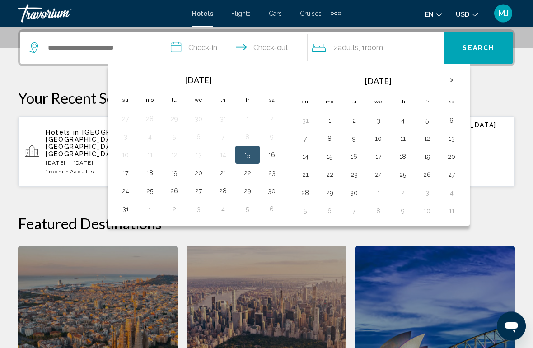
click at [249, 155] on button "15" at bounding box center [247, 155] width 14 height 13
click at [268, 176] on button "23" at bounding box center [272, 173] width 14 height 13
type input "**********"
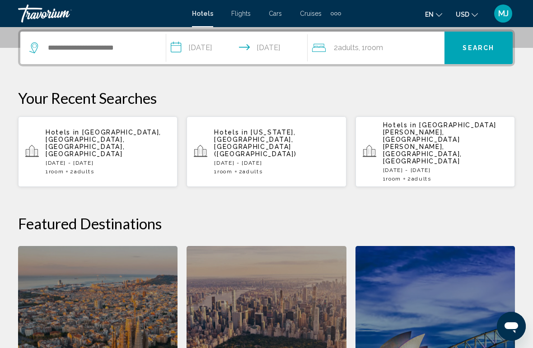
click at [368, 43] on span "Room" at bounding box center [374, 47] width 18 height 9
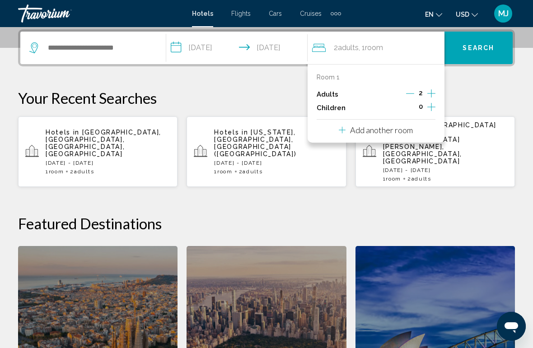
click at [424, 90] on div "2" at bounding box center [420, 95] width 29 height 14
click at [431, 93] on icon "Increment adults" at bounding box center [431, 93] width 8 height 8
click at [432, 91] on icon "Increment adults" at bounding box center [431, 93] width 8 height 11
click at [428, 104] on icon "Increment children" at bounding box center [431, 107] width 8 height 11
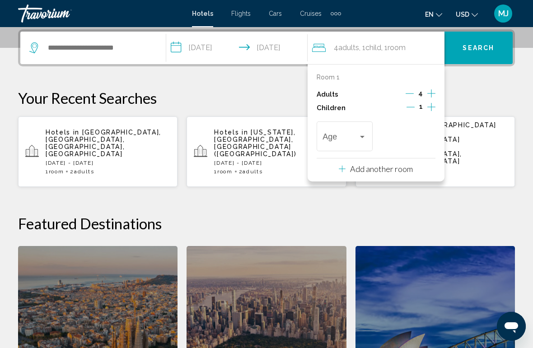
click at [429, 105] on icon "Increment children" at bounding box center [431, 107] width 8 height 11
click at [360, 136] on div "Travelers: 4 adults, 2 children" at bounding box center [362, 136] width 8 height 7
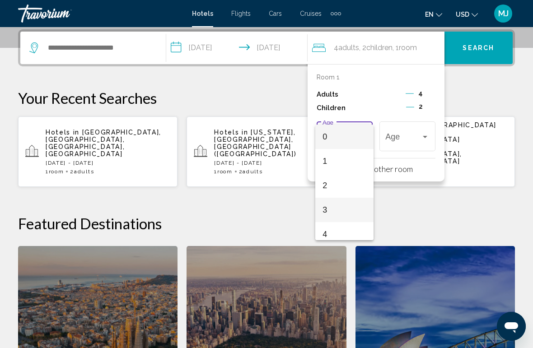
click at [323, 214] on span "3" at bounding box center [345, 210] width 44 height 24
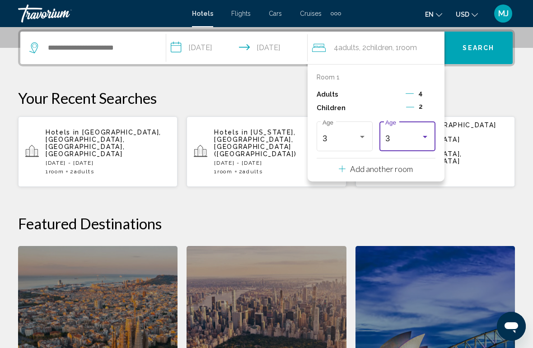
click at [416, 139] on div "3" at bounding box center [403, 138] width 36 height 9
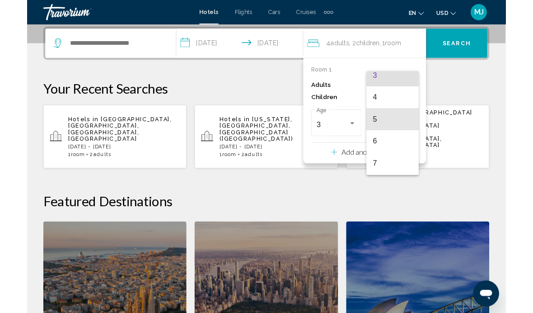
scroll to position [89, 0]
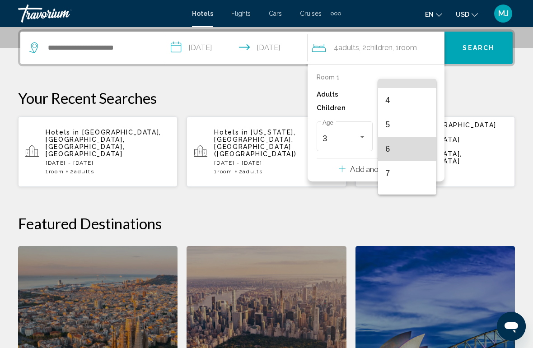
click at [386, 157] on span "6" at bounding box center [407, 149] width 44 height 24
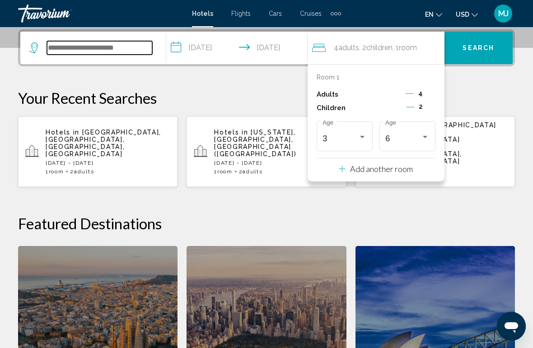
click at [126, 51] on input "Search widget" at bounding box center [99, 48] width 105 height 14
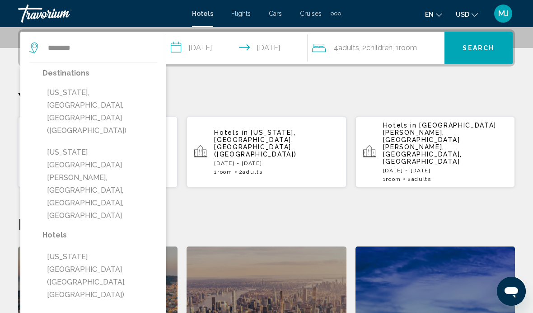
click at [127, 100] on button "[US_STATE], [GEOGRAPHIC_DATA], [GEOGRAPHIC_DATA] ([GEOGRAPHIC_DATA])" at bounding box center [99, 111] width 115 height 55
type input "**********"
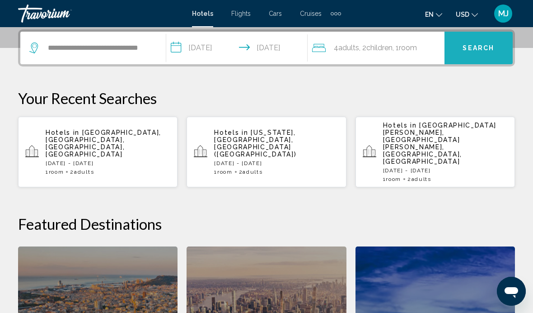
click at [474, 53] on button "Search" at bounding box center [479, 48] width 68 height 33
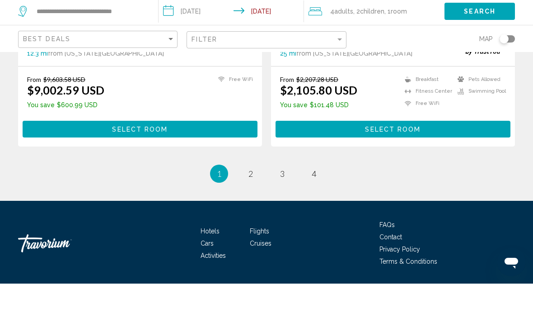
scroll to position [1895, 0]
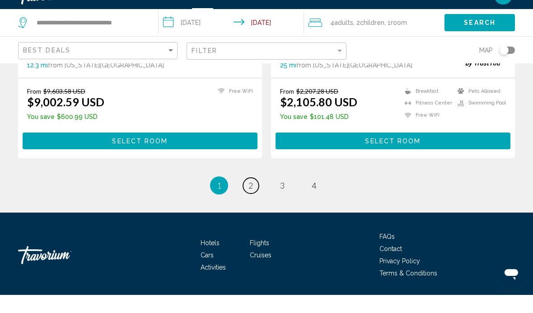
click at [247, 196] on link "page 2" at bounding box center [251, 204] width 16 height 16
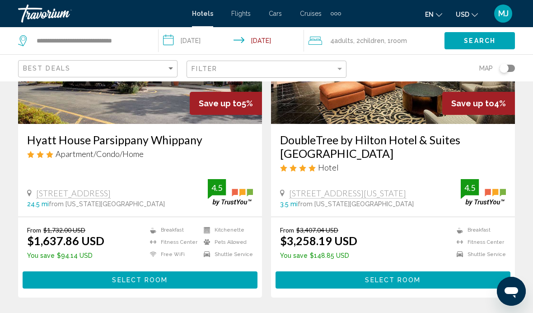
scroll to position [171, 0]
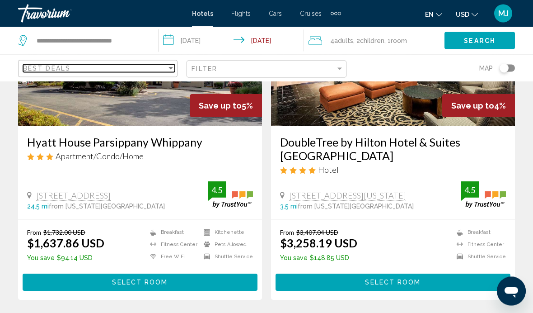
click at [146, 70] on div "Best Deals" at bounding box center [95, 68] width 144 height 7
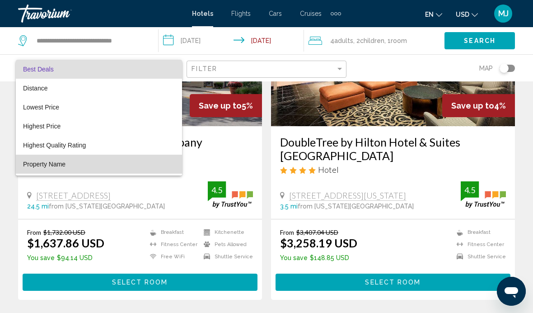
click at [62, 166] on span "Property Name" at bounding box center [44, 163] width 42 height 7
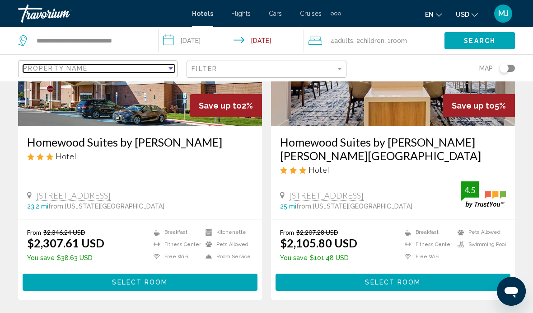
click at [170, 71] on div "Sort by" at bounding box center [171, 68] width 8 height 7
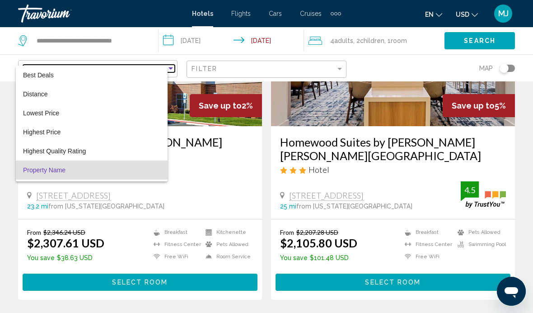
scroll to position [17, 0]
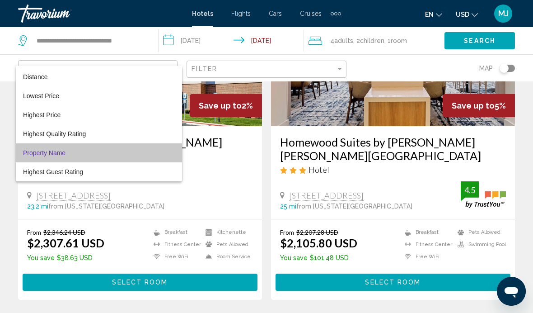
click at [152, 150] on span "Property Name" at bounding box center [99, 152] width 152 height 19
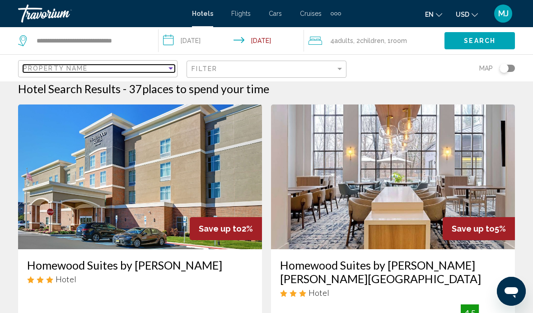
scroll to position [0, 0]
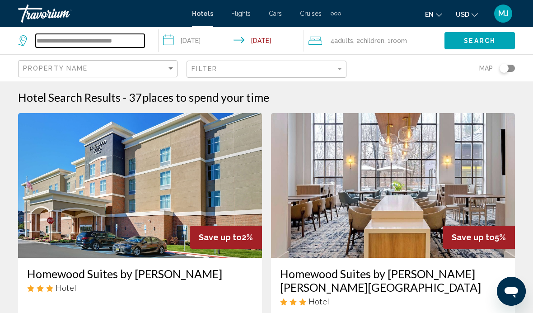
click at [120, 38] on input "**********" at bounding box center [90, 41] width 109 height 14
click at [126, 40] on input "**********" at bounding box center [90, 41] width 109 height 14
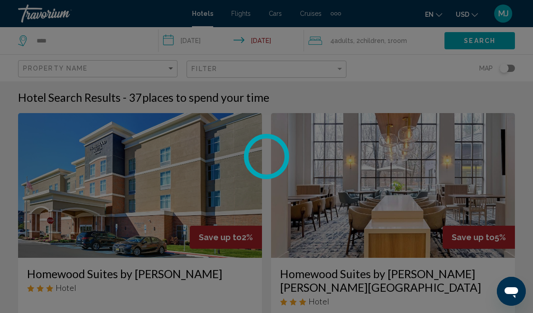
click at [97, 37] on div at bounding box center [266, 156] width 533 height 313
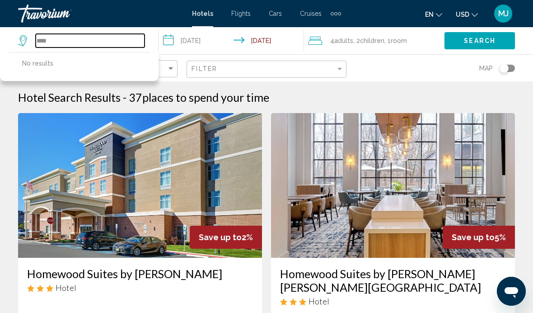
click at [89, 38] on input "****" at bounding box center [90, 41] width 109 height 14
type input "*"
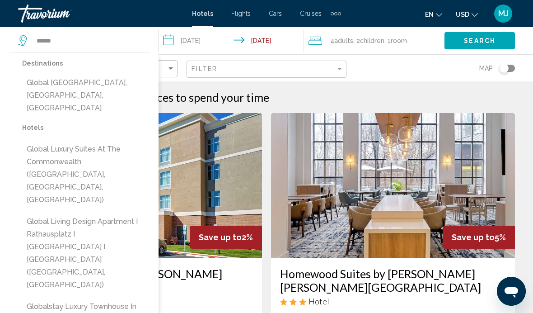
click at [113, 140] on button "Global Luxury Suites at the Commonwealth ([GEOGRAPHIC_DATA], [GEOGRAPHIC_DATA],…" at bounding box center [85, 174] width 127 height 68
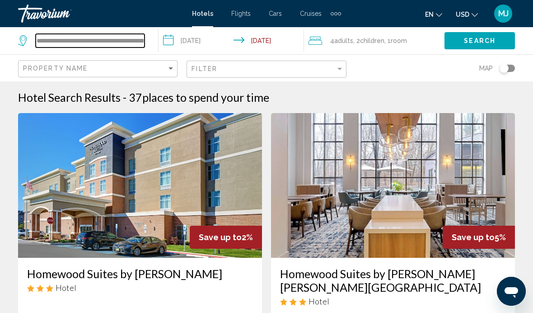
click at [136, 37] on input "**********" at bounding box center [90, 41] width 109 height 14
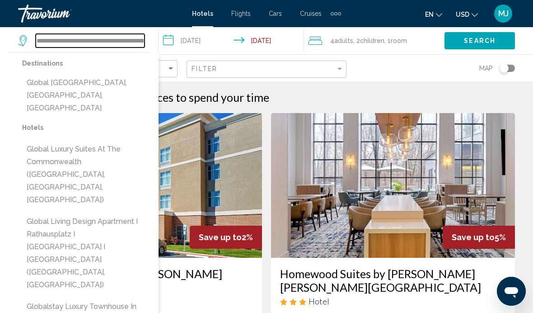
click at [137, 46] on input "**********" at bounding box center [90, 41] width 109 height 14
click at [142, 43] on input "**********" at bounding box center [90, 41] width 109 height 14
click at [143, 45] on input "**********" at bounding box center [90, 41] width 109 height 14
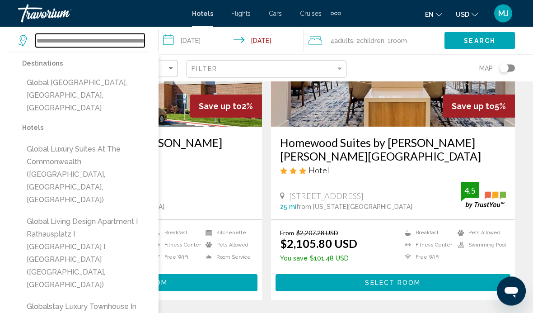
scroll to position [131, 0]
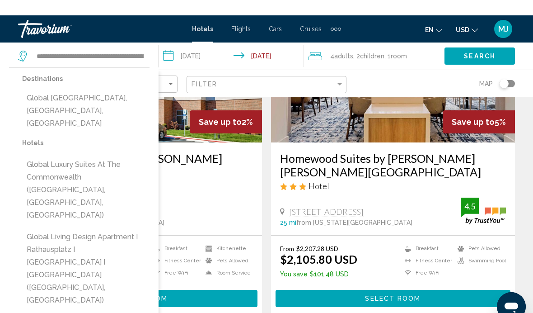
click at [133, 45] on div "**********" at bounding box center [83, 40] width 131 height 27
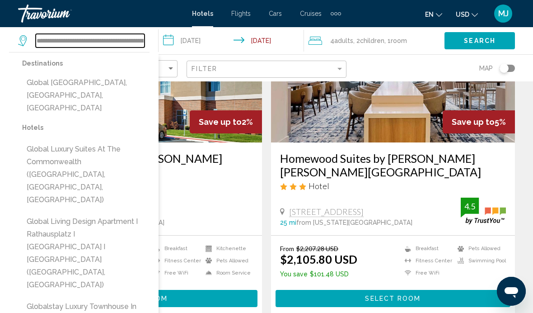
click at [135, 43] on input "**********" at bounding box center [90, 41] width 109 height 14
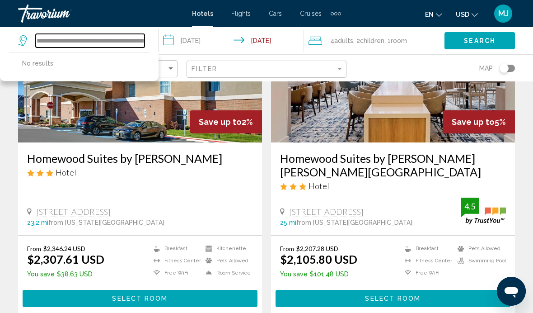
scroll to position [116, 0]
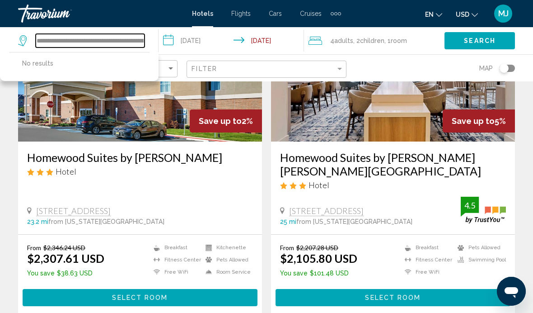
click at [133, 42] on input "**********" at bounding box center [90, 41] width 109 height 14
click at [127, 41] on input "**********" at bounding box center [90, 41] width 109 height 14
click at [119, 40] on input "**********" at bounding box center [90, 41] width 109 height 14
click at [117, 44] on input "**********" at bounding box center [90, 41] width 109 height 14
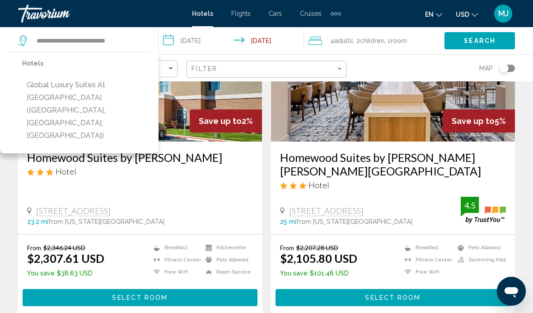
click at [126, 89] on button "Global Luxury Suites at [GEOGRAPHIC_DATA] ([GEOGRAPHIC_DATA], [GEOGRAPHIC_DATA]…" at bounding box center [85, 110] width 127 height 68
type input "**********"
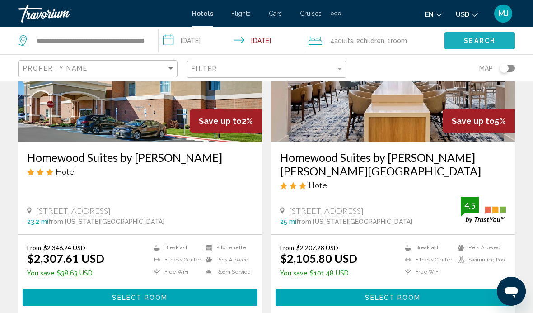
click at [462, 37] on button "Search" at bounding box center [480, 40] width 70 height 17
